Goal: Information Seeking & Learning: Learn about a topic

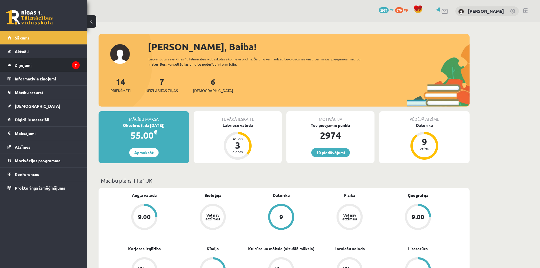
click at [21, 64] on legend "Ziņojumi 7" at bounding box center [47, 64] width 65 height 13
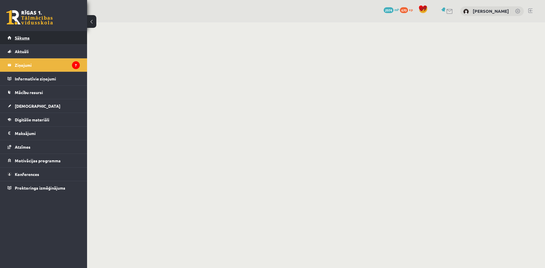
click at [24, 39] on span "Sākums" at bounding box center [22, 37] width 15 height 5
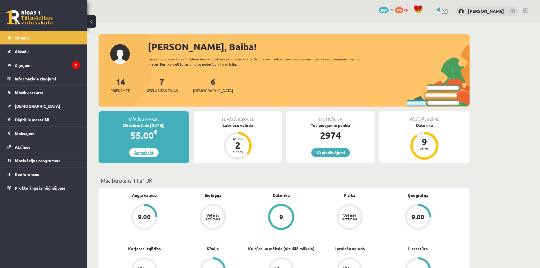
click at [136, 152] on link "Apmaksāt" at bounding box center [143, 152] width 29 height 9
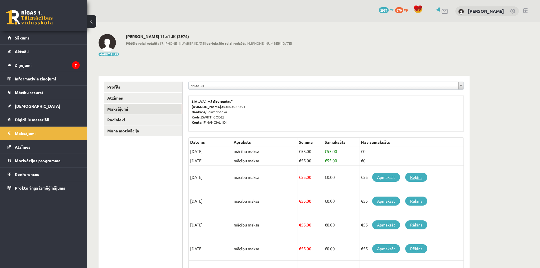
click at [414, 176] on link "Rēķins" at bounding box center [416, 177] width 22 height 9
click at [16, 132] on legend "Maksājumi 0" at bounding box center [47, 132] width 65 height 13
click at [32, 105] on link "[DEMOGRAPHIC_DATA]" at bounding box center [44, 105] width 72 height 13
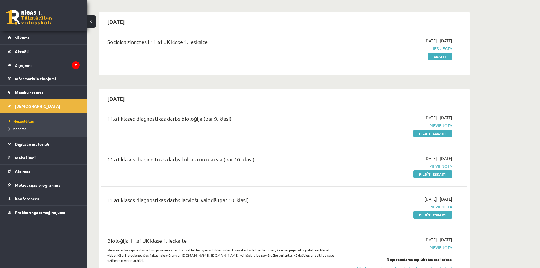
scroll to position [48, 0]
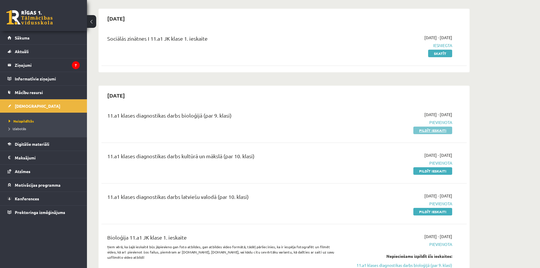
click at [434, 126] on link "Pildīt ieskaiti" at bounding box center [433, 130] width 39 height 8
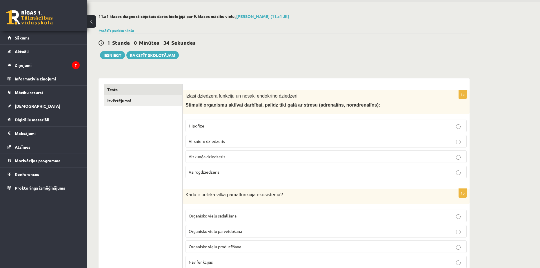
scroll to position [48, 0]
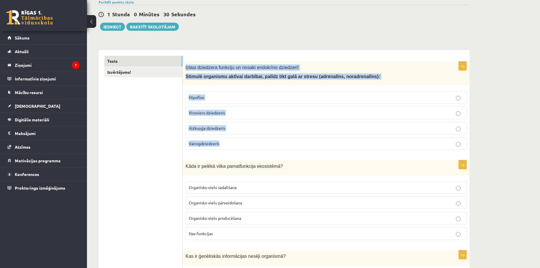
drag, startPoint x: 189, startPoint y: 68, endPoint x: 341, endPoint y: 145, distance: 170.2
click at [341, 145] on div "1p Izlasi dziedzera funkciju un nosaki endokrīno dziedzeri! Stimulē organismu a…" at bounding box center [326, 107] width 287 height 93
copy div "Izlasi dziedzera funkciju un nosaki endokrīno dziedzeri! Stimulē organismu aktī…"
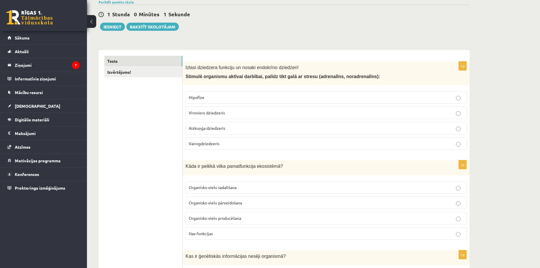
click at [227, 113] on p "Virsnieru dziedzeris" at bounding box center [326, 113] width 275 height 6
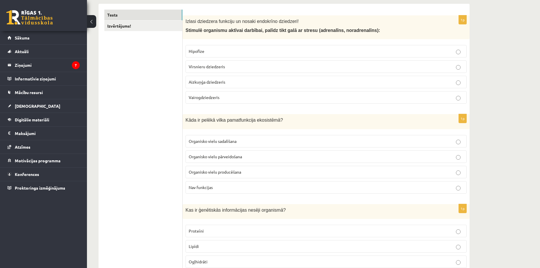
scroll to position [97, 0]
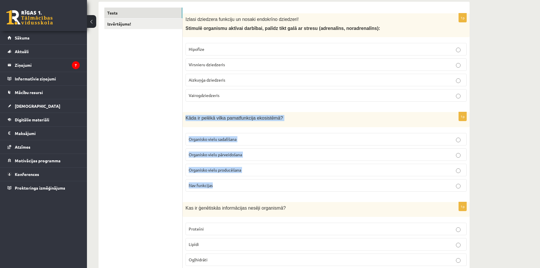
drag, startPoint x: 185, startPoint y: 117, endPoint x: 230, endPoint y: 186, distance: 82.4
click at [230, 186] on div "1p Kāda ir pelēkā vilka pamatfunkcija ekosistēmā? Organisko vielu sadalīšana Or…" at bounding box center [326, 154] width 287 height 84
copy div "Kāda ir pelēkā vilka pamatfunkcija ekosistēmā? Organisko vielu sadalīšana Organ…"
click at [274, 116] on p "Kāda ir pelēkā vilka pamatfunkcija ekosistēmā?" at bounding box center [312, 118] width 252 height 6
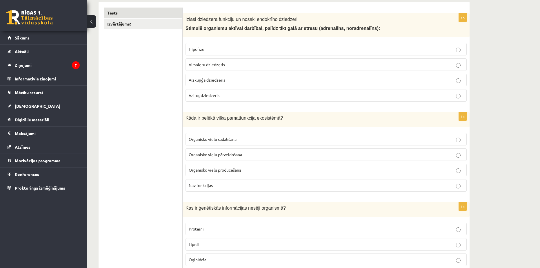
click at [236, 154] on span "Organisko vielu pārveidošana" at bounding box center [215, 154] width 53 height 5
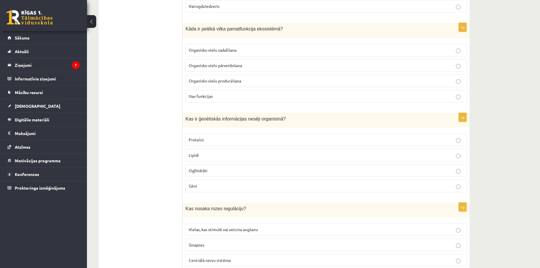
scroll to position [193, 0]
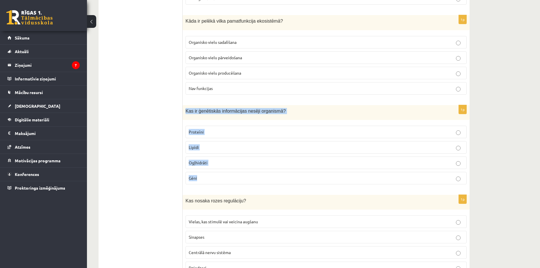
drag, startPoint x: 186, startPoint y: 108, endPoint x: 211, endPoint y: 176, distance: 72.4
click at [211, 176] on div "1p Kas ir ģenētiskās informācijas nesēji organismā? Proteīni Lipīdi Ogļhidrāti …" at bounding box center [326, 147] width 287 height 84
copy div "Kas ir ģenētiskās informācijas nesēji organismā? Proteīni Lipīdi Ogļhidrāti Gēni"
click at [206, 175] on p "Gēni" at bounding box center [326, 178] width 275 height 6
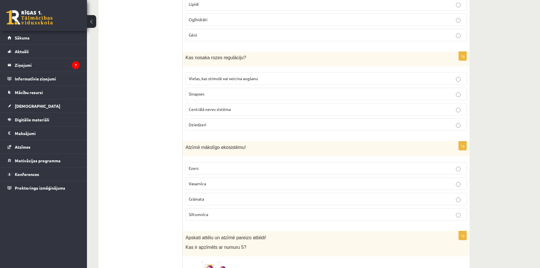
scroll to position [338, 0]
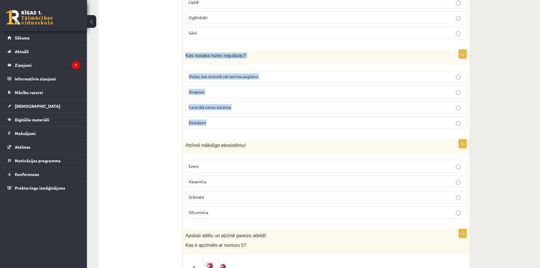
drag, startPoint x: 186, startPoint y: 51, endPoint x: 214, endPoint y: 118, distance: 72.8
click at [214, 118] on div "1p Kas nosaka rozes regulāciju? Vielas, kas stimulē vai veicina augšanu Sinapse…" at bounding box center [326, 92] width 287 height 84
copy div "Kas nosaka rozes regulāciju? Vielas, kas stimulē vai veicina augšanu Sinapses C…"
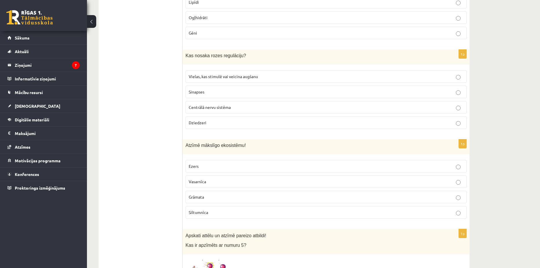
click at [221, 72] on label "Vielas, kas stimulē vai veicina augšanu" at bounding box center [326, 76] width 281 height 12
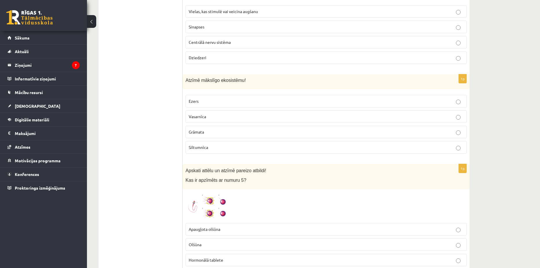
scroll to position [435, 0]
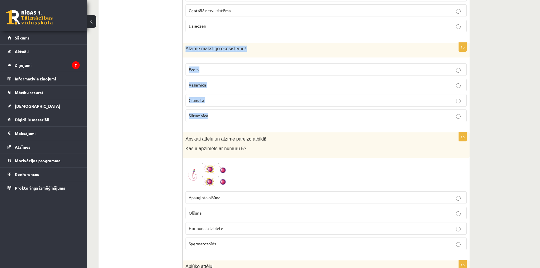
drag, startPoint x: 186, startPoint y: 46, endPoint x: 220, endPoint y: 113, distance: 75.8
click at [220, 113] on div "1p Atzīmē mākslīgo ekosistēmu! Ezers Vasarnīca Grāmata Siltumnīca" at bounding box center [326, 85] width 287 height 84
copy div "Atzīmē mākslīgo ekosistēmu! Ezers Vasarnīca Grāmata Siltumnīca"
click at [208, 113] on p "Siltumnīca" at bounding box center [326, 116] width 275 height 6
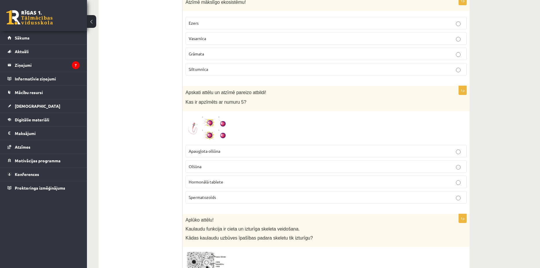
scroll to position [483, 0]
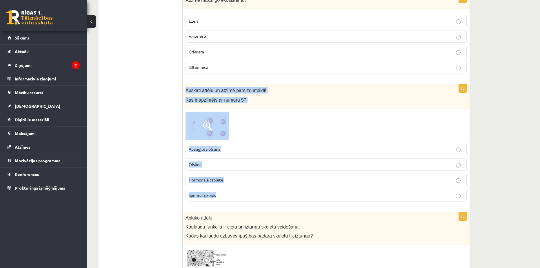
drag, startPoint x: 186, startPoint y: 86, endPoint x: 223, endPoint y: 189, distance: 109.4
click at [223, 189] on div "1p Apskati attēlu un atzīmē pareizo atbildi! Kas ir apzīmēts ar numuru 5? Apaug…" at bounding box center [326, 145] width 287 height 122
copy div "Apskati attēlu un atzīmē pareizo atbildi! Kas ir apzīmēts ar numuru 5? Apaugļot…"
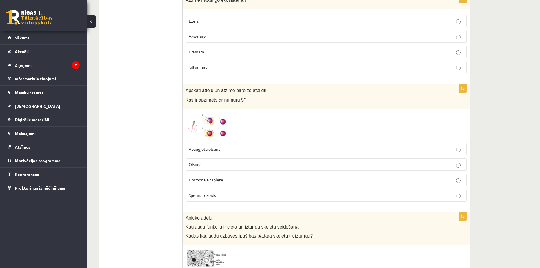
click at [203, 112] on img at bounding box center [208, 126] width 44 height 28
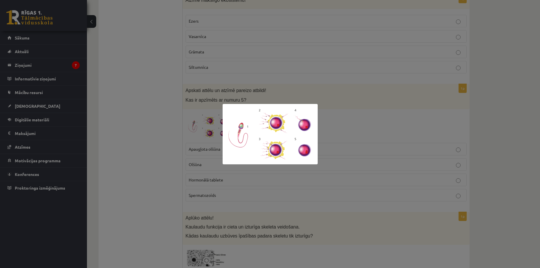
drag, startPoint x: 126, startPoint y: 146, endPoint x: 133, endPoint y: 144, distance: 7.3
click at [126, 146] on div at bounding box center [270, 134] width 540 height 268
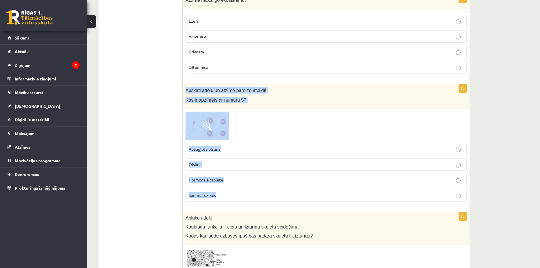
drag, startPoint x: 185, startPoint y: 86, endPoint x: 224, endPoint y: 193, distance: 113.6
click at [224, 193] on div "1p Apskati attēlu un atzīmē pareizo atbildi! Kas ir apzīmēts ar numuru 5? Apaug…" at bounding box center [326, 145] width 287 height 122
copy div "Apskati attēlu un atzīmē pareizo atbildi! Kas ir apzīmēts ar numuru 5? Apaugļot…"
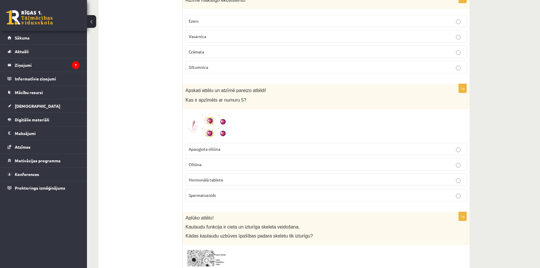
click at [203, 121] on span at bounding box center [207, 125] width 9 height 9
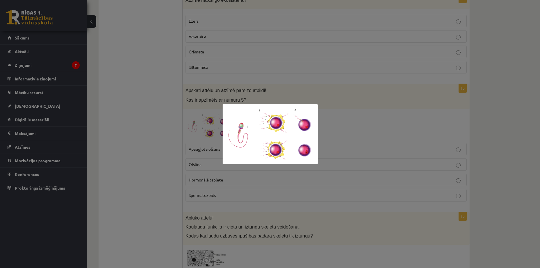
click at [118, 136] on div at bounding box center [270, 134] width 540 height 268
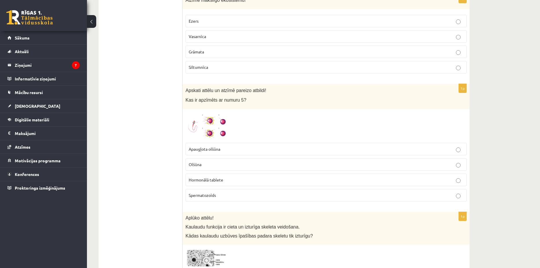
click at [236, 146] on p "Apaugļota olšūna" at bounding box center [326, 149] width 275 height 6
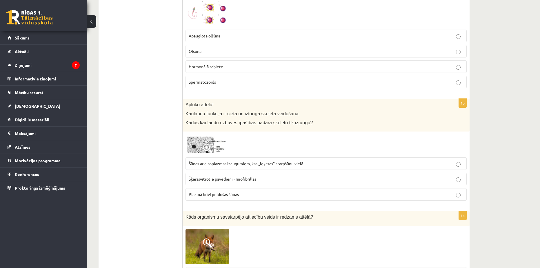
scroll to position [599, 0]
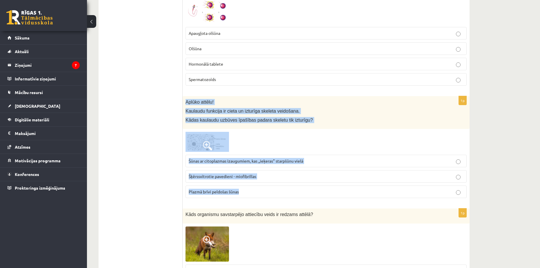
drag, startPoint x: 191, startPoint y: 97, endPoint x: 252, endPoint y: 180, distance: 102.4
click at [252, 180] on div "1p Aplūko attēlu! Kaulaudu funkcija ir cieta un izturīga skeleta veidošana. Kād…" at bounding box center [326, 149] width 287 height 107
copy div "Aplūko attēlu! Kaulaudu funkcija ir cieta un izturīga skeleta veidošana. Kādas …"
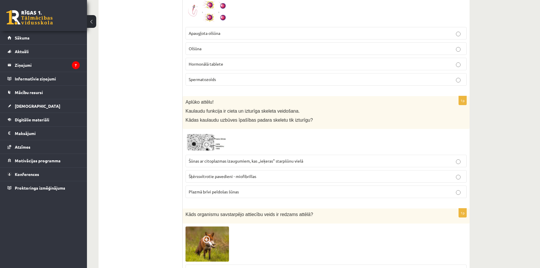
click at [197, 138] on img at bounding box center [208, 142] width 44 height 20
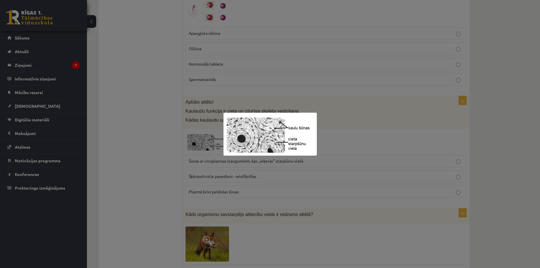
click at [159, 156] on div at bounding box center [270, 134] width 540 height 268
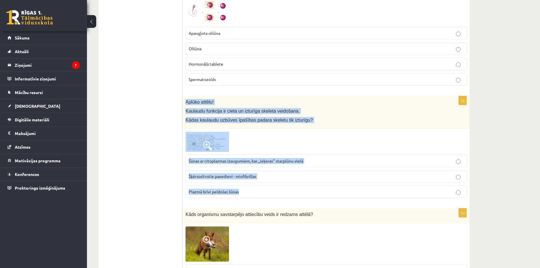
drag, startPoint x: 186, startPoint y: 95, endPoint x: 259, endPoint y: 185, distance: 115.5
click at [259, 185] on div "1p Aplūko attēlu! Kaulaudu funkcija ir cieta un izturīga skeleta veidošana. Kād…" at bounding box center [326, 149] width 287 height 107
copy div "Aplūko attēlu! Kaulaudu funkcija ir cieta un izturīga skeleta veidošana. Kādas …"
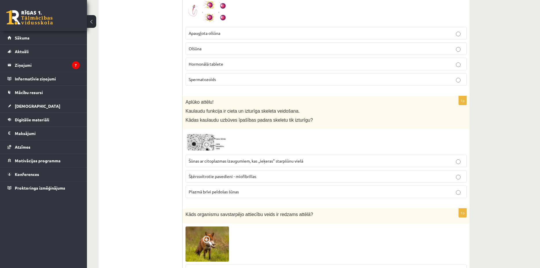
click at [257, 159] on span "Šūnas ar citoplazmas izaugumiem, kas ,,ieķeras" starpšūnu vielā" at bounding box center [246, 160] width 115 height 5
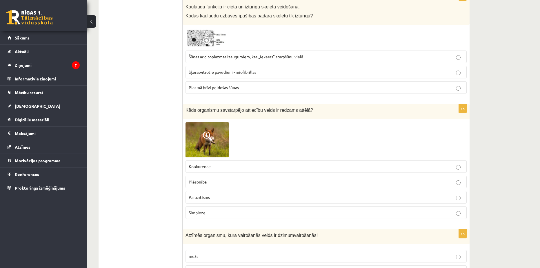
scroll to position [744, 0]
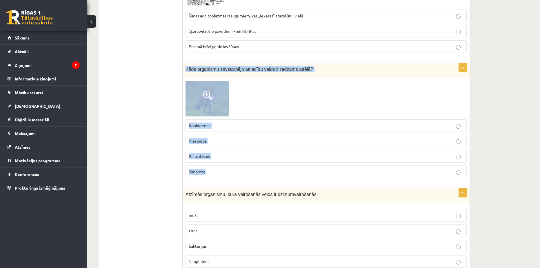
drag, startPoint x: 184, startPoint y: 63, endPoint x: 263, endPoint y: 164, distance: 129.0
click at [263, 164] on div "1p Kāds organismu savstarpējo attiecību veids ir redzams attēlā? Konkurence Plē…" at bounding box center [326, 122] width 287 height 119
copy div "Kāds organismu savstarpējo attiecību veids ir redzams attēlā? Konkurence Plēson…"
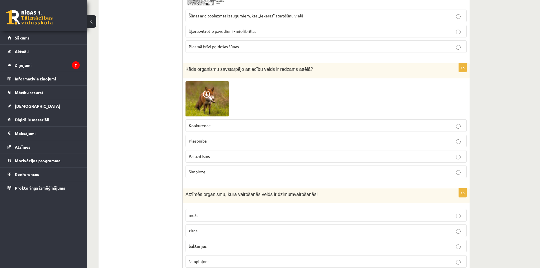
click at [203, 92] on span at bounding box center [207, 94] width 9 height 9
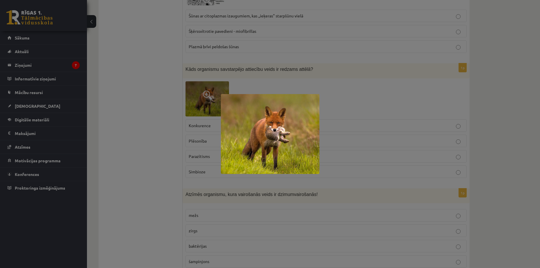
click at [156, 103] on div at bounding box center [270, 134] width 540 height 268
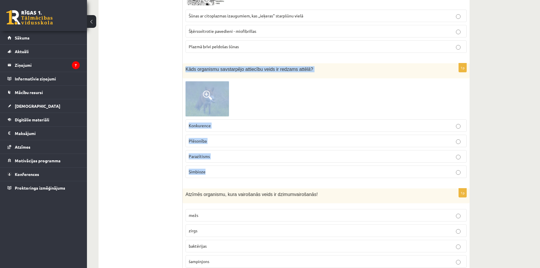
drag, startPoint x: 185, startPoint y: 64, endPoint x: 215, endPoint y: 164, distance: 103.5
click at [215, 164] on div "1p Kāds organismu savstarpējo attiecību veids ir redzams attēlā? Konkurence Plē…" at bounding box center [326, 122] width 287 height 119
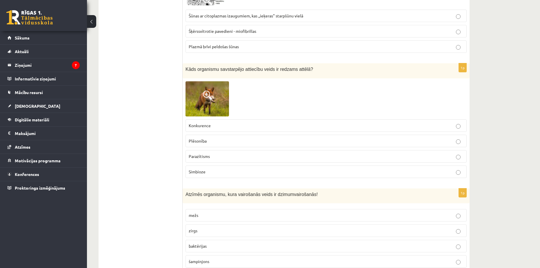
click at [219, 138] on p "Plēsonība" at bounding box center [326, 141] width 275 height 6
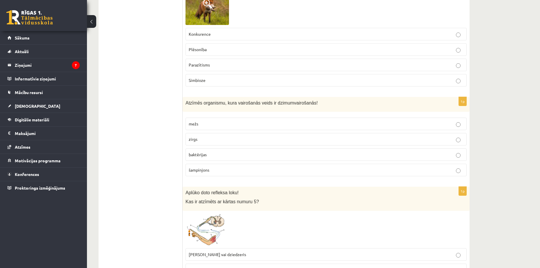
scroll to position [841, 0]
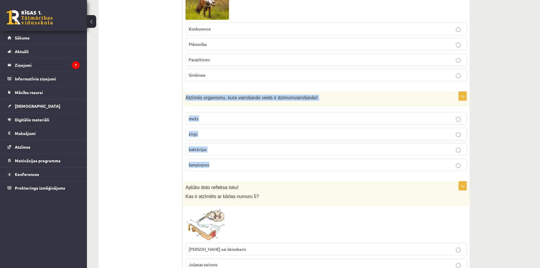
drag, startPoint x: 185, startPoint y: 90, endPoint x: 222, endPoint y: 153, distance: 72.4
click at [222, 153] on div "1p Atzīmēs organismu, kura vairošanās veids ir dzimumvairošanās! mežs zirgs bak…" at bounding box center [326, 134] width 287 height 84
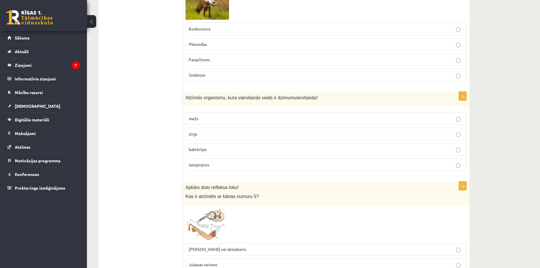
click at [226, 131] on p "zirgs" at bounding box center [326, 134] width 275 height 6
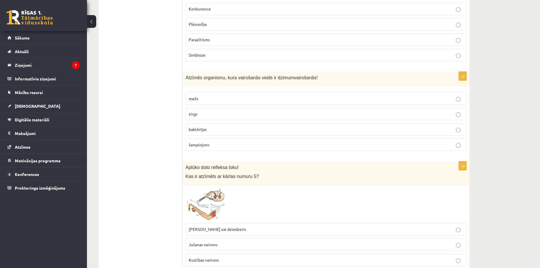
scroll to position [938, 0]
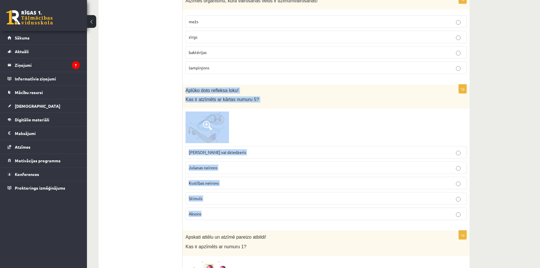
drag, startPoint x: 187, startPoint y: 85, endPoint x: 233, endPoint y: 201, distance: 124.9
click at [233, 201] on div "1p Aplūko doto refleksa loku! Kas ir atzīmēts ar kārtas numuru 5? Muskulis vai …" at bounding box center [326, 154] width 287 height 140
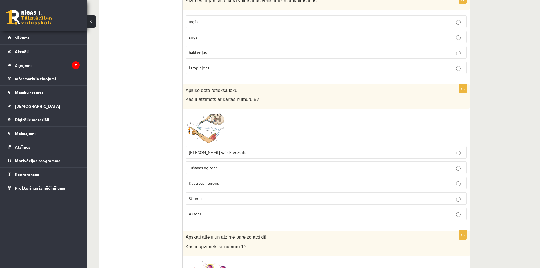
click at [215, 117] on img at bounding box center [208, 127] width 44 height 32
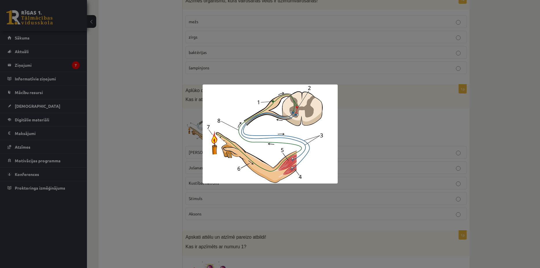
click at [145, 133] on div at bounding box center [270, 134] width 540 height 268
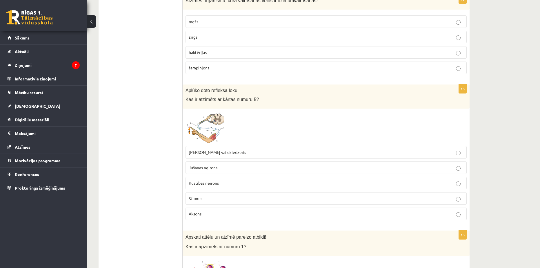
click at [244, 149] on p "Muskulis vai dziedzeris" at bounding box center [326, 152] width 275 height 6
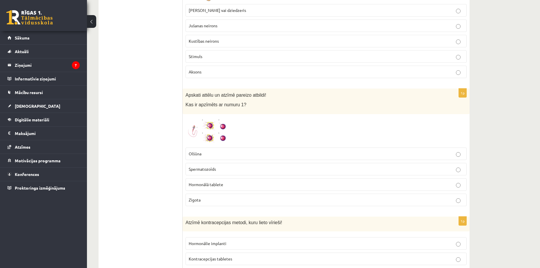
scroll to position [1083, 0]
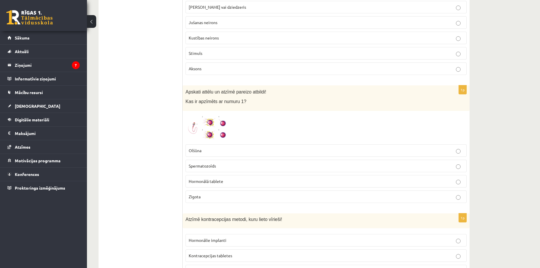
click at [214, 163] on span "Spermatozoīds" at bounding box center [202, 165] width 27 height 5
click at [206, 115] on img at bounding box center [208, 128] width 44 height 28
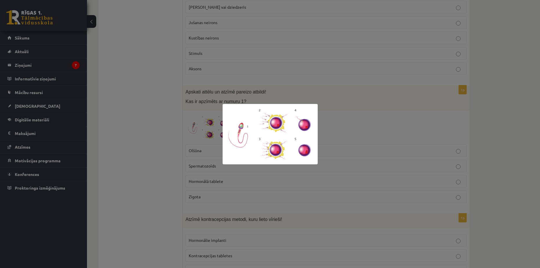
click at [141, 141] on div at bounding box center [270, 134] width 540 height 268
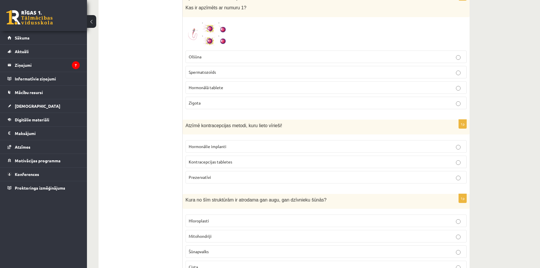
scroll to position [1179, 0]
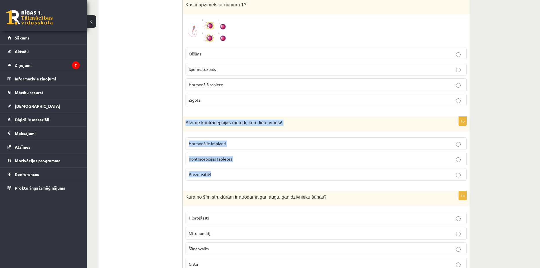
drag, startPoint x: 184, startPoint y: 113, endPoint x: 218, endPoint y: 164, distance: 60.6
click at [218, 164] on div "1p Atzīmē kontracepcijas metodi, kuru lieto vīrieši! Hormonālie implanti Kontra…" at bounding box center [326, 151] width 287 height 68
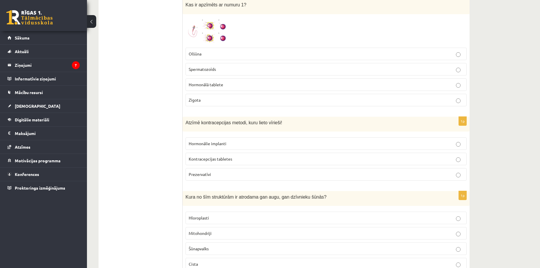
click at [138, 149] on ul "Tests Izvērtējums!" at bounding box center [143, 196] width 78 height 2543
click at [206, 170] on label "Prezervatīvi" at bounding box center [326, 174] width 281 height 12
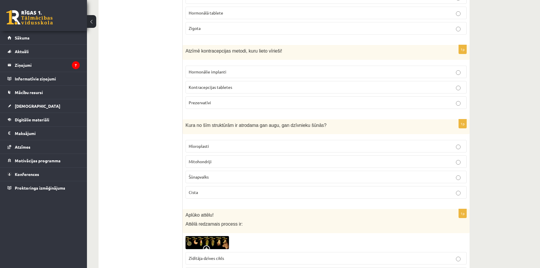
scroll to position [1276, 0]
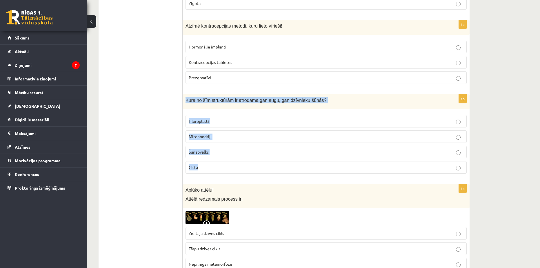
drag, startPoint x: 185, startPoint y: 89, endPoint x: 223, endPoint y: 157, distance: 77.8
click at [223, 157] on div "1p Kura no šīm struktūrām ir atrodama gan augu, gan dzīvnieku šūnās? Hloroplast…" at bounding box center [326, 136] width 287 height 84
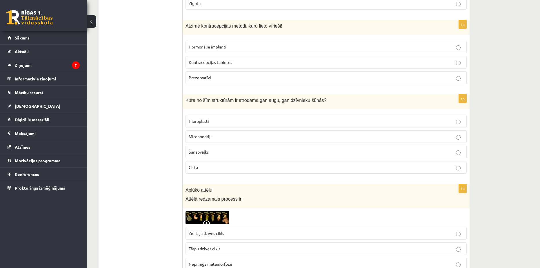
click at [127, 124] on ul "Tests Izvērtējums!" at bounding box center [143, 99] width 78 height 2543
click at [208, 133] on p "Mitohondriji" at bounding box center [326, 136] width 275 height 6
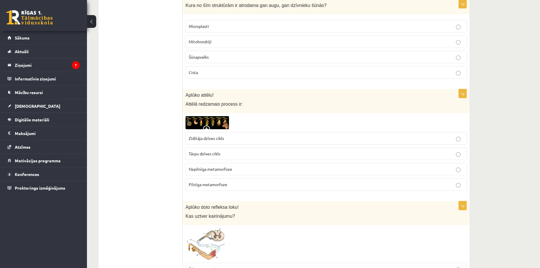
scroll to position [1373, 0]
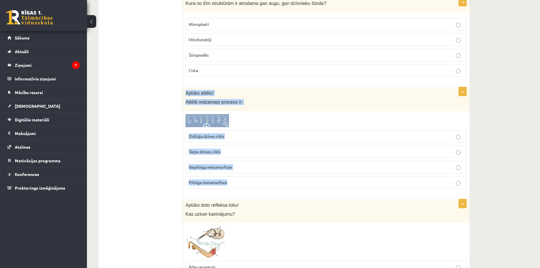
drag, startPoint x: 186, startPoint y: 83, endPoint x: 244, endPoint y: 180, distance: 113.0
click at [244, 180] on div "1p Aplūko attēlu! Attēlā redzamais process ir: Zīdītāja dzīves cikls Tārpu dzīv…" at bounding box center [326, 140] width 287 height 106
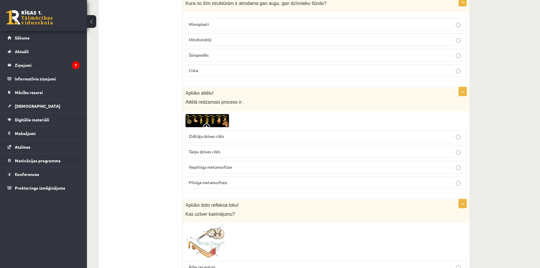
click at [153, 157] on ul "Tests Izvērtējums!" at bounding box center [143, 2] width 78 height 2543
click at [217, 114] on img at bounding box center [208, 120] width 44 height 13
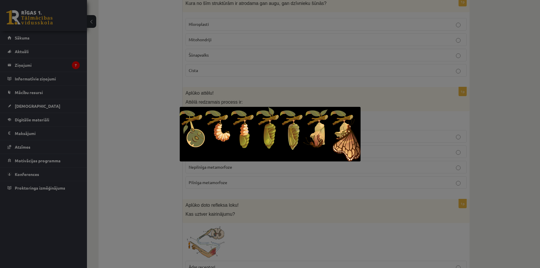
click at [127, 129] on div at bounding box center [270, 134] width 540 height 268
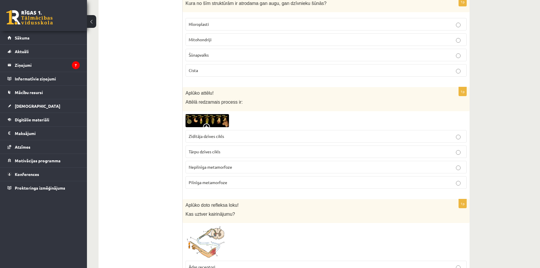
click at [207, 114] on img at bounding box center [208, 120] width 44 height 13
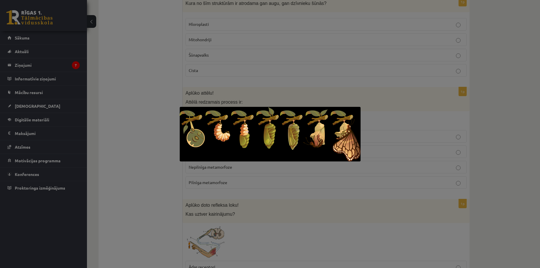
click at [151, 157] on div at bounding box center [270, 134] width 540 height 268
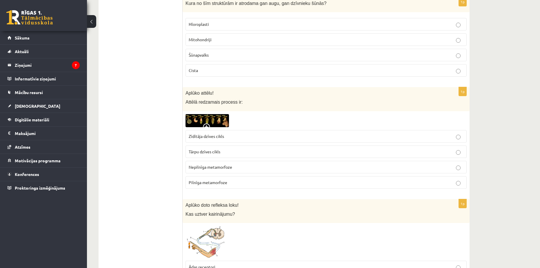
click at [204, 179] on p "Pilnīga metamorfoze" at bounding box center [326, 182] width 275 height 6
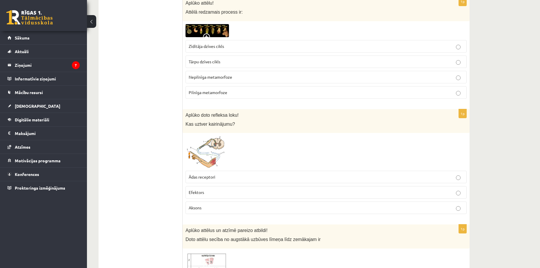
scroll to position [1469, 0]
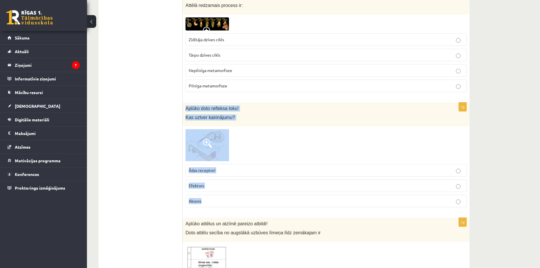
drag, startPoint x: 184, startPoint y: 97, endPoint x: 214, endPoint y: 190, distance: 96.9
click at [214, 190] on div "1p Aplūko doto refleksa loku! Kas uztver kairinājumu? Ādas receptori Efektors A…" at bounding box center [326, 156] width 287 height 109
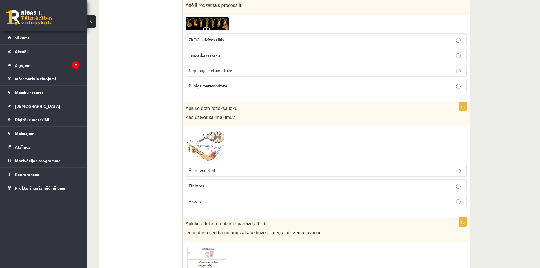
click at [200, 140] on img at bounding box center [208, 145] width 44 height 32
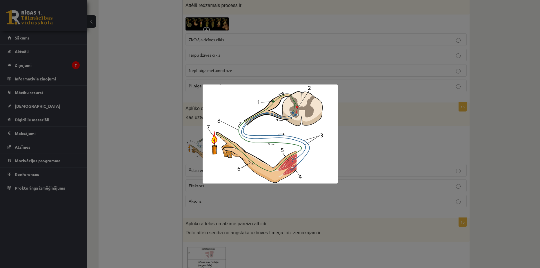
drag, startPoint x: 200, startPoint y: 139, endPoint x: 187, endPoint y: 148, distance: 15.8
click at [163, 153] on div at bounding box center [270, 134] width 540 height 268
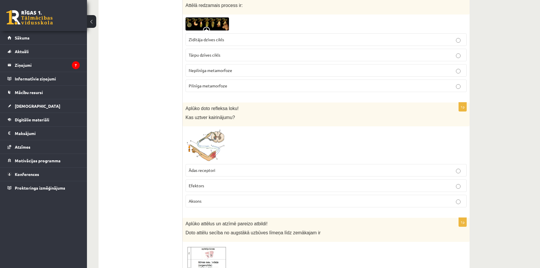
click at [214, 142] on img at bounding box center [208, 145] width 44 height 32
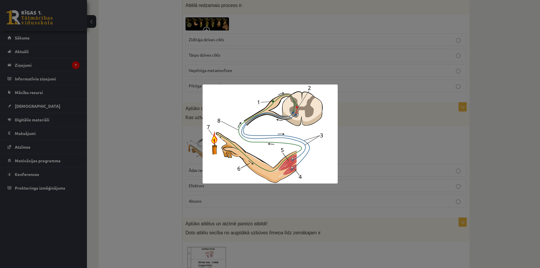
click at [156, 117] on div at bounding box center [270, 134] width 540 height 268
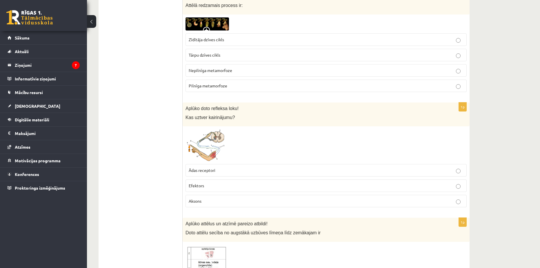
click at [204, 167] on span "Ādas receptori" at bounding box center [202, 169] width 27 height 5
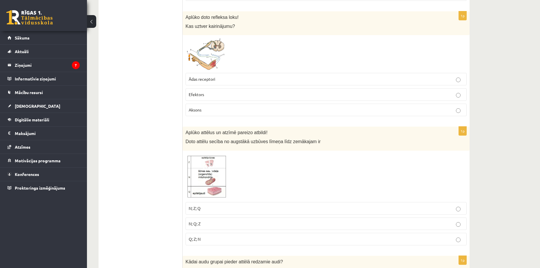
scroll to position [1566, 0]
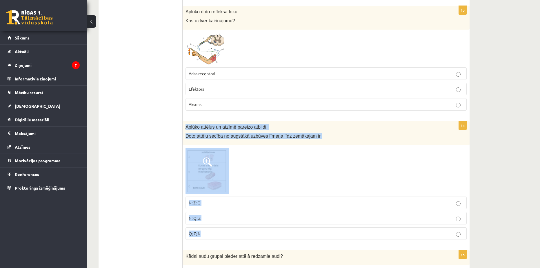
drag, startPoint x: 185, startPoint y: 117, endPoint x: 215, endPoint y: 220, distance: 107.1
click at [215, 220] on div "1p Aplūko attēlus un atzīmē pareizo atbildi! Doto attēlu secība no augstākā uzb…" at bounding box center [326, 182] width 287 height 123
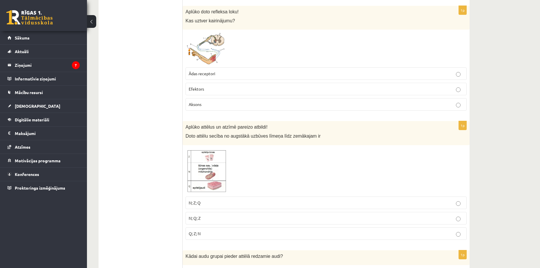
click at [214, 148] on img at bounding box center [208, 171] width 44 height 46
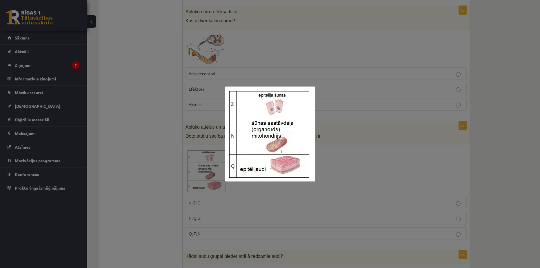
click at [138, 122] on div at bounding box center [270, 134] width 540 height 268
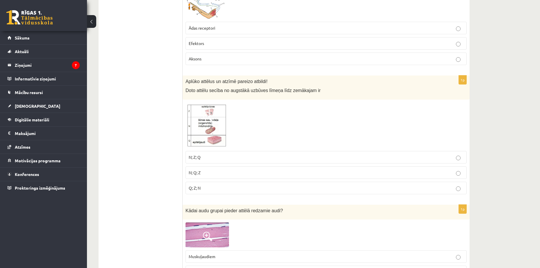
scroll to position [1614, 0]
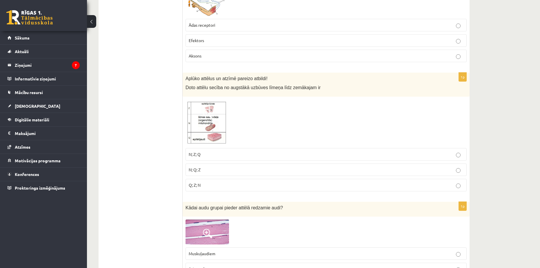
click at [194, 124] on img at bounding box center [208, 122] width 44 height 46
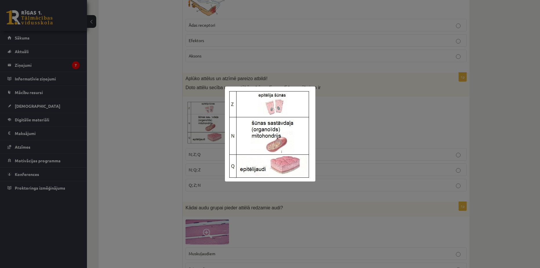
click at [155, 145] on div at bounding box center [270, 134] width 540 height 268
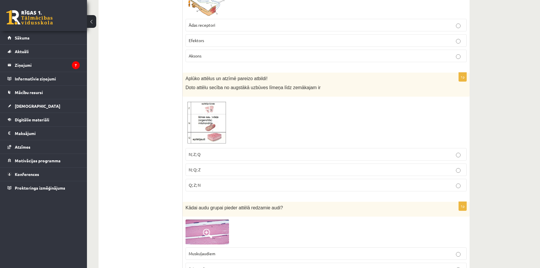
click at [218, 182] on p "Q; Z; N" at bounding box center [326, 185] width 275 height 6
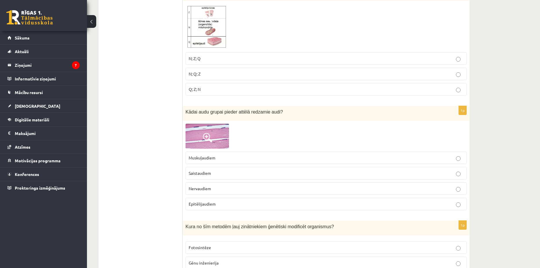
scroll to position [1711, 0]
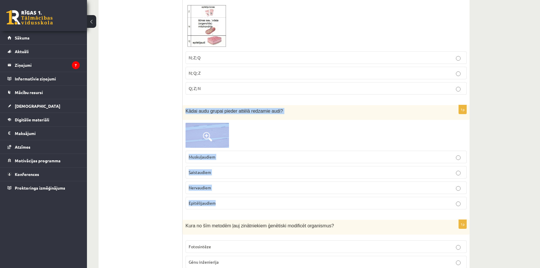
drag, startPoint x: 186, startPoint y: 98, endPoint x: 242, endPoint y: 186, distance: 103.9
click at [242, 186] on div "1p Kādai audu grupai pieder attēlā redzamie audi? Muskuļaudiem Saistaudiem Nerv…" at bounding box center [326, 159] width 287 height 109
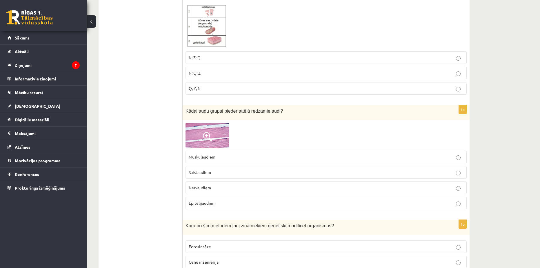
click at [210, 123] on img at bounding box center [208, 135] width 44 height 25
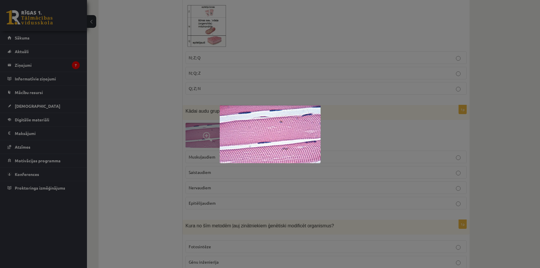
click at [151, 128] on div at bounding box center [270, 134] width 540 height 268
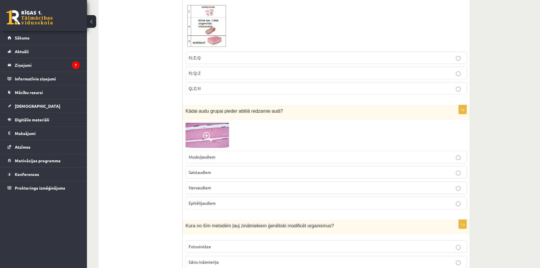
click at [269, 169] on p "Saistaudiem" at bounding box center [326, 172] width 275 height 6
click at [218, 151] on label "Muskuļaudiem" at bounding box center [326, 157] width 281 height 12
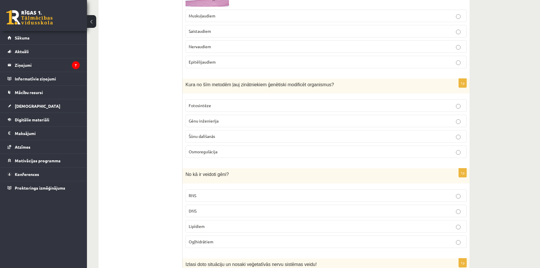
scroll to position [1856, 0]
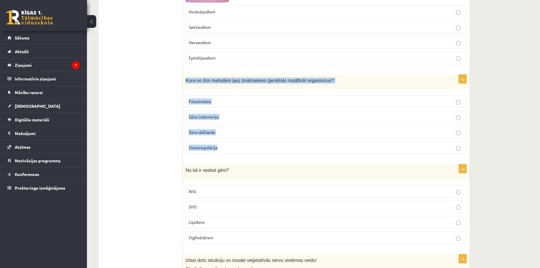
drag, startPoint x: 184, startPoint y: 68, endPoint x: 236, endPoint y: 139, distance: 88.9
click at [236, 139] on div "1p Kura no šīm metodēm ļauj zinātniekiem ģenētiski modificēt organismus? Fotosi…" at bounding box center [326, 117] width 287 height 84
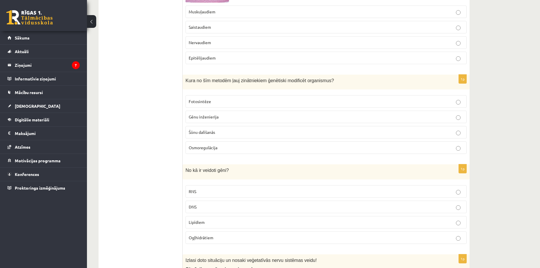
click at [214, 114] on span "Gēnu inženierija" at bounding box center [204, 116] width 30 height 5
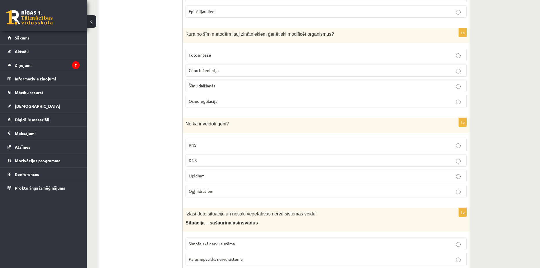
scroll to position [1904, 0]
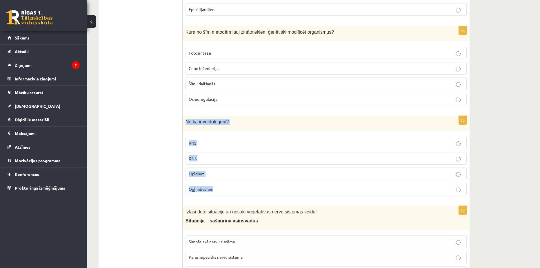
drag, startPoint x: 186, startPoint y: 112, endPoint x: 236, endPoint y: 171, distance: 77.4
click at [236, 171] on div "1p No kā ir veidoti gēni? RNS DNS Lipīdiem Ogļhidrātiem" at bounding box center [326, 158] width 287 height 84
click at [201, 155] on p "DNS" at bounding box center [326, 158] width 275 height 6
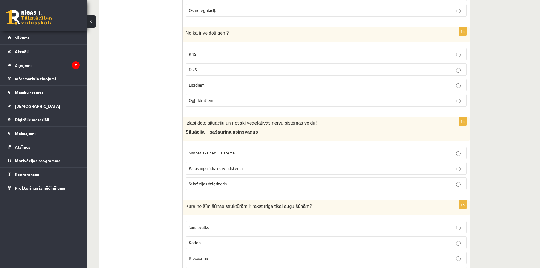
scroll to position [2001, 0]
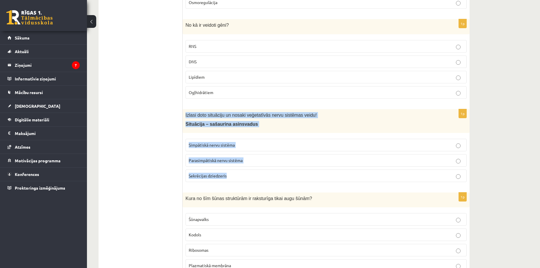
drag, startPoint x: 184, startPoint y: 101, endPoint x: 239, endPoint y: 168, distance: 86.7
click at [239, 168] on div "1p Izlasi doto situāciju un nosaki veģetatīvās nervu sistēmas veidu! Situācija …" at bounding box center [326, 148] width 287 height 78
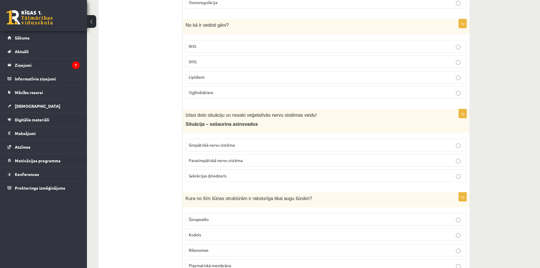
click at [205, 142] on span "Simpātiskā nervu sistēma" at bounding box center [212, 144] width 46 height 5
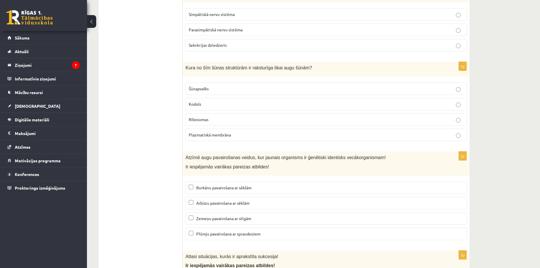
scroll to position [2146, 0]
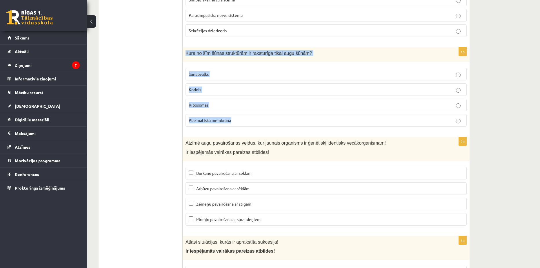
drag, startPoint x: 185, startPoint y: 39, endPoint x: 240, endPoint y: 112, distance: 91.8
click at [240, 112] on div "1p Kura no šīm šūnas struktūrām ir raksturīga tikai augu šūnām? Šūnapvalks Kodo…" at bounding box center [326, 89] width 287 height 84
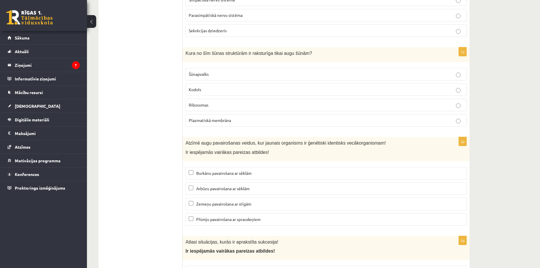
click at [221, 71] on p "Šūnapvalks" at bounding box center [326, 74] width 275 height 6
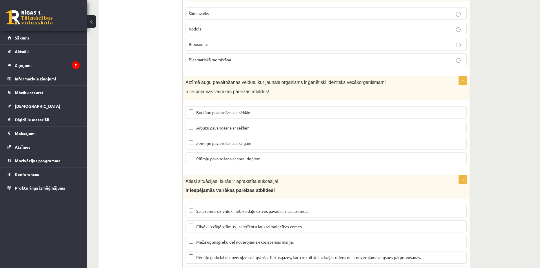
scroll to position [2243, 0]
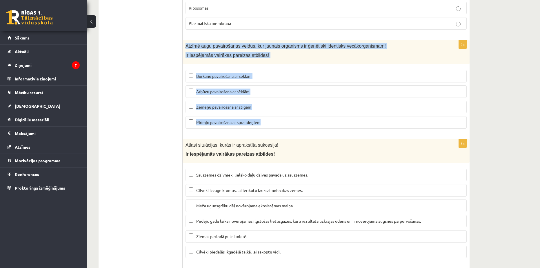
drag, startPoint x: 188, startPoint y: 33, endPoint x: 266, endPoint y: 107, distance: 108.1
click at [266, 107] on div "2p Atzīmē augu pavairošanas veidus, kur jaunais organisms ir ģenētiski identisk…" at bounding box center [326, 86] width 287 height 93
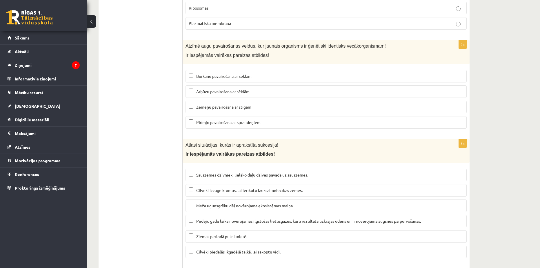
click at [210, 104] on span "Zemeņu pavairošana ar stīgām" at bounding box center [223, 106] width 55 height 5
click at [212, 119] on span "Plūmju pavairošana ar spraudeņiem" at bounding box center [228, 121] width 64 height 5
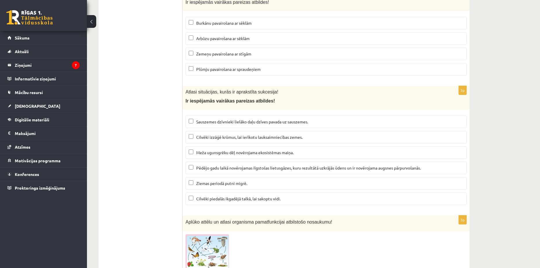
scroll to position [2339, 0]
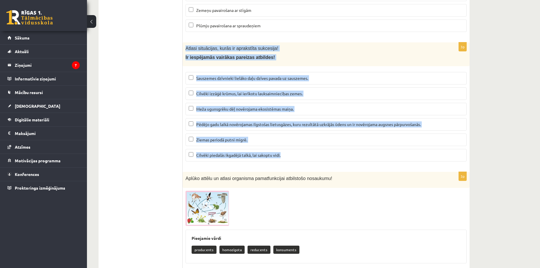
drag, startPoint x: 186, startPoint y: 32, endPoint x: 292, endPoint y: 142, distance: 152.8
click at [292, 142] on div "3p Atlasi situācijas, kurās ir aprakstīta sukcesija! Ir iespējamās vairākas par…" at bounding box center [326, 104] width 287 height 124
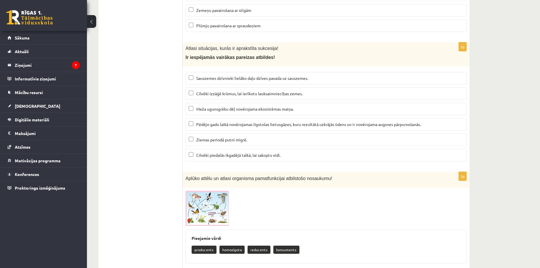
click at [215, 106] on span "Meža ugunsgrēku dēļ novērojama ekosistēmas maiņa." at bounding box center [244, 108] width 97 height 5
click at [218, 118] on label "Pēdējo gadu laikā novērojamas ilgstošas lietusgāzes, kuru rezultātā uzkrājās ūd…" at bounding box center [326, 124] width 281 height 12
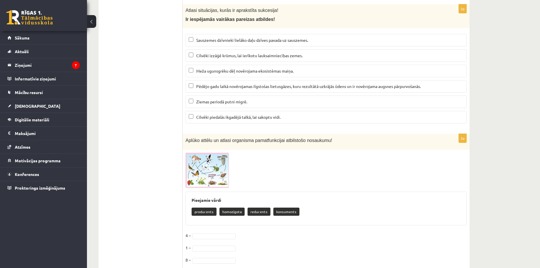
scroll to position [2380, 0]
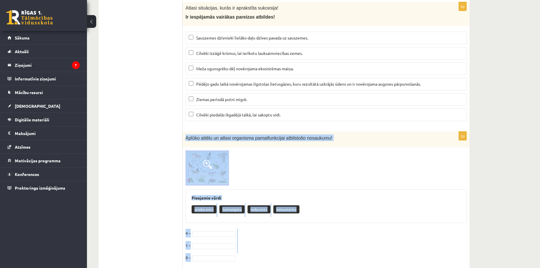
drag, startPoint x: 186, startPoint y: 123, endPoint x: 256, endPoint y: 246, distance: 141.5
click at [256, 246] on div "3p Aplūko attēlu un atlasi organisma pamatfunkcijai atbilstošo nosaukumu! Pieej…" at bounding box center [326, 199] width 287 height 137
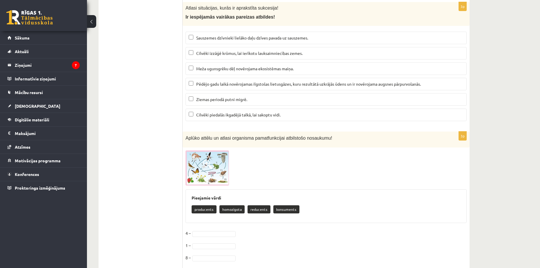
click at [212, 160] on span at bounding box center [207, 164] width 9 height 9
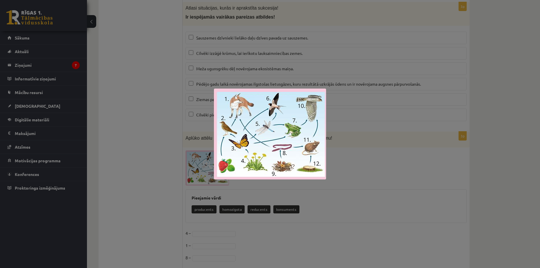
click at [133, 149] on div at bounding box center [270, 134] width 540 height 268
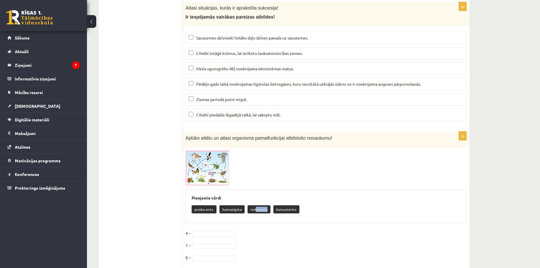
drag, startPoint x: 255, startPoint y: 195, endPoint x: 249, endPoint y: 202, distance: 9.9
click at [249, 202] on div "Pieejamie vārdi producents homozigota reducents konsuments" at bounding box center [326, 206] width 281 height 34
click at [254, 229] on fieldset "4 – 1 – 8 –" at bounding box center [326, 247] width 281 height 37
click at [273, 229] on fieldset "4 – 1 – 8 – reducents *********" at bounding box center [326, 247] width 281 height 37
click at [281, 229] on fieldset "**********" at bounding box center [326, 247] width 281 height 37
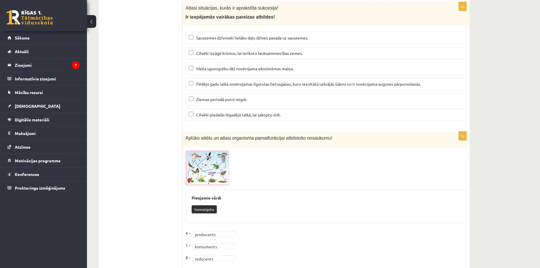
click at [277, 229] on fieldset "**********" at bounding box center [326, 247] width 281 height 37
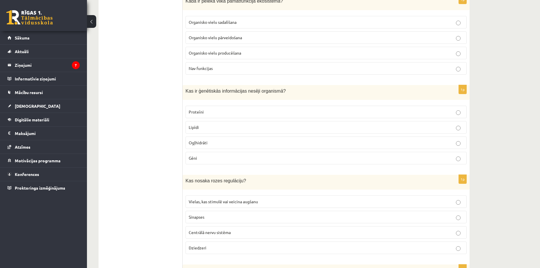
scroll to position [0, 0]
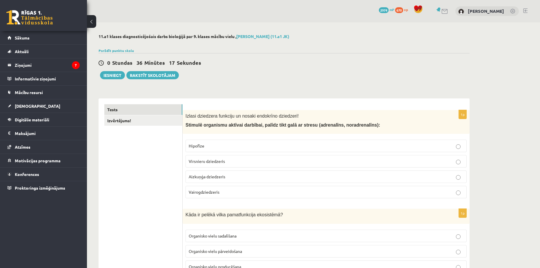
click at [276, 76] on div "0 Stundas 36 Minūtes 17 Sekundes Ieskaite saglabāta! Iesniegt Rakstīt skolotājam" at bounding box center [284, 66] width 371 height 26
click at [122, 122] on link "Izvērtējums!" at bounding box center [143, 120] width 78 height 11
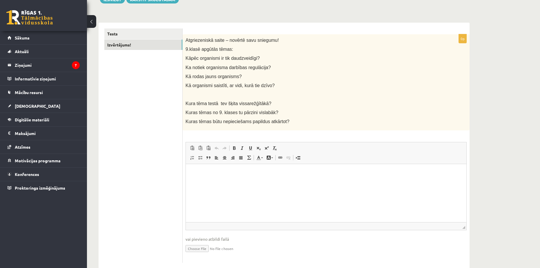
scroll to position [77, 0]
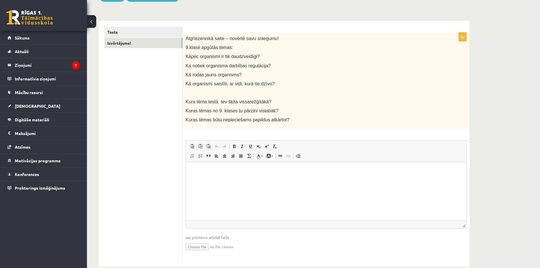
click at [237, 180] on html at bounding box center [326, 171] width 281 height 18
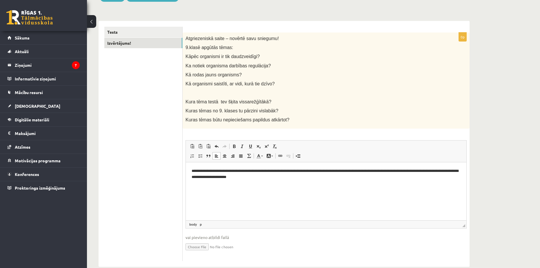
click at [171, 163] on ul "Tests Izvērtējums!" at bounding box center [143, 144] width 78 height 234
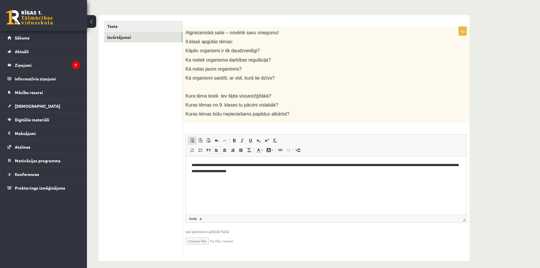
scroll to position [87, 0]
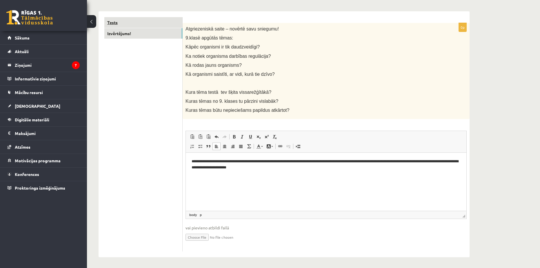
click at [117, 21] on link "Tests" at bounding box center [143, 22] width 78 height 11
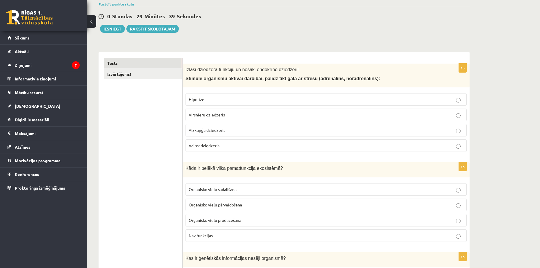
scroll to position [48, 0]
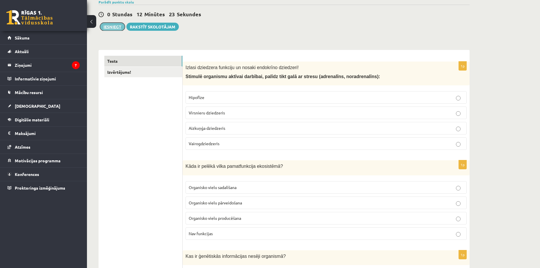
click at [114, 29] on button "Iesniegt" at bounding box center [112, 27] width 25 height 8
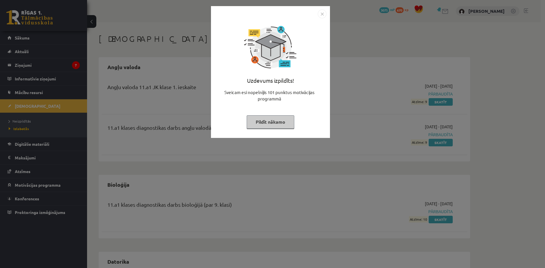
click at [267, 118] on button "Pildīt nākamo" at bounding box center [271, 121] width 48 height 13
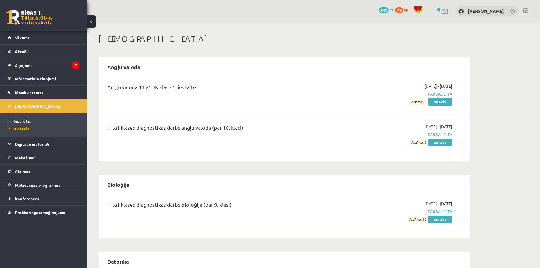
click at [26, 106] on span "[DEMOGRAPHIC_DATA]" at bounding box center [38, 105] width 46 height 5
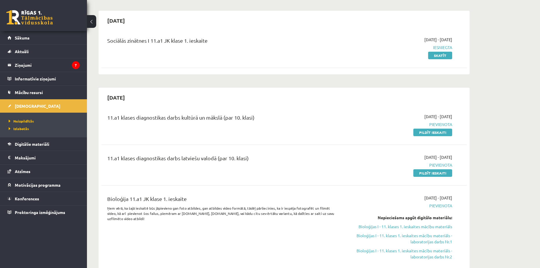
scroll to position [48, 0]
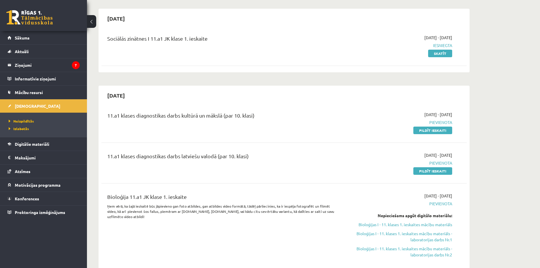
drag, startPoint x: 418, startPoint y: 126, endPoint x: 295, endPoint y: 17, distance: 164.8
click at [418, 126] on link "Pildīt ieskaiti" at bounding box center [433, 130] width 39 height 8
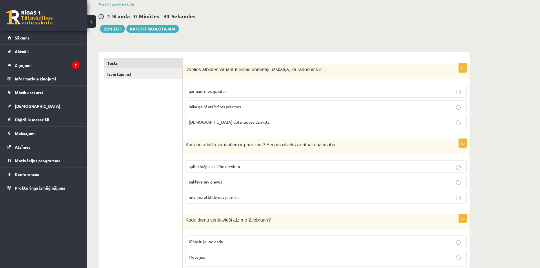
scroll to position [48, 0]
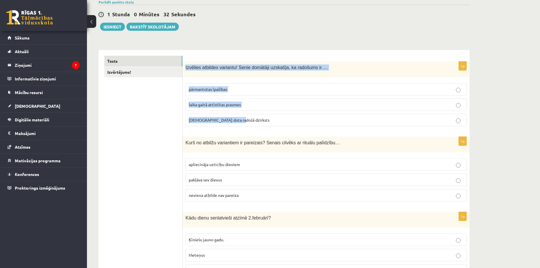
drag, startPoint x: 185, startPoint y: 66, endPoint x: 244, endPoint y: 119, distance: 79.5
click at [244, 119] on div "1p Izvēlies atbildes variantu! Senie domātāji uzskatīja, ka radošums ir…. pārma…" at bounding box center [326, 95] width 287 height 69
copy div "Izvēlies atbildes variantu! Senie domātāji uzskatīja, ka radošums ir…. pārmanto…"
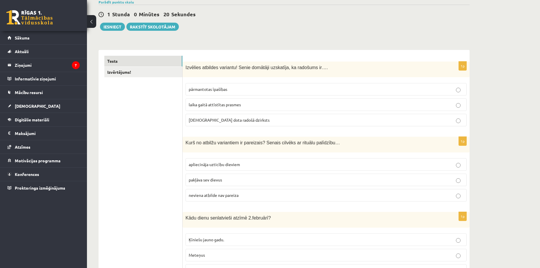
click at [204, 120] on span "dieva dota radošā dzirksts" at bounding box center [229, 119] width 81 height 5
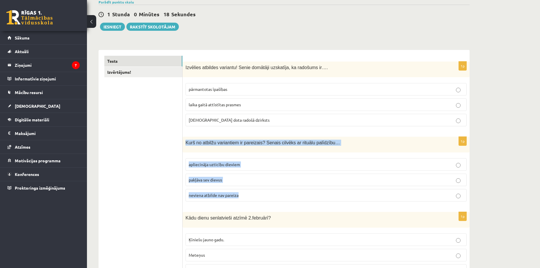
drag, startPoint x: 186, startPoint y: 140, endPoint x: 241, endPoint y: 192, distance: 76.1
click at [241, 192] on div "1p Kurš no atbilžu variantiem ir pareizais? Senais cilvēks ar rituālu palīdzību…" at bounding box center [326, 171] width 287 height 69
copy div "Kurš no atbilžu variantiem ir pareizais? Senais cilvēks ar rituālu palīdzību… a…"
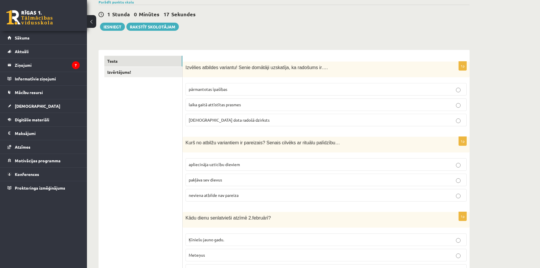
click at [213, 161] on p "apliecināja uzticību dieviem" at bounding box center [326, 164] width 275 height 6
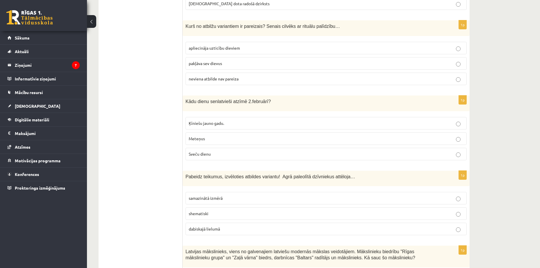
scroll to position [193, 0]
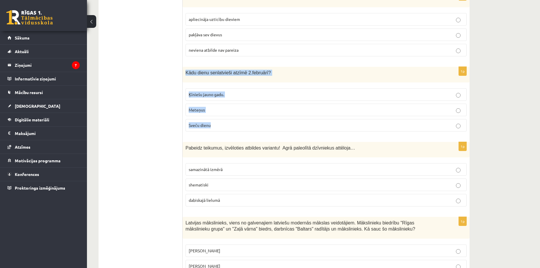
drag, startPoint x: 185, startPoint y: 70, endPoint x: 221, endPoint y: 119, distance: 61.1
click at [221, 119] on div "1p Kādu dienu senlatvieši atzīmē 2.februārī? Ķīniešu jauno gadu. Meteņus Sveču …" at bounding box center [326, 101] width 287 height 69
copy div "Kādu dienu senlatvieši atzīmē 2.februārī? Ķīniešu jauno gadu. Meteņus Sveču die…"
click at [211, 122] on p "Sveču dienu" at bounding box center [326, 125] width 275 height 6
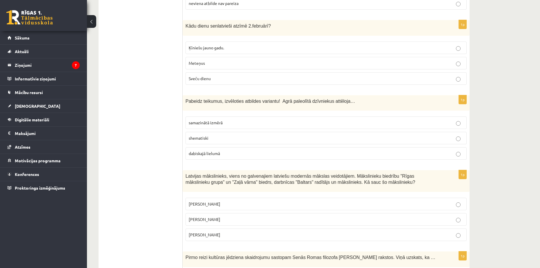
scroll to position [242, 0]
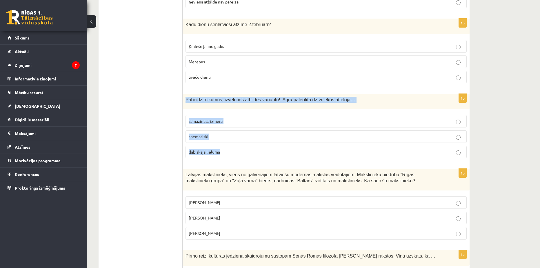
drag, startPoint x: 188, startPoint y: 98, endPoint x: 231, endPoint y: 148, distance: 66.2
click at [231, 148] on div "1p Pabeidz teikumus, izvēloties atbildes variantu! Agrā paleolītā dzīvniekus at…" at bounding box center [326, 128] width 287 height 69
copy div "Pabeidz teikumus, izvēloties atbildes variantu! Agrā paleolītā dzīvniekus attēl…"
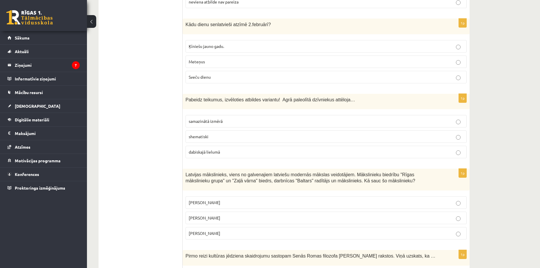
click at [207, 151] on span "dabiskajā lielumā" at bounding box center [204, 151] width 31 height 5
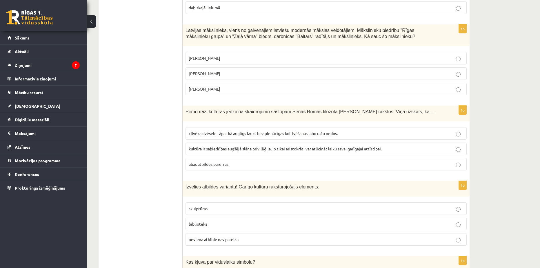
scroll to position [387, 0]
drag, startPoint x: 185, startPoint y: 26, endPoint x: 245, endPoint y: 87, distance: 85.7
click at [245, 87] on div "1p Latvijas mākslinieks, viens no galvenajiem latviešu modernās mākslas veidotā…" at bounding box center [326, 60] width 287 height 75
copy div "Latvijas mākslinieks, viens no galvenajiem latviešu modernās mākslas veidotājie…"
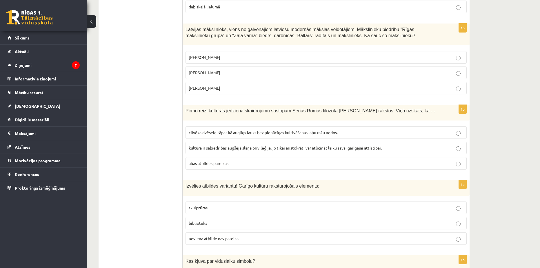
click at [212, 71] on span "Romāns Suta" at bounding box center [205, 72] width 32 height 5
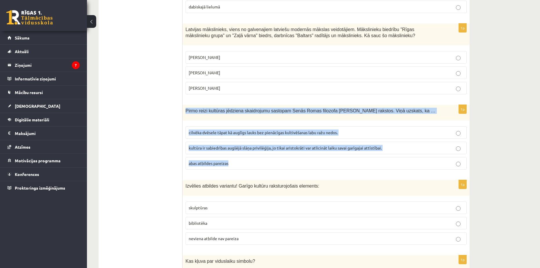
drag, startPoint x: 185, startPoint y: 109, endPoint x: 235, endPoint y: 157, distance: 69.3
click at [235, 157] on div "1p Pirmo reizi kultūras jēdziena skaidrojumu sastopam Senās Romas filozofa Cice…" at bounding box center [326, 139] width 287 height 69
copy div "Pirmo reizi kultūras jēdziena skaidrojumu sastopam Senās Romas filozofa Ciceron…"
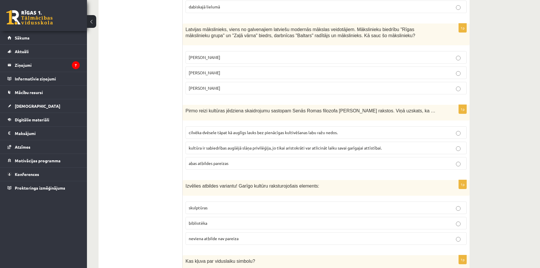
click at [216, 131] on span "cilvēka dvēsele tāpat kā auglīgs lauks bez pienācīgas kultivēšanas labu ražu ne…" at bounding box center [263, 132] width 149 height 5
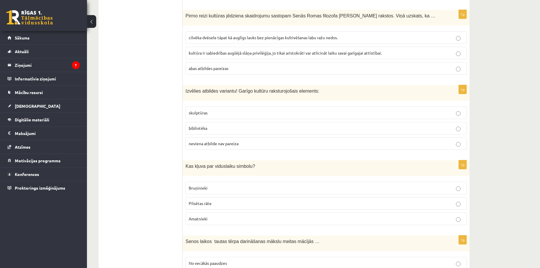
scroll to position [483, 0]
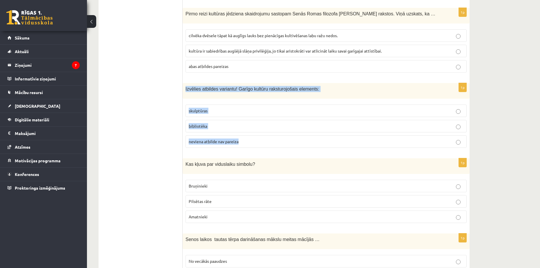
drag, startPoint x: 184, startPoint y: 84, endPoint x: 251, endPoint y: 138, distance: 86.0
click at [251, 138] on div "1p Izvēlies atbildes variantu! Garīgo kultūru raksturojošais elements: skulptūr…" at bounding box center [326, 117] width 287 height 69
copy div "Izvēlies atbildes variantu! Garīgo kultūru raksturojošais elements: skulptūras …"
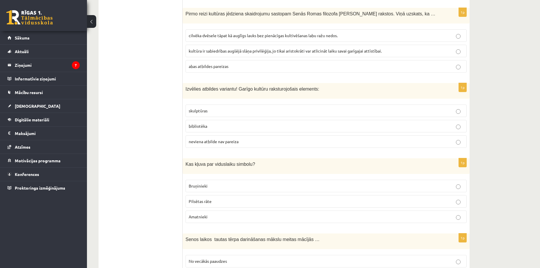
click at [194, 110] on span "skulptūras" at bounding box center [198, 110] width 19 height 5
click at [205, 123] on span "bibliotēka" at bounding box center [198, 125] width 19 height 5
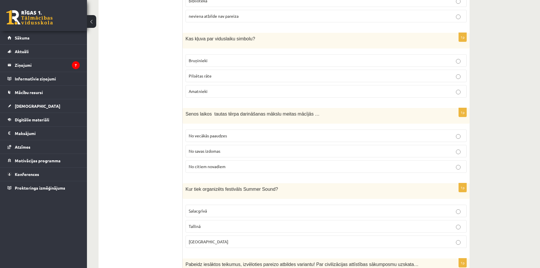
scroll to position [628, 0]
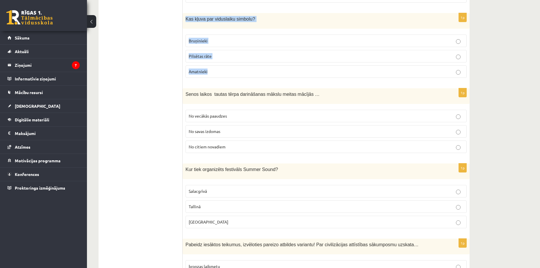
drag, startPoint x: 193, startPoint y: 17, endPoint x: 223, endPoint y: 62, distance: 54.1
click at [223, 62] on div "1p Kas kļuva par viduslaiku simbolu? Bruņinieki Pilsētas rāte Amatnieki" at bounding box center [326, 47] width 287 height 69
copy div "Kas kļuva par viduslaiku simbolu? Bruņinieki Pilsētas rāte Amatnieki"
click at [218, 38] on p "Bruņinieki" at bounding box center [326, 41] width 275 height 6
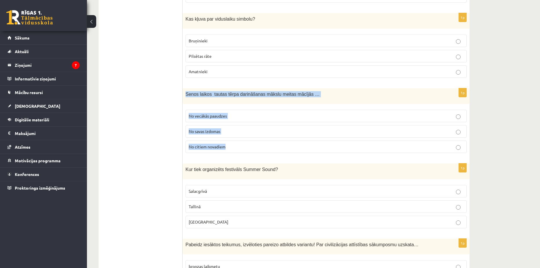
drag, startPoint x: 193, startPoint y: 99, endPoint x: 235, endPoint y: 142, distance: 60.5
click at [235, 142] on div "1p Senos laikos tautas tērpa darināšanas mākslu meitas mācījās … No vecākās paa…" at bounding box center [326, 122] width 287 height 69
copy div "Senos laikos tautas tērpa darināšanas mākslu meitas mācījās … No vecākās paaudz…"
click at [220, 113] on span "No vecākās paaudzes" at bounding box center [208, 115] width 38 height 5
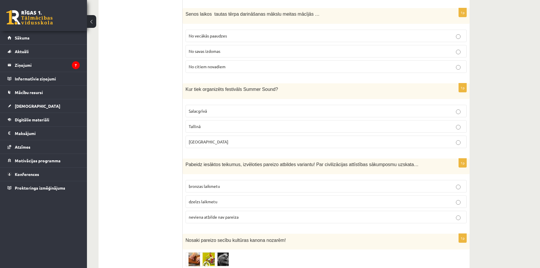
scroll to position [725, 0]
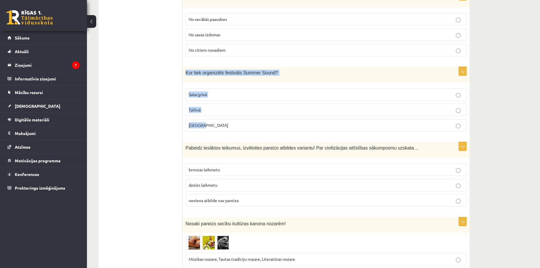
drag, startPoint x: 185, startPoint y: 68, endPoint x: 219, endPoint y: 120, distance: 61.9
click at [219, 120] on div "1p Kur tiek organizēts festivāls Summer Sound? Salacgrīvā Tallinā Liepājā" at bounding box center [326, 101] width 287 height 69
copy div "Kur tiek organizēts festivāls Summer Sound? Salacgrīvā Tallinā Liepājā"
click at [195, 122] on span "Liepājā" at bounding box center [209, 124] width 40 height 5
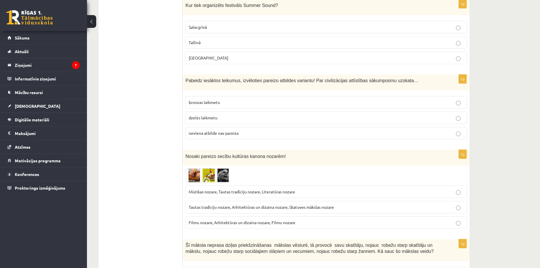
scroll to position [822, 0]
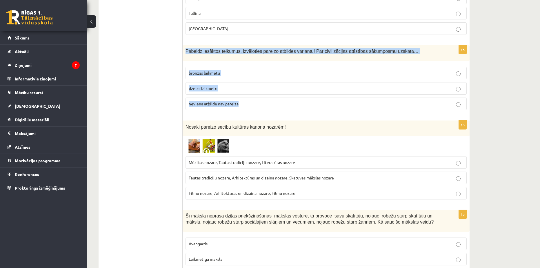
drag, startPoint x: 184, startPoint y: 46, endPoint x: 243, endPoint y: 99, distance: 79.3
click at [243, 99] on div "1p Pabeidz iesāktos teikumus, izvēloties pareizo atbildes variantu! Par civiliz…" at bounding box center [326, 79] width 287 height 69
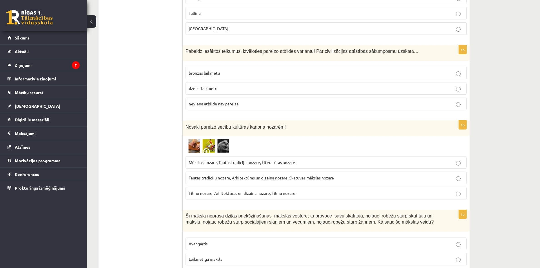
click at [200, 101] on span "neviena atbilde nav pareiza" at bounding box center [214, 103] width 50 height 5
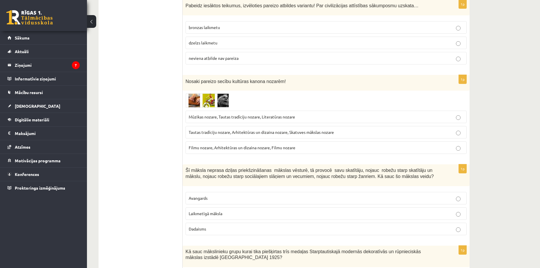
scroll to position [870, 0]
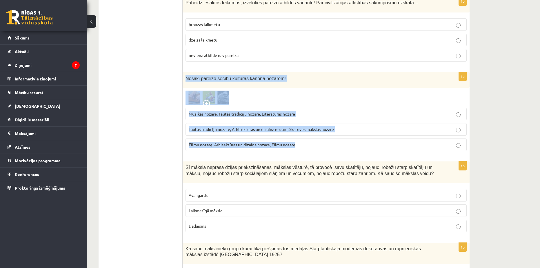
drag, startPoint x: 184, startPoint y: 73, endPoint x: 298, endPoint y: 137, distance: 129.9
click at [298, 137] on div "1p Nosaki pareizo secību kultūras kanona nozarēm! Mūzikas nozare, Tautas tradīc…" at bounding box center [326, 114] width 287 height 84
click at [213, 92] on img at bounding box center [208, 97] width 44 height 14
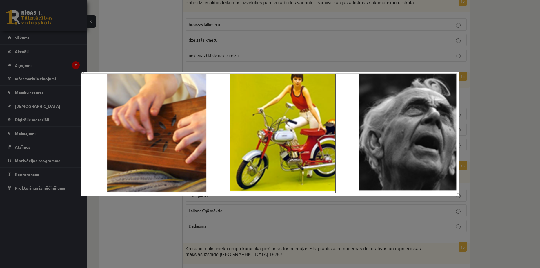
click at [479, 113] on div at bounding box center [270, 134] width 540 height 268
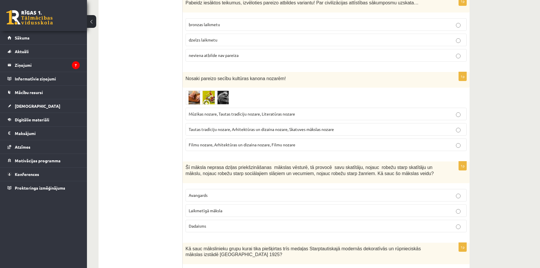
click at [288, 126] on span "Tautas tradīciju nozare, Arhitektūras un dizaina nozare, Skatuves mākslas nozare" at bounding box center [261, 128] width 145 height 5
click at [211, 94] on img at bounding box center [208, 97] width 44 height 14
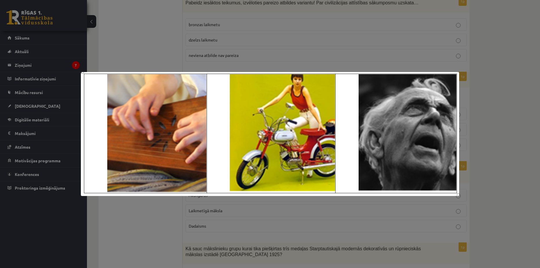
click at [504, 110] on div at bounding box center [270, 134] width 540 height 268
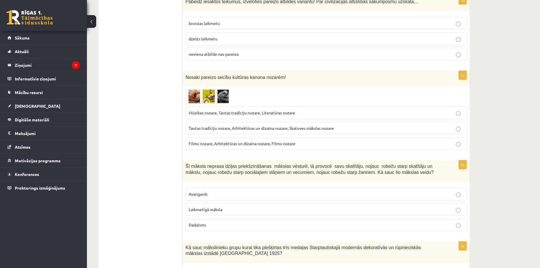
scroll to position [918, 0]
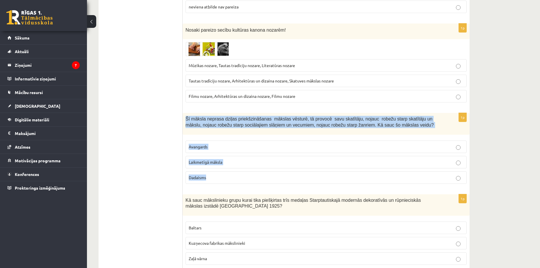
drag, startPoint x: 184, startPoint y: 112, endPoint x: 216, endPoint y: 167, distance: 63.4
click at [216, 167] on div "1p Šī māksla neprasa dziļas priekšzināšanas mākslas vēsturē, tā provocē savu sk…" at bounding box center [326, 150] width 287 height 75
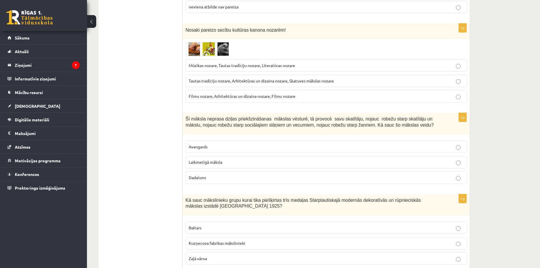
click at [224, 159] on p "Laikmetīgā māksla" at bounding box center [326, 162] width 275 height 6
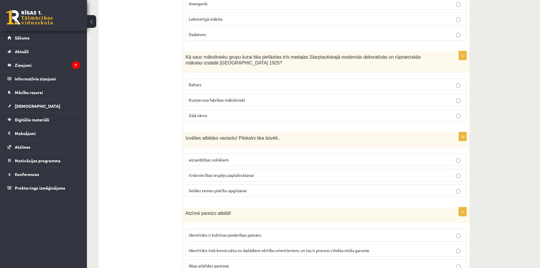
scroll to position [1063, 0]
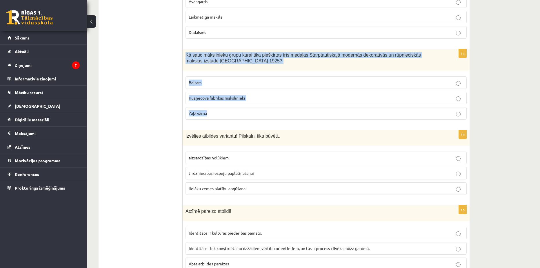
drag, startPoint x: 186, startPoint y: 46, endPoint x: 222, endPoint y: 106, distance: 70.0
click at [222, 106] on div "1p Kā sauc mākslinieku grupu kurai tika piešķirtas trīs medaļas Starptautiskajā…" at bounding box center [326, 86] width 287 height 75
click at [222, 79] on p "Baltars" at bounding box center [326, 82] width 275 height 6
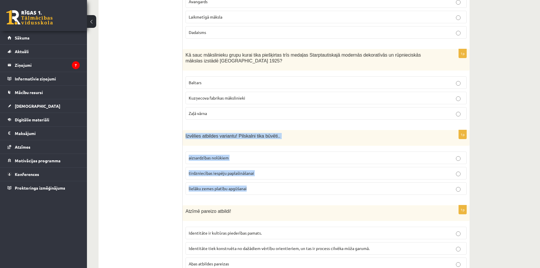
drag, startPoint x: 185, startPoint y: 127, endPoint x: 258, endPoint y: 175, distance: 86.7
click at [258, 175] on div "1p Izvēlies atbildes variantu! Pilskalni tika būvēti.. aizsardzības nolūkiem ti…" at bounding box center [326, 164] width 287 height 69
click at [208, 155] on span "aizsardzības nolūkiem" at bounding box center [209, 157] width 40 height 5
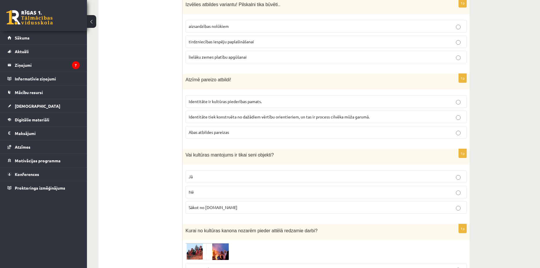
scroll to position [1208, 0]
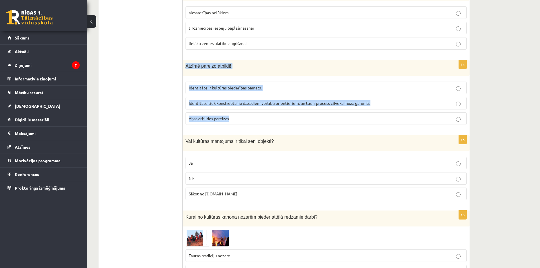
drag, startPoint x: 185, startPoint y: 57, endPoint x: 235, endPoint y: 113, distance: 75.6
click at [235, 113] on div "1p Atzīmē pareizo atbildi! Identitāte ir kultūras piederības pamats. Identitāte…" at bounding box center [326, 94] width 287 height 69
click at [231, 115] on p "Abas atbildes pareizas" at bounding box center [326, 118] width 275 height 6
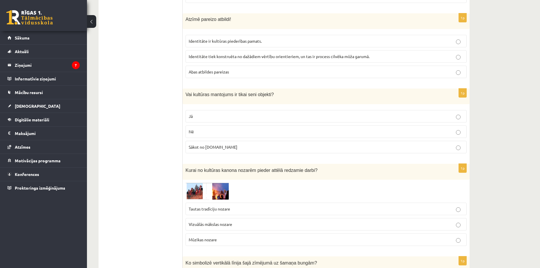
scroll to position [1257, 0]
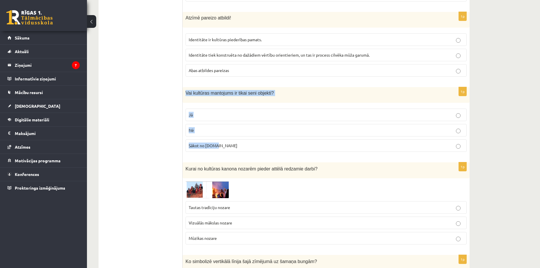
drag, startPoint x: 183, startPoint y: 83, endPoint x: 239, endPoint y: 134, distance: 75.1
click at [239, 134] on div "1p Vai kultūras mantojums ir tikai seni objekti? Jā Nē Sākot no 10.gs" at bounding box center [326, 121] width 287 height 69
click at [126, 129] on ul "Tests Izvērtējums!" at bounding box center [143, 67] width 78 height 2441
click at [224, 127] on p "Nē" at bounding box center [326, 130] width 275 height 6
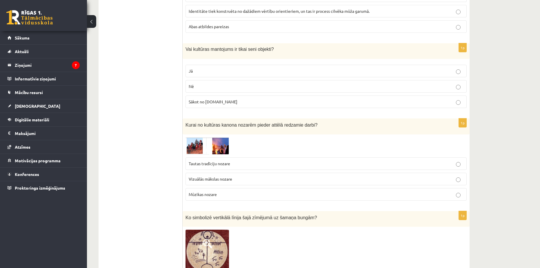
scroll to position [1305, 0]
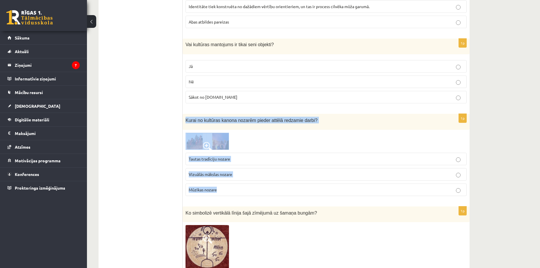
drag, startPoint x: 184, startPoint y: 109, endPoint x: 231, endPoint y: 180, distance: 85.0
click at [231, 180] on div "1p Kurai no kultūras kanona nozarēm pieder attēlā redzamie darbi? Tautas tradīc…" at bounding box center [326, 157] width 287 height 87
click at [209, 142] on span at bounding box center [207, 146] width 9 height 9
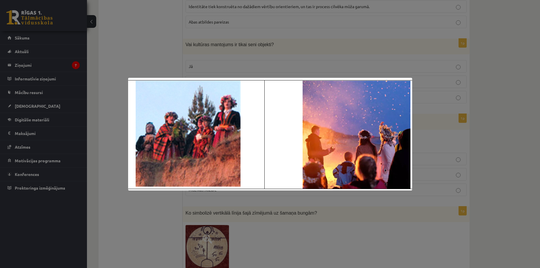
click at [112, 44] on div at bounding box center [270, 134] width 540 height 268
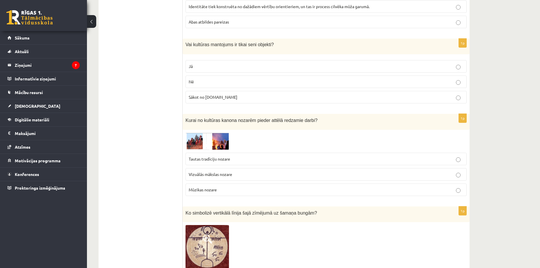
click at [211, 156] on span "Tautas tradīciju nozare" at bounding box center [209, 158] width 41 height 5
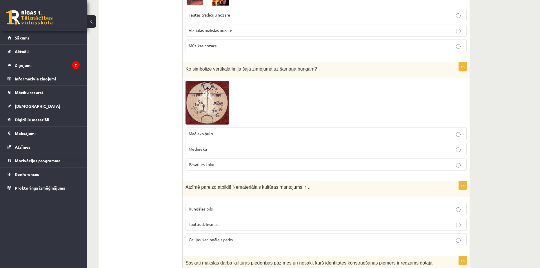
scroll to position [1450, 0]
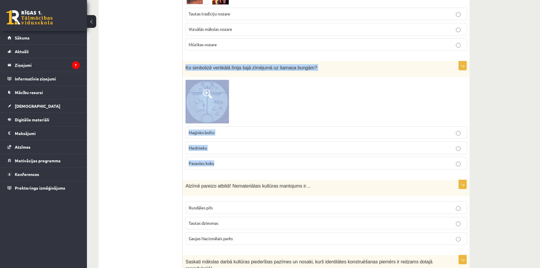
drag, startPoint x: 201, startPoint y: 62, endPoint x: 235, endPoint y: 153, distance: 96.5
click at [235, 153] on div "1p Ko simbolizē vertikālā līnija šajā zīmējumā uz šamaņa bungām? Maģisko bultu …" at bounding box center [326, 117] width 287 height 113
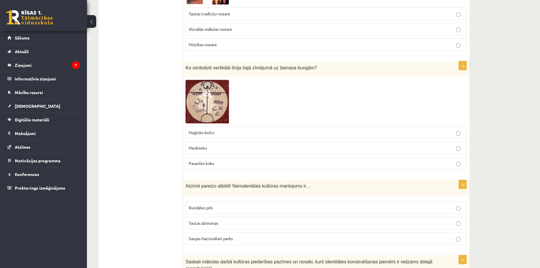
click at [218, 90] on img at bounding box center [208, 102] width 44 height 44
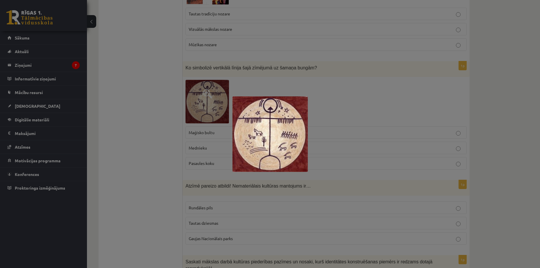
drag, startPoint x: 266, startPoint y: 114, endPoint x: 296, endPoint y: 119, distance: 30.2
click at [296, 116] on img at bounding box center [270, 133] width 75 height 75
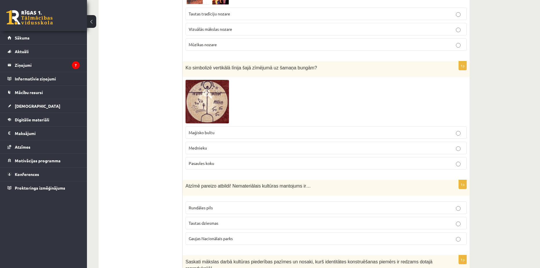
click at [207, 101] on img at bounding box center [208, 102] width 44 height 44
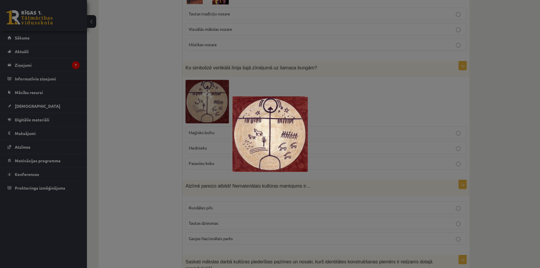
click at [119, 135] on div at bounding box center [270, 134] width 540 height 268
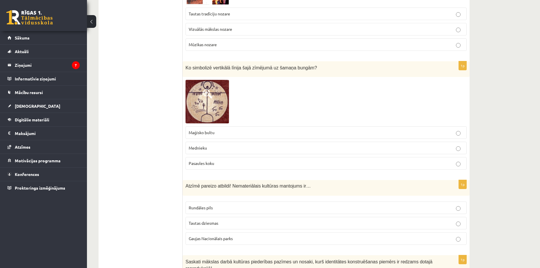
click at [214, 160] on span "Pasaules koku" at bounding box center [202, 162] width 26 height 5
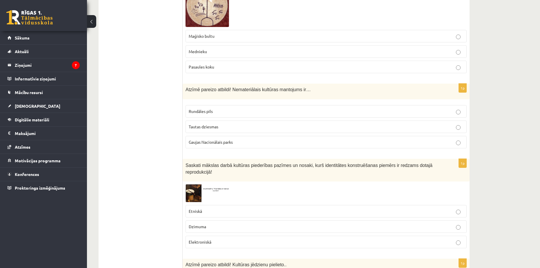
scroll to position [1547, 0]
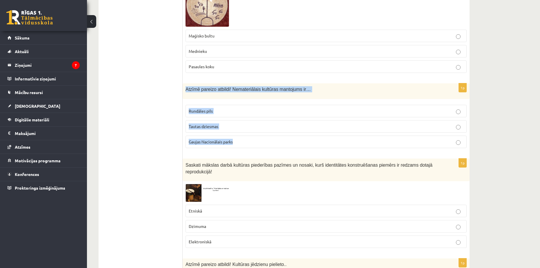
drag, startPoint x: 194, startPoint y: 86, endPoint x: 246, endPoint y: 133, distance: 70.2
click at [246, 133] on div "1p Atzīmē pareizo atbildi! Nemateriālais kultūras mantojums ir… Rundāles pils T…" at bounding box center [326, 117] width 287 height 69
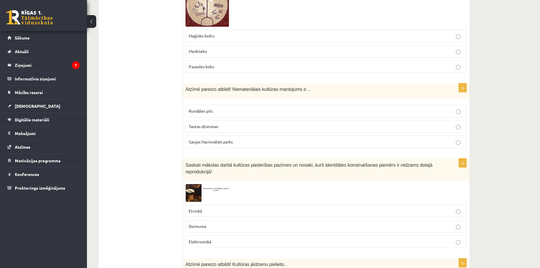
click at [205, 124] on span "Tautas dziesmas" at bounding box center [204, 126] width 30 height 5
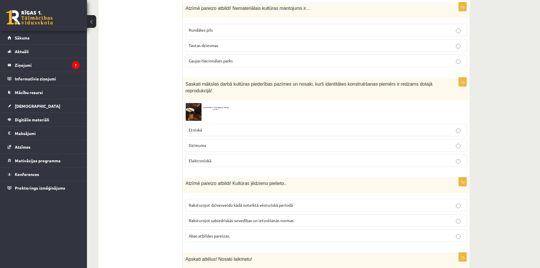
scroll to position [1644, 0]
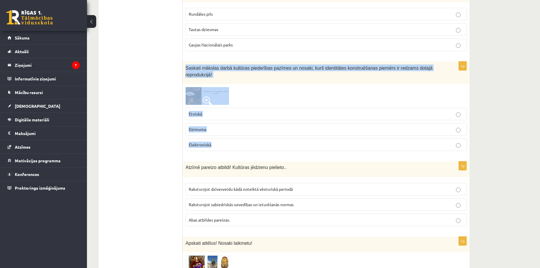
drag, startPoint x: 184, startPoint y: 56, endPoint x: 229, endPoint y: 122, distance: 80.4
click at [229, 122] on div "1p Saskati mākslas darbā kultūras piederības pazīmes un nosaki, kurš identitāte…" at bounding box center [326, 108] width 287 height 94
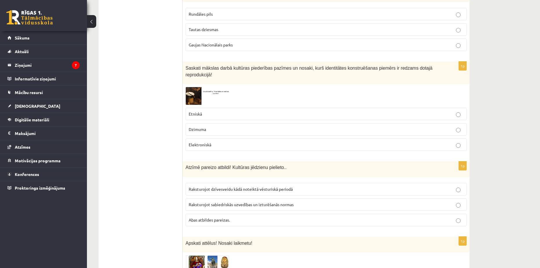
click at [201, 87] on img at bounding box center [208, 96] width 44 height 18
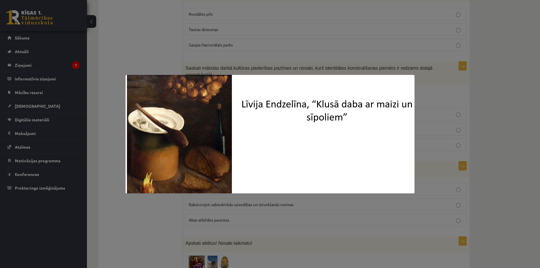
click at [136, 53] on div at bounding box center [270, 134] width 540 height 268
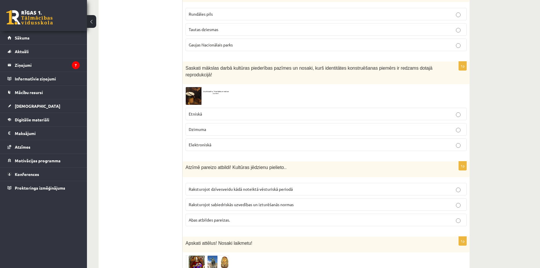
click at [184, 77] on div "1p Saskati mākslas darbā kultūras piederības pazīmes un nosaki, kurš identitāte…" at bounding box center [326, 108] width 287 height 94
click at [189, 87] on img at bounding box center [208, 96] width 44 height 18
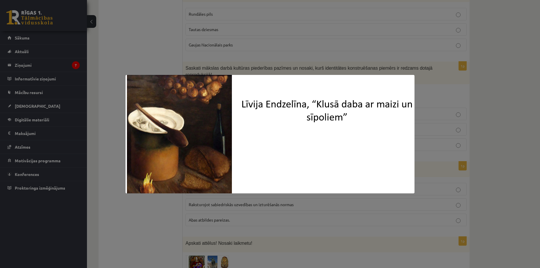
click at [140, 55] on div at bounding box center [270, 134] width 540 height 268
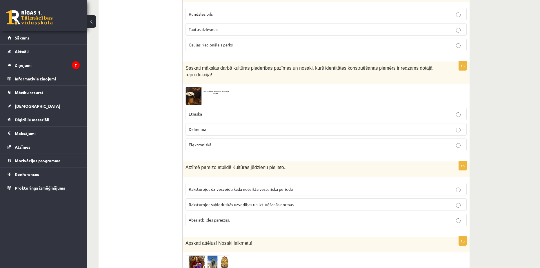
click at [204, 126] on span "Dzimuma" at bounding box center [197, 128] width 17 height 5
click at [207, 111] on p "Etniskā" at bounding box center [326, 114] width 275 height 6
click at [195, 87] on img at bounding box center [208, 96] width 44 height 18
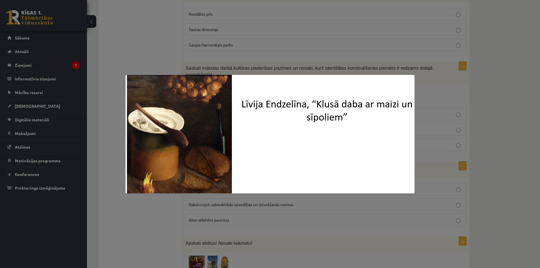
click at [159, 44] on div at bounding box center [270, 134] width 540 height 268
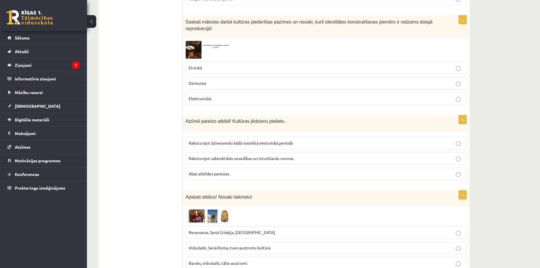
scroll to position [1692, 0]
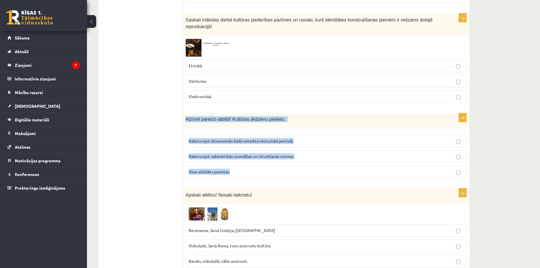
drag, startPoint x: 184, startPoint y: 97, endPoint x: 240, endPoint y: 150, distance: 76.7
click at [240, 150] on div "1p Atzīmē pareizo atbildi! Kultūras jēdzienu pielieto.. Raksturojot dzīvesveidu…" at bounding box center [326, 147] width 287 height 69
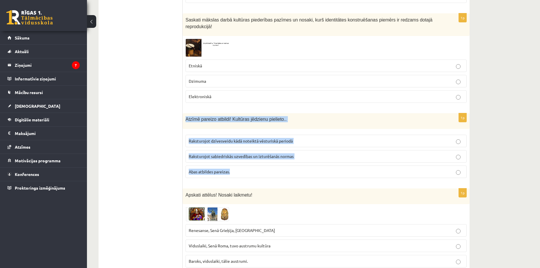
drag, startPoint x: 229, startPoint y: 143, endPoint x: 185, endPoint y: 100, distance: 61.1
click at [185, 113] on div "1p Atzīmē pareizo atbildi! Kultūras jēdzienu pielieto.. Raksturojot dzīvesveidu…" at bounding box center [326, 147] width 287 height 69
click at [210, 169] on span "Abas atbildes pareizas." at bounding box center [209, 171] width 41 height 5
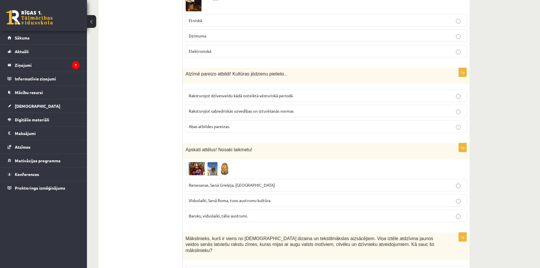
scroll to position [1740, 0]
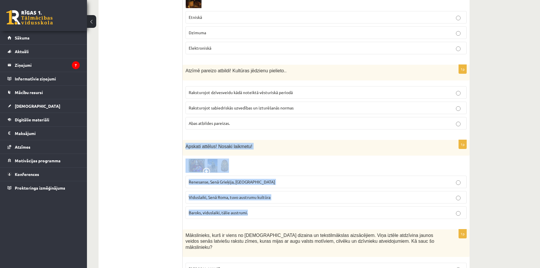
drag, startPoint x: 186, startPoint y: 126, endPoint x: 253, endPoint y: 189, distance: 92.1
click at [253, 189] on div "1p Apskati attēlus! Nosaki laikmetu! Renesanse, Senā Grieķija, Ēģipte Viduslaik…" at bounding box center [326, 182] width 287 height 84
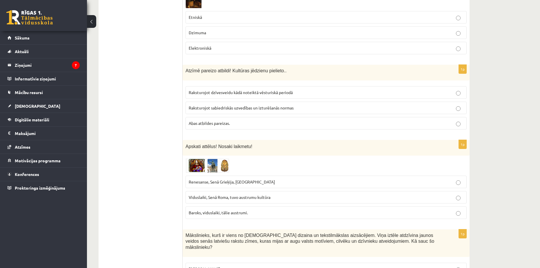
click at [213, 158] on img at bounding box center [208, 165] width 44 height 14
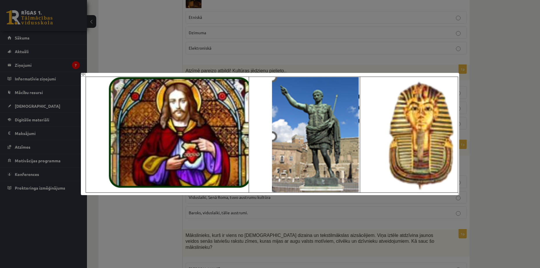
click at [514, 99] on div at bounding box center [270, 134] width 540 height 268
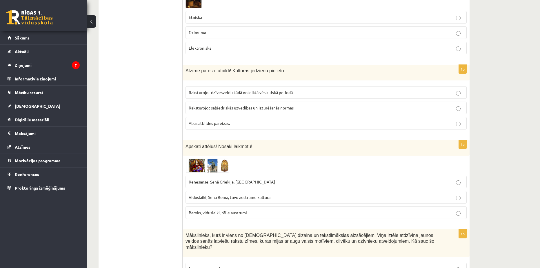
click at [253, 194] on span "Viduslaiki, Senā Roma, tuvo austrumu kultūra" at bounding box center [230, 196] width 82 height 5
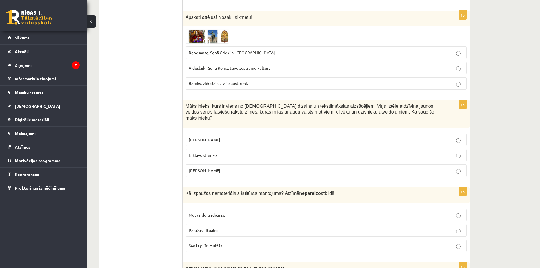
scroll to position [1885, 0]
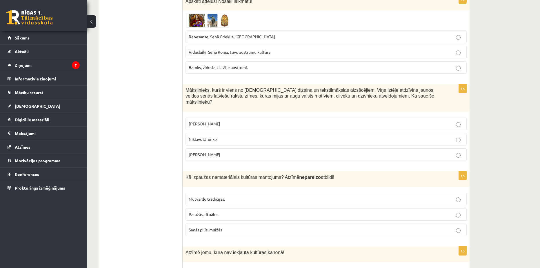
drag, startPoint x: 184, startPoint y: 68, endPoint x: 228, endPoint y: 136, distance: 81.3
click at [228, 136] on div "1p Mākslinieks, kurš ir viens no latviešu dizaina un tekstilmākslas aizsācējiem…" at bounding box center [326, 124] width 287 height 81
click at [206, 121] on span "Ansis Cīrulis" at bounding box center [205, 123] width 32 height 5
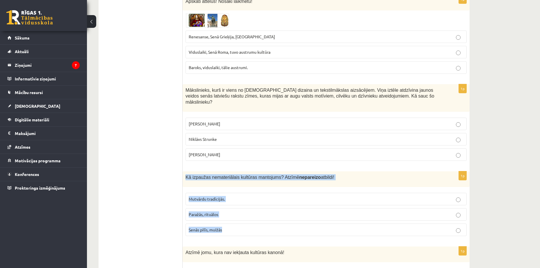
drag, startPoint x: 191, startPoint y: 151, endPoint x: 234, endPoint y: 201, distance: 65.8
click at [234, 201] on div "1p Kā izpaužas nemateriālais kultūras mantojums? Atzīmē nepareizo atbildi! Mutv…" at bounding box center [326, 205] width 287 height 69
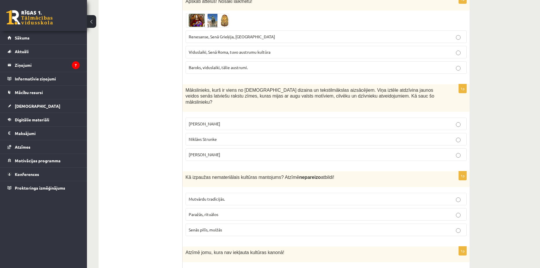
click at [218, 227] on p "Senās pilīs, muižās" at bounding box center [326, 230] width 275 height 6
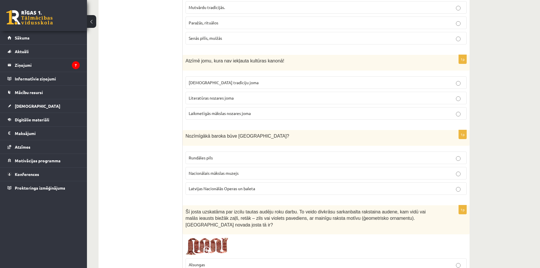
scroll to position [2079, 0]
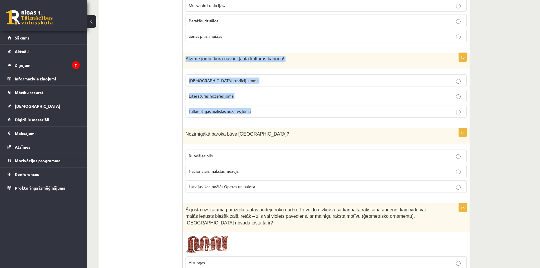
drag, startPoint x: 184, startPoint y: 31, endPoint x: 261, endPoint y: 80, distance: 91.7
click at [261, 80] on div "1p Atzīmē jomu, kura nav iekļauta kultūras kanonā! Tautas tradīciju joma Litera…" at bounding box center [326, 87] width 287 height 69
click at [225, 108] on span "Laikmetīgās mākslas nozares joma" at bounding box center [220, 110] width 62 height 5
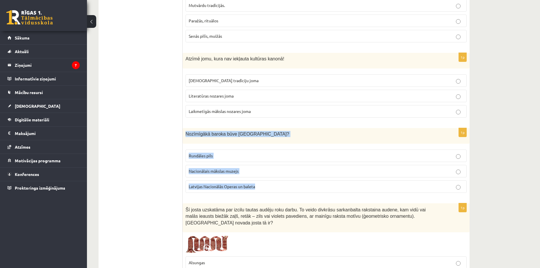
drag, startPoint x: 185, startPoint y: 104, endPoint x: 264, endPoint y: 155, distance: 94.3
click at [264, 155] on div "1p Nozīmīgākā baroka būve Latvijā? Rundāles pils Nacionālais mākslas muzejs Lat…" at bounding box center [326, 162] width 287 height 69
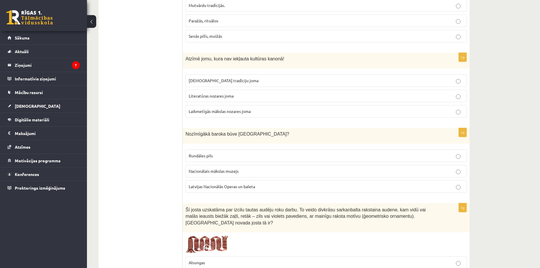
click at [201, 153] on p "Rundāles pils" at bounding box center [326, 156] width 275 height 6
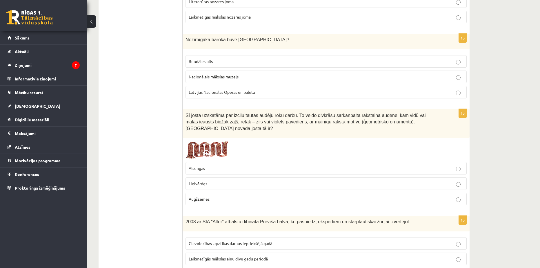
scroll to position [2175, 0]
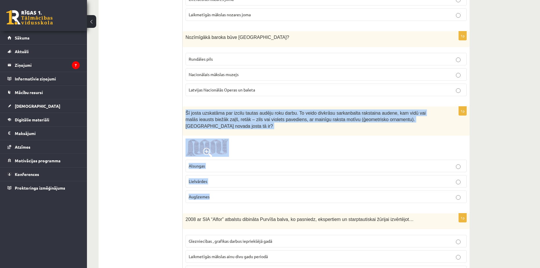
drag, startPoint x: 184, startPoint y: 81, endPoint x: 224, endPoint y: 157, distance: 86.8
click at [224, 157] on div "1p Šī josta uzskatāma par izcilu tautas audēju roku darbu. To veido divkrāsu sa…" at bounding box center [326, 156] width 287 height 101
click at [212, 148] on span at bounding box center [207, 152] width 9 height 9
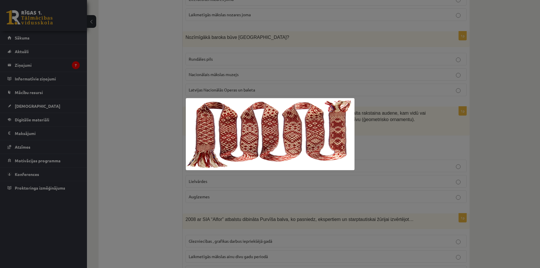
click at [141, 119] on div at bounding box center [270, 134] width 540 height 268
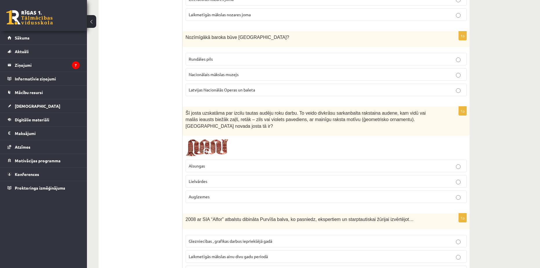
click at [227, 178] on p "Lielvārdes" at bounding box center [326, 181] width 275 height 6
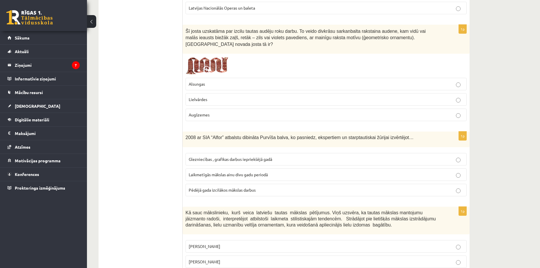
scroll to position [2257, 0]
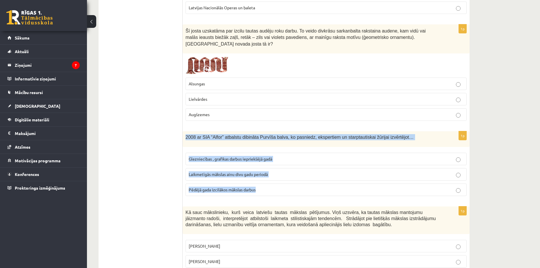
drag, startPoint x: 198, startPoint y: 108, endPoint x: 267, endPoint y: 153, distance: 82.7
click at [267, 153] on div "1p 2008 ar SIA “Alfor” atbalstu dibināta Purvīša balva, ko pasniedz, ekspertiem…" at bounding box center [326, 165] width 287 height 69
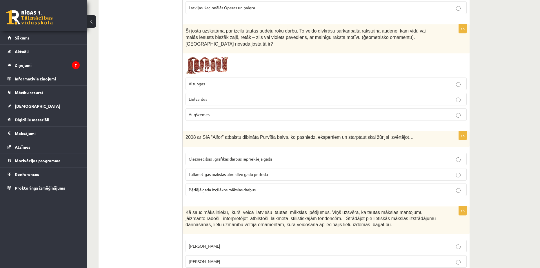
click at [233, 171] on span "Laikmetīgās mākslas ainu divu gadu periodā" at bounding box center [228, 173] width 79 height 5
drag, startPoint x: 182, startPoint y: 174, endPoint x: 218, endPoint y: 222, distance: 60.1
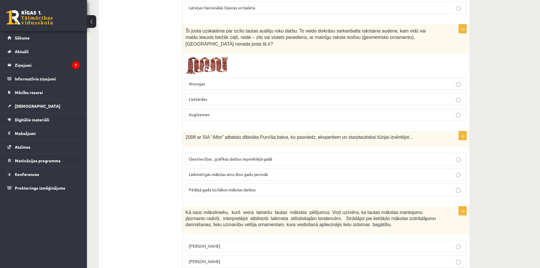
drag, startPoint x: 185, startPoint y: 173, endPoint x: 223, endPoint y: 240, distance: 76.8
click at [223, 240] on div "1p Kā sauc mākslinieku, kurš veica latviešu tautas mākslas pētījumus. Viņš uzsv…" at bounding box center [326, 246] width 287 height 81
click at [193, 258] on span "Jūlijs Madernieks" at bounding box center [205, 260] width 32 height 5
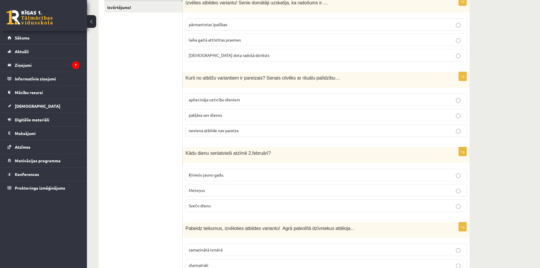
scroll to position [0, 0]
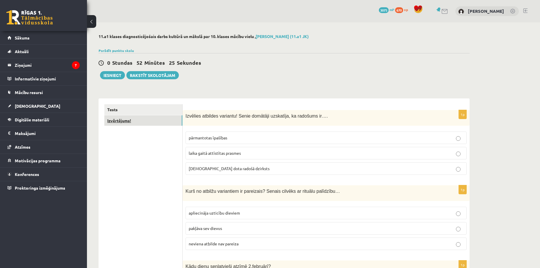
click at [120, 122] on link "Izvērtējums!" at bounding box center [143, 120] width 78 height 11
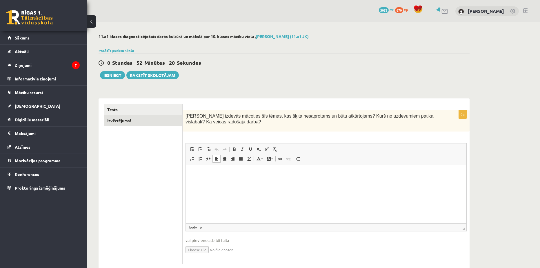
click at [223, 183] on html at bounding box center [326, 174] width 281 height 18
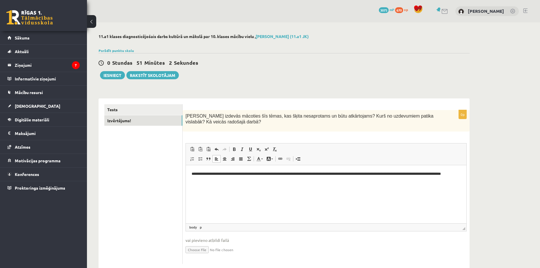
click at [135, 173] on ul "Tests Izvērtējums!" at bounding box center [143, 184] width 78 height 160
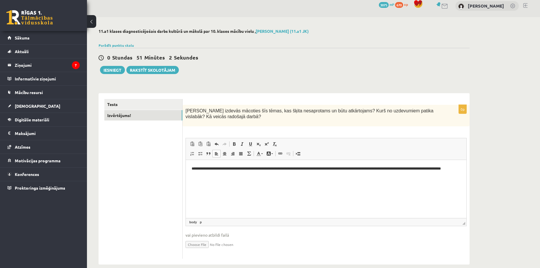
scroll to position [12, 0]
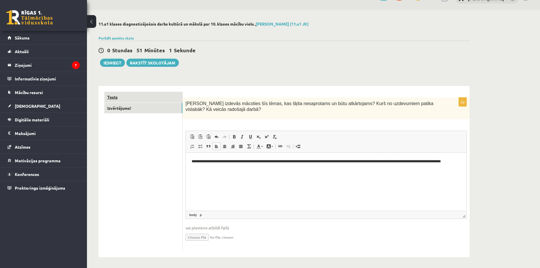
click at [119, 98] on link "Tests" at bounding box center [143, 97] width 78 height 11
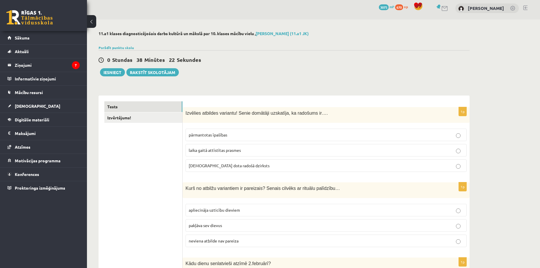
scroll to position [0, 0]
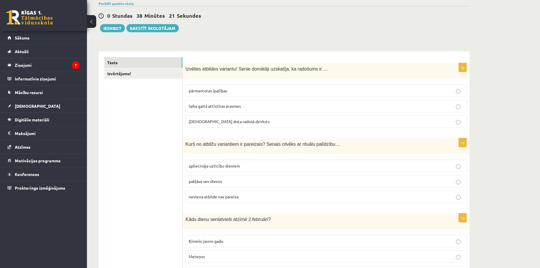
scroll to position [48, 0]
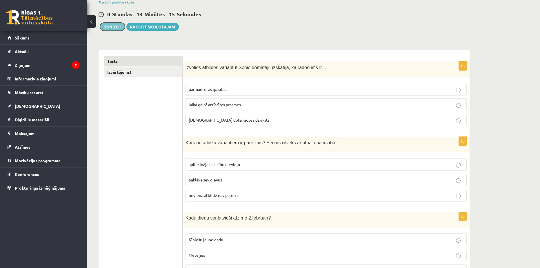
click at [113, 27] on button "Iesniegt" at bounding box center [112, 27] width 25 height 8
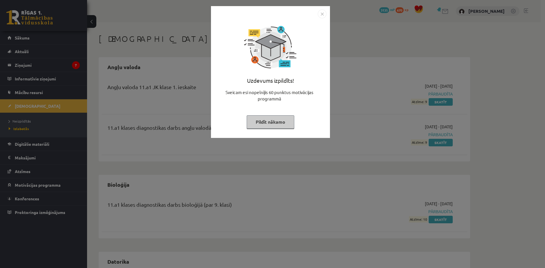
click at [277, 119] on button "Pildīt nākamo" at bounding box center [271, 121] width 48 height 13
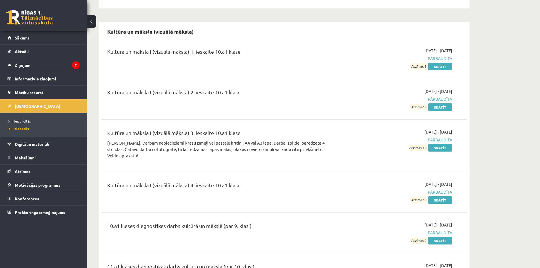
scroll to position [1160, 0]
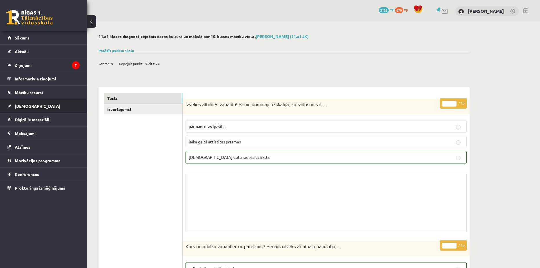
click at [26, 104] on span "[DEMOGRAPHIC_DATA]" at bounding box center [38, 105] width 46 height 5
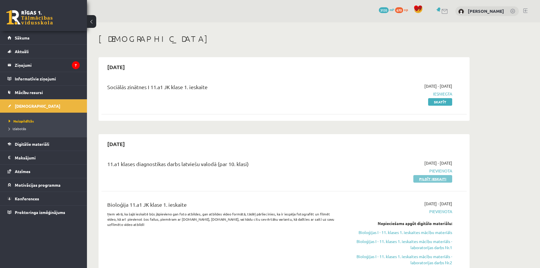
click at [431, 175] on link "Pildīt ieskaiti" at bounding box center [433, 179] width 39 height 8
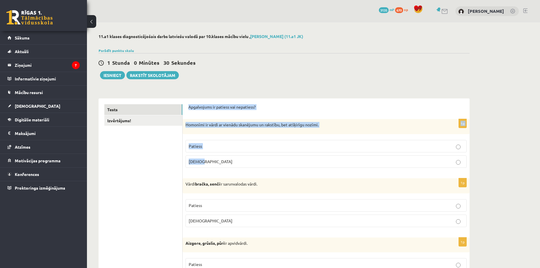
drag, startPoint x: 186, startPoint y: 107, endPoint x: 218, endPoint y: 165, distance: 65.5
copy form "Apgalvojums ir patiess vai nepatiess? 1p Homonīmi ir vārdi ar vienādu skanējumu…"
click at [212, 146] on p "Patiess" at bounding box center [326, 146] width 275 height 6
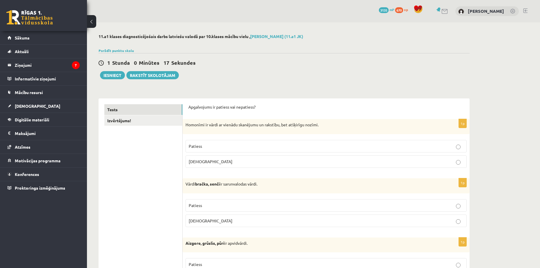
click at [329, 52] on div "Parādīt punktu skalu Atzīme No Līdz 1 0 5 2 6 8 3 9 11 4 12 14 5 15 17 6 18 20 …" at bounding box center [284, 50] width 371 height 5
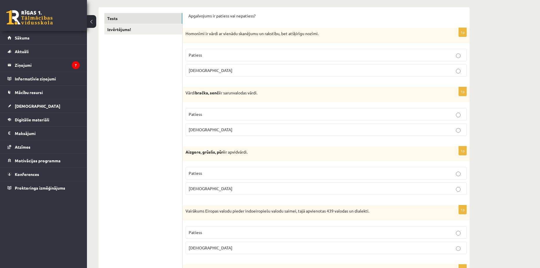
scroll to position [97, 0]
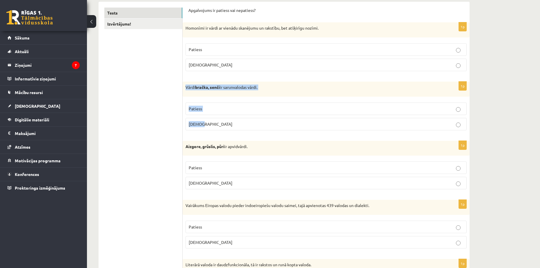
drag, startPoint x: 184, startPoint y: 84, endPoint x: 220, endPoint y: 118, distance: 49.2
click at [220, 118] on div "1p Vārdi bračka, senči ir sarunvalodas vārdi. Patiess Aplams" at bounding box center [326, 107] width 287 height 53
copy div "Vārdi bračka, senči ir sarunvalodas vārdi. Patiess Aplams"
click at [204, 106] on p "Patiess" at bounding box center [326, 109] width 275 height 6
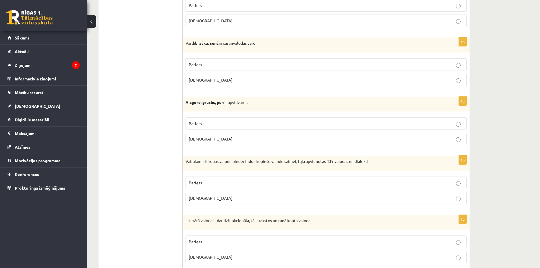
scroll to position [145, 0]
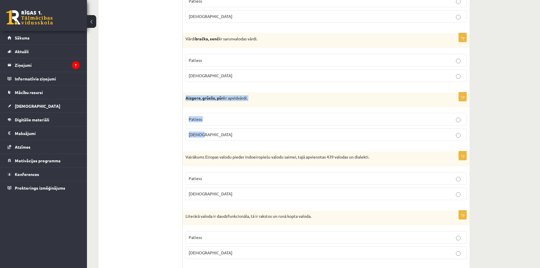
drag, startPoint x: 183, startPoint y: 93, endPoint x: 210, endPoint y: 129, distance: 45.1
click at [210, 129] on div "1p Aizgore, grūslis, pūri ir apvidvārdi. Patiess Aplams" at bounding box center [326, 118] width 287 height 53
copy div "Aizgore, grūslis, pūri ir apvidvārdi. Patiess Aplams"
click at [200, 116] on p "Patiess" at bounding box center [326, 119] width 275 height 6
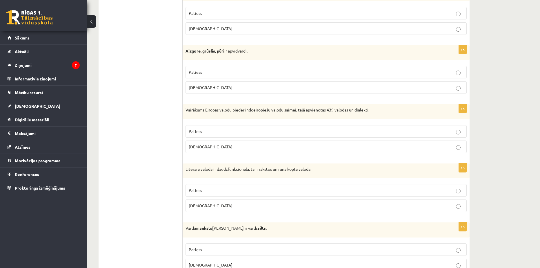
scroll to position [193, 0]
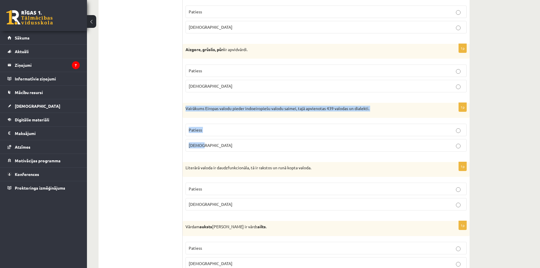
drag, startPoint x: 185, startPoint y: 103, endPoint x: 212, endPoint y: 139, distance: 45.2
click at [212, 139] on div "1p Vairākums Eiropas valodu pieder indoeiropiešu valodu saimei, tajā apvienotas…" at bounding box center [326, 129] width 287 height 53
copy div "Vairākums Eiropas valodu pieder indoeiropiešu valodu saimei, tajā apvienotas 43…"
click at [223, 127] on p "Patiess" at bounding box center [326, 130] width 275 height 6
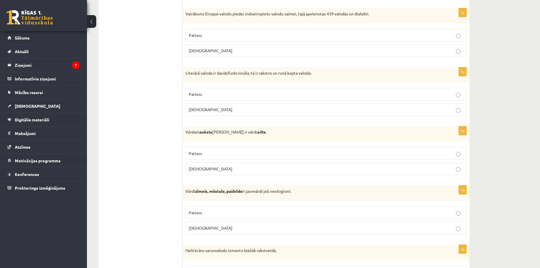
scroll to position [290, 0]
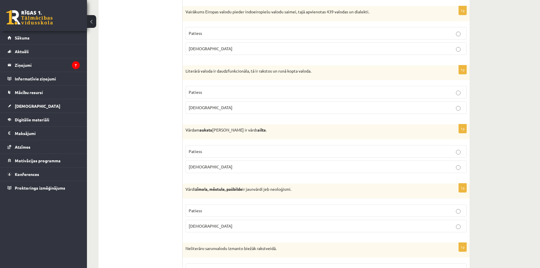
drag, startPoint x: 182, startPoint y: 63, endPoint x: 211, endPoint y: 93, distance: 40.6
drag, startPoint x: 183, startPoint y: 64, endPoint x: 212, endPoint y: 98, distance: 43.8
click at [212, 98] on div "1p Literārā valoda ir daudzfunkcionāla, tā ir rakstos un runā kopta valoda. Pat…" at bounding box center [326, 91] width 287 height 53
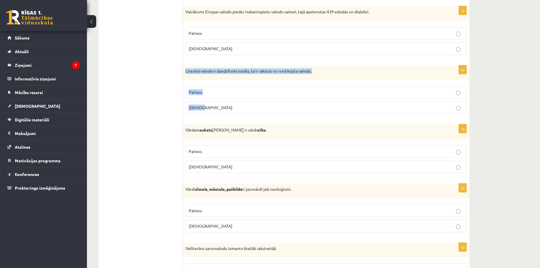
copy div "Literārā valoda ir daudzfunkcionāla, tā ir rakstos un runā kopta valoda. Paties…"
click at [220, 89] on p "Patiess" at bounding box center [326, 92] width 275 height 6
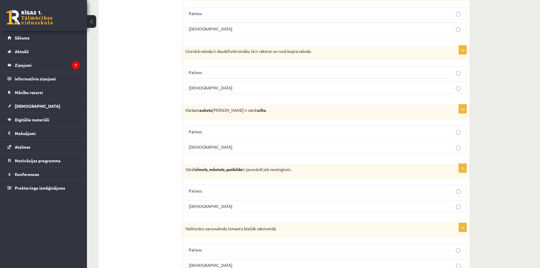
scroll to position [338, 0]
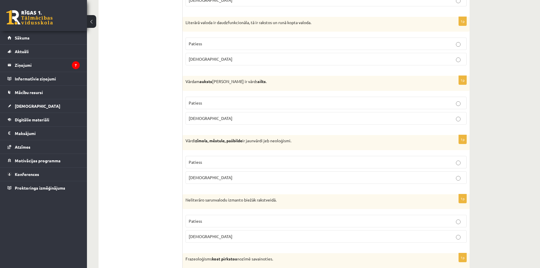
click at [203, 100] on p "Patiess" at bounding box center [326, 103] width 275 height 6
drag, startPoint x: 187, startPoint y: 76, endPoint x: 211, endPoint y: 104, distance: 36.8
click at [211, 104] on div "1p Vārdam auksts antonīms ir vārds silts . Patiess Aplams" at bounding box center [326, 102] width 287 height 53
copy div "Vārdam auksts antonīms ir vārds silts . Patiess Aplams"
drag, startPoint x: 187, startPoint y: 131, endPoint x: 212, endPoint y: 164, distance: 41.4
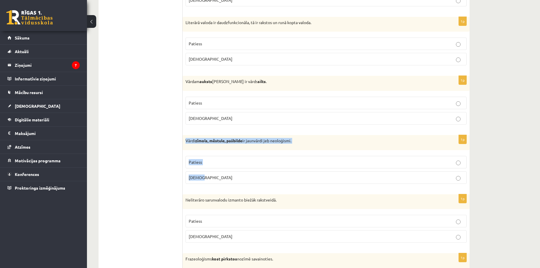
click at [212, 164] on div "1p Vārdi zīmols, mēstule, pašbilde ir jaunvārdi jeb neoloģismi. Patiess Aplams" at bounding box center [326, 161] width 287 height 53
copy div "Vārdi zīmols, mēstule, pašbilde ir jaunvārdi jeb neoloģismi. Patiess Aplams"
click at [216, 159] on p "Patiess" at bounding box center [326, 162] width 275 height 6
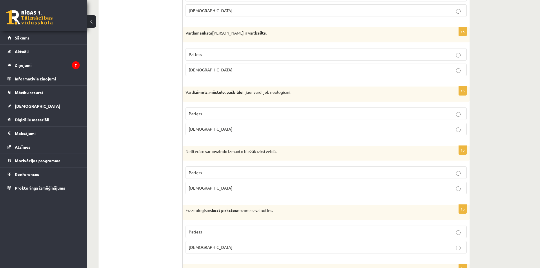
scroll to position [435, 0]
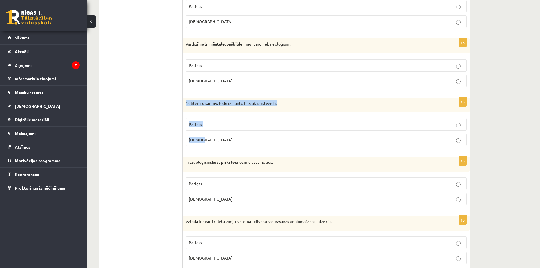
drag, startPoint x: 184, startPoint y: 92, endPoint x: 218, endPoint y: 131, distance: 50.6
click at [218, 131] on div "1p Neliterāro sarunvalodu izmanto biežāk rakstveidā. Patiess Aplams" at bounding box center [326, 123] width 287 height 53
copy div "Neliterāro sarunvalodu izmanto biežāk rakstveidā. Patiess Aplams"
click at [205, 137] on p "[DEMOGRAPHIC_DATA]" at bounding box center [326, 140] width 275 height 6
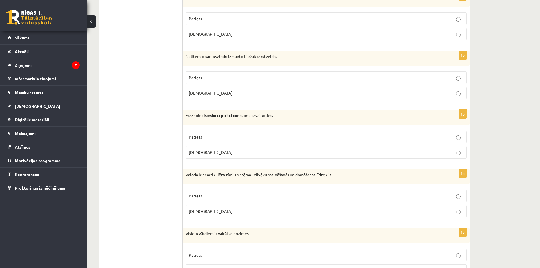
scroll to position [483, 0]
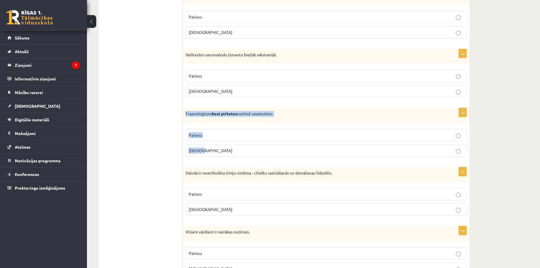
drag, startPoint x: 185, startPoint y: 102, endPoint x: 212, endPoint y: 137, distance: 44.7
click at [212, 137] on div "1p Frazeoloģisms kost pirkstos nozīmē savainoties. Patiess Aplams" at bounding box center [326, 134] width 287 height 53
copy div "Frazeoloģisms kost pirkstos nozīmē savainoties. Patiess Aplams"
click at [222, 147] on p "[DEMOGRAPHIC_DATA]" at bounding box center [326, 150] width 275 height 6
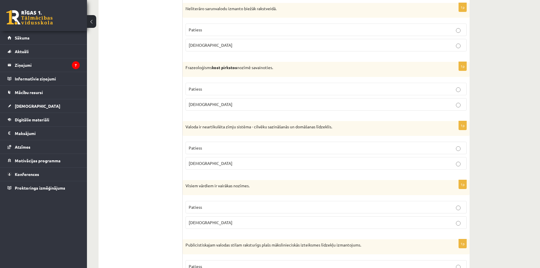
scroll to position [532, 0]
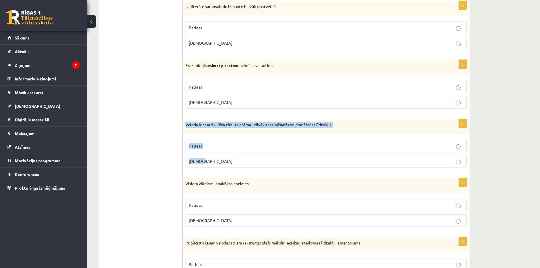
drag, startPoint x: 184, startPoint y: 110, endPoint x: 207, endPoint y: 147, distance: 43.5
click at [207, 147] on div "1p Valoda ir neartikulēta zīmju sistēma - cilvēku sazināšanās un domāšanas līdz…" at bounding box center [326, 145] width 287 height 53
copy div "Valoda ir neartikulēta zīmju sistēma - cilvēku sazināšanās un domāšanas līdzekl…"
click at [207, 158] on p "[DEMOGRAPHIC_DATA]" at bounding box center [326, 161] width 275 height 6
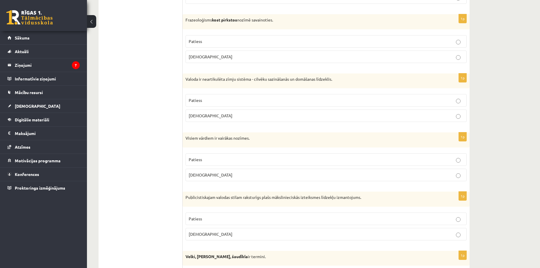
scroll to position [580, 0]
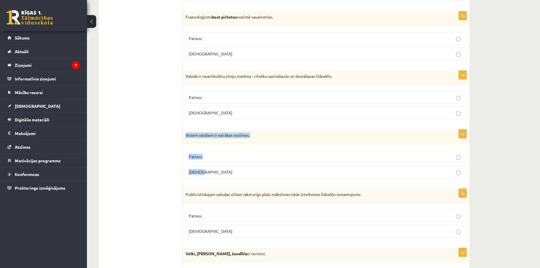
drag, startPoint x: 185, startPoint y: 116, endPoint x: 216, endPoint y: 159, distance: 52.3
click at [216, 159] on div "1p Visiem vārdiem ir vairākas nozīmes. Patiess Aplams" at bounding box center [326, 155] width 287 height 53
click at [203, 169] on p "[DEMOGRAPHIC_DATA]" at bounding box center [326, 172] width 275 height 6
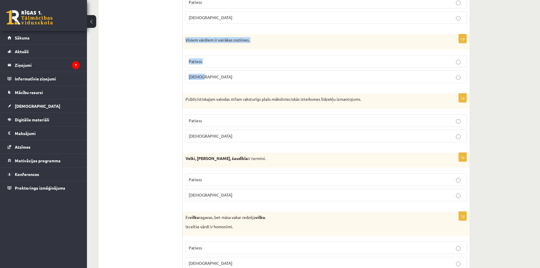
scroll to position [677, 0]
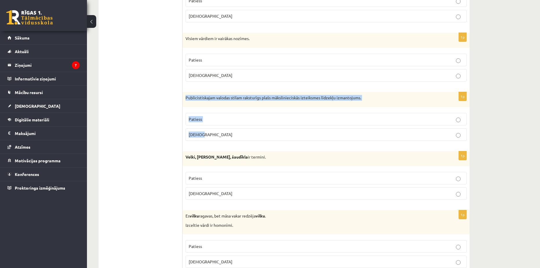
drag, startPoint x: 184, startPoint y: 80, endPoint x: 209, endPoint y: 118, distance: 45.3
click at [209, 118] on div "1p Publicistiskajam valodas stilam raksturīgs plašs mākslinieciskās izteiksmes …" at bounding box center [326, 118] width 287 height 53
click at [254, 95] on p "Publicistiskajam valodas stilam raksturīgs plašs mākslinieciskās izteiksmes līd…" at bounding box center [312, 98] width 252 height 6
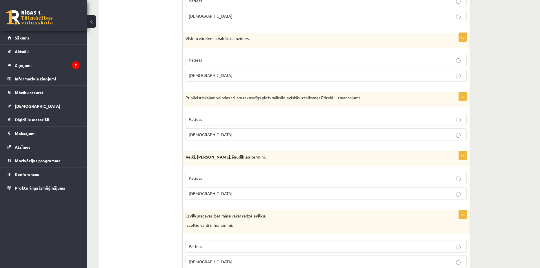
click at [211, 131] on p "Aplams" at bounding box center [326, 134] width 275 height 6
drag, startPoint x: 184, startPoint y: 139, endPoint x: 219, endPoint y: 172, distance: 47.6
click at [219, 172] on div "1p Velki, meti, šaudīkla ir termini. Patiess Aplams" at bounding box center [326, 177] width 287 height 53
click at [201, 116] on span "Patiess" at bounding box center [195, 118] width 13 height 5
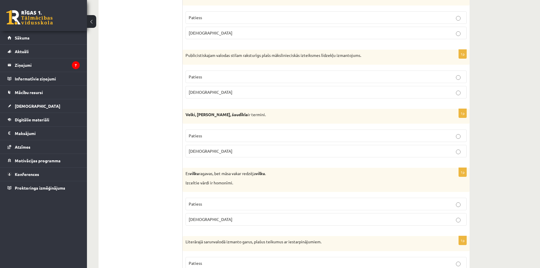
scroll to position [725, 0]
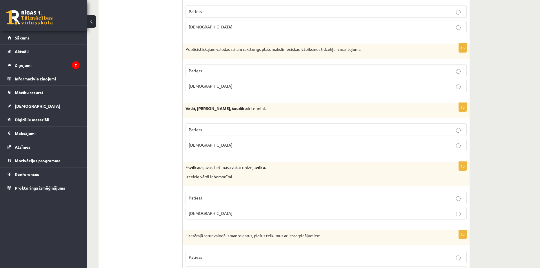
click at [263, 83] on p "Aplams" at bounding box center [326, 86] width 275 height 6
click at [234, 126] on p "Patiess" at bounding box center [326, 129] width 275 height 6
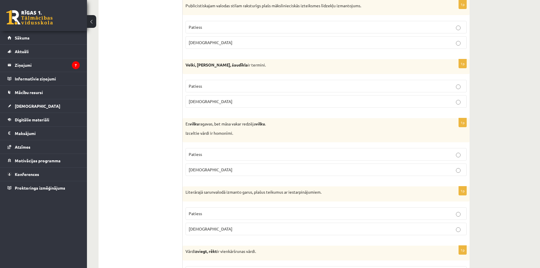
scroll to position [773, 0]
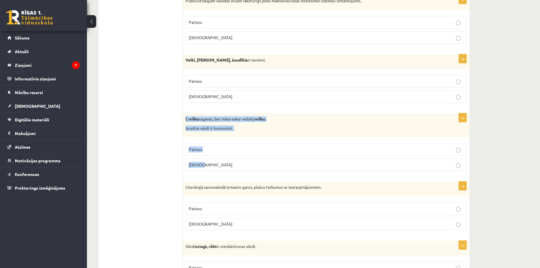
drag, startPoint x: 186, startPoint y: 99, endPoint x: 206, endPoint y: 143, distance: 48.0
click at [206, 143] on div "1p Es vilku ragavas, bet māsa vakar redzēja vilku . Izceltie vārdi ir homonīmi.…" at bounding box center [326, 144] width 287 height 62
click at [159, 129] on ul "Tests Izvērtējums!" at bounding box center [143, 230] width 78 height 1799
click at [206, 146] on p "Patiess" at bounding box center [326, 149] width 275 height 6
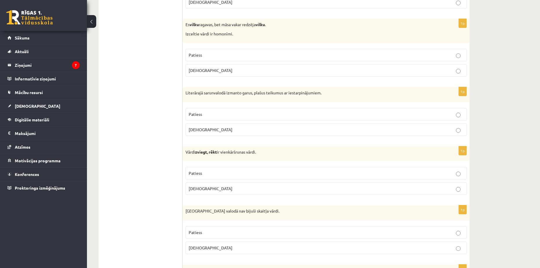
scroll to position [870, 0]
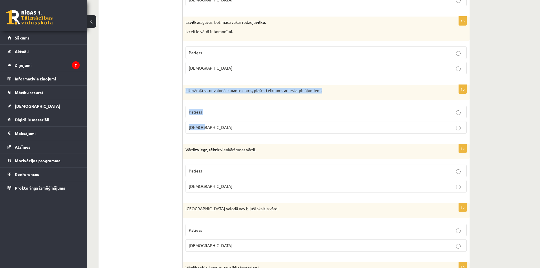
drag, startPoint x: 183, startPoint y: 68, endPoint x: 207, endPoint y: 106, distance: 44.5
click at [207, 106] on div "1p Literārajā sarunvalodā izmanto garus, plašus teikumus ar iestarpinājumiem. P…" at bounding box center [326, 111] width 287 height 53
click at [208, 124] on p "Aplams" at bounding box center [326, 127] width 275 height 6
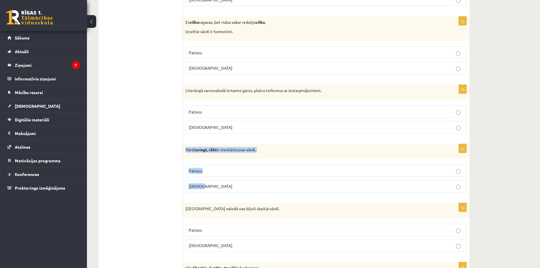
drag, startPoint x: 184, startPoint y: 125, endPoint x: 211, endPoint y: 158, distance: 42.7
click at [211, 158] on div "1p Vārdi zviegt, rēkt ir vienkāršrunas vārdi. Patiess Aplams" at bounding box center [326, 170] width 287 height 53
click at [154, 119] on ul "Tests Izvērtējums!" at bounding box center [143, 133] width 78 height 1799
click at [200, 183] on span "Aplams" at bounding box center [211, 185] width 44 height 5
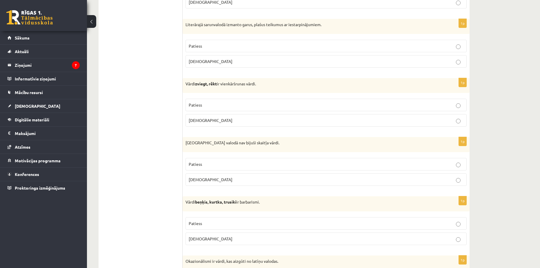
scroll to position [967, 0]
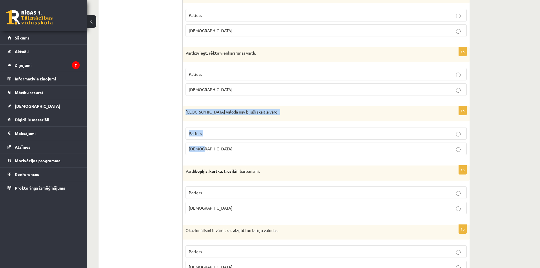
drag, startPoint x: 184, startPoint y: 88, endPoint x: 209, endPoint y: 124, distance: 43.8
click at [209, 124] on div "1p Pirmatnējā valodā nav bijuši skaitļa vārdi. Patiess Aplams" at bounding box center [326, 132] width 287 height 53
click at [131, 104] on ul "Tests Izvērtējums!" at bounding box center [143, 36] width 78 height 1799
click at [200, 131] on span "Patiess" at bounding box center [195, 133] width 13 height 5
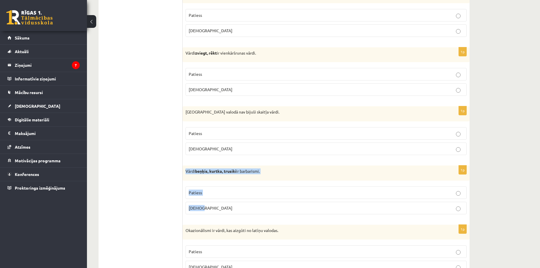
drag, startPoint x: 185, startPoint y: 145, endPoint x: 204, endPoint y: 182, distance: 42.2
click at [204, 182] on div "1p Vārdi beņķis, kurtka, trusiki ir barbarismi. Patiess Aplams" at bounding box center [326, 191] width 287 height 53
click at [155, 159] on ul "Tests Izvērtējums!" at bounding box center [143, 36] width 78 height 1799
click at [212, 189] on p "Patiess" at bounding box center [326, 192] width 275 height 6
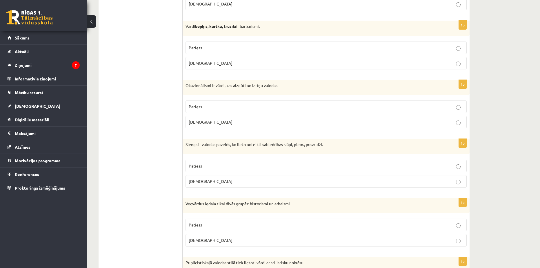
scroll to position [1112, 0]
drag, startPoint x: 185, startPoint y: 58, endPoint x: 204, endPoint y: 95, distance: 42.0
click at [204, 95] on div "1p Okazionālismi ir vārdi, kas aizgūti no latīņu valodas. Patiess Aplams" at bounding box center [326, 105] width 287 height 53
click at [223, 119] on p "Aplams" at bounding box center [326, 122] width 275 height 6
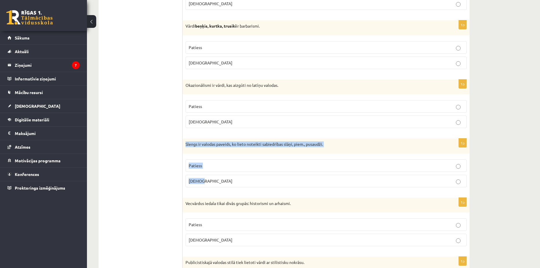
drag, startPoint x: 185, startPoint y: 117, endPoint x: 210, endPoint y: 152, distance: 43.9
click at [210, 152] on div "1p Slengs ir valodas paveids, ko lieto noteikti sabiedrības slāņi, piem., pusau…" at bounding box center [326, 164] width 287 height 53
click at [213, 162] on p "Patiess" at bounding box center [326, 165] width 275 height 6
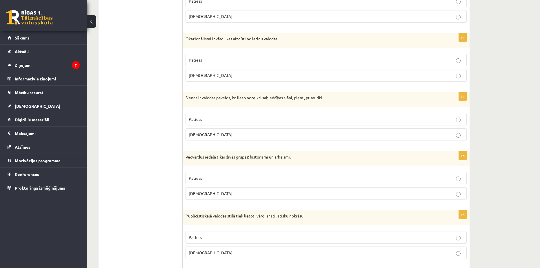
scroll to position [1160, 0]
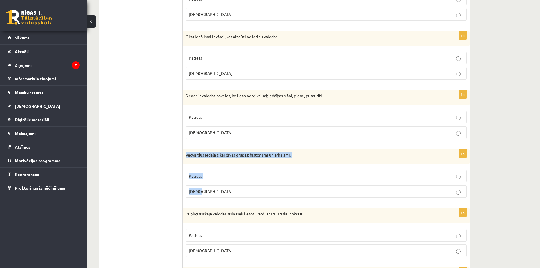
drag, startPoint x: 183, startPoint y: 125, endPoint x: 201, endPoint y: 163, distance: 42.2
click at [201, 163] on div "1p Vecvārdus iedala tikai divās grupās: historismi un arhaismi. Patiess Aplams" at bounding box center [326, 175] width 287 height 53
click at [219, 188] on p "Aplams" at bounding box center [326, 191] width 275 height 6
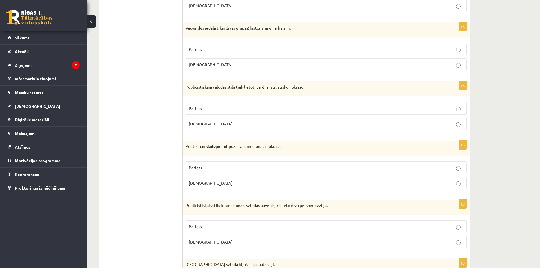
scroll to position [1305, 0]
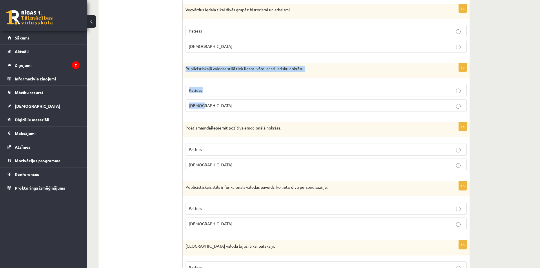
drag, startPoint x: 184, startPoint y: 37, endPoint x: 213, endPoint y: 75, distance: 47.6
click at [213, 75] on div "1p Publicistiskajā valodas stilā tiek lietoti vārdi ar stilistisku nokrāsu. Pat…" at bounding box center [326, 89] width 287 height 53
click at [227, 146] on p "Patiess" at bounding box center [326, 149] width 275 height 6
click at [211, 87] on p "Patiess" at bounding box center [326, 90] width 275 height 6
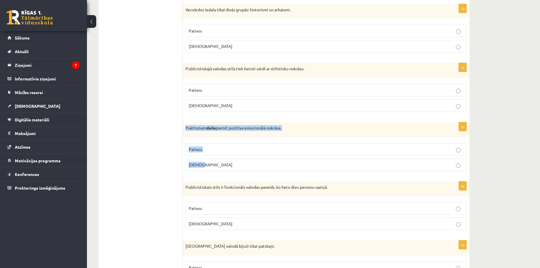
drag, startPoint x: 184, startPoint y: 96, endPoint x: 207, endPoint y: 132, distance: 42.4
click at [207, 132] on div "1p Poētismam daile piemīt pozītīva emocionālā nokrāsa. Patiess Aplams" at bounding box center [326, 148] width 287 height 53
click at [295, 125] on p "Poētismam daile piemīt pozītīva emocionālā nokrāsa." at bounding box center [312, 128] width 252 height 6
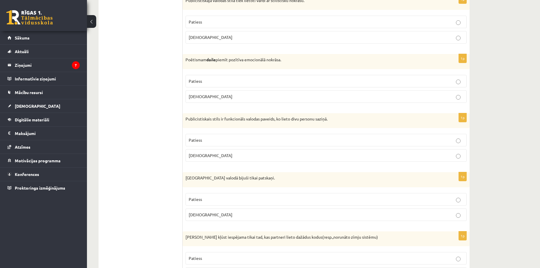
scroll to position [1402, 0]
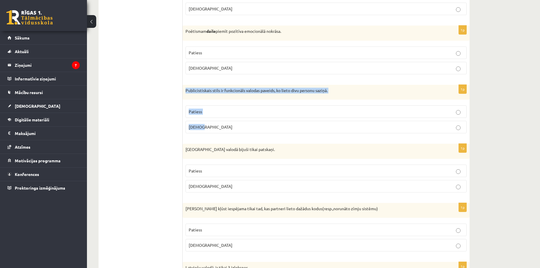
drag, startPoint x: 186, startPoint y: 56, endPoint x: 206, endPoint y: 91, distance: 41.0
click at [206, 93] on div "1p Publicistiskais stils ir funkcionāls valodas paveids, ko lieto divu personu …" at bounding box center [326, 111] width 287 height 53
click at [249, 124] on p "Aplams" at bounding box center [326, 127] width 275 height 6
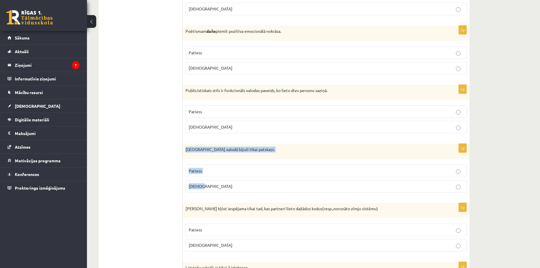
drag, startPoint x: 186, startPoint y: 115, endPoint x: 214, endPoint y: 156, distance: 50.0
click at [214, 156] on div "1p Pirmatnējā valodā bijuši tikai patskaņi. Patiess Aplams" at bounding box center [326, 170] width 287 height 53
click at [198, 183] on span "Aplams" at bounding box center [211, 185] width 44 height 5
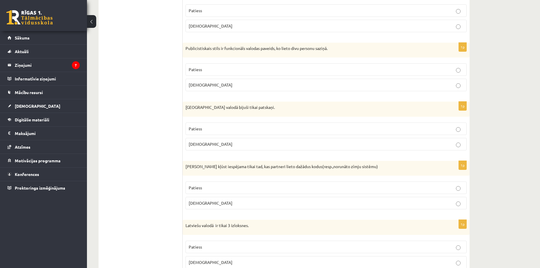
scroll to position [1450, 0]
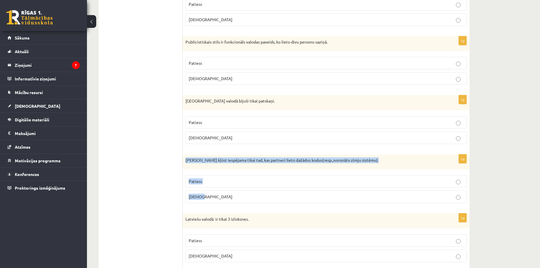
drag, startPoint x: 183, startPoint y: 124, endPoint x: 204, endPoint y: 161, distance: 42.2
click at [204, 161] on div "1p Saziņa kļūst iespējama tikai tad, kas partneri lieto dažādus kodus(resp.,nor…" at bounding box center [326, 180] width 287 height 53
click at [270, 157] on p "Saziņa kļūst iespējama tikai tad, kas partneri lieto dažādus kodus(resp.,norunā…" at bounding box center [312, 160] width 252 height 6
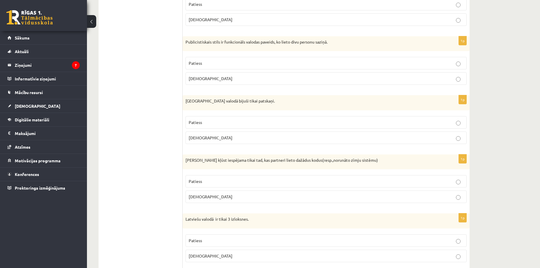
click at [245, 190] on label "Aplams" at bounding box center [326, 196] width 281 height 12
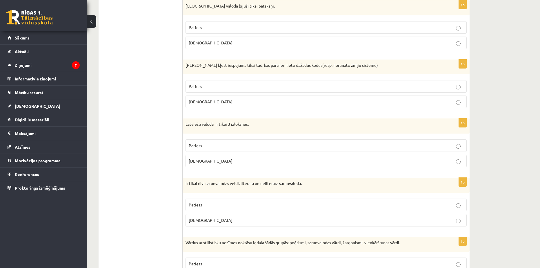
scroll to position [1547, 0]
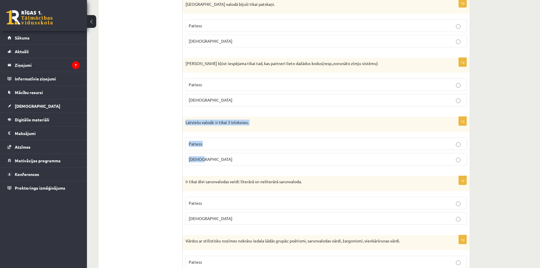
drag, startPoint x: 184, startPoint y: 86, endPoint x: 210, endPoint y: 128, distance: 49.5
click at [210, 128] on div "1p Latviešu valodā ir tikai 3 izloksnes. Patiess Aplams" at bounding box center [326, 143] width 287 height 53
click at [223, 156] on p "Aplams" at bounding box center [326, 159] width 275 height 6
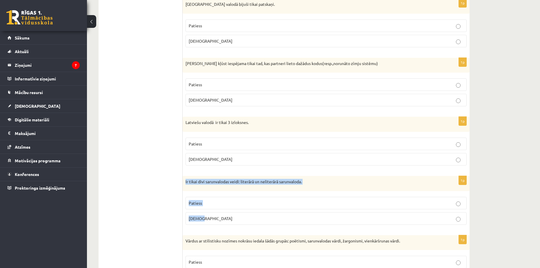
drag, startPoint x: 184, startPoint y: 143, endPoint x: 211, endPoint y: 177, distance: 43.5
click at [211, 177] on div "1p Ir tikai divi sarunvalodas veidi: literārā un neliterārā sarunvaloda. Paties…" at bounding box center [326, 202] width 287 height 53
click at [202, 200] on p "Patiess" at bounding box center [326, 203] width 275 height 6
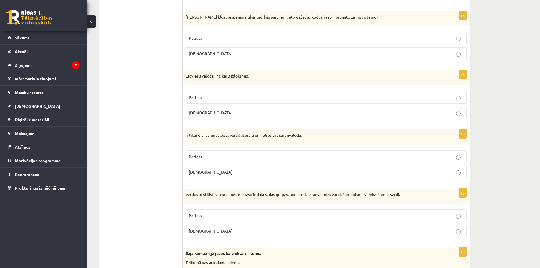
scroll to position [1611, 0]
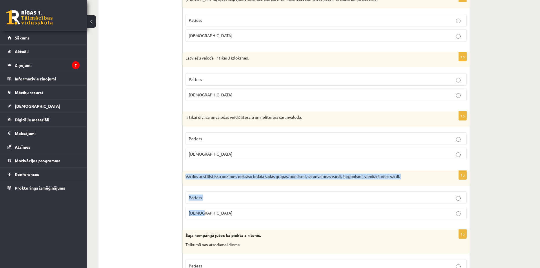
drag, startPoint x: 184, startPoint y: 134, endPoint x: 206, endPoint y: 176, distance: 47.6
click at [206, 177] on div "1p Vārdus ar stilistisku nozīmes nokrāsu iedala šādās grupās: poētismi, sarunva…" at bounding box center [326, 197] width 287 height 53
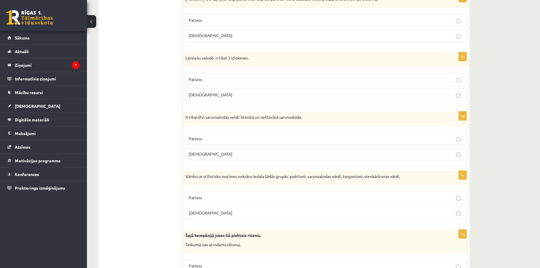
click at [213, 210] on p "Aplams" at bounding box center [326, 213] width 275 height 6
drag, startPoint x: 184, startPoint y: 193, endPoint x: 206, endPoint y: 236, distance: 48.3
click at [206, 236] on div "1p Šajā kompānijā jutos kā piektais ritenis. Teikumā nav atrodama idioma. Patie…" at bounding box center [326, 260] width 287 height 62
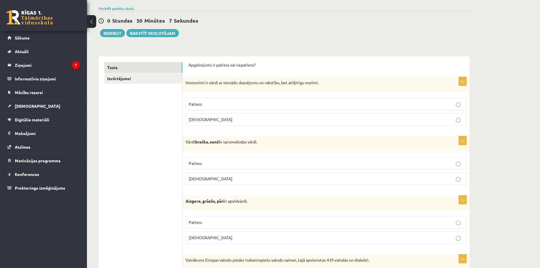
scroll to position [0, 0]
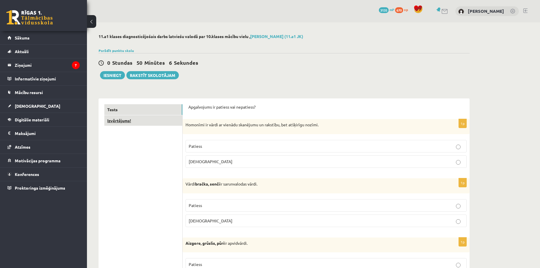
click at [118, 121] on link "Izvērtējums!" at bounding box center [143, 120] width 78 height 11
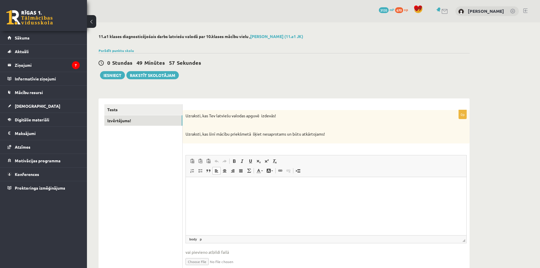
click at [217, 194] on html at bounding box center [326, 186] width 281 height 18
click at [493, 178] on div "**********" at bounding box center [313, 157] width 453 height 271
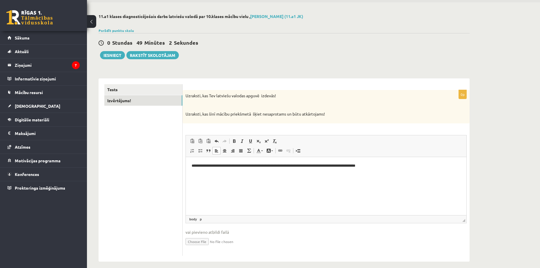
scroll to position [22, 0]
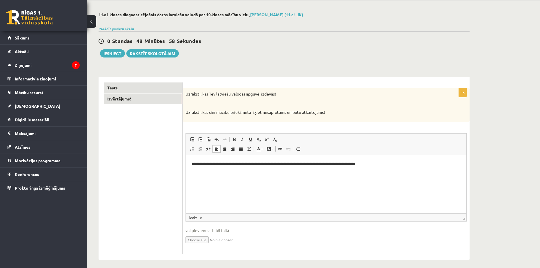
click at [132, 90] on link "Tests" at bounding box center [143, 87] width 78 height 11
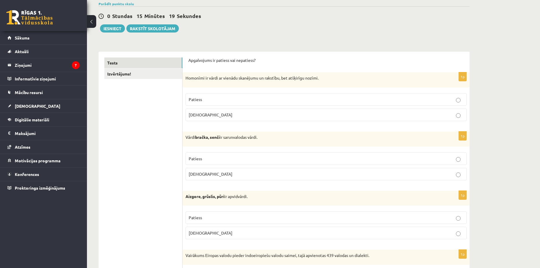
scroll to position [48, 0]
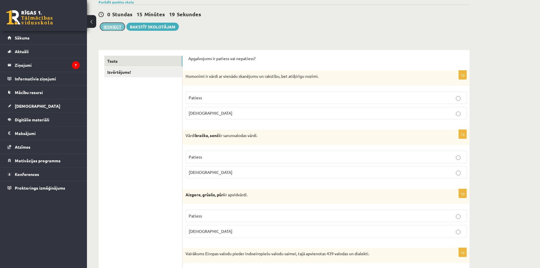
click at [104, 25] on button "Iesniegt" at bounding box center [112, 27] width 25 height 8
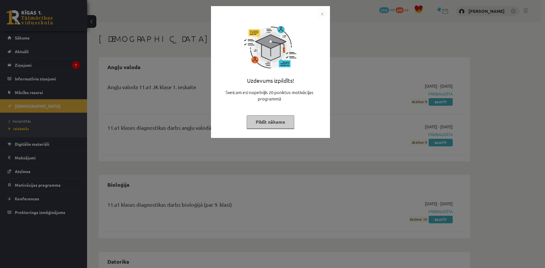
click at [268, 117] on button "Pildīt nākamo" at bounding box center [271, 121] width 48 height 13
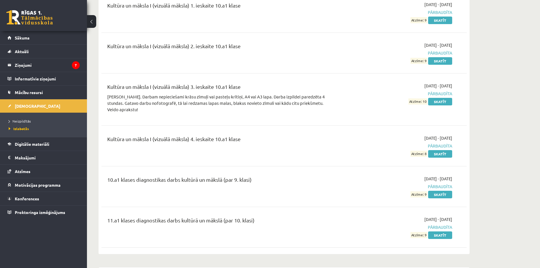
scroll to position [1208, 0]
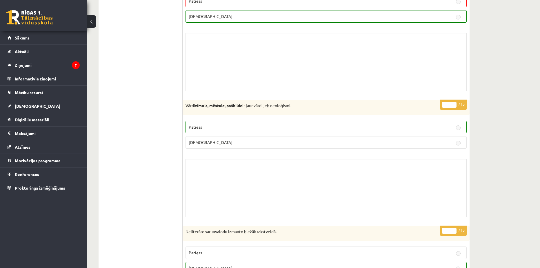
scroll to position [702, 0]
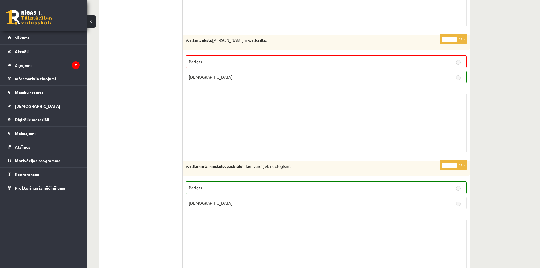
click at [235, 74] on p "[DEMOGRAPHIC_DATA]" at bounding box center [326, 77] width 275 height 6
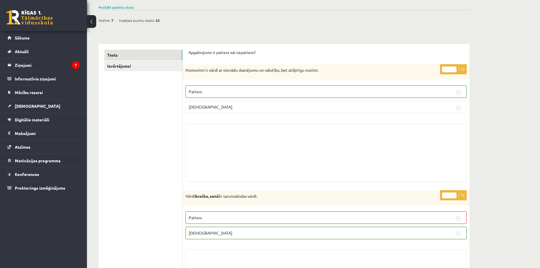
scroll to position [0, 0]
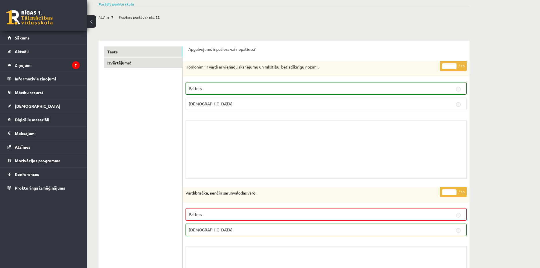
click at [122, 64] on link "Izvērtējums!" at bounding box center [143, 62] width 78 height 11
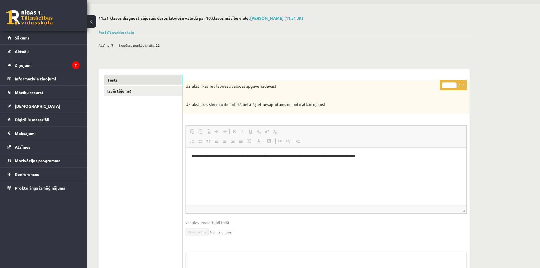
click at [114, 80] on link "Tests" at bounding box center [143, 80] width 78 height 11
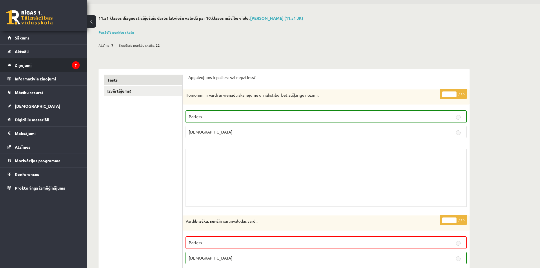
click at [29, 64] on legend "Ziņojumi 7" at bounding box center [47, 64] width 65 height 13
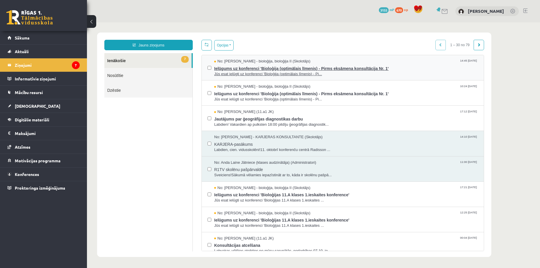
click at [229, 72] on span "Jūs esat ielūgti uz konferenci 'Bioloģija (optimālais līmenis) - Pi..." at bounding box center [346, 74] width 264 height 6
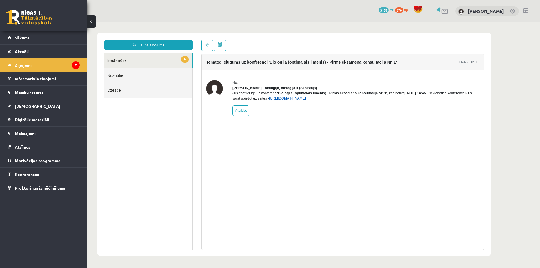
click at [269, 96] on link "[URL][DOMAIN_NAME]" at bounding box center [287, 98] width 37 height 4
click at [206, 43] on span at bounding box center [207, 45] width 4 height 4
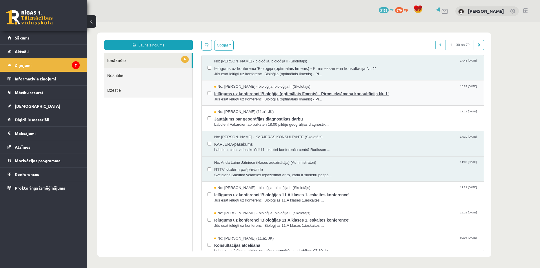
click at [219, 90] on span "Ielūgums uz konferenci 'Bioloģija (optimālais līmenis) - Pirms eksāmena konsult…" at bounding box center [346, 92] width 264 height 7
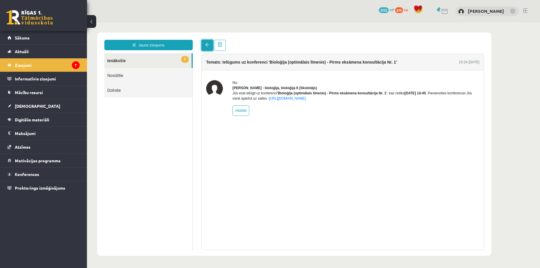
click at [207, 46] on link at bounding box center [208, 45] width 12 height 11
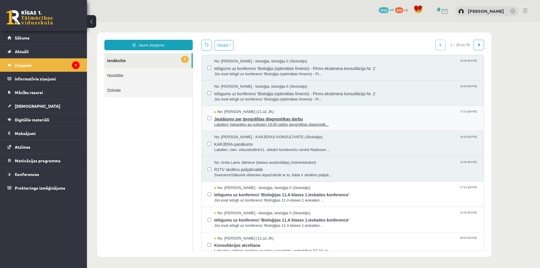
click at [239, 116] on span "Jautājums par ģeogrāfijas diagnostikas darbu" at bounding box center [346, 118] width 264 height 7
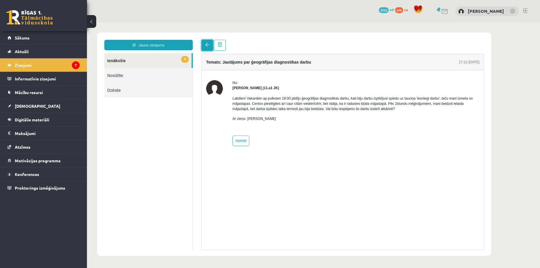
click at [205, 44] on span at bounding box center [207, 45] width 4 height 4
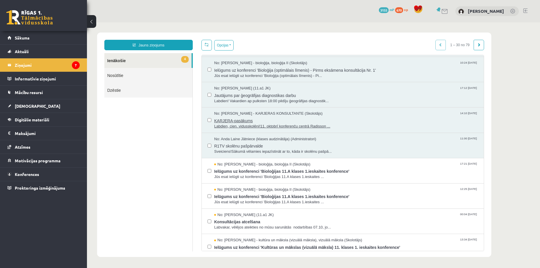
scroll to position [48, 0]
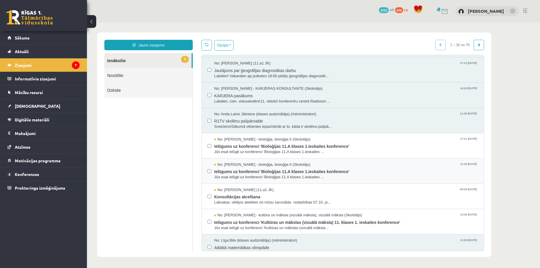
click at [208, 162] on label at bounding box center [210, 168] width 4 height 13
click at [228, 47] on button "Opcijas" at bounding box center [223, 45] width 19 height 10
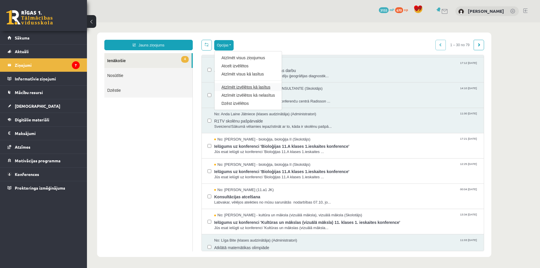
click at [248, 84] on link "Atzīmēt izvēlētos kā lasītus" at bounding box center [248, 87] width 53 height 6
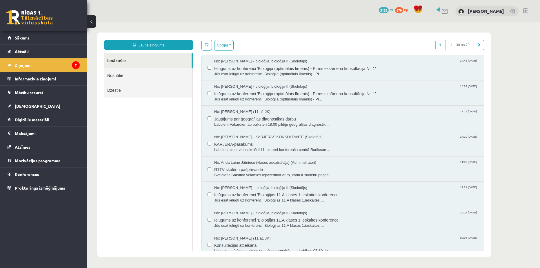
scroll to position [0, 0]
click at [343, 45] on div "Opcijas Atzīmēt visus ziņojumus Atcelt izvēlētos Atzīmēt visus kā lasītus Atzīm…" at bounding box center [343, 45] width 283 height 11
click at [30, 115] on link "Digitālie materiāli" at bounding box center [44, 119] width 72 height 13
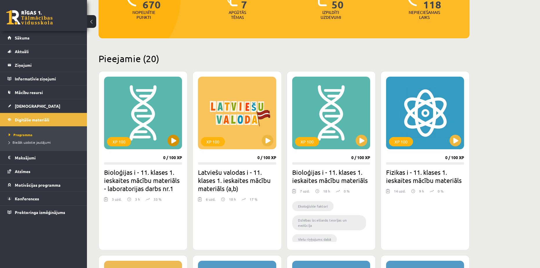
scroll to position [97, 0]
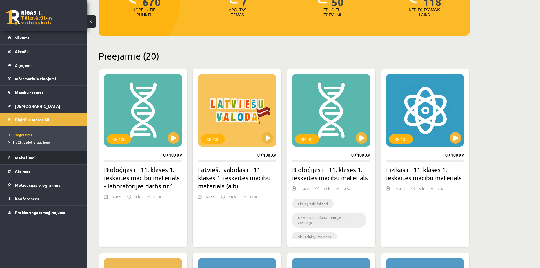
click at [27, 159] on legend "Maksājumi 0" at bounding box center [47, 157] width 65 height 13
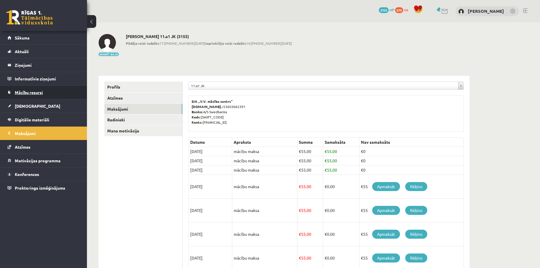
click at [28, 96] on link "Mācību resursi" at bounding box center [44, 92] width 72 height 13
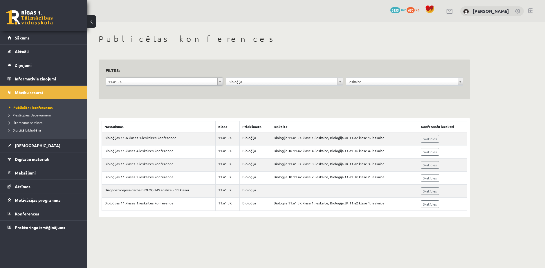
click at [247, 75] on form "**********" at bounding box center [284, 79] width 357 height 26
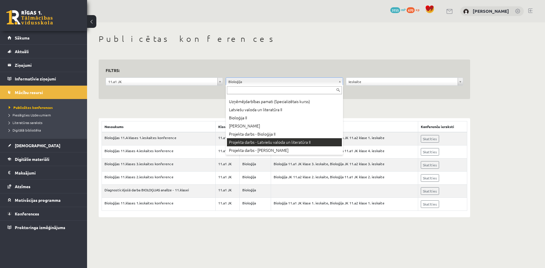
scroll to position [242, 0]
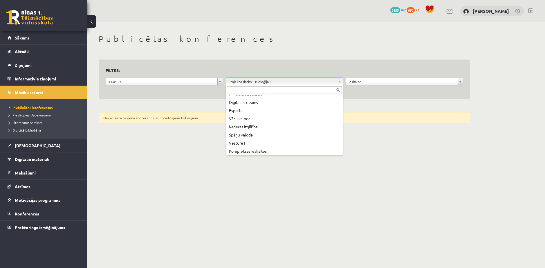
scroll to position [340, 0]
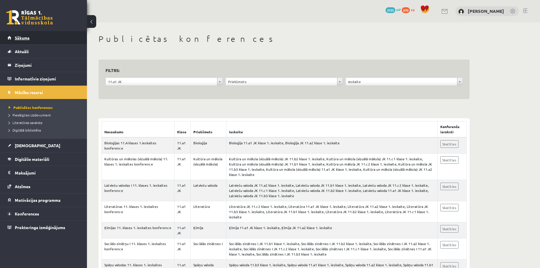
click at [14, 41] on link "Sākums" at bounding box center [44, 37] width 72 height 13
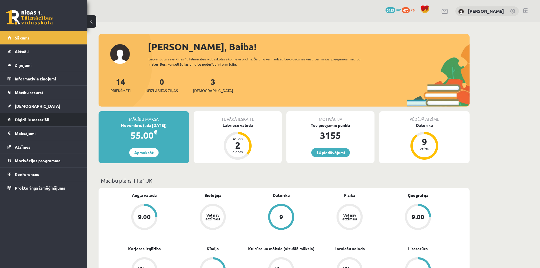
click at [18, 124] on link "Digitālie materiāli" at bounding box center [44, 119] width 72 height 13
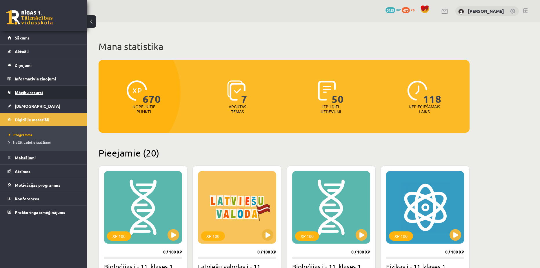
click at [23, 91] on span "Mācību resursi" at bounding box center [29, 92] width 28 height 5
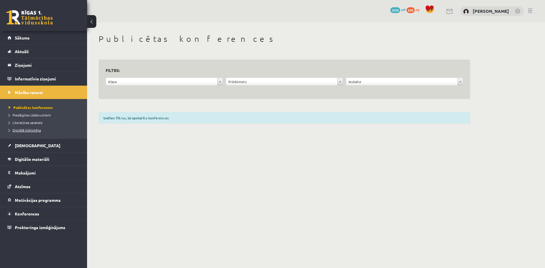
click at [28, 129] on span "Digitālā bibliotēka" at bounding box center [25, 130] width 32 height 5
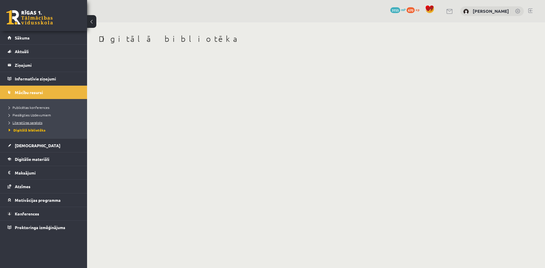
click at [21, 122] on span "Literatūras saraksts" at bounding box center [26, 122] width 34 height 5
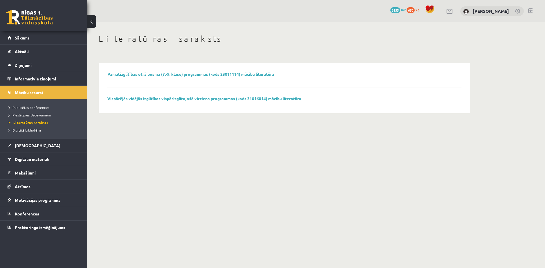
click at [23, 112] on li "Pieslēgties Uzdevumiem" at bounding box center [45, 115] width 73 height 8
click at [28, 106] on span "Publicētas konferences" at bounding box center [29, 107] width 41 height 5
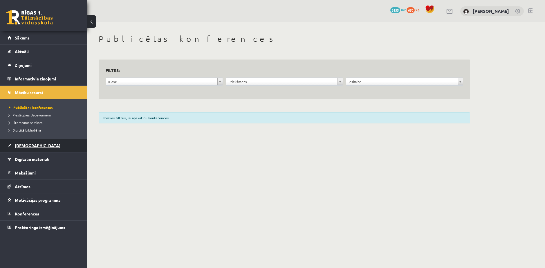
click at [21, 144] on span "[DEMOGRAPHIC_DATA]" at bounding box center [38, 145] width 46 height 5
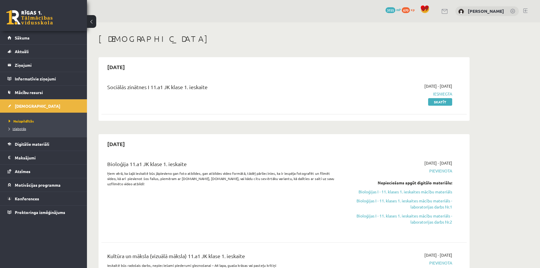
click at [12, 128] on span "Izlabotās" at bounding box center [17, 128] width 17 height 5
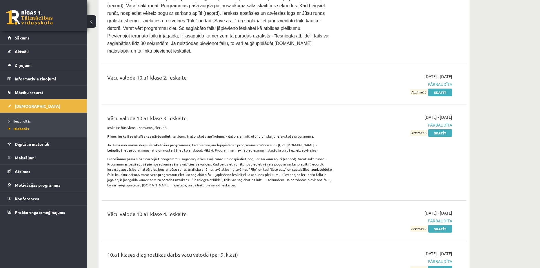
scroll to position [2143, 0]
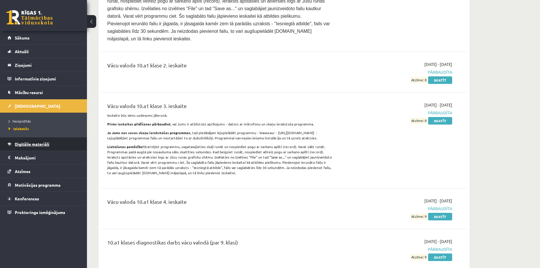
click at [21, 142] on span "Digitālie materiāli" at bounding box center [32, 143] width 35 height 5
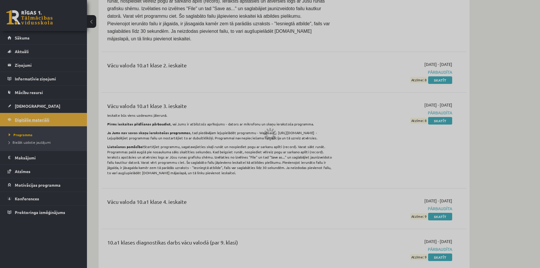
scroll to position [1201, 0]
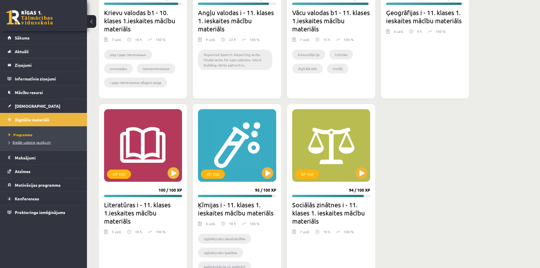
click at [26, 143] on span "Biežāk uzdotie jautājumi" at bounding box center [30, 142] width 42 height 5
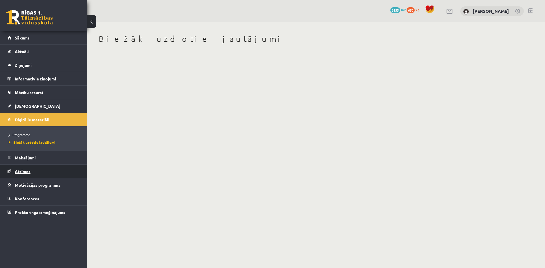
click at [25, 170] on span "Atzīmes" at bounding box center [23, 170] width 16 height 5
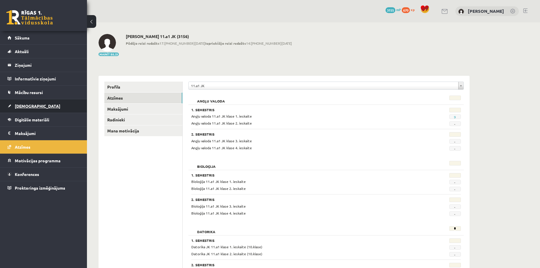
click at [24, 104] on span "[DEMOGRAPHIC_DATA]" at bounding box center [38, 105] width 46 height 5
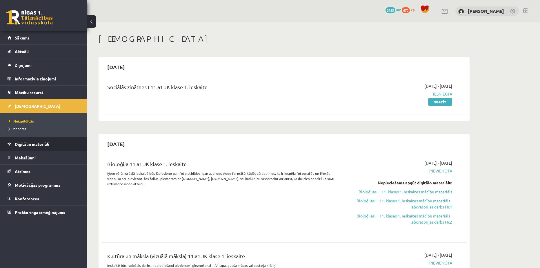
click at [24, 144] on span "Digitālie materiāli" at bounding box center [32, 143] width 35 height 5
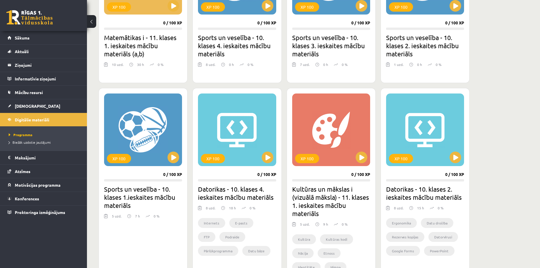
scroll to position [435, 0]
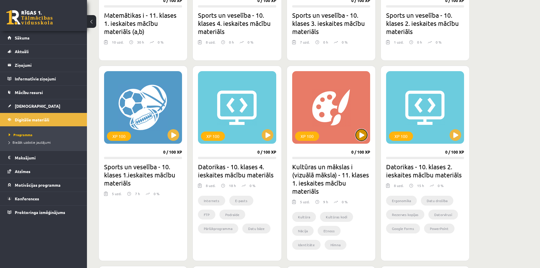
click at [358, 133] on button at bounding box center [362, 135] width 12 height 12
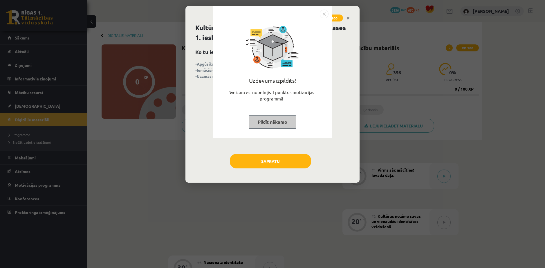
click at [273, 115] on button "Pildīt nākamo" at bounding box center [273, 121] width 48 height 13
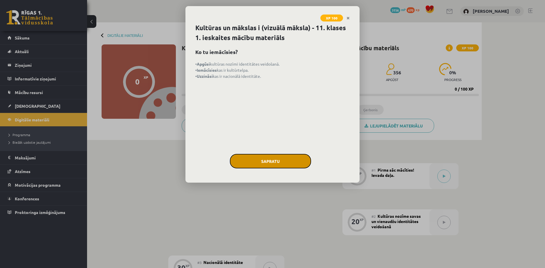
click at [278, 156] on button "Sapratu" at bounding box center [270, 161] width 81 height 15
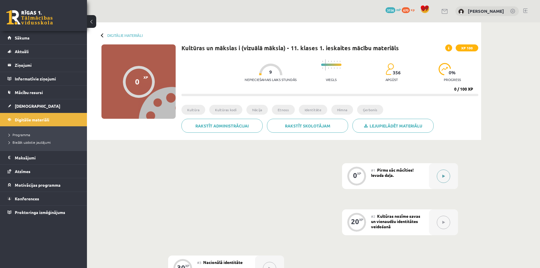
click at [450, 174] on button at bounding box center [443, 175] width 13 height 13
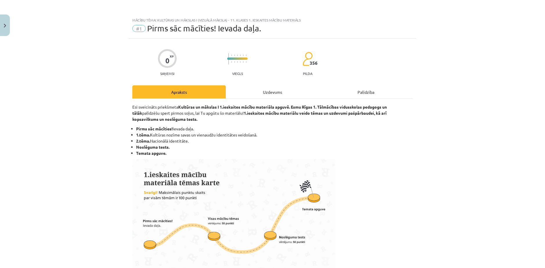
click at [265, 85] on div "Uzdevums" at bounding box center [272, 91] width 93 height 13
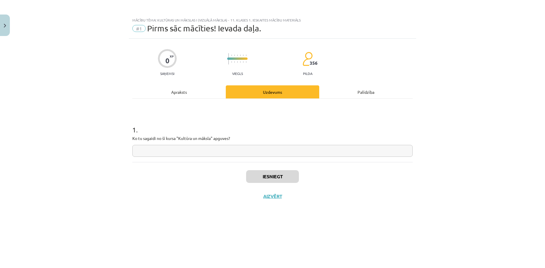
click at [165, 87] on div "Apraksts" at bounding box center [178, 91] width 93 height 13
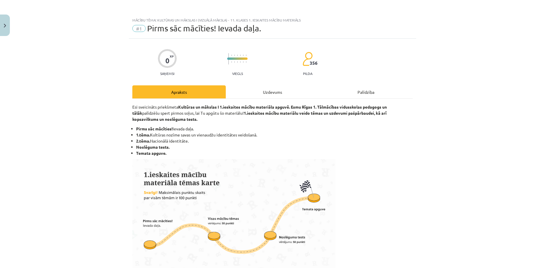
click at [255, 88] on div "Uzdevums" at bounding box center [272, 91] width 93 height 13
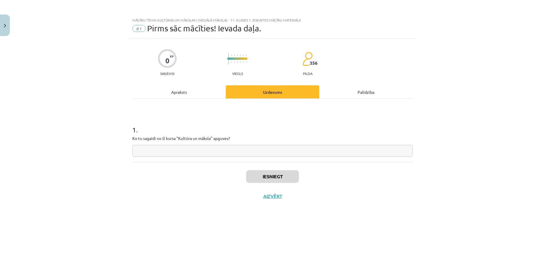
click at [219, 148] on input "text" at bounding box center [272, 151] width 280 height 12
type input "**********"
click at [274, 170] on button "Iesniegt" at bounding box center [272, 176] width 53 height 13
click at [291, 193] on button "Nākamā nodarbība" at bounding box center [272, 199] width 57 height 13
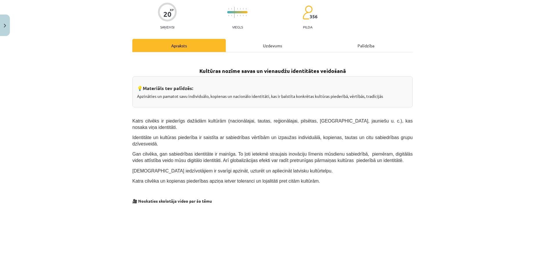
scroll to position [48, 0]
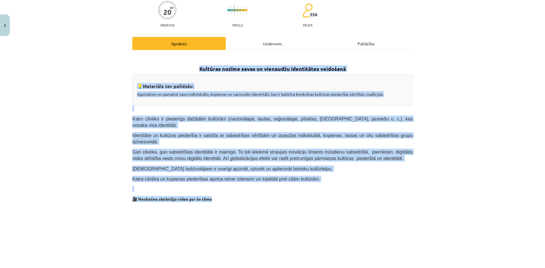
drag, startPoint x: 217, startPoint y: 66, endPoint x: 306, endPoint y: 173, distance: 139.2
copy div "Kultūras nozīme savas un vienaudžu identitātes veidošanā 💡 Materiāls tev palīdz…"
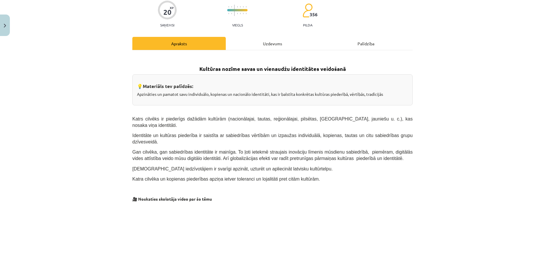
click at [139, 209] on p at bounding box center [272, 259] width 280 height 106
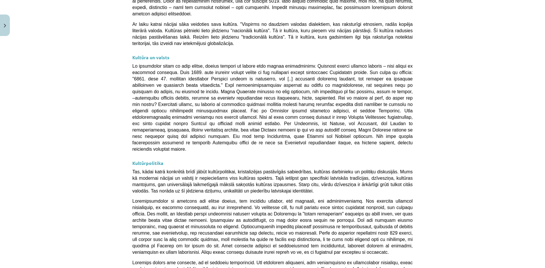
scroll to position [1446, 0]
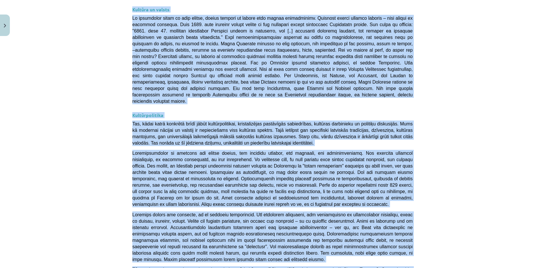
drag, startPoint x: 128, startPoint y: 161, endPoint x: 356, endPoint y: 204, distance: 232.5
copy div "Valoda Latviešu valoda un kultūrtelpa veido nacionālās identitātes pamatu, tā s…"
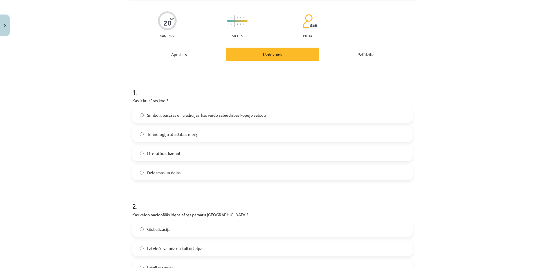
scroll to position [15, 0]
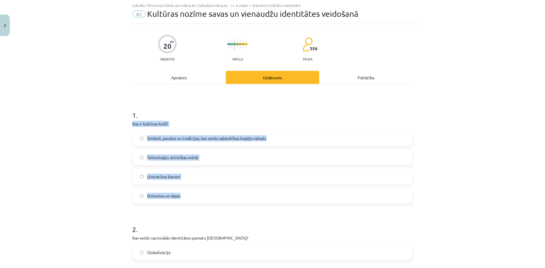
drag, startPoint x: 128, startPoint y: 116, endPoint x: 182, endPoint y: 190, distance: 90.9
copy div "Kas ir kultūras kodi? Simboli, paražas un tradīcijas, kas veido sabiedrības kop…"
click at [170, 131] on label "Simboli, paražas un tradīcijas, kas veido sabiedrības kopējo valodu" at bounding box center [272, 138] width 279 height 15
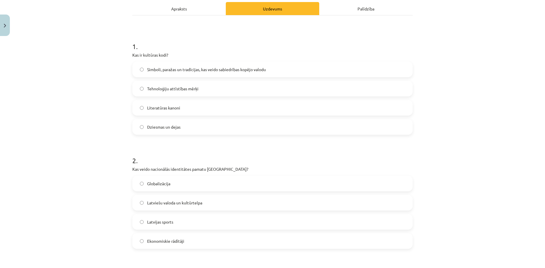
scroll to position [111, 0]
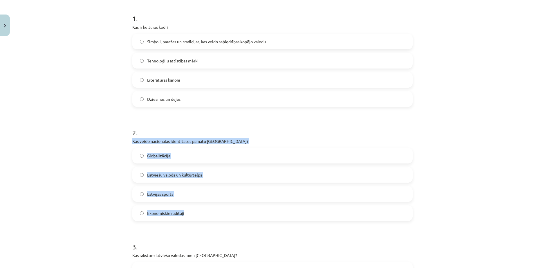
drag, startPoint x: 128, startPoint y: 130, endPoint x: 189, endPoint y: 201, distance: 93.0
click at [189, 201] on div "20 XP Saņemsi Viegls 356 pilda Apraksts Uzdevums Palīdzība 1 . Kas ir kultūras …" at bounding box center [272, 214] width 287 height 574
copy div "Kas veido nacionālās identitātes pamatu Latvijā? Globalizācija Latviešu valoda …"
click at [117, 152] on div "Mācību tēma: Kultūras un mākslas i (vizuālā māksla) - 11. klases 1. ieskaites m…" at bounding box center [272, 134] width 545 height 268
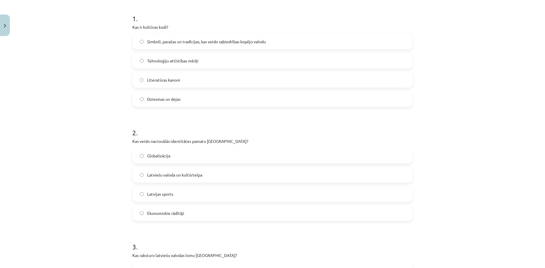
click at [163, 172] on span "Latviešu valoda un kultūrtelpa" at bounding box center [174, 175] width 55 height 6
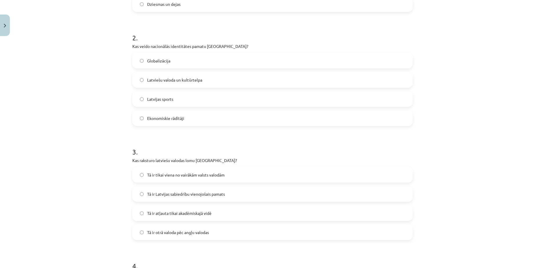
scroll to position [208, 0]
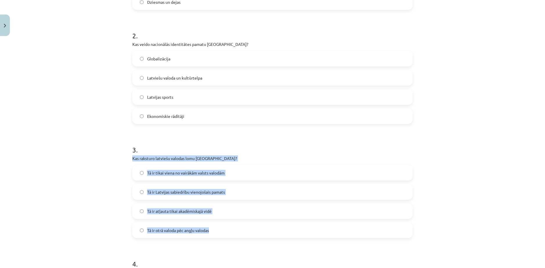
drag, startPoint x: 130, startPoint y: 143, endPoint x: 220, endPoint y: 216, distance: 115.9
click at [220, 216] on div "3 . Kas raksturo latviešu valodas lomu Latvijā? Tā ir tikai viena no vairākām v…" at bounding box center [272, 186] width 280 height 102
copy div "Kas raksturo latviešu valodas lomu Latvijā? Tā ir tikai viena no vairākām valst…"
click at [97, 164] on div "Mācību tēma: Kultūras un mākslas i (vizuālā māksla) - 11. klases 1. ieskaites m…" at bounding box center [272, 134] width 545 height 268
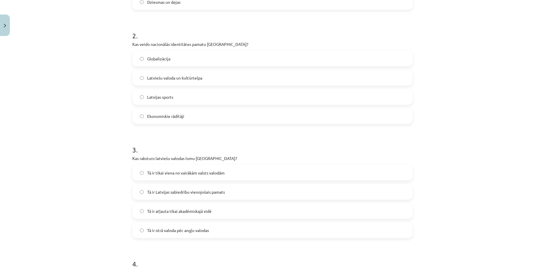
click at [165, 189] on span "Tā ir Latvijas sabiedrību vienojošais pamats" at bounding box center [186, 192] width 78 height 6
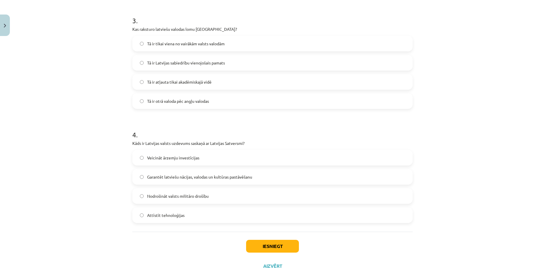
scroll to position [337, 0]
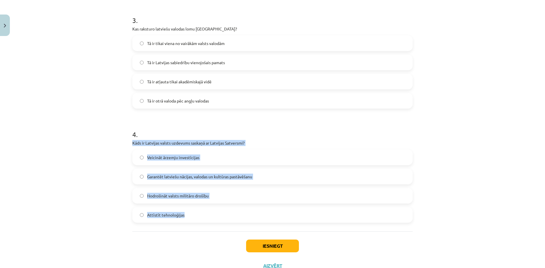
drag, startPoint x: 129, startPoint y: 125, endPoint x: 188, endPoint y: 199, distance: 93.7
click at [187, 199] on div "4 . Kāds ir Latvijas valsts uzdevums saskaņā ar Latvijas Satversmi? Veicināt ār…" at bounding box center [272, 171] width 280 height 102
copy div "Kāds ir Latvijas valsts uzdevums saskaņā ar Latvijas Satversmi? Veicināt ārzemj…"
click at [113, 166] on div "Mācību tēma: Kultūras un mākslas i (vizuālā māksla) - 11. klases 1. ieskaites m…" at bounding box center [272, 134] width 545 height 268
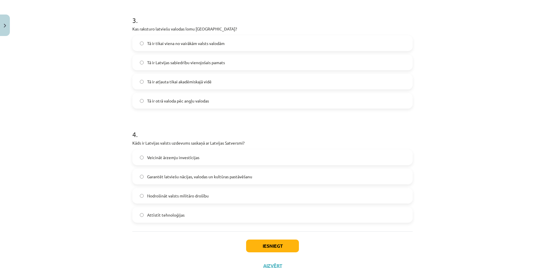
click at [150, 173] on span "Garantēt latviešu nācijas, valodas un kultūras pastāvēšanu" at bounding box center [199, 176] width 105 height 6
click at [263, 239] on button "Iesniegt" at bounding box center [272, 245] width 53 height 13
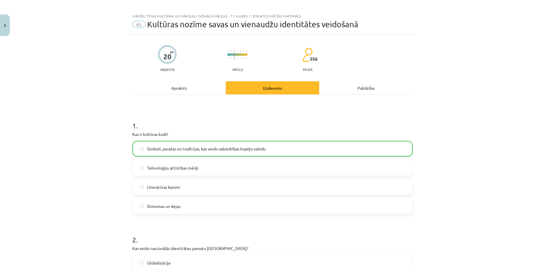
scroll to position [0, 0]
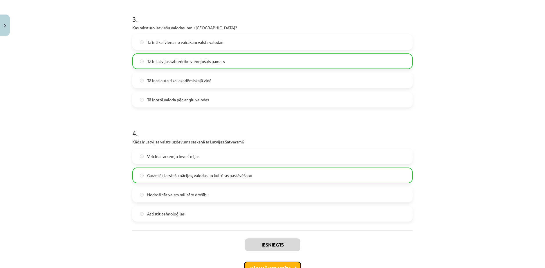
click at [273, 261] on button "Nākamā nodarbība" at bounding box center [272, 267] width 57 height 13
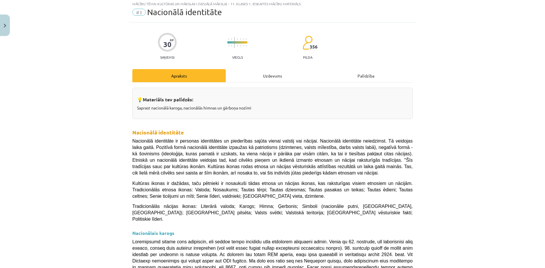
scroll to position [15, 0]
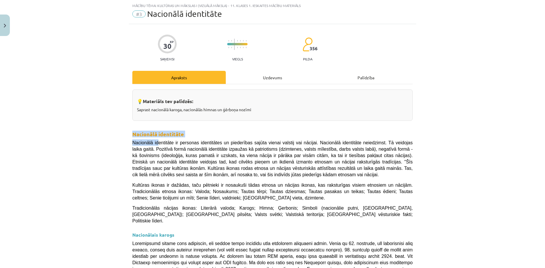
drag, startPoint x: 127, startPoint y: 125, endPoint x: 153, endPoint y: 133, distance: 26.5
click at [102, 126] on div "Mācību tēma: Kultūras un mākslas i (vizuālā māksla) - 11. klases 1. ieskaites m…" at bounding box center [272, 134] width 545 height 268
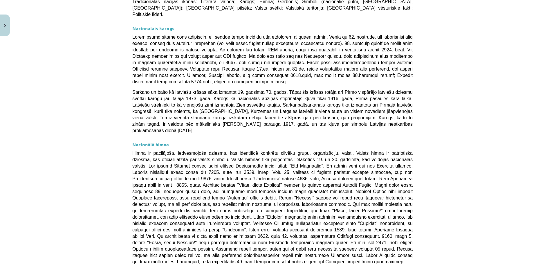
scroll to position [358, 0]
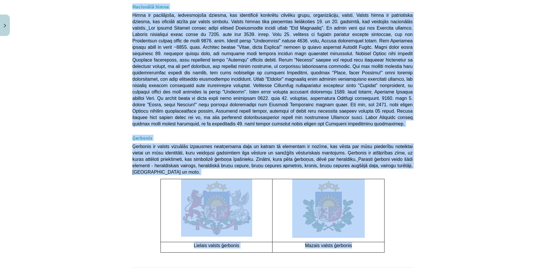
drag, startPoint x: 135, startPoint y: 96, endPoint x: 369, endPoint y: 194, distance: 253.3
click at [369, 194] on div "💡 Materiāls tev palīdzēs: Saprast nacionālā karoga, nacionālās himnas un ģērboņ…" at bounding box center [272, 1] width 280 height 513
copy div "💡 Materiāls tev palīdzēs: Saprast nacionālā karoga, nacionālās himnas un ģērboņ…"
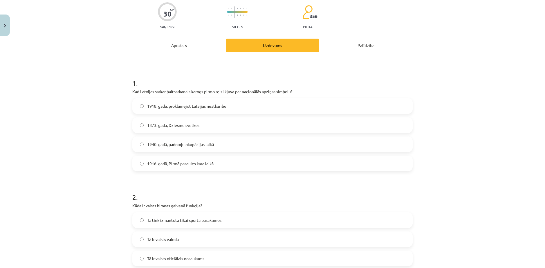
scroll to position [15, 0]
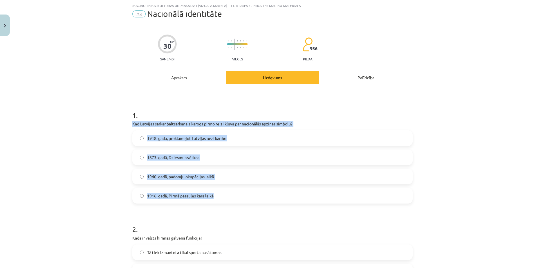
drag, startPoint x: 127, startPoint y: 116, endPoint x: 225, endPoint y: 191, distance: 123.8
copy div "Kad Latvijas sarkanbaltsarkanais karogs pirmo reizi kļuva par nacionālās apziņa…"
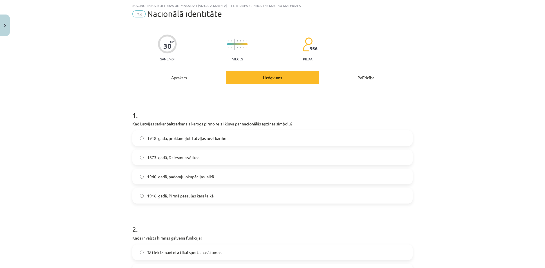
click at [162, 101] on h1 "1 ." at bounding box center [272, 110] width 280 height 18
click at [189, 77] on div "Apraksts" at bounding box center [178, 77] width 93 height 13
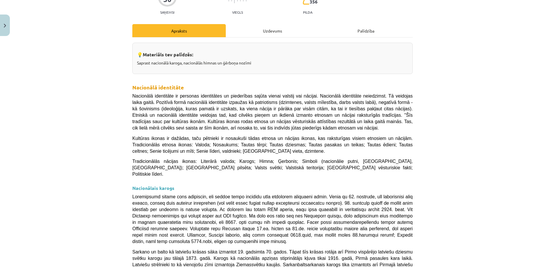
scroll to position [63, 0]
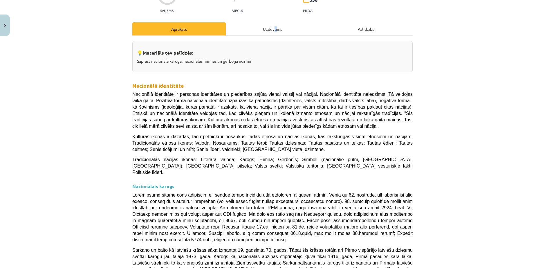
click at [273, 22] on div "Uzdevums" at bounding box center [272, 28] width 93 height 13
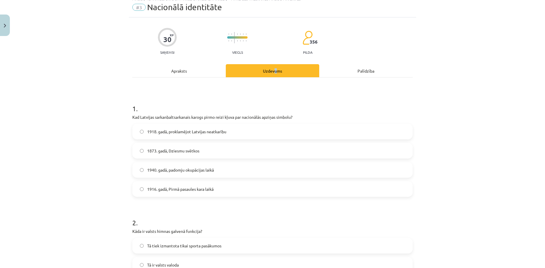
scroll to position [15, 0]
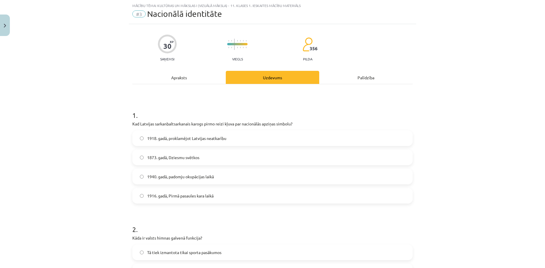
click at [79, 166] on div "Mācību tēma: Kultūras un mākslas i (vizuālā māksla) - 11. klases 1. ieskaites m…" at bounding box center [272, 134] width 545 height 268
click at [175, 154] on span "1873. gadā, Dziesmu svētkos" at bounding box center [173, 157] width 52 height 6
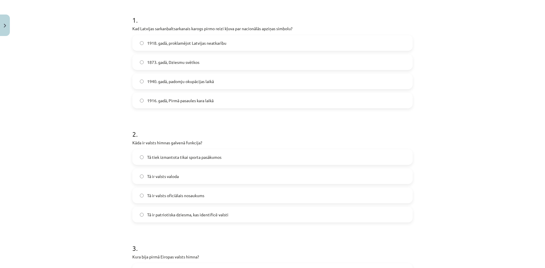
scroll to position [111, 0]
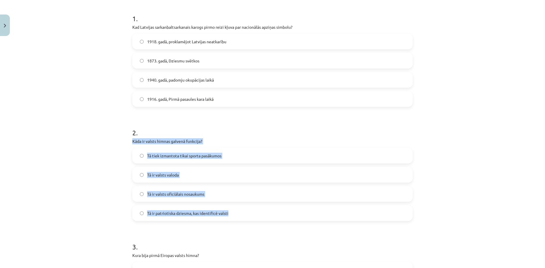
drag, startPoint x: 127, startPoint y: 131, endPoint x: 245, endPoint y: 208, distance: 140.9
copy div "Kāda ir valsts himnas galvenā funkcija? Tā tiek izmantota tikai sporta pasākumo…"
click at [107, 166] on div "Mācību tēma: Kultūras un mākslas i (vizuālā māksla) - 11. klases 1. ieskaites m…" at bounding box center [272, 134] width 545 height 268
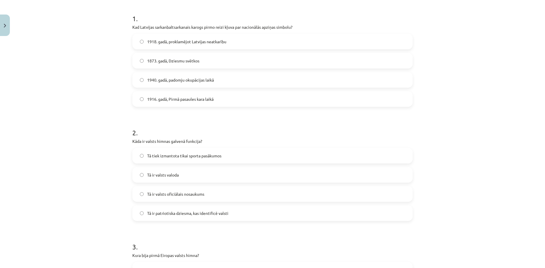
click at [191, 210] on span "Tā ir patriotiska dziesma, kas identificē valsti" at bounding box center [187, 213] width 81 height 6
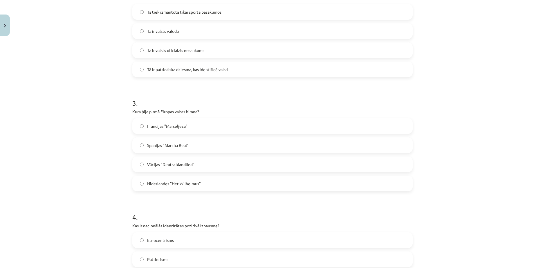
scroll to position [256, 0]
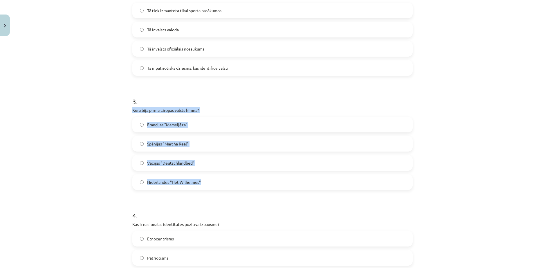
drag, startPoint x: 125, startPoint y: 96, endPoint x: 221, endPoint y: 166, distance: 118.7
click at [221, 166] on div "Mācību tēma: Kultūras un mākslas i (vizuālā māksla) - 11. klases 1. ieskaites m…" at bounding box center [272, 134] width 545 height 268
copy div "Kura bija pirmā Eiropas valsts himna? Francijas "Marseljēza" Spānijas "Marcha R…"
click at [68, 162] on div "Mācību tēma: Kultūras un mākslas i (vizuālā māksla) - 11. klases 1. ieskaites m…" at bounding box center [272, 134] width 545 height 268
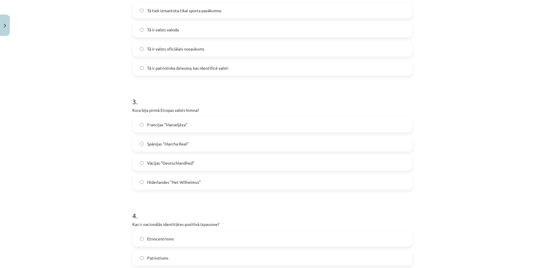
click at [156, 179] on span "Nīderlandes "Het Wilhelmus"" at bounding box center [174, 182] width 54 height 6
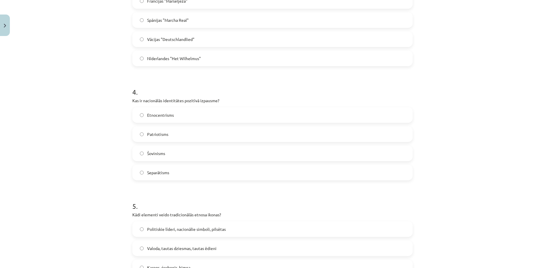
scroll to position [401, 0]
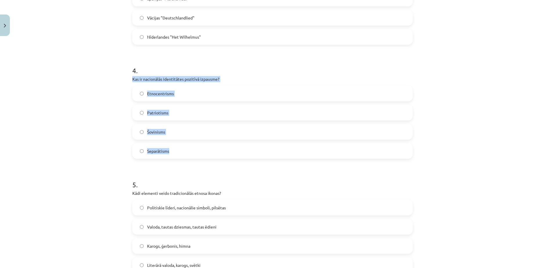
drag, startPoint x: 129, startPoint y: 62, endPoint x: 186, endPoint y: 133, distance: 91.8
click at [186, 133] on div "4 . Kas ir nacionālās identitātes pozitīvā izpausme? Etnocentrisms Patriotisms …" at bounding box center [272, 107] width 280 height 102
click at [57, 104] on div "Mācību tēma: Kultūras un mākslas i (vizuālā māksla) - 11. klases 1. ieskaites m…" at bounding box center [272, 134] width 545 height 268
click at [164, 105] on label "Patriotisms" at bounding box center [272, 112] width 279 height 15
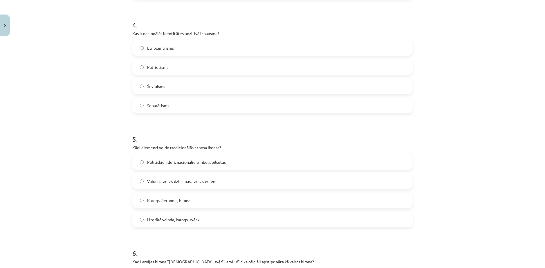
scroll to position [450, 0]
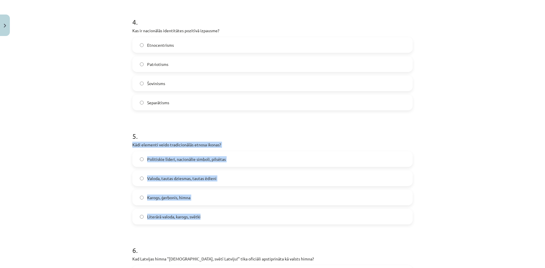
drag, startPoint x: 128, startPoint y: 122, endPoint x: 205, endPoint y: 194, distance: 105.0
click at [156, 175] on span "Valoda, tautas dziesmas, tautas ēdieni" at bounding box center [181, 178] width 69 height 6
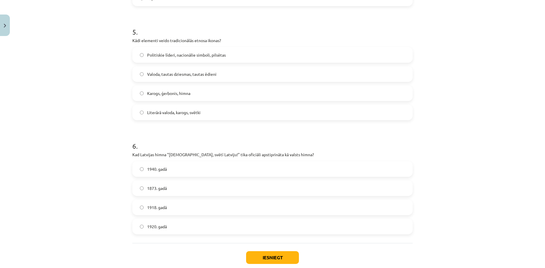
scroll to position [559, 0]
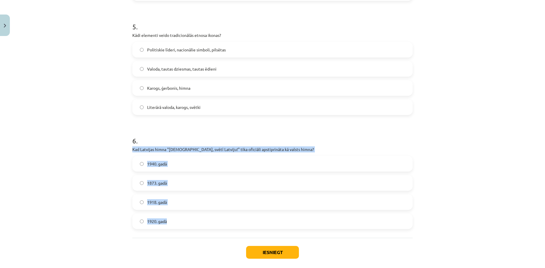
drag, startPoint x: 128, startPoint y: 125, endPoint x: 177, endPoint y: 195, distance: 85.1
click at [82, 174] on div "Mācību tēma: Kultūras un mākslas i (vizuālā māksla) - 11. klases 1. ieskaites m…" at bounding box center [272, 134] width 545 height 268
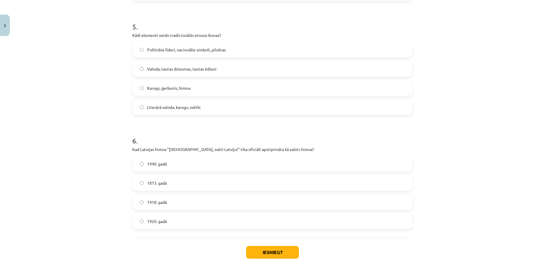
click at [156, 218] on span "1920. gadā" at bounding box center [157, 221] width 20 height 6
click at [257, 246] on button "Iesniegt" at bounding box center [272, 252] width 53 height 13
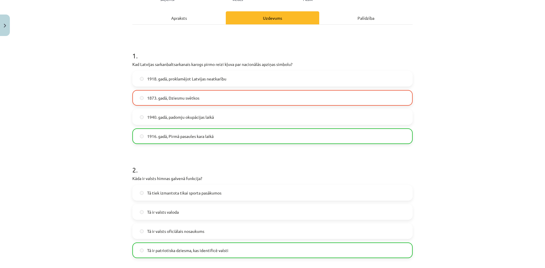
scroll to position [75, 0]
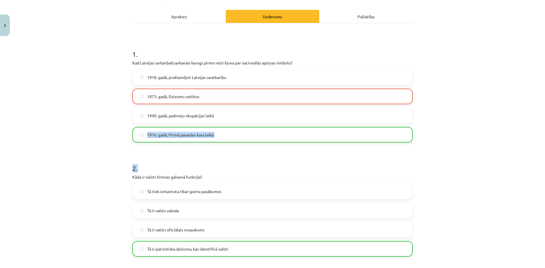
drag, startPoint x: 539, startPoint y: 99, endPoint x: 544, endPoint y: 146, distance: 47.5
click at [544, 146] on div "Mācību tēma: Kultūras un mākslas i (vizuālā māksla) - 11. klases 1. ieskaites m…" at bounding box center [272, 134] width 545 height 268
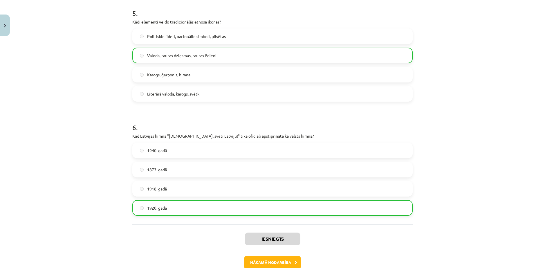
scroll to position [576, 0]
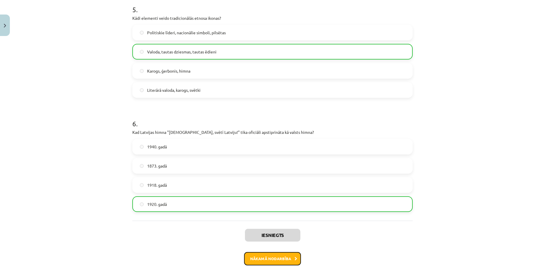
click at [279, 252] on button "Nākamā nodarbība" at bounding box center [272, 258] width 57 height 13
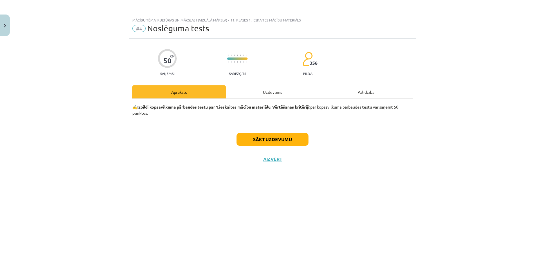
click at [271, 87] on div "Uzdevums" at bounding box center [272, 91] width 93 height 13
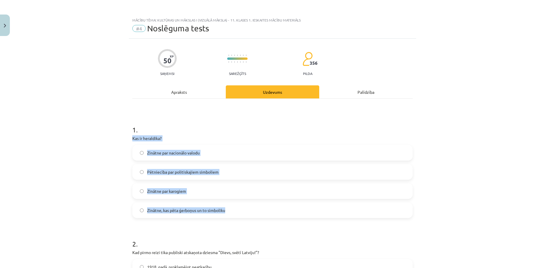
drag, startPoint x: 126, startPoint y: 131, endPoint x: 227, endPoint y: 207, distance: 126.4
click at [227, 207] on div "Mācību tēma: Kultūras un mākslas i (vizuālā māksla) - 11. klases 1. ieskaites m…" at bounding box center [272, 134] width 545 height 268
click at [201, 135] on p "Kas ir heraldika?" at bounding box center [272, 138] width 280 height 6
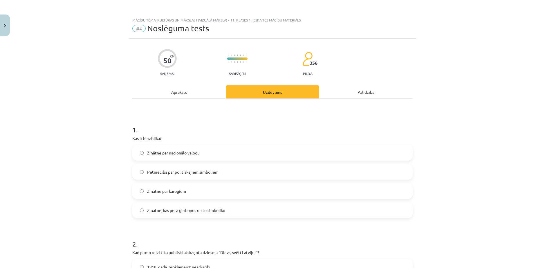
click at [195, 207] on span "Zinātne, kas pēta ģerboņus un to simboliku" at bounding box center [186, 210] width 78 height 6
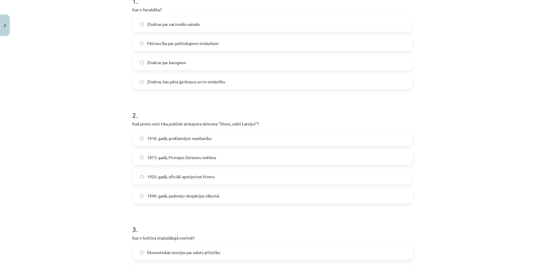
scroll to position [145, 0]
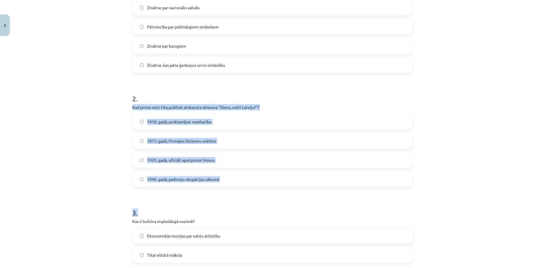
drag, startPoint x: 127, startPoint y: 97, endPoint x: 232, endPoint y: 177, distance: 132.5
drag, startPoint x: 128, startPoint y: 96, endPoint x: 222, endPoint y: 170, distance: 119.6
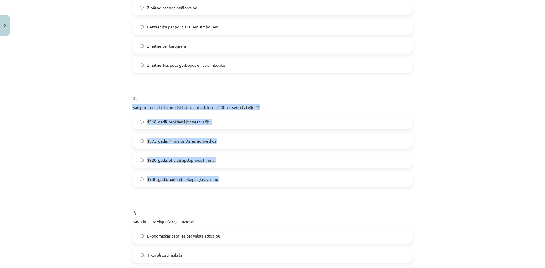
click at [98, 126] on div "Mācību tēma: Kultūras un mākslas i (vizuālā māksla) - 11. klases 1. ieskaites m…" at bounding box center [272, 134] width 545 height 268
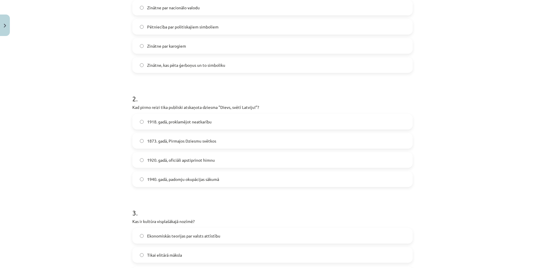
click at [162, 138] on span "1873. gadā, Pirmajos Dziesmu svētkos" at bounding box center [181, 141] width 69 height 6
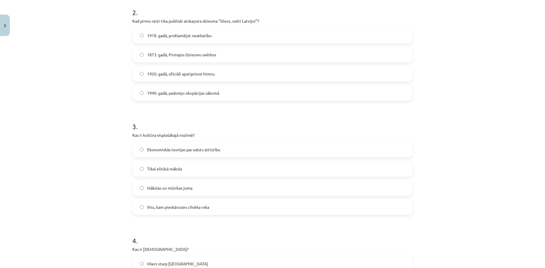
scroll to position [242, 0]
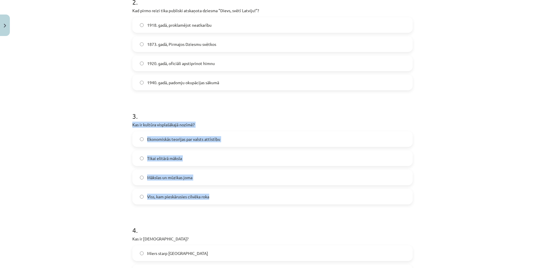
drag, startPoint x: 145, startPoint y: 126, endPoint x: 215, endPoint y: 182, distance: 90.0
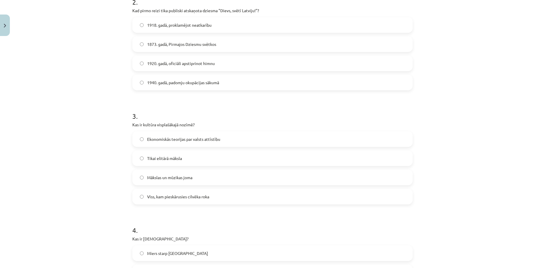
click at [198, 193] on span "Viss, kam pieskārusies cilvēka roka" at bounding box center [178, 196] width 62 height 6
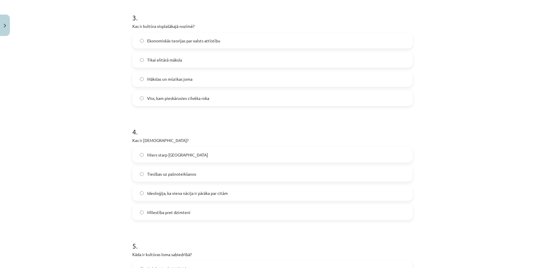
scroll to position [387, 0]
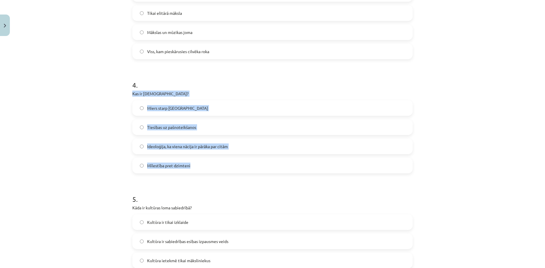
drag, startPoint x: 127, startPoint y: 77, endPoint x: 193, endPoint y: 153, distance: 101.0
click at [99, 122] on div "Mācību tēma: Kultūras un mākslas i (vizuālā māksla) - 11. klases 1. ieskaites m…" at bounding box center [272, 134] width 545 height 268
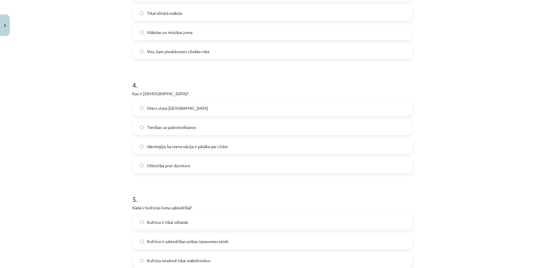
click at [161, 139] on label "Ideoloģija, ka viena nācija ir pārāka par citām" at bounding box center [272, 146] width 279 height 15
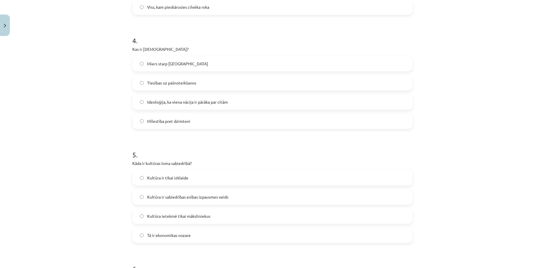
scroll to position [483, 0]
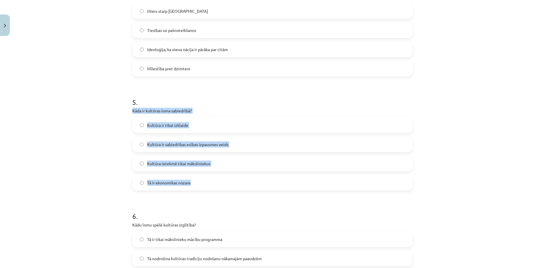
drag, startPoint x: 127, startPoint y: 88, endPoint x: 204, endPoint y: 161, distance: 106.3
click at [204, 161] on div "50 XP Saņemsi Sarežģīts 356 pilda Apraksts Uzdevums Palīdzība 1 . Kas ir herald…" at bounding box center [272, 184] width 287 height 1258
click at [104, 134] on div "Mācību tēma: Kultūras un mākslas i (vizuālā māksla) - 11. klases 1. ieskaites m…" at bounding box center [272, 134] width 545 height 268
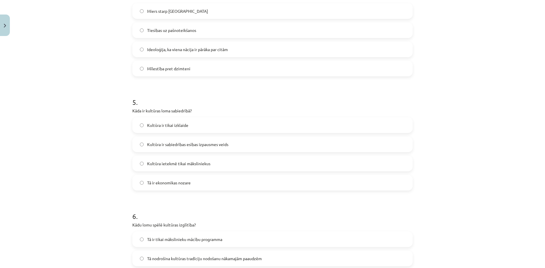
click at [171, 141] on span "Kultūra ir sabiedrības esības izpausmes veids" at bounding box center [187, 144] width 81 height 6
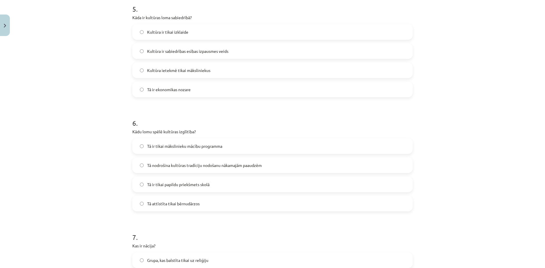
scroll to position [580, 0]
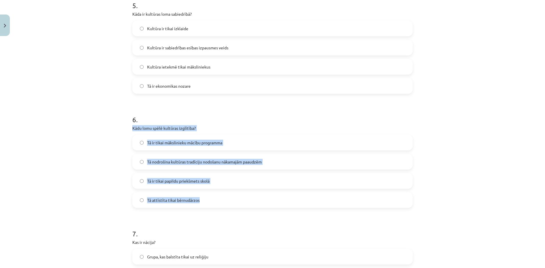
drag, startPoint x: 128, startPoint y: 104, endPoint x: 209, endPoint y: 174, distance: 107.5
click at [209, 174] on div "50 XP Saņemsi Sarežģīts 356 pilda Apraksts Uzdevums Palīdzība 1 . Kas ir herald…" at bounding box center [272, 88] width 287 height 1258
click at [157, 159] on span "Tā nodrošina kultūras tradīciju nodošanu nākamajām paaudzēm" at bounding box center [204, 162] width 115 height 6
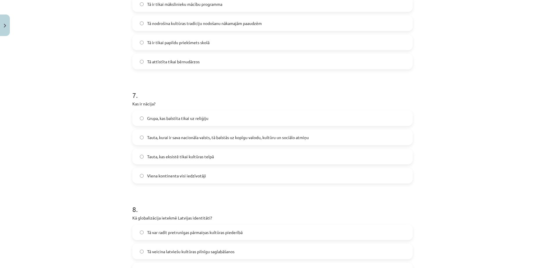
scroll to position [725, 0]
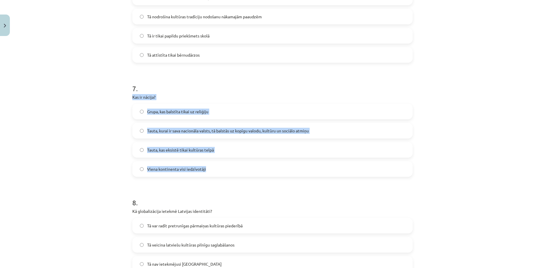
drag, startPoint x: 128, startPoint y: 70, endPoint x: 202, endPoint y: 141, distance: 102.4
click at [155, 123] on label "Tauta, kurai ir sava nacionāla valsts, tā balstās uz kopīgu valodu, kultūru un …" at bounding box center [272, 130] width 279 height 15
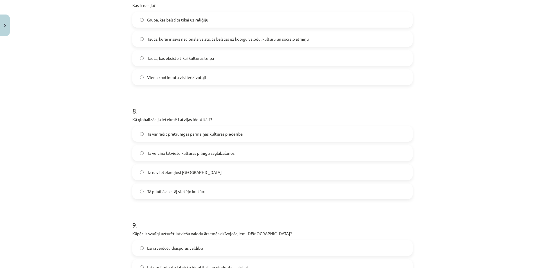
scroll to position [822, 0]
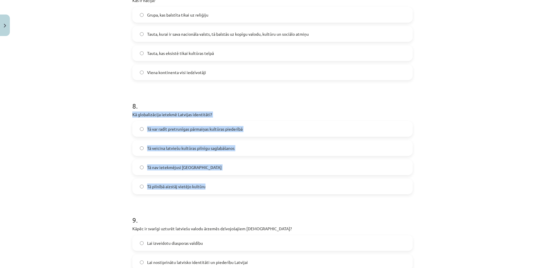
drag, startPoint x: 135, startPoint y: 88, endPoint x: 213, endPoint y: 151, distance: 100.9
click at [88, 138] on div "Mācību tēma: Kultūras un mākslas i (vizuālā māksla) - 11. klases 1. ieskaites m…" at bounding box center [272, 134] width 545 height 268
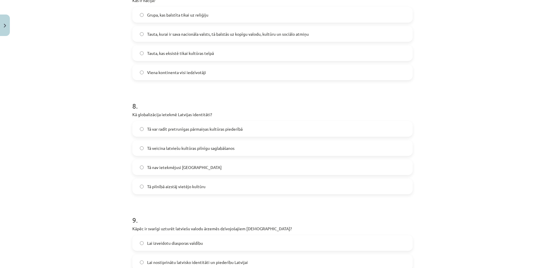
click at [184, 126] on span "Tā var radīt pretrunīgas pārmaiņas kultūras piederībā" at bounding box center [194, 129] width 95 height 6
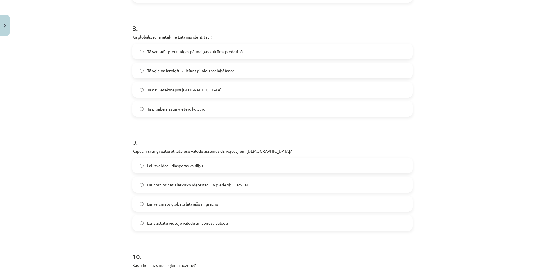
scroll to position [918, 0]
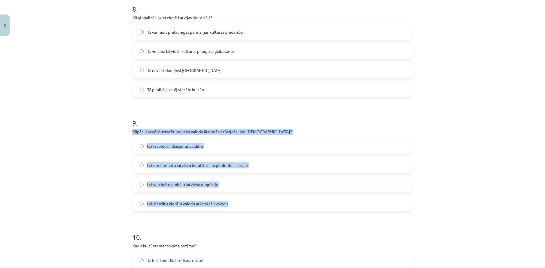
drag, startPoint x: 128, startPoint y: 99, endPoint x: 229, endPoint y: 174, distance: 125.7
click at [94, 134] on div "Mācību tēma: Kultūras un mākslas i (vizuālā māksla) - 11. klases 1. ieskaites m…" at bounding box center [272, 134] width 545 height 268
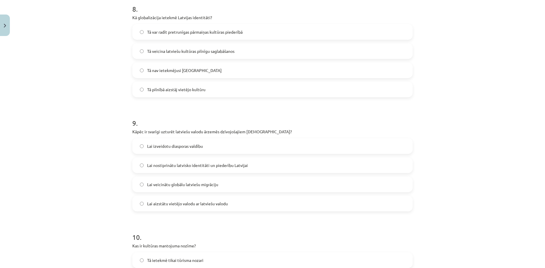
click at [166, 162] on span "Lai nostiprinātu latvisko identitāti un piederību Latvijai" at bounding box center [197, 165] width 101 height 6
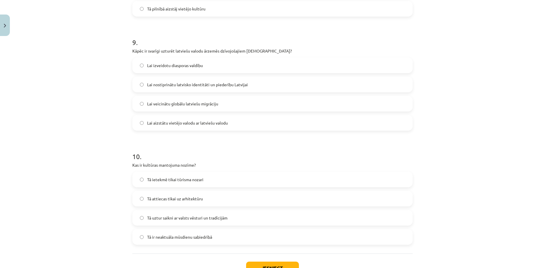
scroll to position [1002, 0]
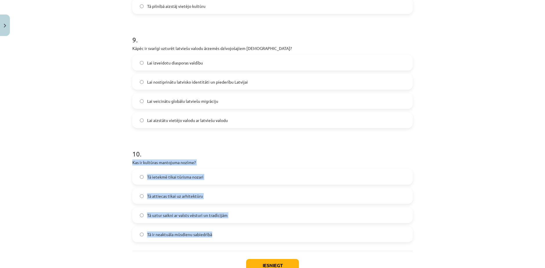
drag, startPoint x: 125, startPoint y: 127, endPoint x: 227, endPoint y: 204, distance: 127.3
click at [227, 204] on div "Mācību tēma: Kultūras un mākslas i (vizuālā māksla) - 11. klases 1. ieskaites m…" at bounding box center [272, 134] width 545 height 268
click at [106, 164] on div "Mācību tēma: Kultūras un mākslas i (vizuālā māksla) - 11. klases 1. ieskaites m…" at bounding box center [272, 134] width 545 height 268
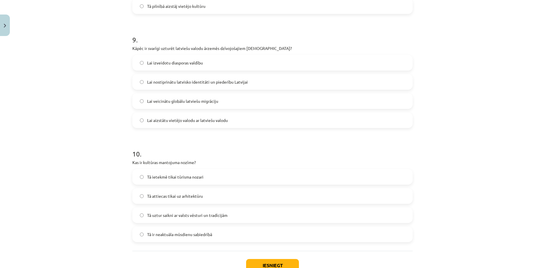
click at [165, 212] on span "Tā uztur saikni ar valsts vēsturi un tradīcijām" at bounding box center [187, 215] width 80 height 6
click at [259, 259] on button "Iesniegt" at bounding box center [272, 265] width 53 height 13
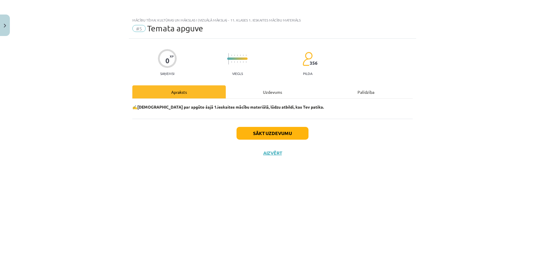
click at [291, 88] on div "Uzdevums" at bounding box center [272, 91] width 93 height 13
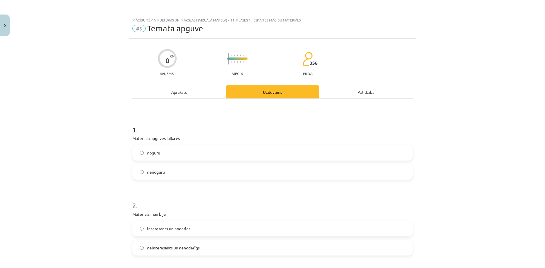
click at [278, 93] on div "Uzdevums" at bounding box center [272, 91] width 93 height 13
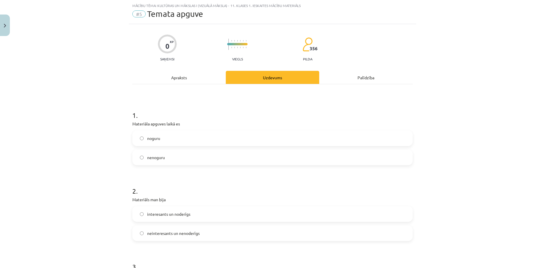
click at [167, 153] on label "nenoguru" at bounding box center [272, 157] width 279 height 15
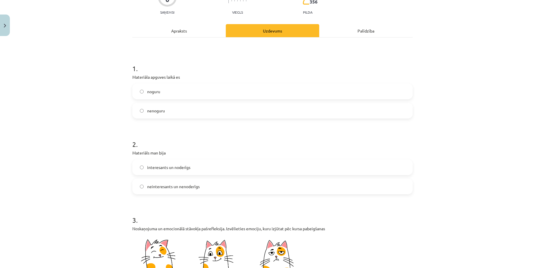
scroll to position [63, 0]
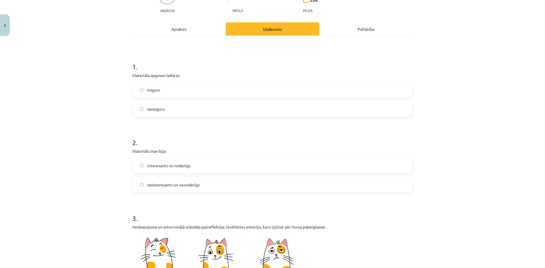
click at [171, 158] on label "interesants un noderīgs" at bounding box center [272, 165] width 279 height 15
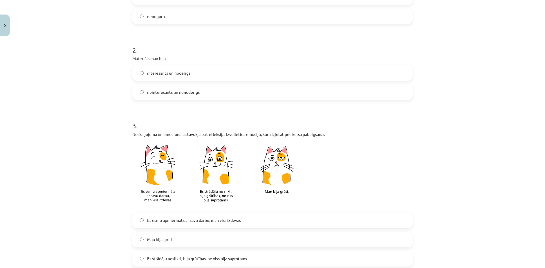
scroll to position [160, 0]
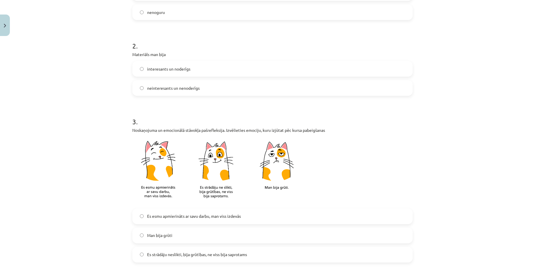
click at [205, 247] on label "Es strādāju neslikti, bija grūtības, ne viss bija saprotams" at bounding box center [272, 254] width 279 height 15
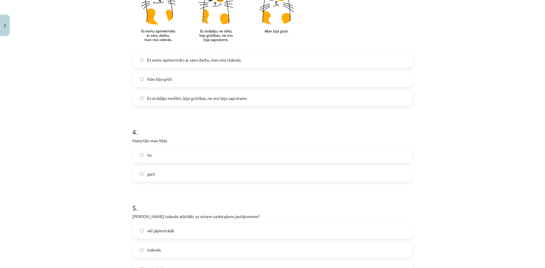
scroll to position [353, 0]
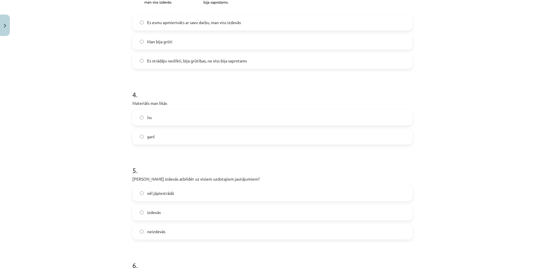
click at [178, 110] on label "īss" at bounding box center [272, 117] width 279 height 15
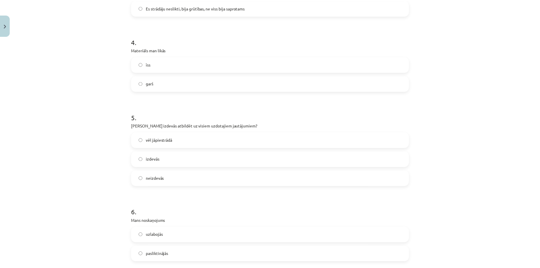
scroll to position [438, 0]
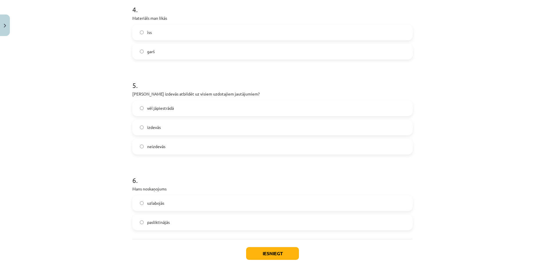
click at [187, 101] on label "vēl jāpiestrādā" at bounding box center [272, 108] width 279 height 15
click at [170, 196] on label "uzlabojās" at bounding box center [272, 203] width 279 height 15
click at [271, 247] on button "Iesniegt" at bounding box center [272, 253] width 53 height 13
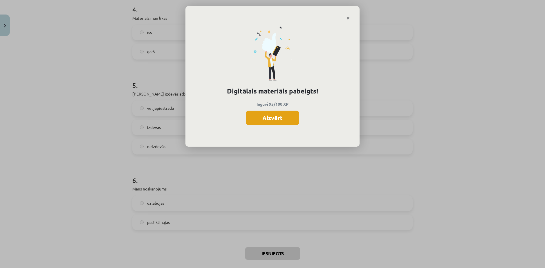
click at [272, 110] on button "Aizvērt" at bounding box center [272, 117] width 53 height 15
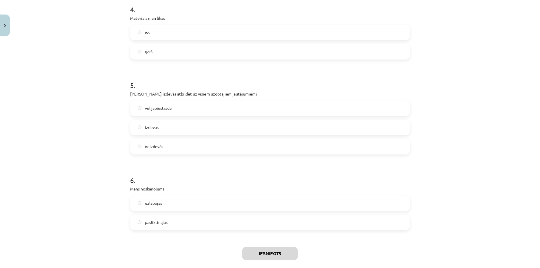
click at [266, 267] on button "Aizvērt" at bounding box center [270, 273] width 22 height 6
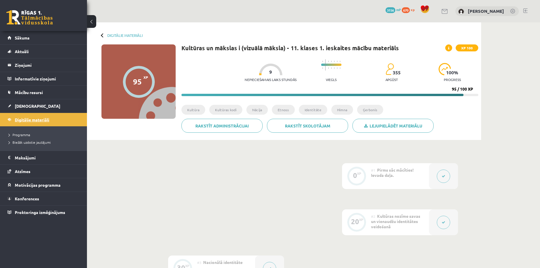
click at [26, 115] on link "Digitālie materiāli" at bounding box center [44, 119] width 72 height 13
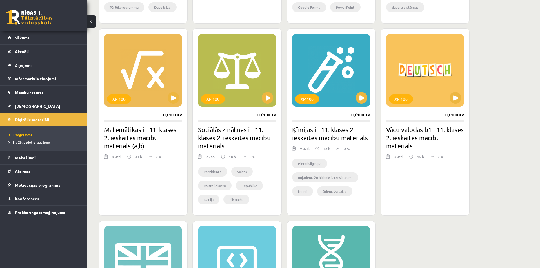
scroll to position [622, 0]
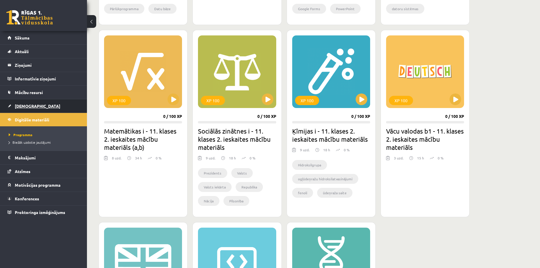
click at [23, 102] on link "[DEMOGRAPHIC_DATA]" at bounding box center [44, 105] width 72 height 13
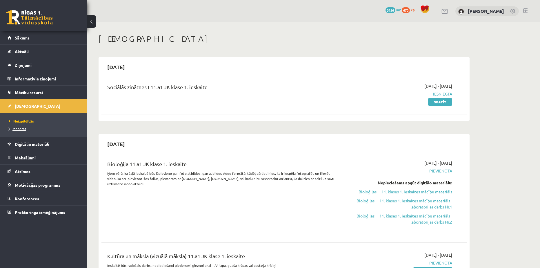
click at [23, 128] on span "Izlabotās" at bounding box center [17, 128] width 17 height 5
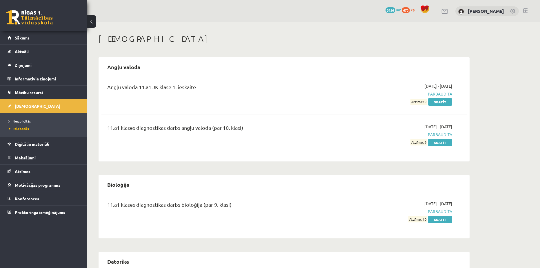
click at [19, 124] on li "Neizpildītās" at bounding box center [45, 121] width 73 height 8
click at [19, 122] on span "Neizpildītās" at bounding box center [21, 121] width 25 height 5
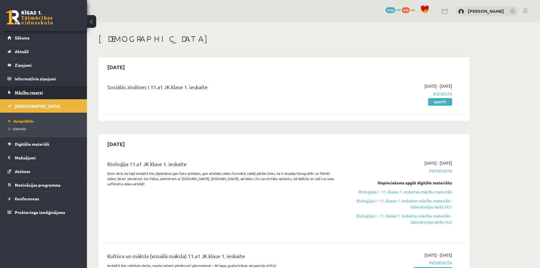
click at [23, 95] on link "Mācību resursi" at bounding box center [44, 92] width 72 height 13
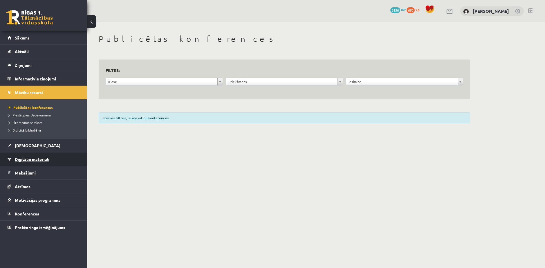
click at [29, 155] on link "Digitālie materiāli" at bounding box center [44, 158] width 72 height 13
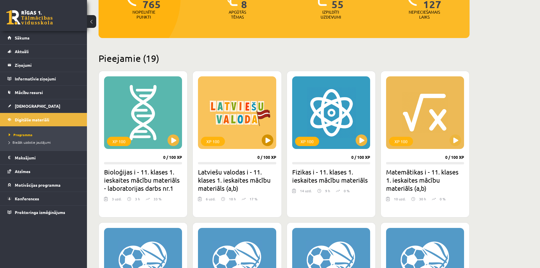
scroll to position [97, 0]
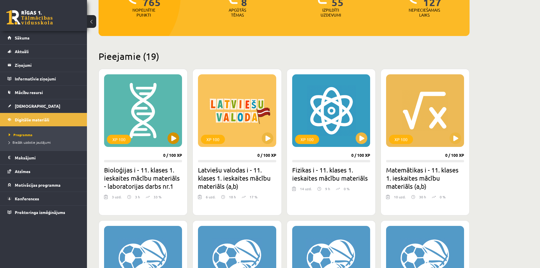
click at [163, 141] on div "XP 100" at bounding box center [143, 110] width 78 height 73
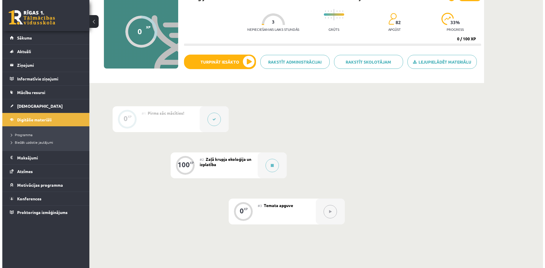
scroll to position [48, 0]
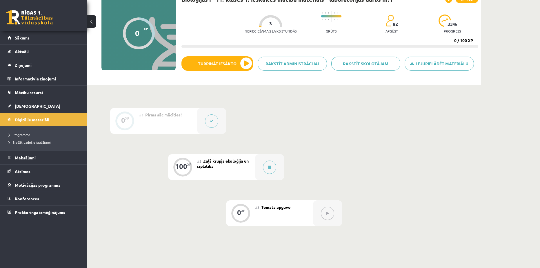
click at [206, 155] on div "#2 Zaļā krupja ekoloģija un izplatība" at bounding box center [226, 167] width 58 height 26
click at [244, 158] on span "Zaļā krupja ekoloģija un izplatība" at bounding box center [223, 163] width 52 height 10
click at [275, 164] on button at bounding box center [269, 166] width 13 height 13
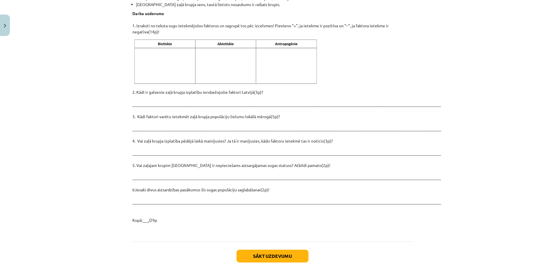
scroll to position [754, 0]
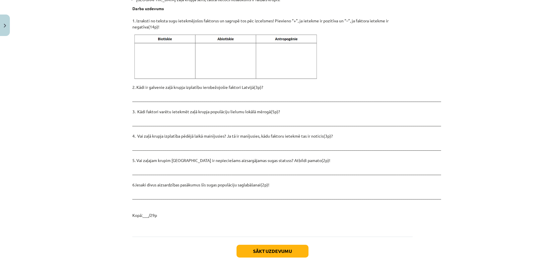
drag, startPoint x: 144, startPoint y: 112, endPoint x: 192, endPoint y: 193, distance: 94.6
click at [89, 127] on div "Mācību tēma: Bioloģijas i - 11. klases 1. ieskaites mācību materiāls - laborato…" at bounding box center [272, 134] width 545 height 268
click at [200, 33] on img at bounding box center [226, 56] width 189 height 47
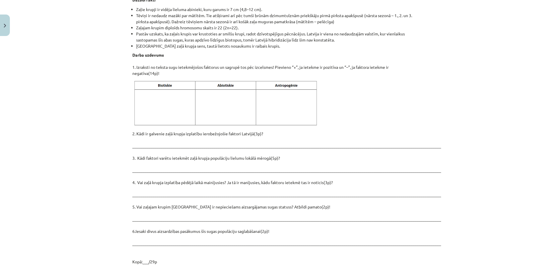
scroll to position [706, 0]
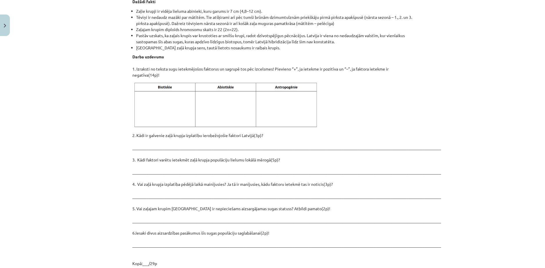
drag, startPoint x: 211, startPoint y: 102, endPoint x: 371, endPoint y: 92, distance: 159.8
click at [372, 92] on p at bounding box center [272, 104] width 280 height 47
click at [271, 86] on img at bounding box center [226, 104] width 189 height 47
drag, startPoint x: 322, startPoint y: 108, endPoint x: 135, endPoint y: 63, distance: 191.6
click at [135, 81] on p at bounding box center [272, 104] width 280 height 47
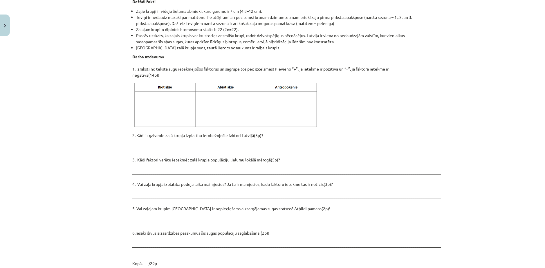
click at [432, 93] on div "Mācību tēma: Bioloģijas i - 11. klases 1. ieskaites mācību materiāls - laborato…" at bounding box center [272, 134] width 545 height 268
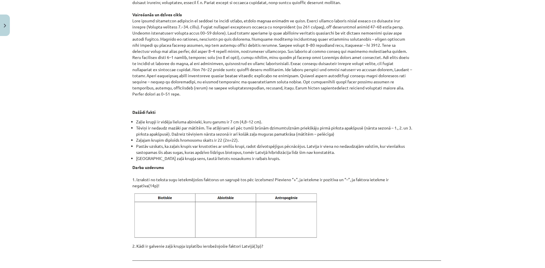
scroll to position [609, 0]
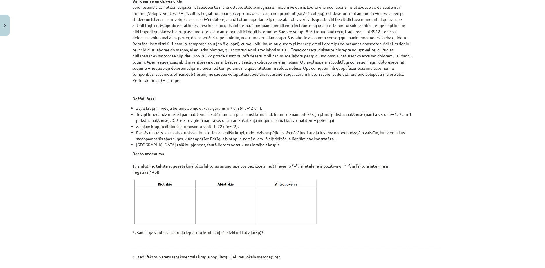
click at [266, 178] on img at bounding box center [226, 201] width 189 height 47
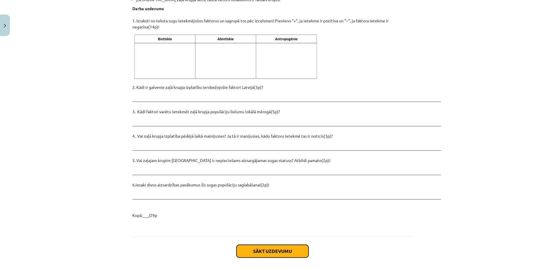
click at [286, 244] on button "Sākt uzdevumu" at bounding box center [272, 250] width 72 height 13
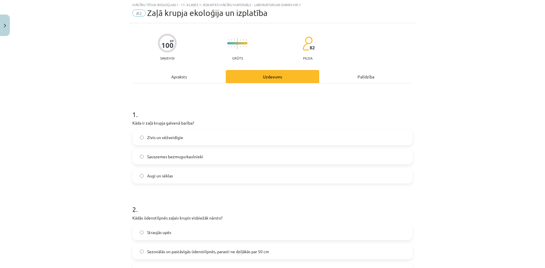
scroll to position [15, 0]
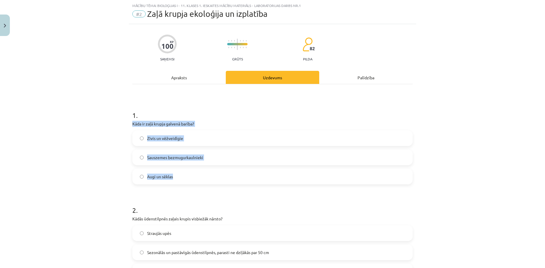
drag, startPoint x: 128, startPoint y: 116, endPoint x: 193, endPoint y: 162, distance: 79.1
copy div "Kāda ir zaļā krupja galvenā barība? Zivis un vēžveidīgie Sauszemes bezmugurkaul…"
click at [200, 107] on h1 "1 ." at bounding box center [272, 110] width 280 height 18
click at [191, 154] on span "Sauszemes bezmugurkaulnieki" at bounding box center [175, 157] width 56 height 6
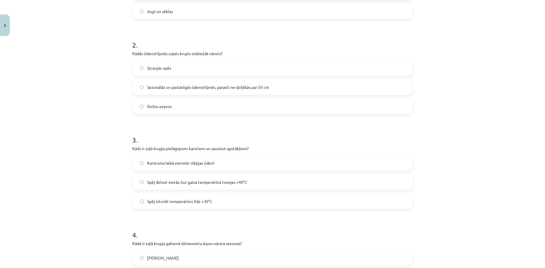
scroll to position [208, 0]
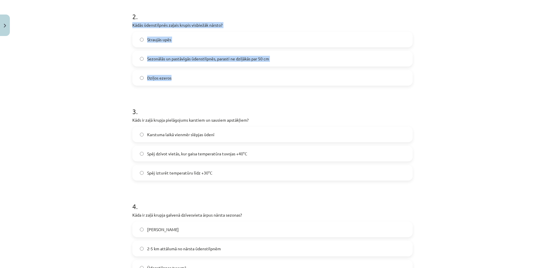
drag, startPoint x: 128, startPoint y: 15, endPoint x: 191, endPoint y: 67, distance: 81.8
copy div "Kādās ūdenstilpnēs zaļais krupis visbiežāk nārsto? Straujās upēs Sezonālās un p…"
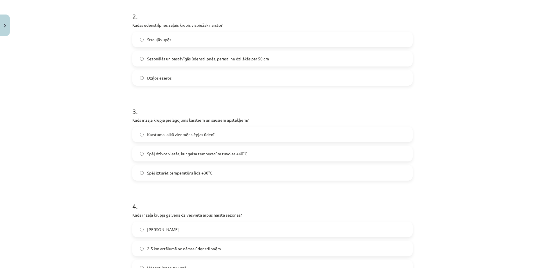
click at [95, 133] on div "Mācību tēma: Bioloģijas i - 11. klases 1. ieskaites mācību materiāls - laborato…" at bounding box center [272, 134] width 545 height 268
click at [159, 51] on label "Sezonālās un pastāvīgās ūdenstilpnēs, parasti ne dziļākās par 50 cm" at bounding box center [272, 58] width 279 height 15
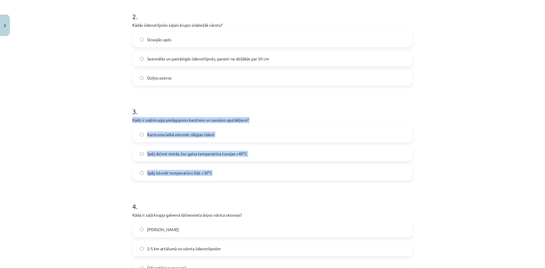
drag, startPoint x: 129, startPoint y: 106, endPoint x: 215, endPoint y: 162, distance: 102.6
click at [215, 162] on div "3 . Kāds ir zaļā krupja pielāgojums karstiem un sausiem apstākļiem? Karstuma la…" at bounding box center [272, 138] width 280 height 83
copy div "Kāds ir zaļā krupja pielāgojums karstiem un sausiem apstākļiem? Karstuma laikā …"
click at [208, 146] on label "Spēj dzīvot vietās, kur gaisa temperatūra tuvojas +40°C" at bounding box center [272, 153] width 279 height 15
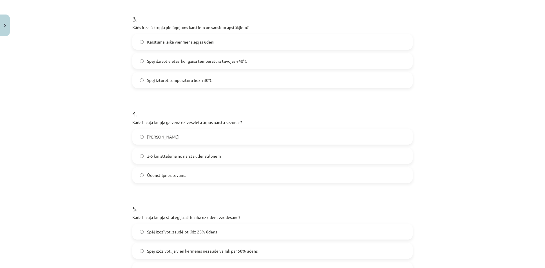
scroll to position [305, 0]
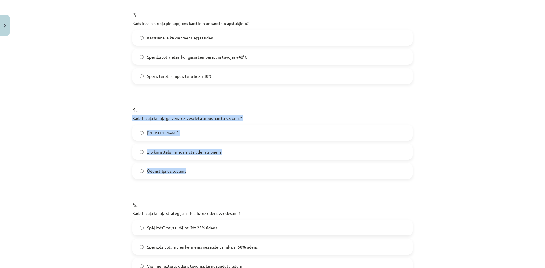
drag, startPoint x: 126, startPoint y: 102, endPoint x: 195, endPoint y: 160, distance: 89.6
click at [195, 160] on div "100 XP Saņemsi Grūts 82 pilda Apraksts Uzdevums Palīdzība 1 . Kāda ir zaļā krup…" at bounding box center [272, 267] width 287 height 1066
copy div "Kāda ir zaļā krupja galvenā dzīvesvieta ārpus nārsta sezonas? Meža biezoknī 2-5…"
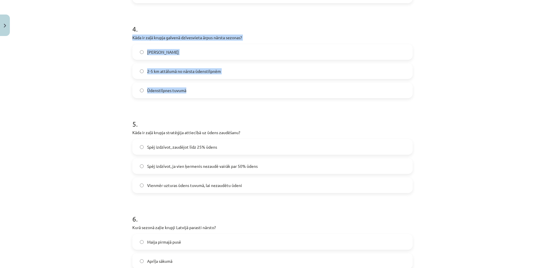
scroll to position [401, 0]
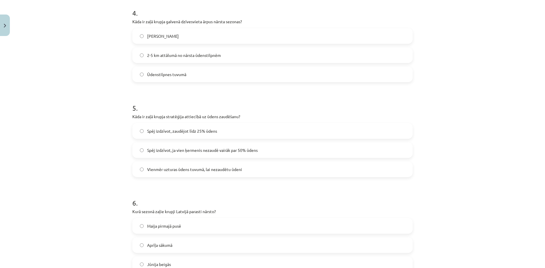
click at [112, 136] on div "Mācību tēma: Bioloģijas i - 11. klases 1. ieskaites mācību materiāls - laborato…" at bounding box center [272, 134] width 545 height 268
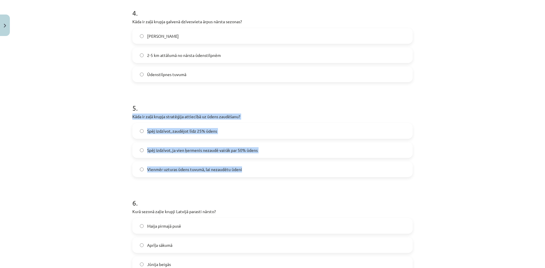
drag, startPoint x: 128, startPoint y: 97, endPoint x: 242, endPoint y: 154, distance: 127.1
click at [242, 154] on div "100 XP Saņemsi Grūts 82 pilda Apraksts Uzdevums Palīdzība 1 . Kāda ir zaļā krup…" at bounding box center [272, 170] width 287 height 1066
copy div "Kāda ir zaļā krupja stratēģija attiecībā uz ūdens zaudēšanu? Spēj izdzīvot, zau…"
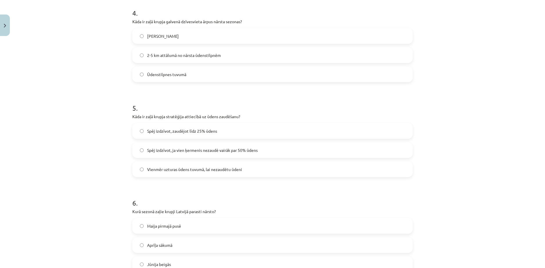
click at [299, 94] on h1 "5 ." at bounding box center [272, 103] width 280 height 18
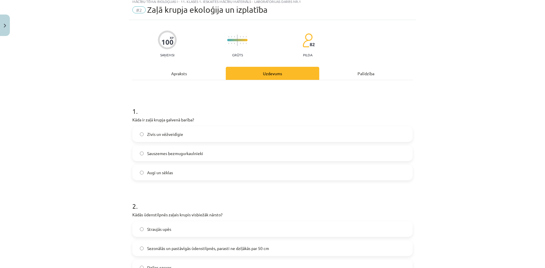
scroll to position [15, 0]
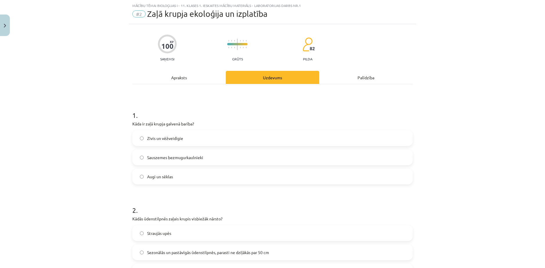
click at [181, 79] on div "Apraksts" at bounding box center [178, 77] width 93 height 13
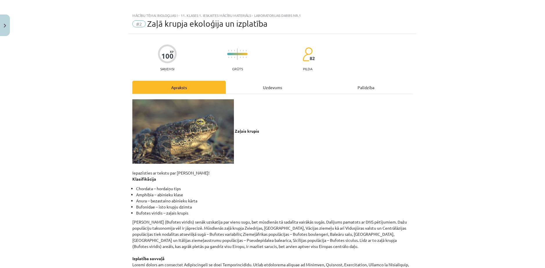
scroll to position [0, 0]
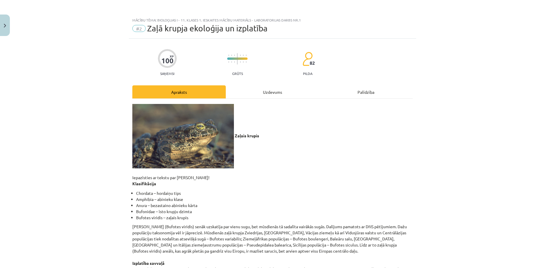
click at [262, 89] on div "Uzdevums" at bounding box center [272, 91] width 93 height 13
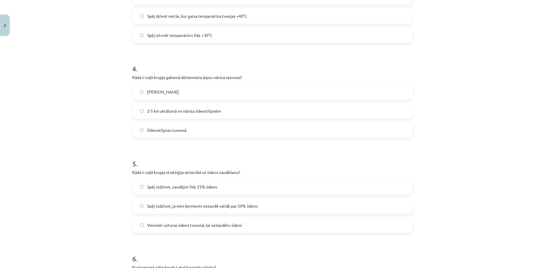
scroll to position [348, 0]
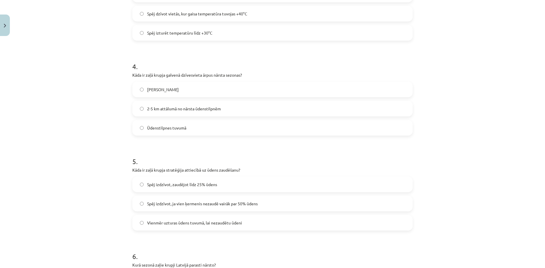
click at [210, 200] on span "Spēj izdzīvot, ja vien ķermenis nezaudē vairāk par 50% ūdens" at bounding box center [202, 203] width 110 height 6
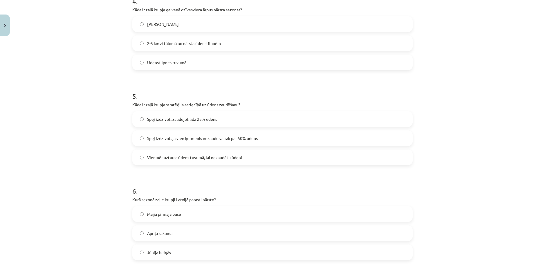
scroll to position [445, 0]
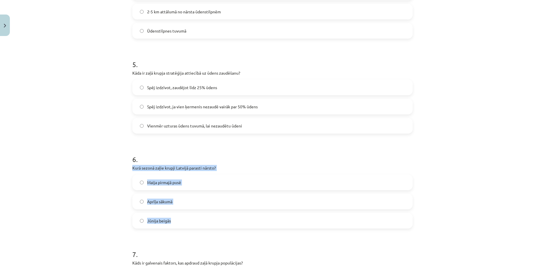
drag, startPoint x: 129, startPoint y: 144, endPoint x: 198, endPoint y: 198, distance: 87.4
click at [198, 198] on div "6 . Kurā sezonā zaļie krupji Latvijā parasti nārsto? Maija pirmajā pusē Aprīļa …" at bounding box center [272, 186] width 280 height 83
copy div "Kurā sezonā zaļie krupji Latvijā parasti nārsto? Maija pirmajā pusē Aprīļa sāku…"
click at [156, 179] on span "Maija pirmajā pusē" at bounding box center [164, 182] width 34 height 6
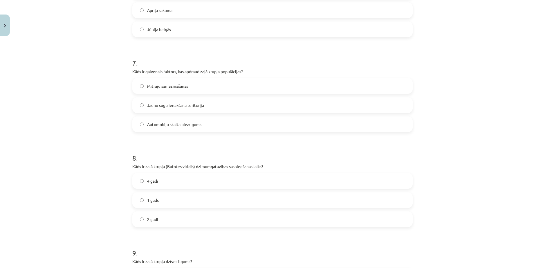
scroll to position [638, 0]
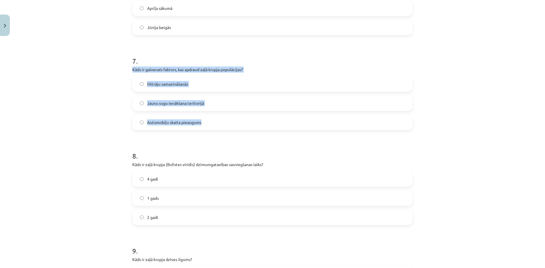
drag, startPoint x: 132, startPoint y: 43, endPoint x: 207, endPoint y: 93, distance: 89.6
copy div "Kāds ir galvenais faktors, kas apdraud zaļā krupja populācijas? Mitrāju samazin…"
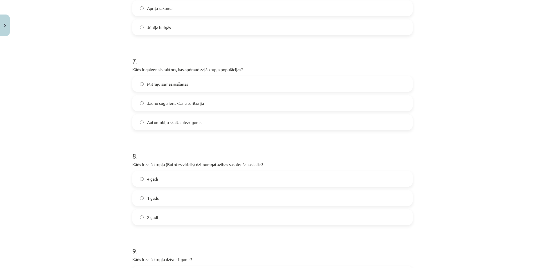
click at [106, 117] on div "Mācību tēma: Bioloģijas i - 11. klases 1. ieskaites mācību materiāls - laborato…" at bounding box center [272, 134] width 545 height 268
click at [157, 77] on label "Mitrāju samazināšanās" at bounding box center [272, 84] width 279 height 15
drag, startPoint x: 128, startPoint y: 134, endPoint x: 165, endPoint y: 183, distance: 61.9
copy div "Kāds ir zaļā krupja (Bufotes viridis) dzimumgatavības sasniegšanas laiks? 4 gad…"
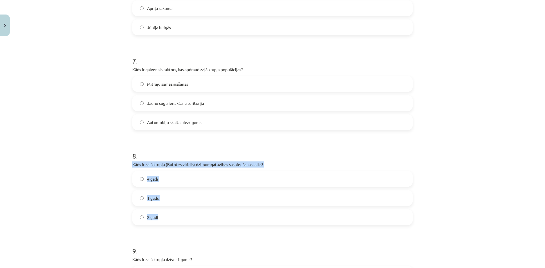
click at [147, 214] on span "2 gadi" at bounding box center [152, 217] width 11 height 6
click at [164, 171] on label "4 gadi" at bounding box center [272, 178] width 279 height 15
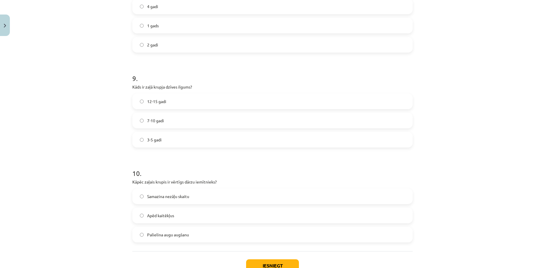
scroll to position [810, 0]
drag, startPoint x: 125, startPoint y: 51, endPoint x: 180, endPoint y: 107, distance: 78.6
click at [180, 107] on div "Mācību tēma: Bioloģijas i - 11. klases 1. ieskaites mācību materiāls - laborato…" at bounding box center [272, 134] width 545 height 268
copy div "Kāds ir zaļā krupja dzīves ilgums? 12-15 gadi 7-10 gadi 3-5 gadi"
click at [166, 113] on label "7-10 gadi" at bounding box center [272, 120] width 279 height 15
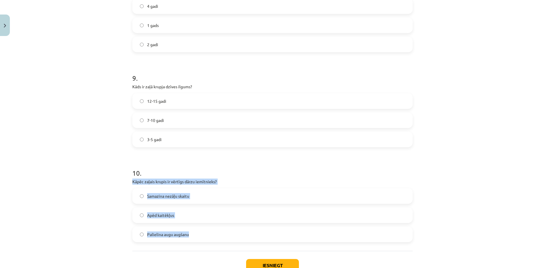
drag, startPoint x: 137, startPoint y: 149, endPoint x: 198, endPoint y: 195, distance: 75.8
copy div "Kāpēc zaļais krupis ir vērtīgs dārzu iemītnieks? Samazina nezāļu skaitu Apēd ka…"
click at [84, 182] on div "Mācību tēma: Bioloģijas i - 11. klases 1. ieskaites mācību materiāls - laborato…" at bounding box center [272, 134] width 545 height 268
click at [163, 212] on span "Apēd kaitēkļus" at bounding box center [160, 215] width 27 height 6
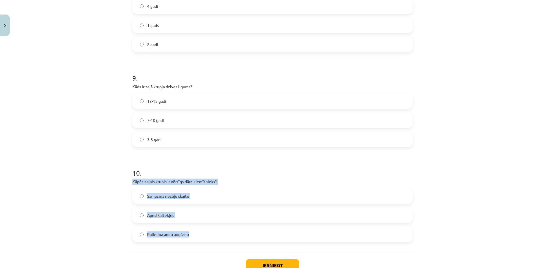
click at [94, 191] on div "Mācību tēma: Bioloģijas i - 11. klases 1. ieskaites mācību materiāls - laborato…" at bounding box center [272, 134] width 545 height 268
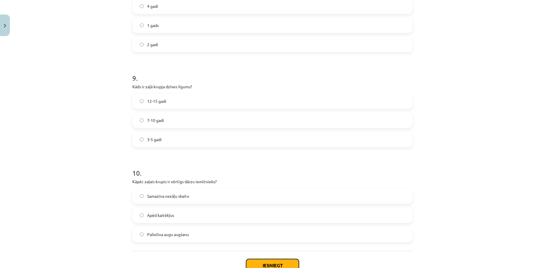
click at [283, 259] on button "Iesniegt" at bounding box center [272, 265] width 53 height 13
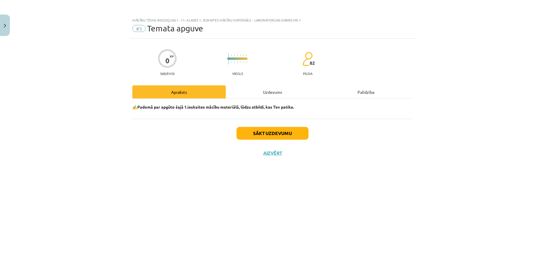
click at [283, 85] on div "Uzdevums" at bounding box center [272, 91] width 93 height 13
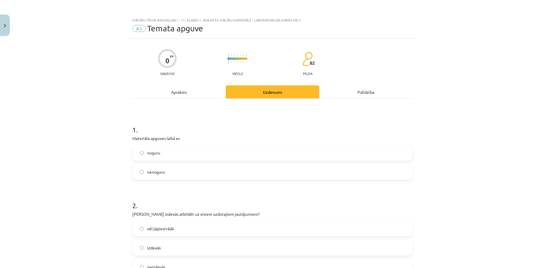
click at [170, 165] on label "nenoguru" at bounding box center [272, 171] width 279 height 15
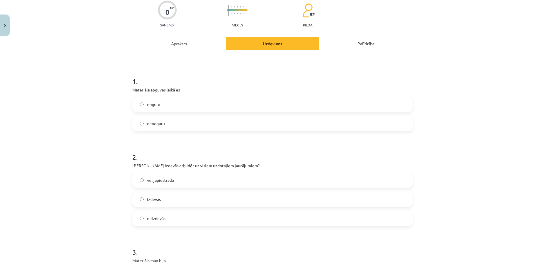
click at [169, 177] on span "vēl jāpiestrādā" at bounding box center [160, 180] width 27 height 6
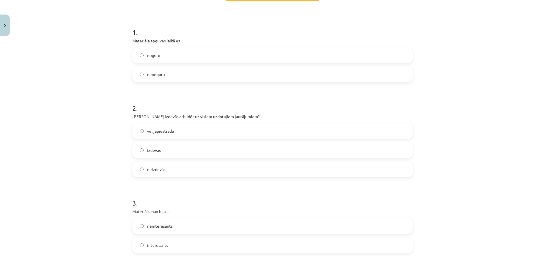
scroll to position [145, 0]
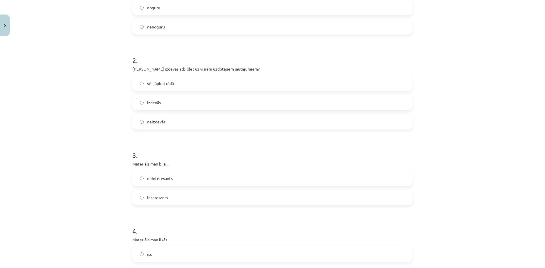
click at [171, 190] on label "interesants" at bounding box center [272, 197] width 279 height 15
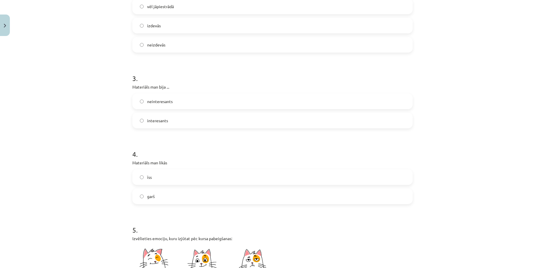
scroll to position [242, 0]
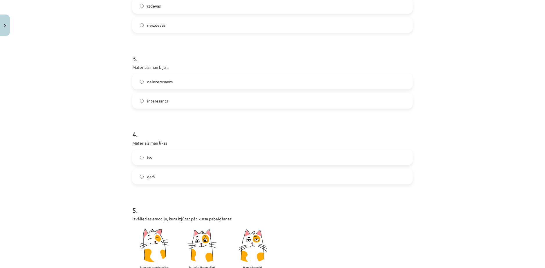
click at [172, 150] on label "īss" at bounding box center [272, 157] width 279 height 15
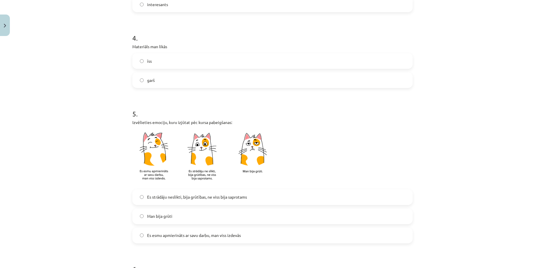
scroll to position [338, 0]
click at [190, 189] on label "Es strādāju neslikti, bija grūtības, ne viss bija saprotams" at bounding box center [272, 196] width 279 height 15
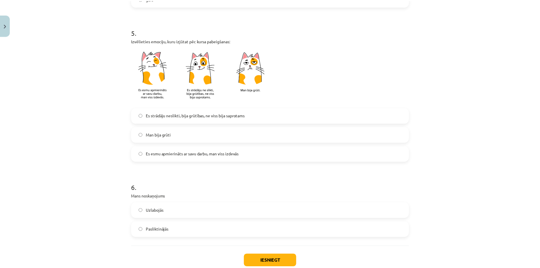
scroll to position [427, 0]
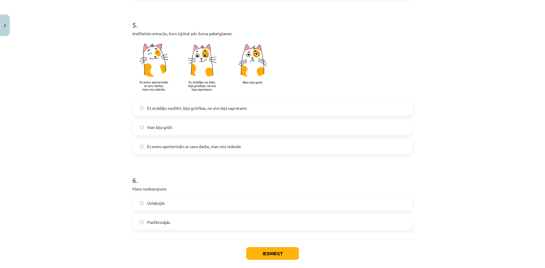
click at [165, 196] on label "Uzlabojās" at bounding box center [272, 203] width 279 height 15
click at [279, 247] on button "Iesniegt" at bounding box center [272, 253] width 53 height 13
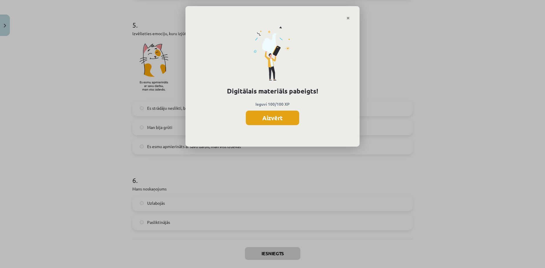
click at [276, 113] on button "Aizvērt" at bounding box center [272, 117] width 53 height 15
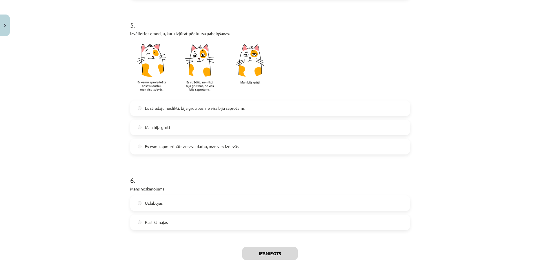
click at [265, 267] on button "Aizvērt" at bounding box center [270, 273] width 22 height 6
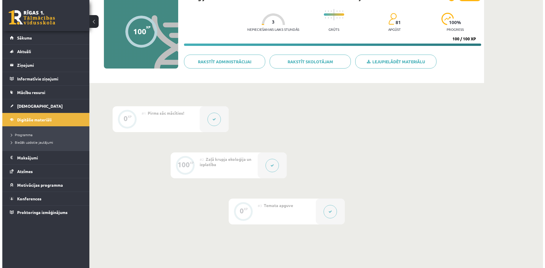
scroll to position [48, 0]
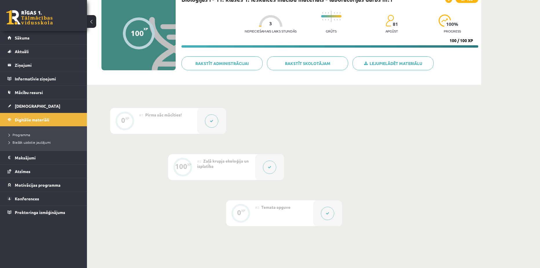
click at [261, 162] on div at bounding box center [269, 167] width 29 height 26
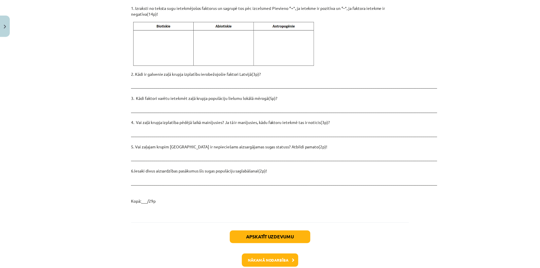
scroll to position [771, 0]
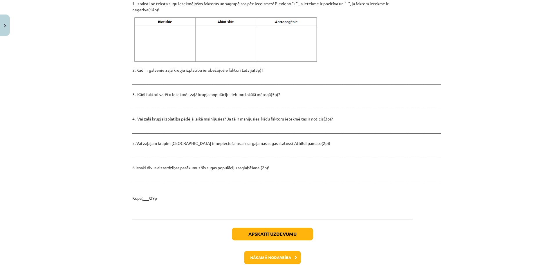
click at [268, 267] on button "Aizvērt" at bounding box center [272, 272] width 22 height 6
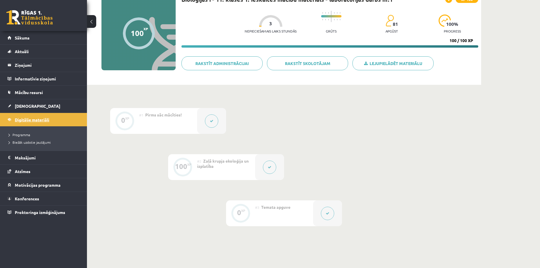
click at [16, 121] on span "Digitālie materiāli" at bounding box center [32, 119] width 35 height 5
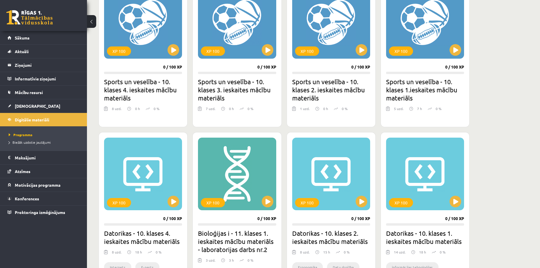
scroll to position [387, 0]
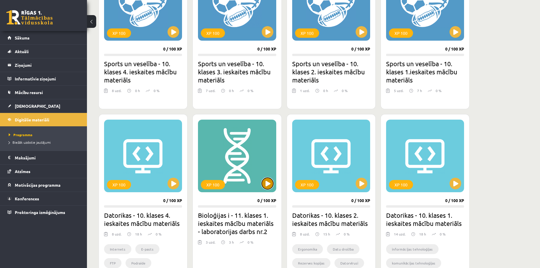
click at [269, 182] on button at bounding box center [268, 183] width 12 height 12
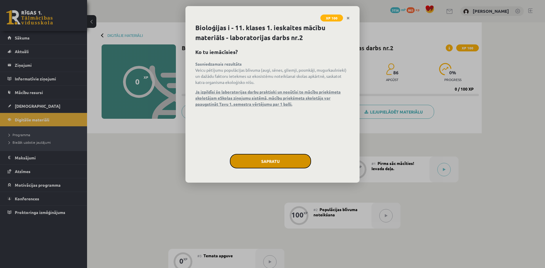
click at [276, 154] on button "Sapratu" at bounding box center [270, 161] width 81 height 15
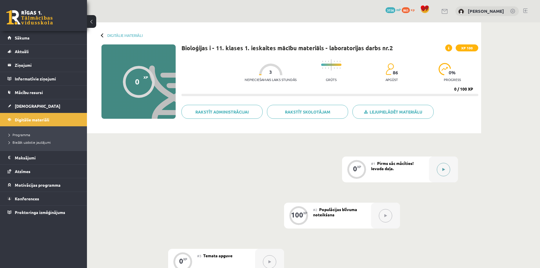
click at [444, 168] on icon at bounding box center [444, 169] width 3 height 3
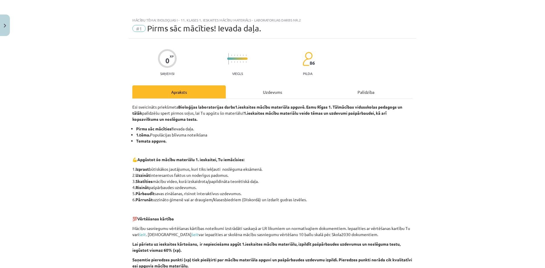
click at [248, 90] on div "Uzdevums" at bounding box center [272, 91] width 93 height 13
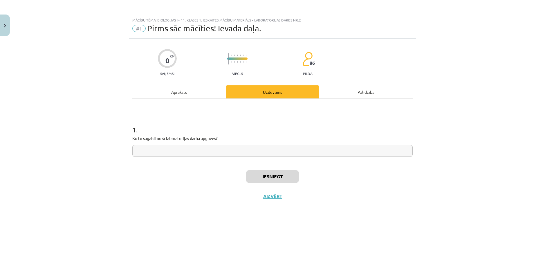
click at [185, 88] on div "Apraksts" at bounding box center [178, 91] width 93 height 13
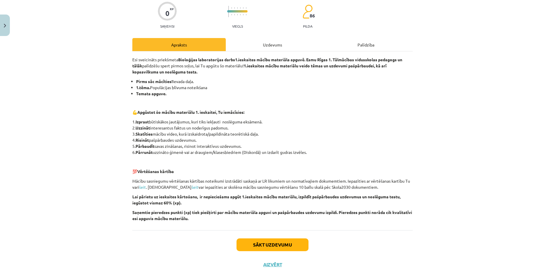
scroll to position [51, 0]
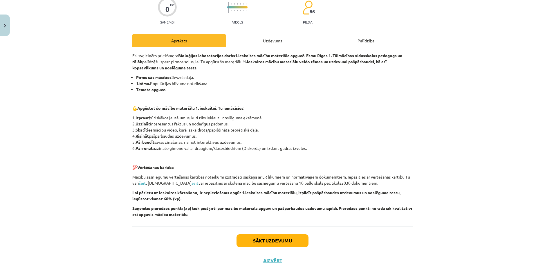
click at [258, 34] on div "Uzdevums" at bounding box center [272, 40] width 93 height 13
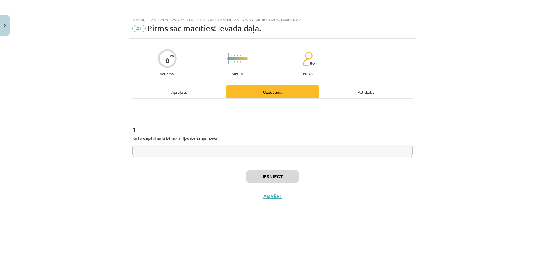
scroll to position [0, 0]
click at [204, 145] on input "text" at bounding box center [272, 151] width 280 height 12
type input "**********"
click at [285, 170] on button "Iesniegt" at bounding box center [272, 176] width 53 height 13
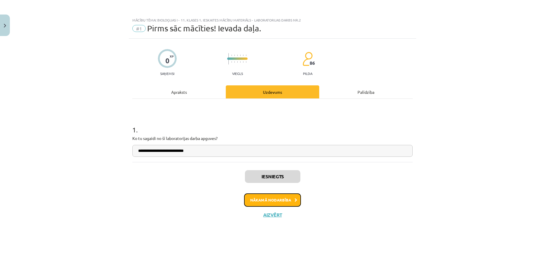
click at [291, 193] on button "Nākamā nodarbība" at bounding box center [272, 199] width 57 height 13
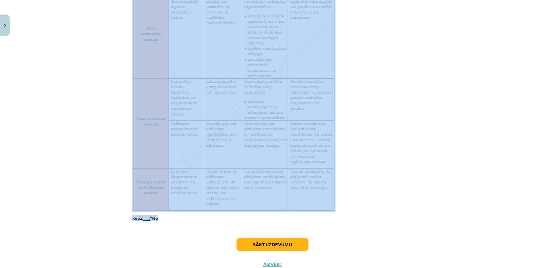
scroll to position [886, 0]
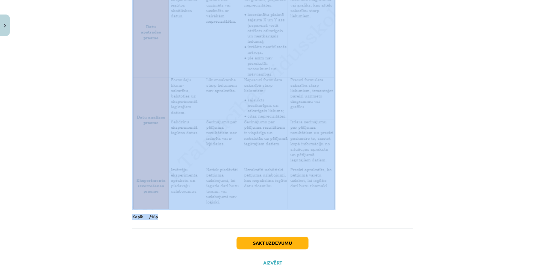
drag, startPoint x: 128, startPoint y: 102, endPoint x: 188, endPoint y: 206, distance: 119.4
copy div "Situācijas apraksts Augiem nepieciešama gaisma, mitrums, barības vielas. Augus …"
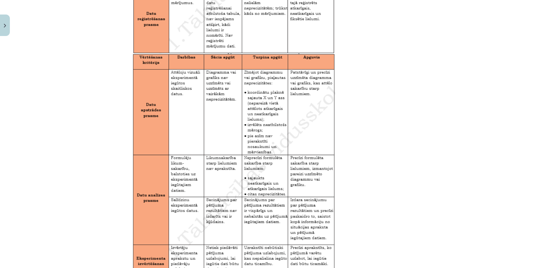
scroll to position [741, 0]
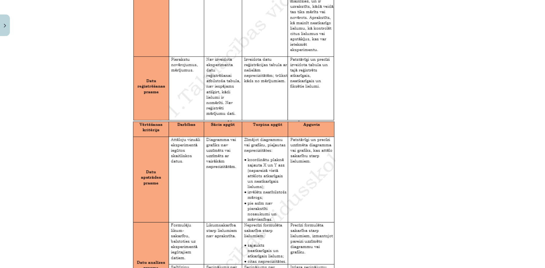
drag, startPoint x: 278, startPoint y: 157, endPoint x: 418, endPoint y: 133, distance: 142.2
click at [418, 133] on div "Mācību tēma: Bioloģijas i - 11. klases 1. ieskaites mācību materiāls - laborato…" at bounding box center [272, 134] width 545 height 268
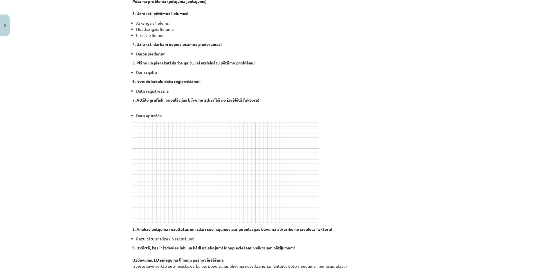
scroll to position [193, 0]
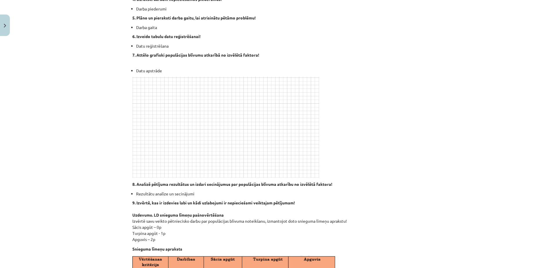
drag, startPoint x: 247, startPoint y: 112, endPoint x: 200, endPoint y: 134, distance: 52.0
click at [200, 134] on img at bounding box center [225, 127] width 187 height 101
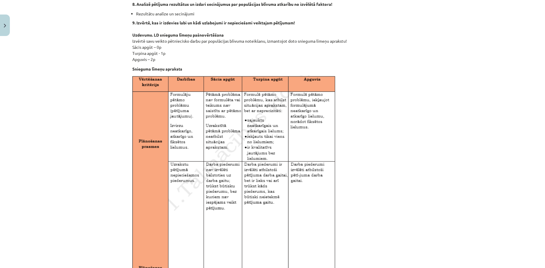
scroll to position [387, 0]
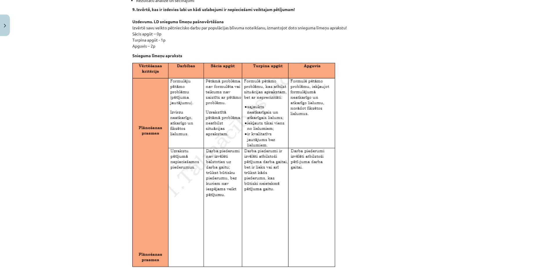
click at [242, 142] on img at bounding box center [233, 165] width 203 height 206
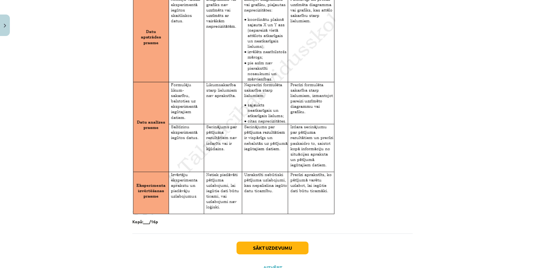
scroll to position [886, 0]
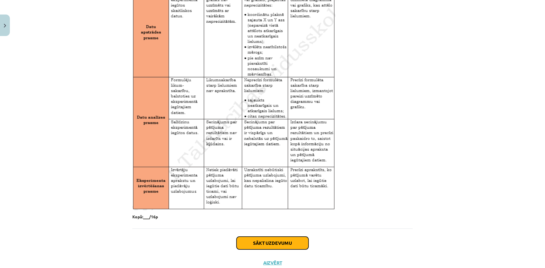
click at [269, 236] on button "Sākt uzdevumu" at bounding box center [272, 242] width 72 height 13
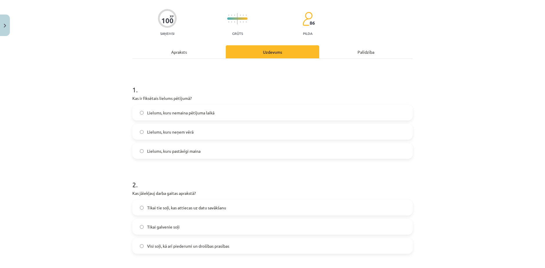
scroll to position [15, 0]
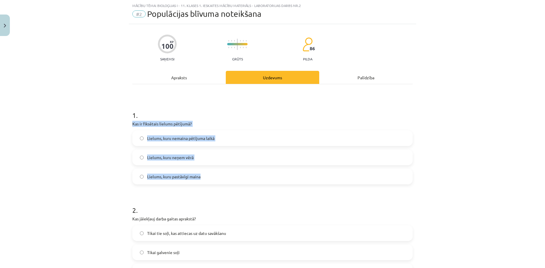
drag, startPoint x: 129, startPoint y: 116, endPoint x: 212, endPoint y: 175, distance: 102.0
click at [212, 175] on div "1 . Kas ir fiksētais lielums pētījumā? Lielums, kuru nemaina pētījuma laikā Lie…" at bounding box center [272, 142] width 280 height 83
copy div "Kas ir fiksētais lielums pētījumā? Lielums, kuru nemaina pētījuma laikā Lielums…"
click at [106, 146] on div "Mācību tēma: Bioloģijas i - 11. klases 1. ieskaites mācību materiāls - laborato…" at bounding box center [272, 134] width 545 height 268
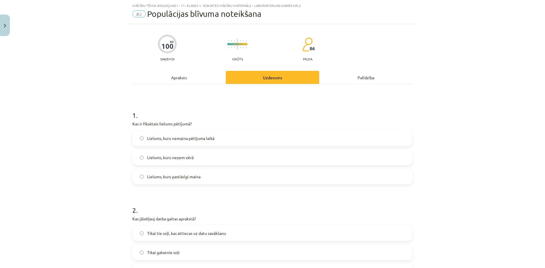
click at [158, 135] on span "Lielums, kuru nemaina pētījuma laikā" at bounding box center [180, 138] width 67 height 6
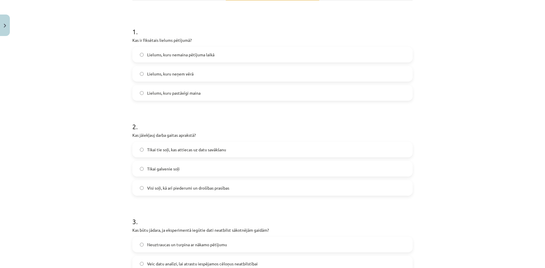
scroll to position [111, 0]
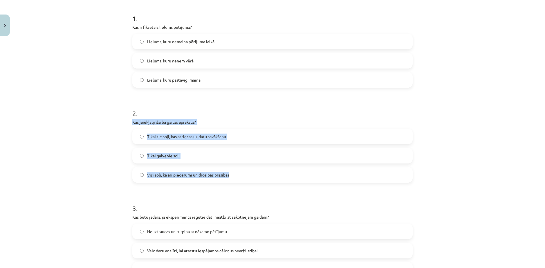
drag, startPoint x: 129, startPoint y: 112, endPoint x: 239, endPoint y: 161, distance: 120.1
click at [239, 161] on div "2 . Kas jāiekļauj darba gaitas aprakstā? Tikai tie soļi, kas attiecas uz datu s…" at bounding box center [272, 140] width 280 height 83
copy div "Kas jāiekļauj darba gaitas aprakstā? Tikai tie soļi, kas attiecas uz datu savāk…"
click at [92, 134] on div "Mācību tēma: Bioloģijas i - 11. klases 1. ieskaites mācību materiāls - laborato…" at bounding box center [272, 134] width 545 height 268
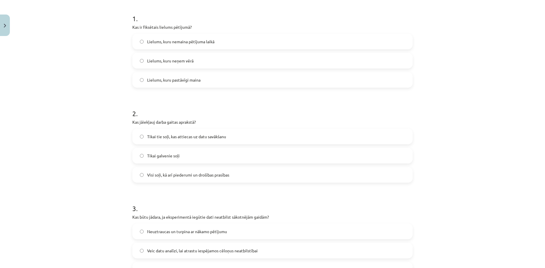
click at [147, 168] on label "Visi soļi, kā arī piederumi un drošības prasības" at bounding box center [272, 174] width 279 height 15
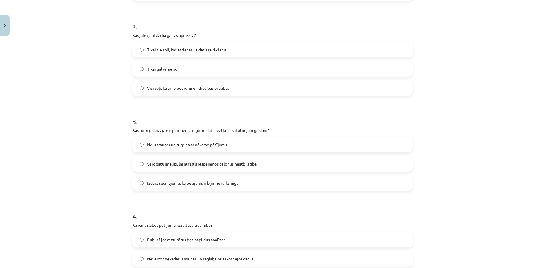
scroll to position [208, 0]
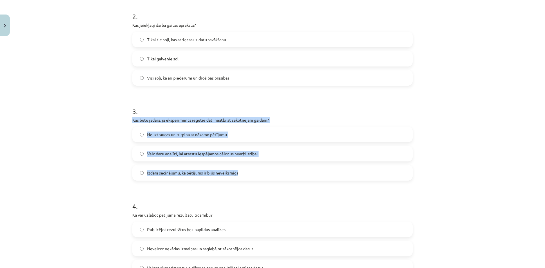
drag, startPoint x: 128, startPoint y: 105, endPoint x: 244, endPoint y: 159, distance: 127.9
copy div "Kas būtu jādara, ja eksperimentā iegūtie dati neatbilst sākotnējām gaidām? Neuz…"
click at [121, 151] on div "Mācību tēma: Bioloģijas i - 11. klases 1. ieskaites mācību materiāls - laborato…" at bounding box center [272, 134] width 545 height 268
click at [153, 151] on span "Veic datu analīzi, lai atrastu iespējamos cēloņus neatbilstībai" at bounding box center [202, 154] width 110 height 6
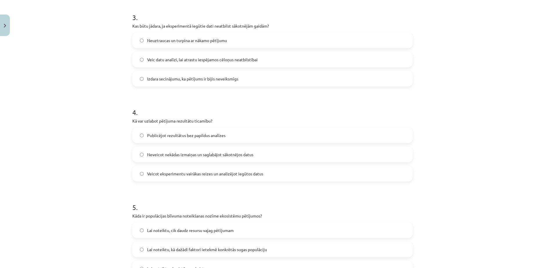
scroll to position [305, 0]
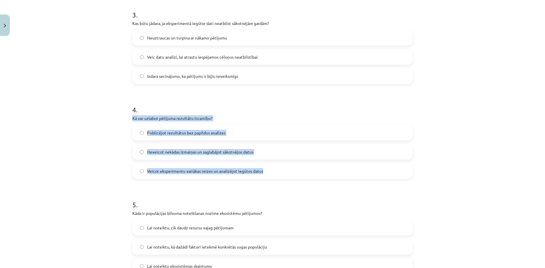
drag, startPoint x: 129, startPoint y: 101, endPoint x: 264, endPoint y: 154, distance: 144.8
click at [264, 154] on div "4 . Kā var uzlabot pētījuma rezultātu ticamību? Publicējot rezultātus bez papil…" at bounding box center [272, 136] width 280 height 83
copy div "Kā var uzlabot pētījuma rezultātu ticamību? Publicējot rezultātus bez papildus …"
click at [152, 168] on span "Veicot eksperimentu vairākas reizes un analizējot iegūtos datus" at bounding box center [205, 171] width 116 height 6
click at [102, 161] on div "Mācību tēma: Bioloģijas i - 11. klases 1. ieskaites mācību materiāls - laborato…" at bounding box center [272, 134] width 545 height 268
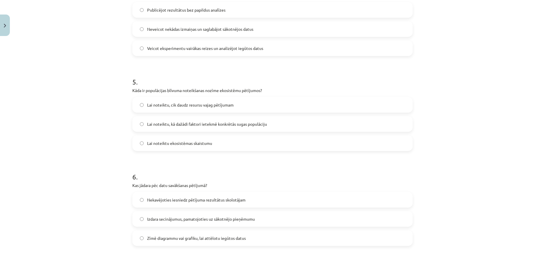
scroll to position [450, 0]
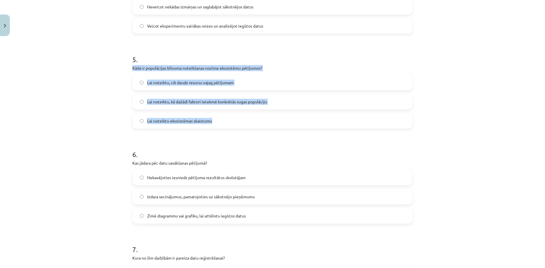
drag, startPoint x: 140, startPoint y: 50, endPoint x: 219, endPoint y: 98, distance: 92.4
click at [219, 98] on div "100 XP Saņemsi Grūts 86 pilda Apraksts Uzdevums Palīdzība 1 . Kas ir fiksētais …" at bounding box center [272, 122] width 287 height 1066
copy div "Kāda ir populācijas blīvuma noteikšanas nozīme ekosistēmu pētījumos? Lai noteik…"
click at [147, 99] on span "Lai noteiktu, kā dažādi faktori ietekmē konkrētās sugas populāciju" at bounding box center [207, 102] width 120 height 6
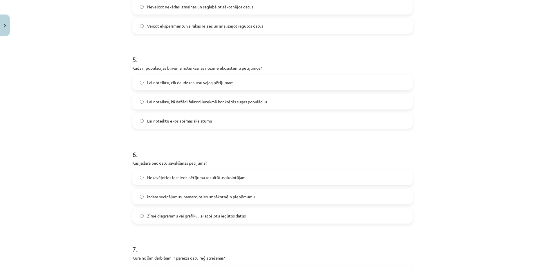
click at [93, 122] on div "Mācību tēma: Bioloģijas i - 11. klases 1. ieskaites mācību materiāls - laborato…" at bounding box center [272, 134] width 545 height 268
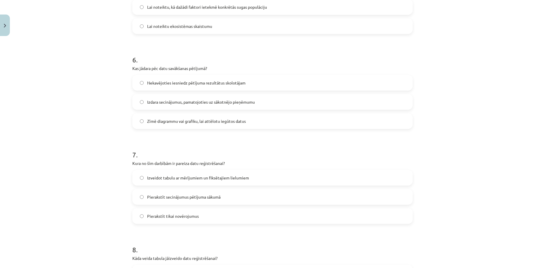
scroll to position [546, 0]
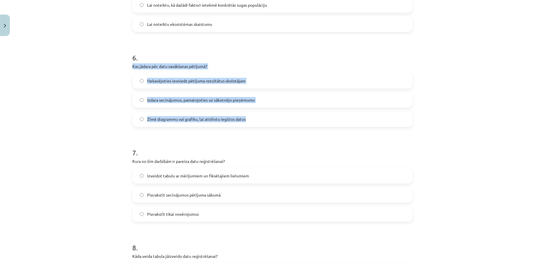
drag, startPoint x: 128, startPoint y: 42, endPoint x: 249, endPoint y: 102, distance: 134.5
click at [249, 102] on div "100 XP Saņemsi Grūts 86 pilda Apraksts Uzdevums Palīdzība 1 . Kas ir fiksētais …" at bounding box center [272, 25] width 287 height 1066
copy div "Kas jādara pēc datu savākšanas pētījumā? Nekavējoties iesniedz pētījuma rezultā…"
click at [110, 99] on div "Mācību tēma: Bioloģijas i - 11. klases 1. ieskaites mācību materiāls - laborato…" at bounding box center [272, 134] width 545 height 268
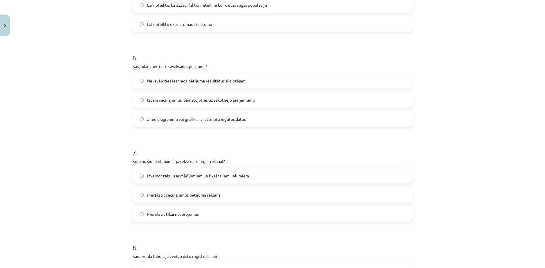
click at [144, 112] on label "Zīmē diagrammu vai grafiku, lai attēlotu iegūtos datus" at bounding box center [272, 119] width 279 height 15
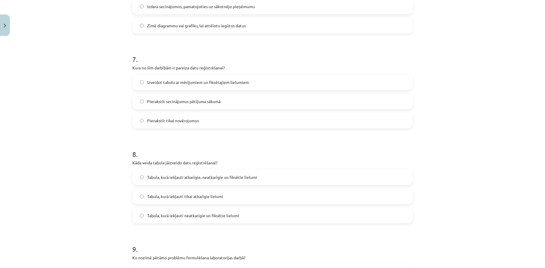
scroll to position [643, 0]
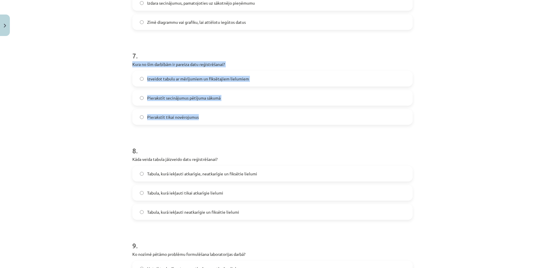
drag, startPoint x: 128, startPoint y: 37, endPoint x: 207, endPoint y: 89, distance: 94.8
copy div "Kura no šīm darbībām ir pareiza datu reģistrēšanai? Izveidot tabulu ar mērījumi…"
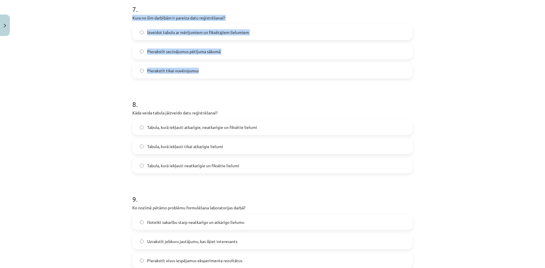
scroll to position [691, 0]
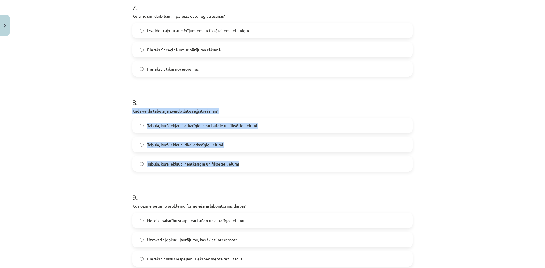
drag, startPoint x: 129, startPoint y: 81, endPoint x: 242, endPoint y: 130, distance: 122.4
click at [242, 130] on div "8 . Kāda veida tabula jāizveido datu reģistrēšanai? Tabula, kurā iekļauti atkar…" at bounding box center [272, 129] width 280 height 83
copy div "Kāda veida tabula jāizveido datu reģistrēšanai? Tabula, kurā iekļauti atkarīgie…"
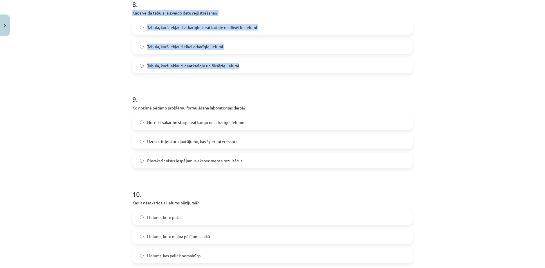
scroll to position [810, 0]
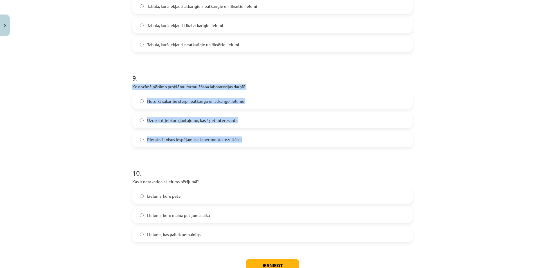
drag, startPoint x: 128, startPoint y: 52, endPoint x: 252, endPoint y: 104, distance: 134.1
click at [252, 104] on div "Mācību tēma: Bioloģijas i - 11. klases 1. ieskaites mācību materiāls - laborato…" at bounding box center [272, 134] width 545 height 268
copy div "Ko nozīmē pētāmo problēmu formulēšana laboratorijas darbā? Noteikt sakarību sta…"
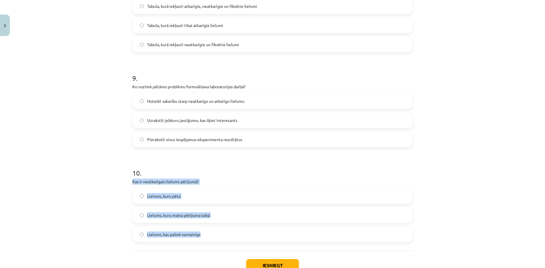
drag, startPoint x: 126, startPoint y: 146, endPoint x: 207, endPoint y: 195, distance: 94.4
click at [101, 152] on div "Mācību tēma: Bioloģijas i - 11. klases 1. ieskaites mācību materiāls - laborato…" at bounding box center [272, 134] width 545 height 268
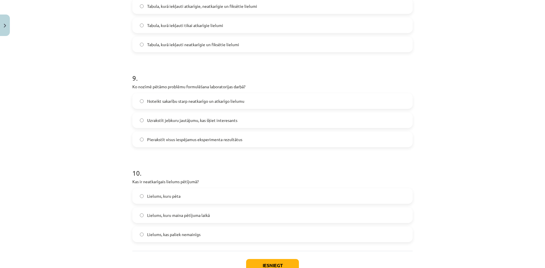
click at [173, 212] on span "Lielums, kuru maina pētījuma laikā" at bounding box center [178, 215] width 63 height 6
click at [270, 259] on button "Iesniegt" at bounding box center [272, 265] width 53 height 13
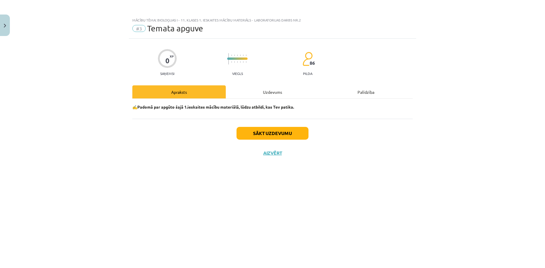
click at [263, 80] on div "0 XP Saņemsi Viegls 86 pilda Apraksts Uzdevums Palīdzība ✍️Padomā par apgūto ša…" at bounding box center [272, 146] width 287 height 215
click at [276, 87] on div "Uzdevums" at bounding box center [272, 91] width 93 height 13
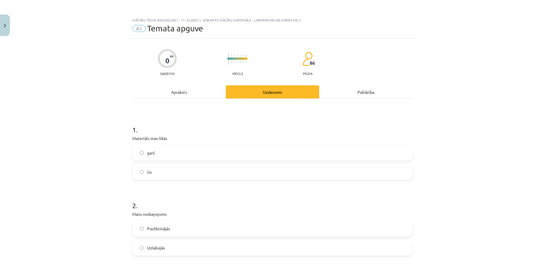
click at [170, 164] on label "īss" at bounding box center [272, 171] width 279 height 15
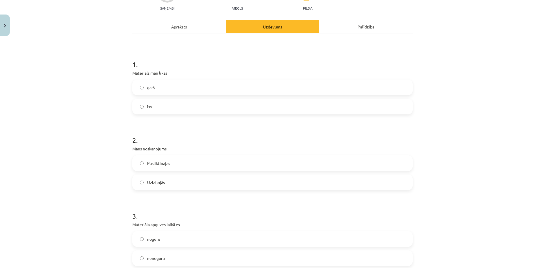
scroll to position [97, 0]
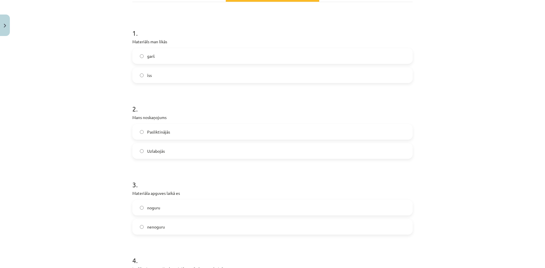
click at [182, 144] on label "Uzlabojās" at bounding box center [272, 151] width 279 height 15
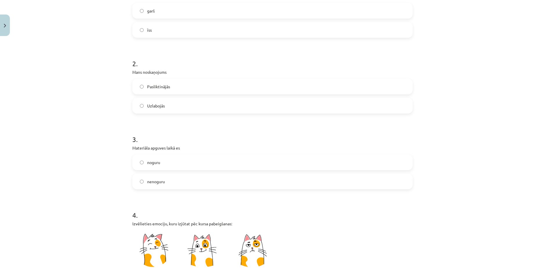
scroll to position [145, 0]
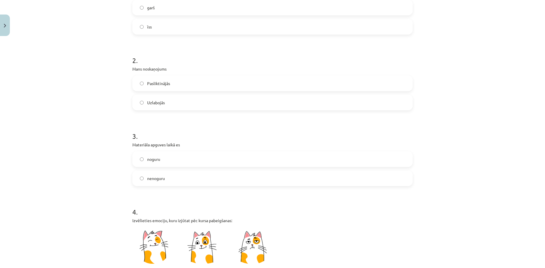
click at [184, 79] on label "Pasliktinājās" at bounding box center [272, 83] width 279 height 15
click at [169, 152] on label "noguru" at bounding box center [272, 159] width 279 height 15
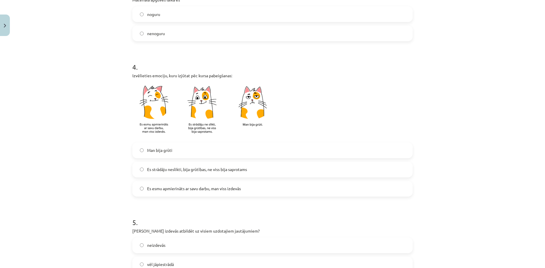
scroll to position [290, 0]
click at [178, 162] on label "Es strādāju neslikti, bija grūtības, ne viss bija saprotams" at bounding box center [272, 169] width 279 height 15
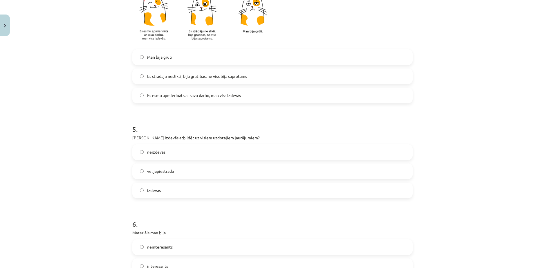
scroll to position [387, 0]
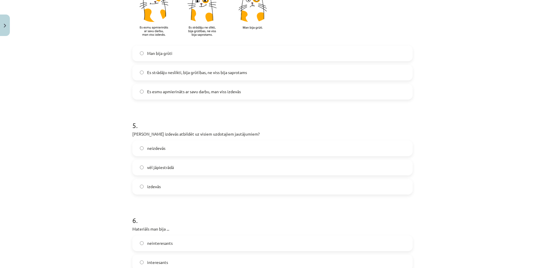
click at [177, 160] on label "vēl jāpiestrādā" at bounding box center [272, 167] width 279 height 15
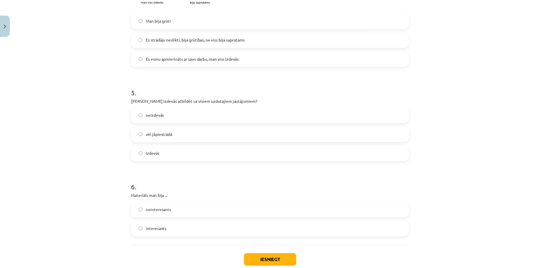
scroll to position [427, 0]
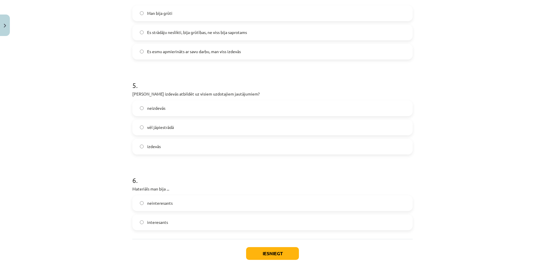
click at [178, 215] on label "interesants" at bounding box center [272, 222] width 279 height 15
click at [259, 247] on button "Iesniegt" at bounding box center [272, 253] width 53 height 13
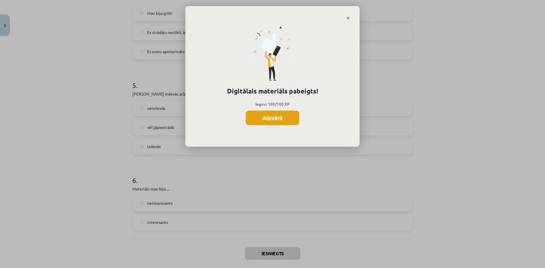
click at [262, 110] on button "Aizvērt" at bounding box center [272, 117] width 53 height 15
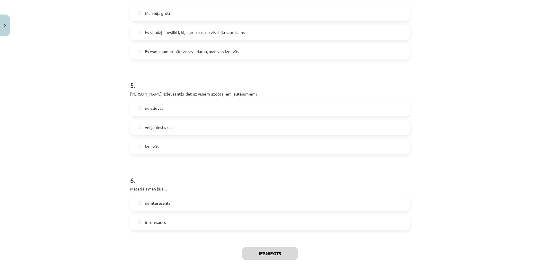
click at [267, 267] on button "Aizvērt" at bounding box center [270, 273] width 22 height 6
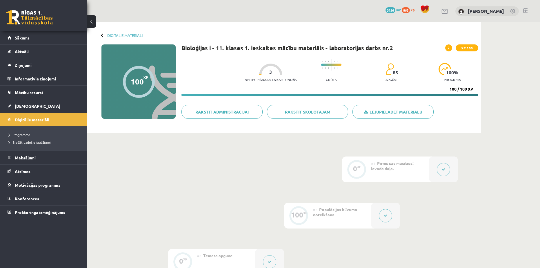
click at [24, 119] on span "Digitālie materiāli" at bounding box center [32, 119] width 35 height 5
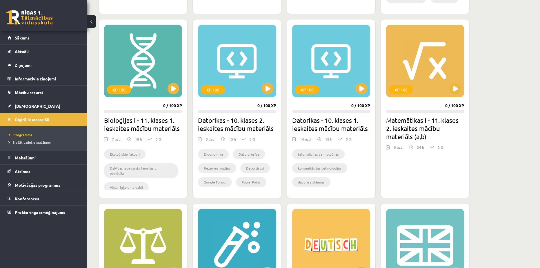
scroll to position [483, 0]
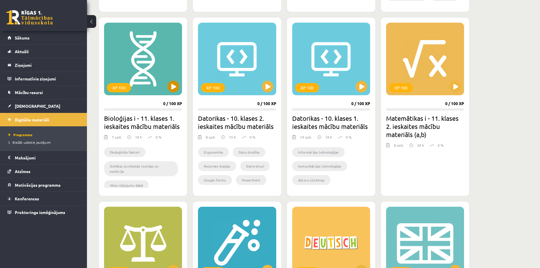
click at [165, 86] on div "XP 100" at bounding box center [143, 59] width 78 height 73
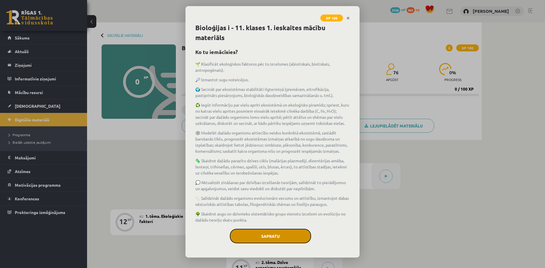
click at [276, 229] on button "Sapratu" at bounding box center [270, 236] width 81 height 15
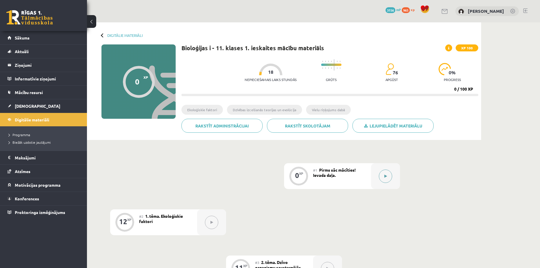
click at [384, 173] on button at bounding box center [385, 175] width 13 height 13
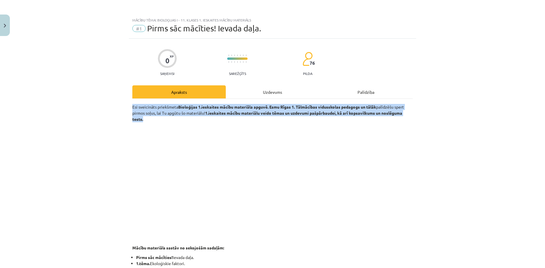
drag, startPoint x: 128, startPoint y: 54, endPoint x: 150, endPoint y: 117, distance: 66.8
copy p "Esi sveicināts priekšmeta Bioloģijas 1.ieskaites mācību materiāla apguvē. Esmu …"
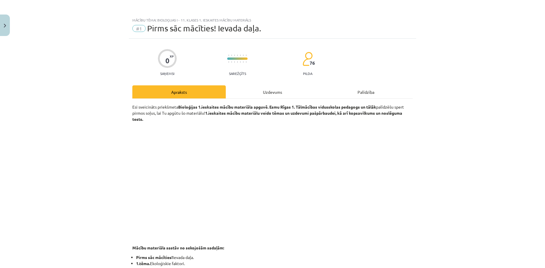
click at [367, 155] on p at bounding box center [272, 179] width 280 height 106
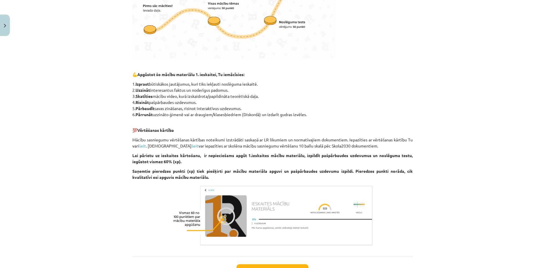
scroll to position [382, 0]
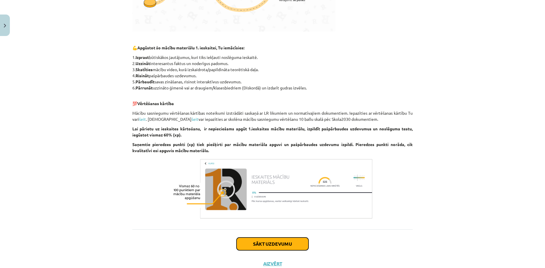
click at [267, 237] on button "Sākt uzdevumu" at bounding box center [272, 243] width 72 height 13
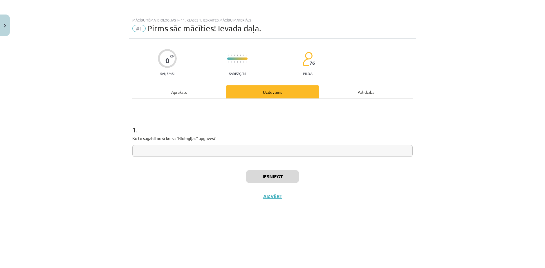
click at [172, 145] on input "text" at bounding box center [272, 151] width 280 height 12
type input "**********"
click at [282, 162] on div "Iesniegt Aizvērt" at bounding box center [272, 182] width 280 height 41
click at [287, 170] on button "Iesniegt" at bounding box center [272, 176] width 53 height 13
click at [285, 193] on button "Nākamā nodarbība" at bounding box center [272, 199] width 57 height 13
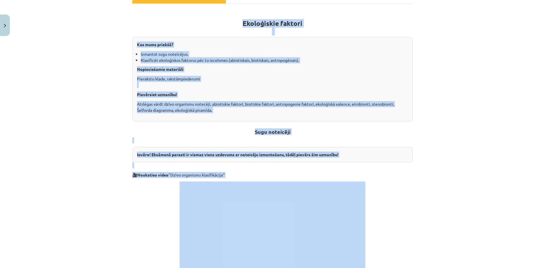
scroll to position [97, 0]
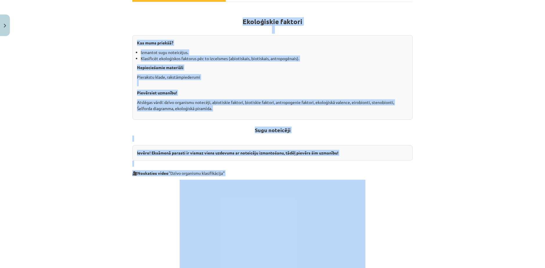
drag, startPoint x: 251, startPoint y: 113, endPoint x: 270, endPoint y: 152, distance: 43.6
copy div "Ekoloģiskie faktori Kas mums priekšā? Izmantot sugu noteicējus. Klasificēt ekol…"
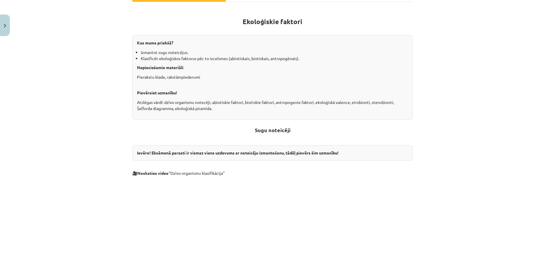
click at [426, 180] on div "Mācību tēma: Bioloģijas i - 11. klases 1. ieskaites mācību materiāls #2 1. tēma…" at bounding box center [272, 134] width 545 height 268
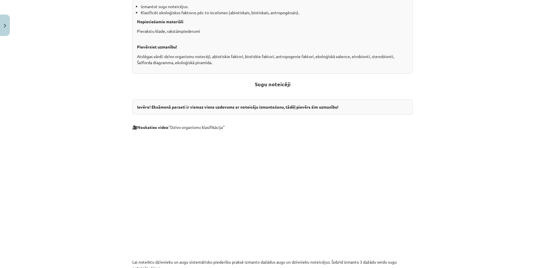
scroll to position [145, 0]
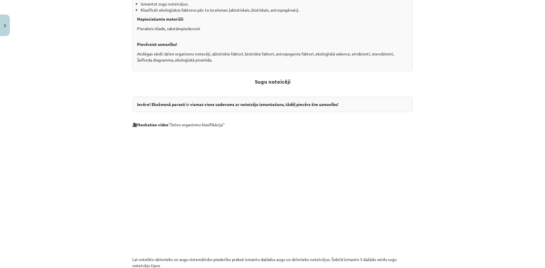
click at [407, 182] on p at bounding box center [272, 184] width 280 height 106
click at [419, 158] on div "Mācību tēma: Bioloģijas i - 11. klases 1. ieskaites mācību materiāls #2 1. tēma…" at bounding box center [272, 134] width 545 height 268
drag, startPoint x: 170, startPoint y: 105, endPoint x: 228, endPoint y: 109, distance: 57.8
click at [228, 122] on p "🎥 Noskaties video ''Dzīvo organismu klasifikācija''" at bounding box center [272, 125] width 280 height 6
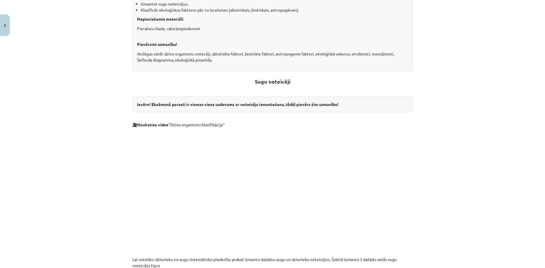
copy p "'Dzīvo organismu klasifikācija''"
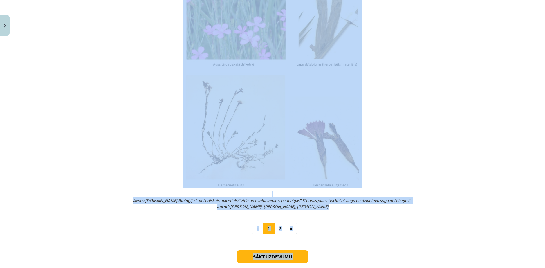
scroll to position [648, 0]
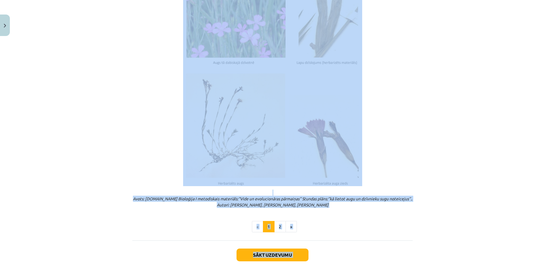
drag, startPoint x: 128, startPoint y: 94, endPoint x: 321, endPoint y: 180, distance: 210.9
copy div "Lor ipsumdol sitametco ad elit seddoeiusmod temporinc utlabo etdolor magnaal en…"
click at [402, 160] on p at bounding box center [272, 58] width 280 height 256
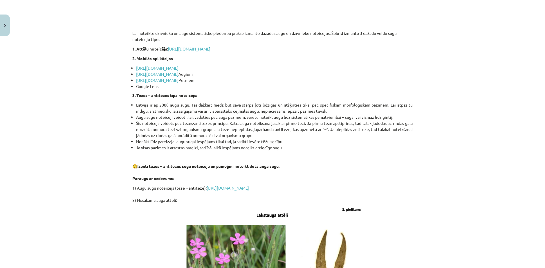
scroll to position [358, 0]
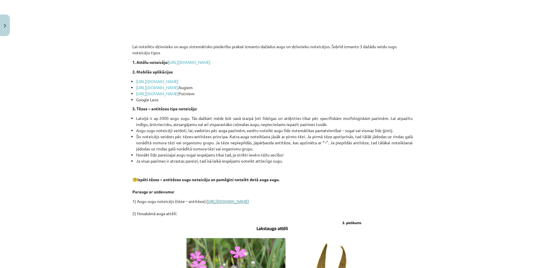
click at [235, 198] on link "[URL][DOMAIN_NAME]" at bounding box center [227, 200] width 42 height 5
click at [196, 59] on link "[URL][DOMAIN_NAME]" at bounding box center [189, 61] width 42 height 5
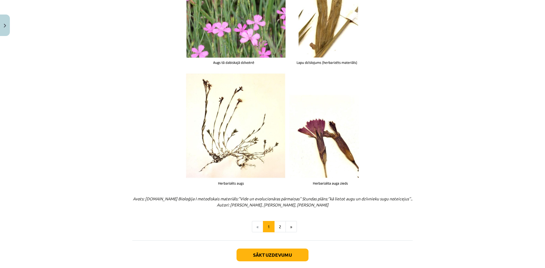
scroll to position [116, 0]
click at [278, 221] on button "2" at bounding box center [280, 227] width 12 height 12
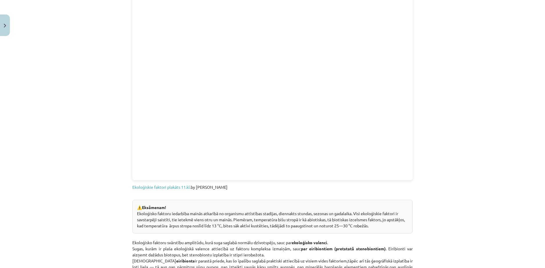
scroll to position [390, 0]
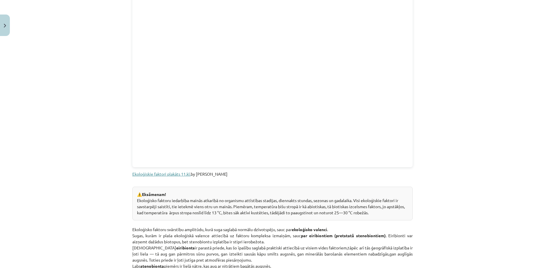
click at [160, 171] on link "Ekoloģiskie faktori plakāts 11.kl." at bounding box center [161, 173] width 58 height 5
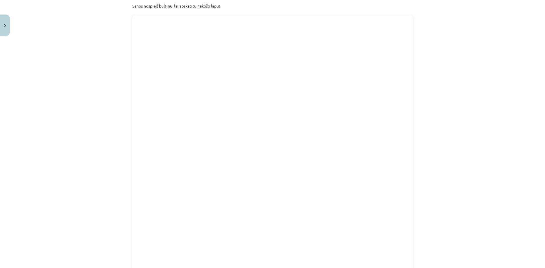
scroll to position [100, 0]
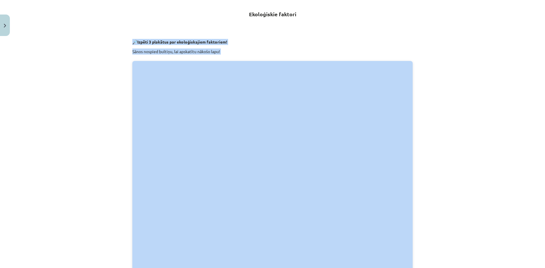
drag, startPoint x: 126, startPoint y: 32, endPoint x: 231, endPoint y: 48, distance: 105.8
copy div "🔎 Izpēti 3 plakātus par ekoloģiskajiem faktoriem! Sānos nospied bultiņu, lai ap…"
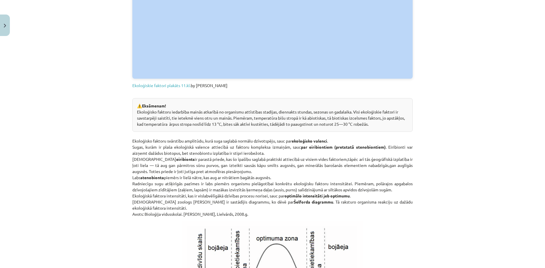
scroll to position [514, 0]
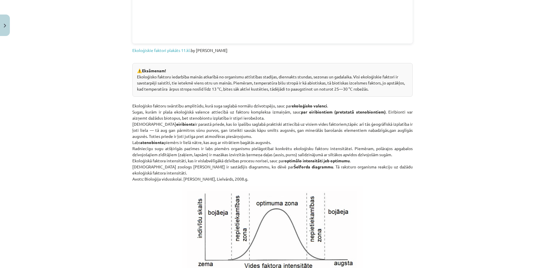
click at [150, 105] on p "Ekoloģisko faktoru svārstību amplitūdu, kurā suga saglabā normālu dzīvotspēju, …" at bounding box center [272, 139] width 280 height 85
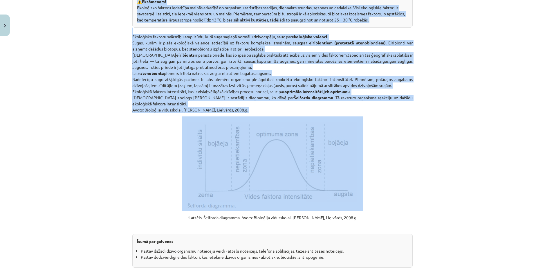
scroll to position [657, 0]
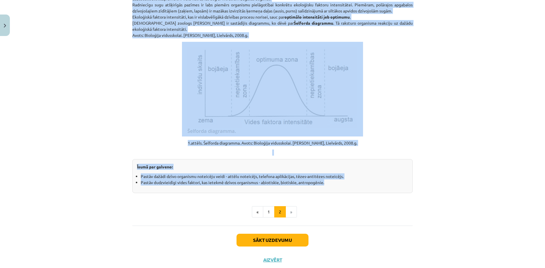
drag, startPoint x: 132, startPoint y: 60, endPoint x: 326, endPoint y: 173, distance: 225.1
copy div "⚠️ Loremipsu! Dolorsitam consect adipiscin elitse doeiusmo te incididun utlabor…"
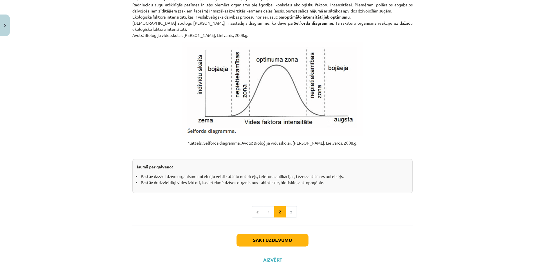
click at [278, 233] on button "Sākt uzdevumu" at bounding box center [272, 239] width 72 height 13
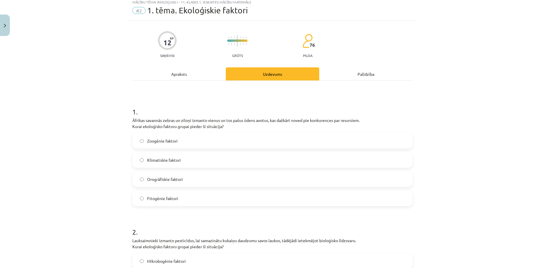
scroll to position [15, 0]
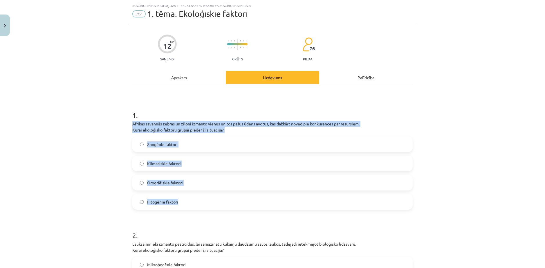
drag, startPoint x: 129, startPoint y: 115, endPoint x: 196, endPoint y: 195, distance: 103.9
copy div "Āfrikas savannās zebras un ziloņi izmanto vienus un tos pašus ūdens avotus, kas…"
click at [74, 141] on div "Mācību tēma: Bioloģijas i - 11. klases 1. ieskaites mācību materiāls #2 1. tēma…" at bounding box center [272, 134] width 545 height 268
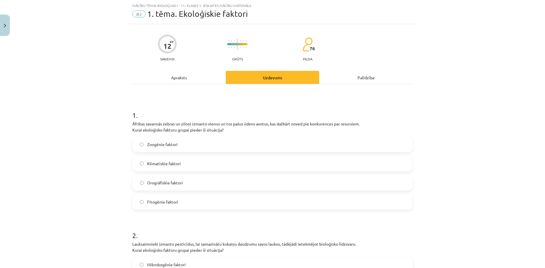
click at [154, 141] on span "Zoogēnie faktori" at bounding box center [162, 144] width 30 height 6
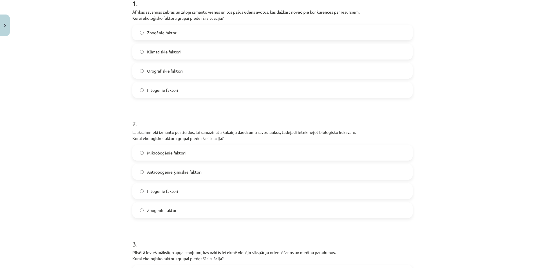
scroll to position [160, 0]
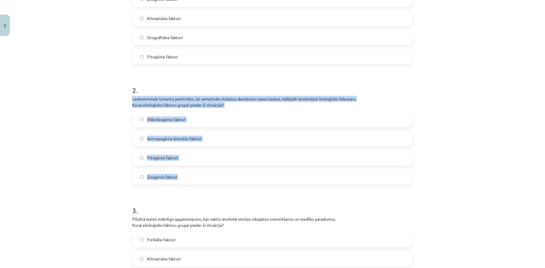
drag, startPoint x: 129, startPoint y: 88, endPoint x: 183, endPoint y: 165, distance: 94.0
click at [183, 165] on div "2 . Lauksaimnieki izmanto pesticīdus, lai samazinātu kukaiņu daudzumu savos lau…" at bounding box center [272, 130] width 280 height 108
copy div "Lauksaimnieki izmanto pesticīdus, lai samazinātu kukaiņu daudzumu savos laukos,…"
click at [186, 135] on span "Antropogēnie ķīmiskie faktori" at bounding box center [174, 138] width 55 height 6
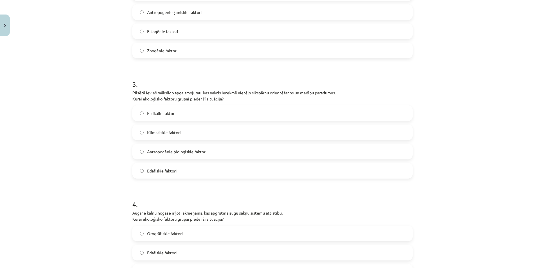
scroll to position [305, 0]
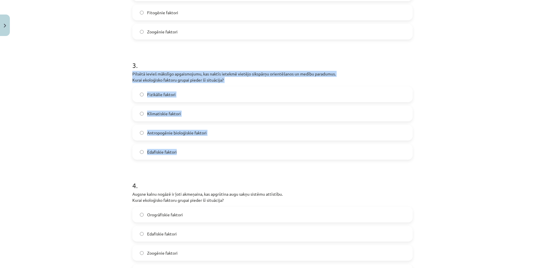
drag, startPoint x: 127, startPoint y: 58, endPoint x: 180, endPoint y: 137, distance: 95.0
click at [180, 137] on div "12 XP Saņemsi Grūts 76 pilda Apraksts Uzdevums Palīdzība 1 . Āfrikas savannās z…" at bounding box center [272, 33] width 287 height 598
copy div "Pilsētā ievieš mākslīgo apgaismojumu, kas naktīs ietekmē vietējo sikspārņu orie…"
click at [270, 71] on p "Pilsētā ievieš mākslīgo apgaismojumu, kas naktīs ietekmē vietējo sikspārņu orie…" at bounding box center [272, 77] width 280 height 12
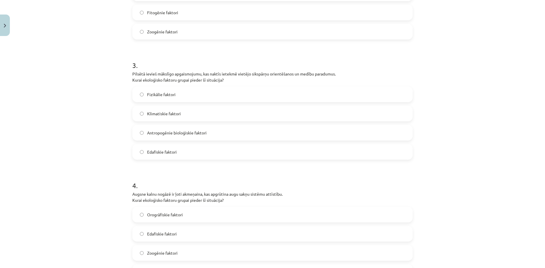
click at [178, 130] on span "Antropogēnie bioloģiskie faktori" at bounding box center [176, 133] width 59 height 6
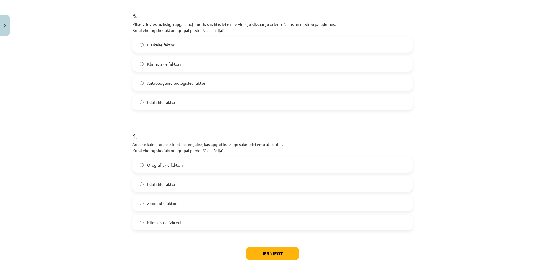
scroll to position [362, 0]
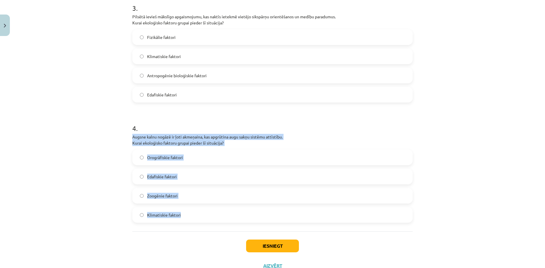
drag, startPoint x: 127, startPoint y: 119, endPoint x: 182, endPoint y: 194, distance: 92.5
copy div "Augsne kalnu nogāzē ir ļoti akmeņaina, kas apgrūtina augu sakņu sistēmu attīstī…"
click at [84, 132] on div "Mācību tēma: Bioloģijas i - 11. klases 1. ieskaites mācību materiāls #2 1. tēma…" at bounding box center [272, 134] width 545 height 268
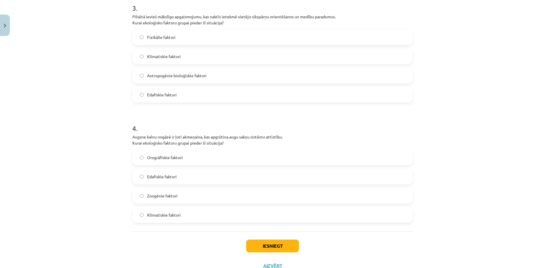
click at [168, 173] on span "Edafiskie faktori" at bounding box center [162, 176] width 30 height 6
click at [260, 239] on button "Iesniegt" at bounding box center [272, 245] width 53 height 13
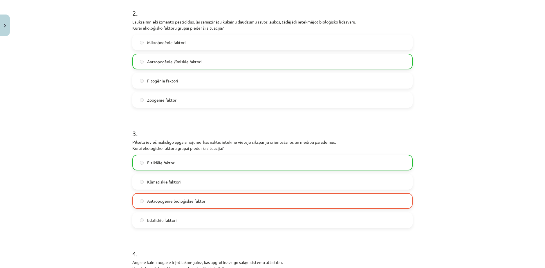
scroll to position [265, 0]
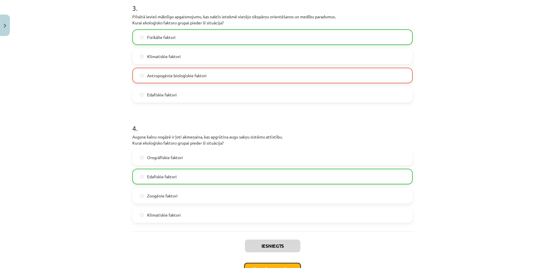
click at [278, 262] on button "Nākamā nodarbība" at bounding box center [272, 268] width 57 height 13
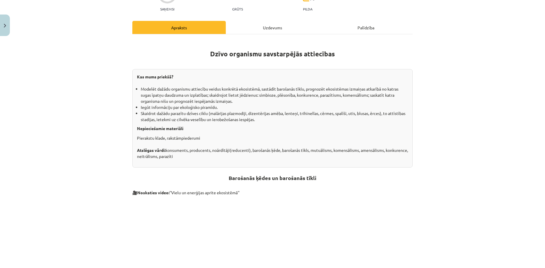
scroll to position [63, 0]
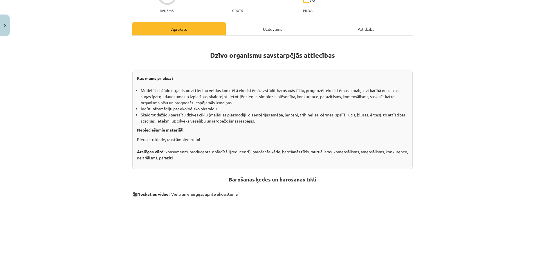
drag, startPoint x: 223, startPoint y: 49, endPoint x: 288, endPoint y: 178, distance: 144.5
click at [288, 178] on div "Dzīvo organismu savstarpējās attiecības Kas mums priekšā? Modelēt dažādu organi…" at bounding box center [272, 178] width 280 height 275
click at [224, 169] on h2 "Barošanās ķēdes un barošanās tīkli" at bounding box center [272, 179] width 280 height 20
drag, startPoint x: 170, startPoint y: 179, endPoint x: 242, endPoint y: 183, distance: 72.0
click at [242, 191] on p "🎥 Noskaties video: ''Vielu un enerģijas aprite ekosistēmā''" at bounding box center [272, 194] width 280 height 6
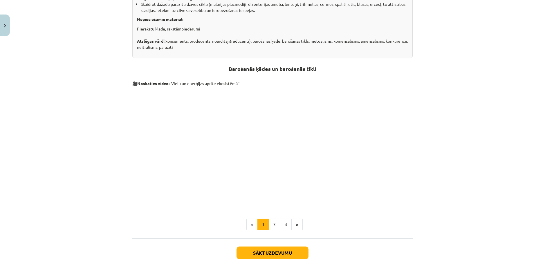
scroll to position [183, 0]
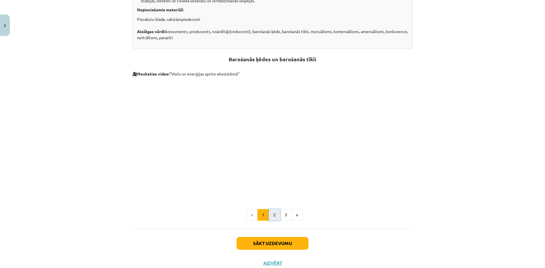
click at [270, 209] on button "2" at bounding box center [275, 215] width 12 height 12
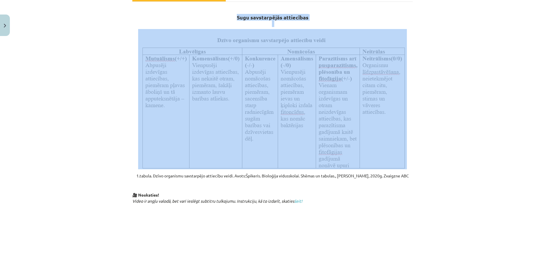
scroll to position [100, 0]
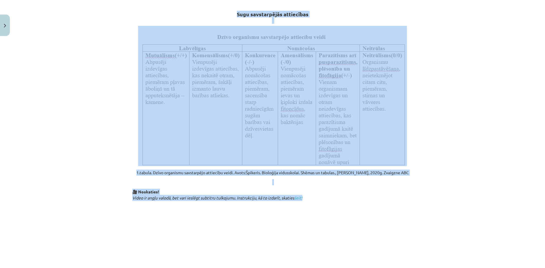
drag, startPoint x: 251, startPoint y: 60, endPoint x: 314, endPoint y: 186, distance: 141.4
click at [314, 186] on div "Sugu savstarpējās attiecības 1.tabula. Dzīvo organismu savstarpējo attiecību ve…" at bounding box center [272, 187] width 280 height 367
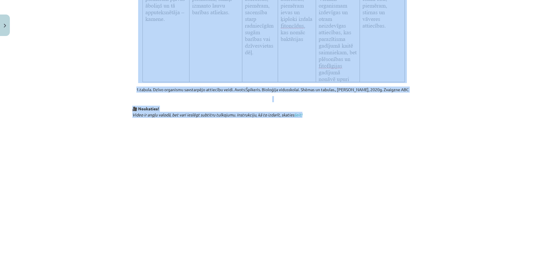
scroll to position [197, 0]
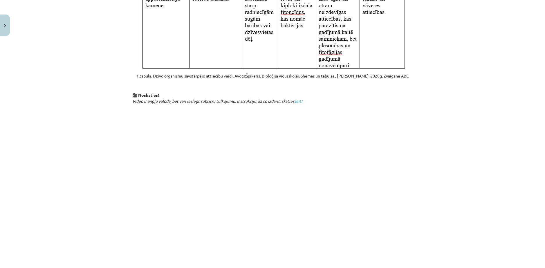
click at [426, 148] on div "Mācību tēma: Bioloģijas i - 11. klases 1. ieskaites mācību materiāls #3 2. tēma…" at bounding box center [272, 134] width 545 height 268
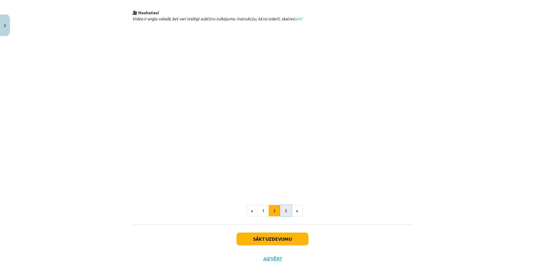
click at [283, 205] on button "3" at bounding box center [286, 211] width 12 height 12
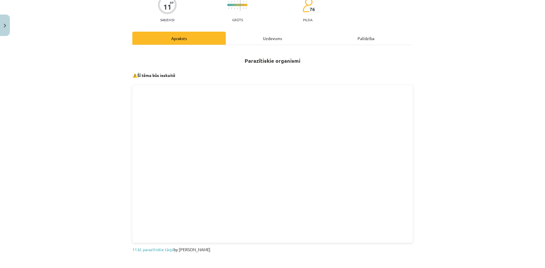
scroll to position [52, 0]
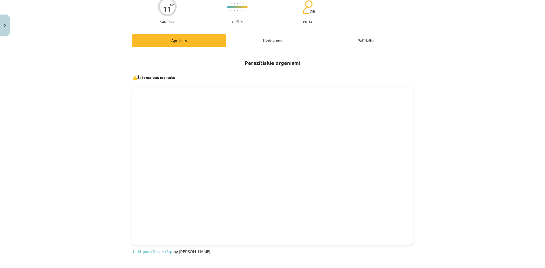
drag, startPoint x: 259, startPoint y: 57, endPoint x: 299, endPoint y: 69, distance: 42.2
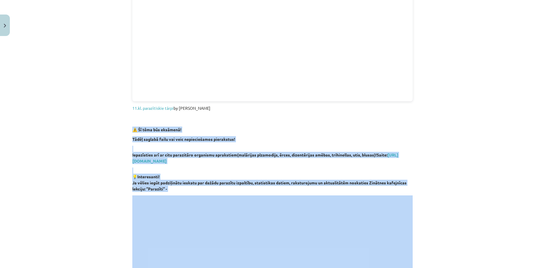
scroll to position [197, 0]
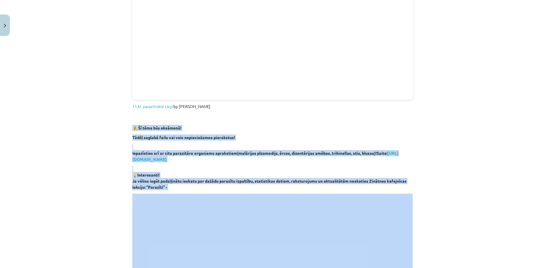
drag, startPoint x: 126, startPoint y: 164, endPoint x: 186, endPoint y: 179, distance: 61.6
click at [186, 179] on div "11 XP Saņemsi Grūts 76 pilda Apraksts Uzdevums Palīdzība Parazītiskie organismi…" at bounding box center [272, 171] width 287 height 659
click at [452, 175] on div "Mācību tēma: Bioloģijas i - 11. klases 1. ieskaites mācību materiāls #3 2. tēma…" at bounding box center [272, 134] width 545 height 268
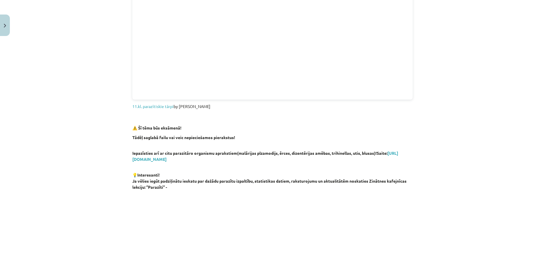
click at [445, 198] on div "Mācību tēma: Bioloģijas i - 11. klases 1. ieskaites mācību materiāls #3 2. tēma…" at bounding box center [272, 134] width 545 height 268
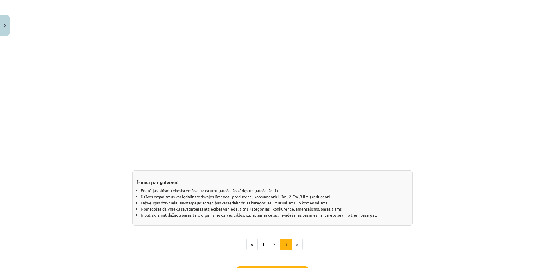
scroll to position [425, 0]
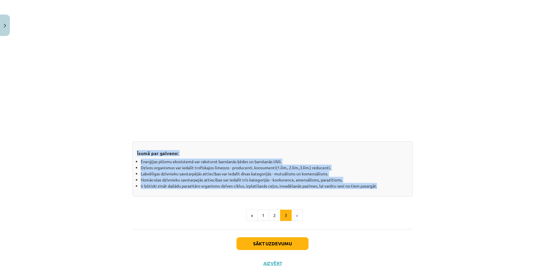
drag, startPoint x: 155, startPoint y: 142, endPoint x: 392, endPoint y: 174, distance: 239.5
click at [392, 174] on div "Īsumā par galveno: Enerģijas plūsmu ekosistemā var raksturot barošanās ķēdes un…" at bounding box center [272, 168] width 280 height 55
click at [273, 209] on button "2" at bounding box center [275, 215] width 12 height 12
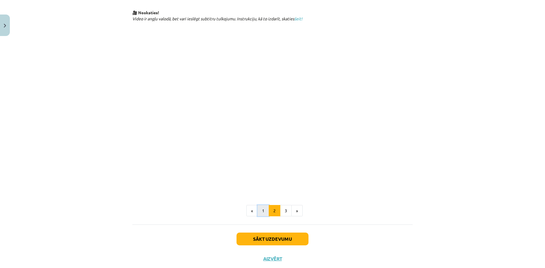
click at [260, 205] on button "1" at bounding box center [263, 211] width 12 height 12
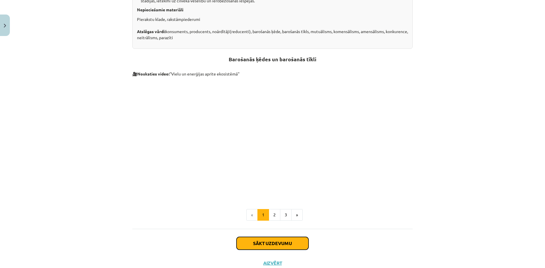
click at [277, 237] on button "Sākt uzdevumu" at bounding box center [272, 243] width 72 height 13
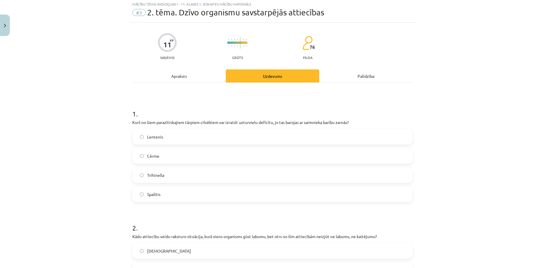
scroll to position [15, 0]
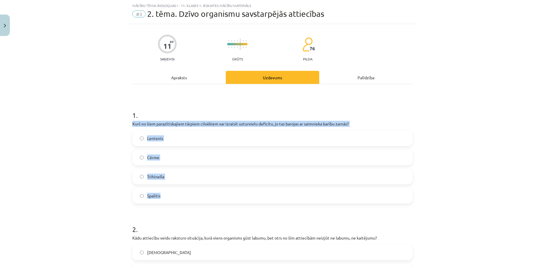
drag, startPoint x: 128, startPoint y: 114, endPoint x: 182, endPoint y: 182, distance: 86.6
click at [100, 143] on div "Mācību tēma: Bioloģijas i - 11. klases 1. ieskaites mācību materiāls #3 2. tēma…" at bounding box center [272, 134] width 545 height 268
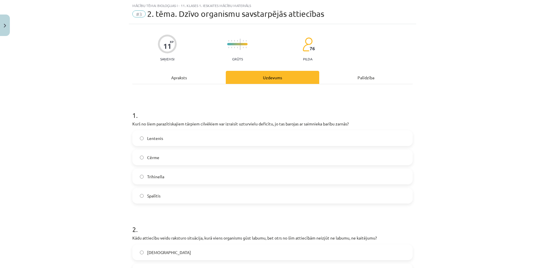
click at [174, 131] on label "Lentenis" at bounding box center [272, 138] width 279 height 15
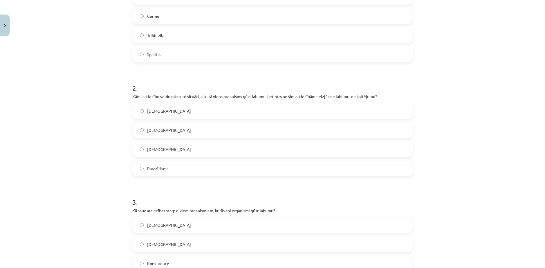
scroll to position [160, 0]
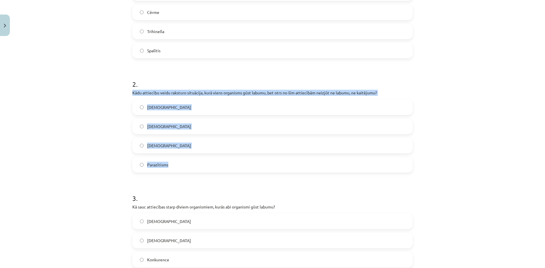
drag, startPoint x: 129, startPoint y: 82, endPoint x: 171, endPoint y: 155, distance: 84.4
click at [171, 155] on div "2 . Kādu attiecību veidu raksturo situācija, kurā viens organisms gūst labumu, …" at bounding box center [272, 121] width 280 height 102
click at [162, 142] on span "[DEMOGRAPHIC_DATA]" at bounding box center [169, 145] width 44 height 6
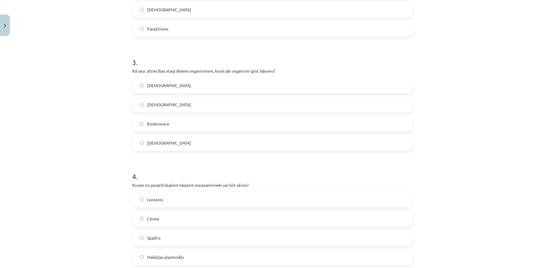
scroll to position [305, 0]
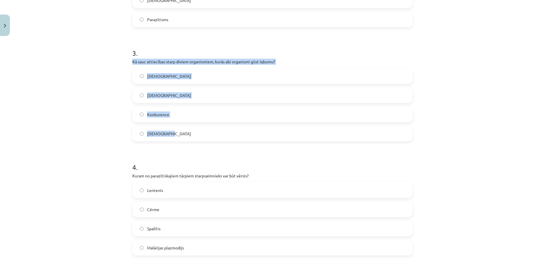
drag, startPoint x: 127, startPoint y: 46, endPoint x: 174, endPoint y: 119, distance: 87.5
click at [160, 92] on span "[DEMOGRAPHIC_DATA]" at bounding box center [169, 95] width 44 height 6
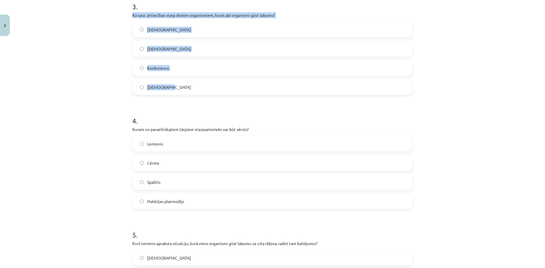
scroll to position [353, 0]
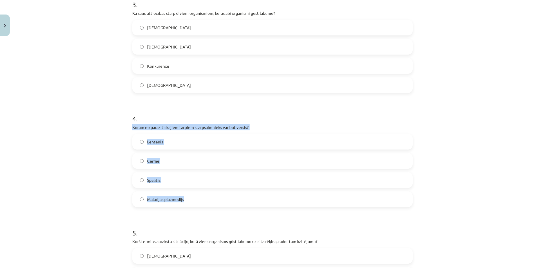
drag, startPoint x: 128, startPoint y: 111, endPoint x: 188, endPoint y: 178, distance: 90.0
click at [99, 150] on div "Mācību tēma: Bioloģijas i - 11. klases 1. ieskaites mācību materiāls #3 2. tēma…" at bounding box center [272, 134] width 545 height 268
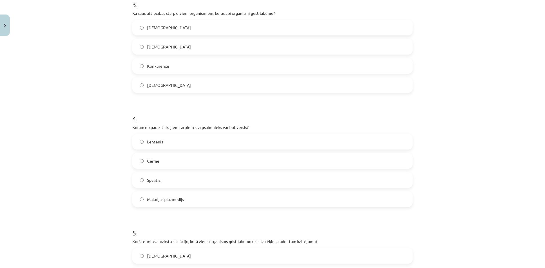
click at [150, 139] on span "Lentenis" at bounding box center [155, 142] width 16 height 6
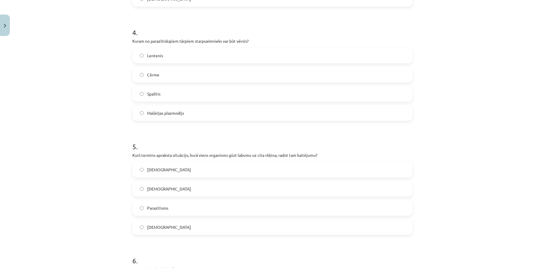
scroll to position [450, 0]
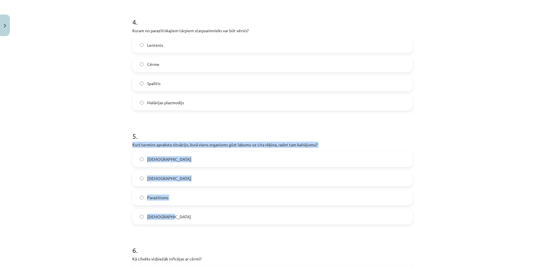
drag, startPoint x: 128, startPoint y: 124, endPoint x: 182, endPoint y: 197, distance: 90.5
click at [182, 197] on div "11 XP Saņemsi Grūts 76 pilda Apraksts Uzdevums Palīdzība 1 . [DEMOGRAPHIC_DATA]…" at bounding box center [272, 218] width 287 height 1258
click at [168, 190] on label "Parazītisms" at bounding box center [272, 197] width 279 height 15
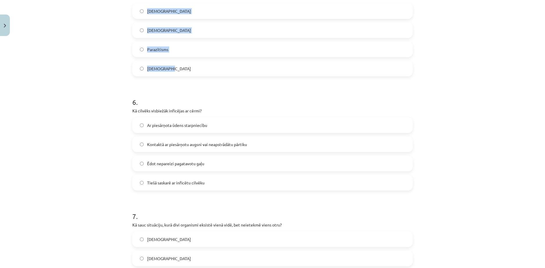
scroll to position [595, 0]
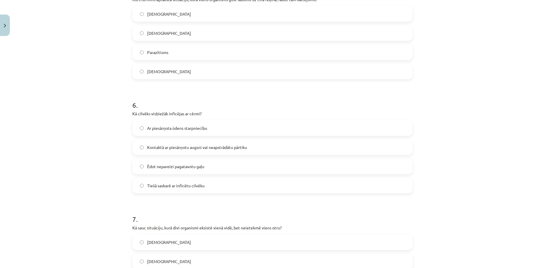
click at [160, 91] on h1 "6 ." at bounding box center [272, 100] width 280 height 18
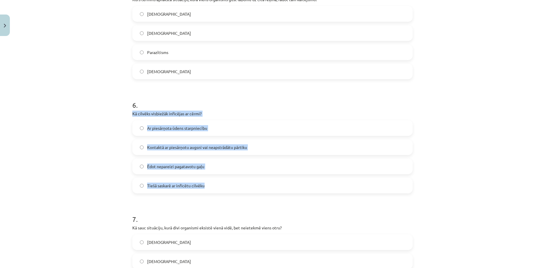
drag, startPoint x: 126, startPoint y: 90, endPoint x: 212, endPoint y: 169, distance: 116.8
click at [212, 169] on div "11 XP Saņemsi Grūts 76 pilda Apraksts Uzdevums Palīdzība 1 . [DEMOGRAPHIC_DATA]…" at bounding box center [272, 73] width 287 height 1258
click at [166, 144] on span "Kontaktā ar piesārņotu augsni vai neapstrādātu pārtiku" at bounding box center [197, 147] width 100 height 6
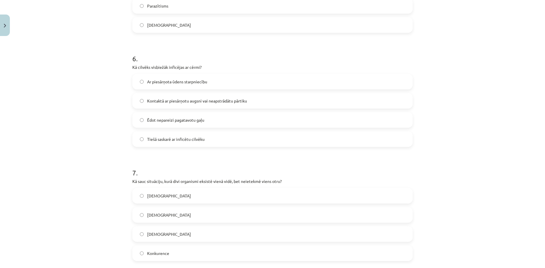
scroll to position [643, 0]
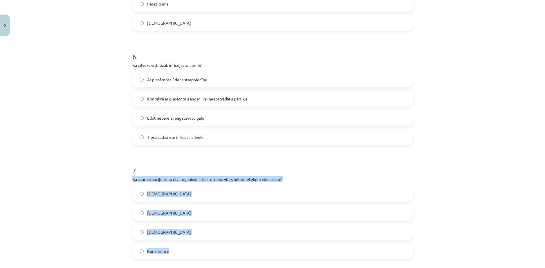
drag, startPoint x: 128, startPoint y: 152, endPoint x: 182, endPoint y: 219, distance: 85.4
click at [182, 219] on div "11 XP Saņemsi Grūts 76 pilda Apraksts Uzdevums Palīdzība 1 . [DEMOGRAPHIC_DATA]…" at bounding box center [272, 25] width 287 height 1258
click at [147, 229] on span "[DEMOGRAPHIC_DATA]" at bounding box center [169, 232] width 44 height 6
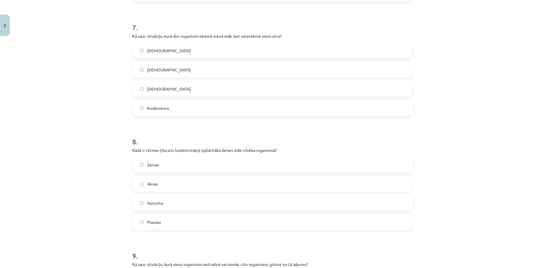
scroll to position [788, 0]
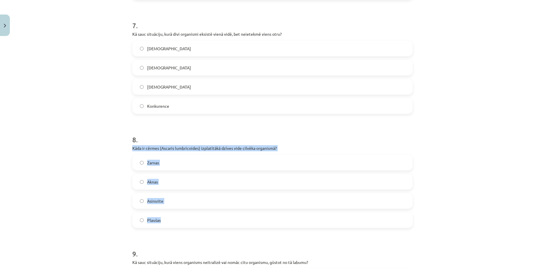
drag, startPoint x: 128, startPoint y: 117, endPoint x: 170, endPoint y: 185, distance: 80.4
click at [157, 155] on label "Zarnas" at bounding box center [272, 162] width 279 height 15
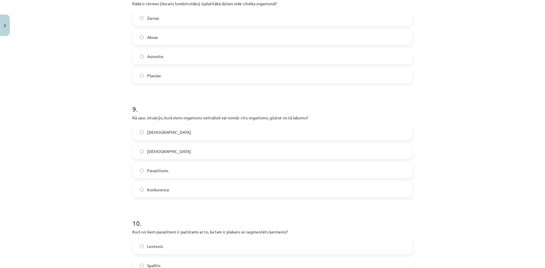
scroll to position [933, 0]
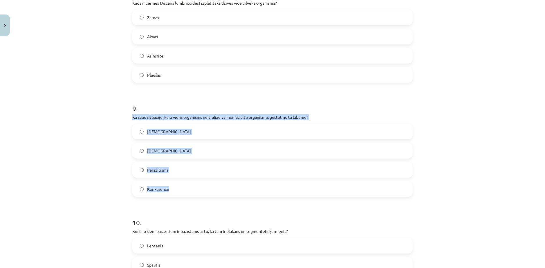
drag, startPoint x: 128, startPoint y: 83, endPoint x: 180, endPoint y: 157, distance: 91.6
click at [97, 138] on div "Mācību tēma: Bioloģijas i - 11. klases 1. ieskaites mācību materiāls #3 2. tēma…" at bounding box center [272, 134] width 545 height 268
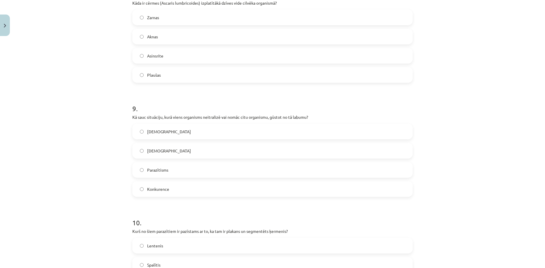
click at [147, 167] on span "Parazītisms" at bounding box center [157, 170] width 21 height 6
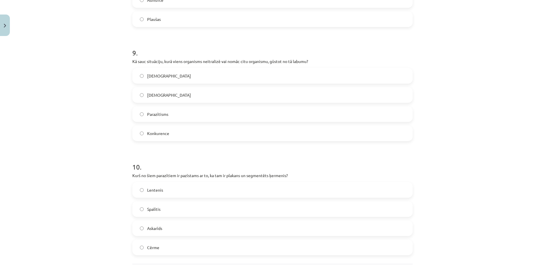
scroll to position [1002, 0]
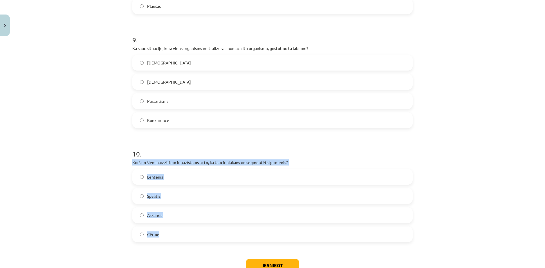
drag, startPoint x: 127, startPoint y: 124, endPoint x: 169, endPoint y: 200, distance: 87.1
click at [110, 184] on div "Mācību tēma: Bioloģijas i - 11. klases 1. ieskaites mācību materiāls #3 2. tēma…" at bounding box center [272, 134] width 545 height 268
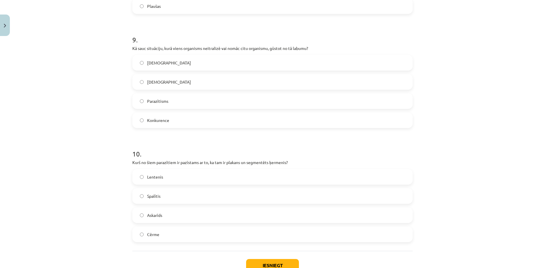
click at [161, 169] on label "Lentenis" at bounding box center [272, 176] width 279 height 15
click at [278, 259] on button "Iesniegt" at bounding box center [272, 265] width 53 height 13
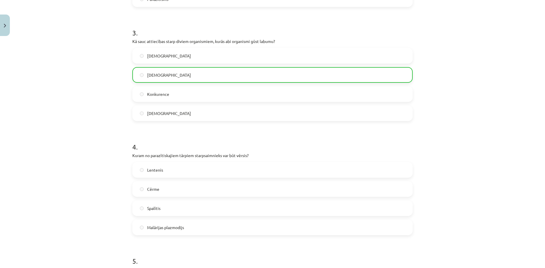
scroll to position [325, 0]
click at [170, 220] on label "Malārijas plazmodijs" at bounding box center [272, 227] width 279 height 15
click at [167, 162] on label "Lentenis" at bounding box center [272, 169] width 279 height 15
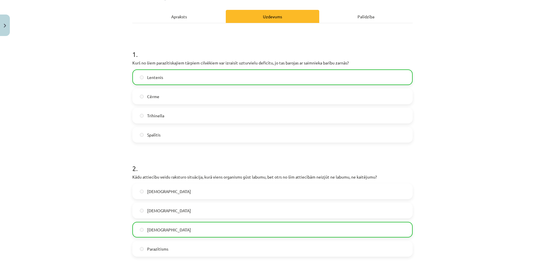
scroll to position [35, 0]
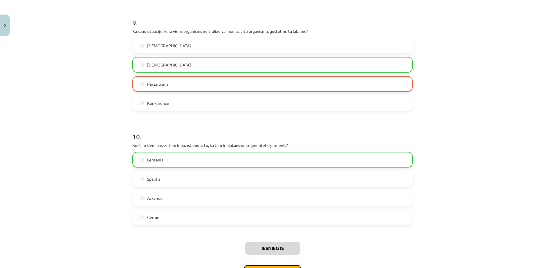
click at [281, 265] on button "Nākamā nodarbība" at bounding box center [272, 271] width 57 height 13
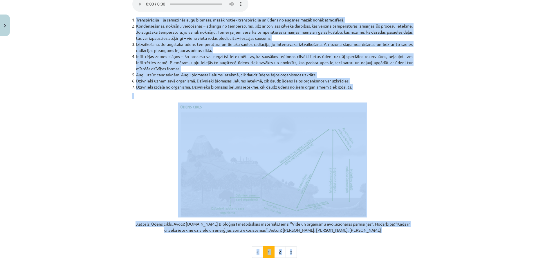
scroll to position [1078, 0]
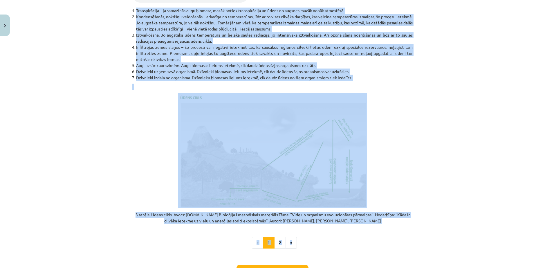
drag, startPoint x: 244, startPoint y: 97, endPoint x: 371, endPoint y: 182, distance: 151.9
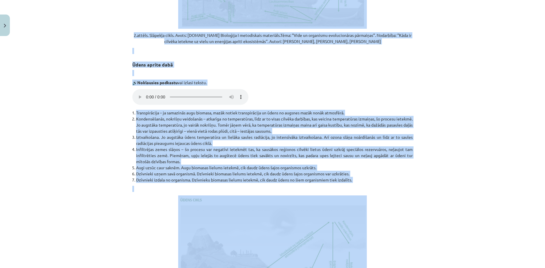
scroll to position [933, 0]
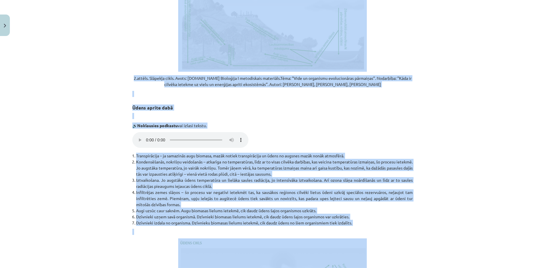
click at [170, 159] on li "Kondensēšanās, nokrišņu veidošanās – atkarīga no temperatūras, līdz ar to visas…" at bounding box center [274, 168] width 276 height 18
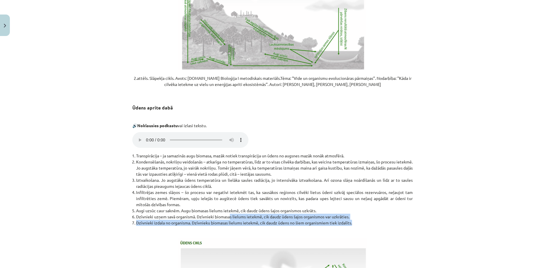
drag, startPoint x: 350, startPoint y: 184, endPoint x: 228, endPoint y: 180, distance: 122.2
click at [228, 180] on ol "Transpirācija – ja samazinās augu biomasa, mazāk notiek transpirācija un ūdens …" at bounding box center [272, 189] width 280 height 73
click at [229, 213] on li "Dzīvnieki uzņem savā organismā. Dzīvnieki biomasas lielums ietekmē, cik daudz ū…" at bounding box center [274, 216] width 276 height 6
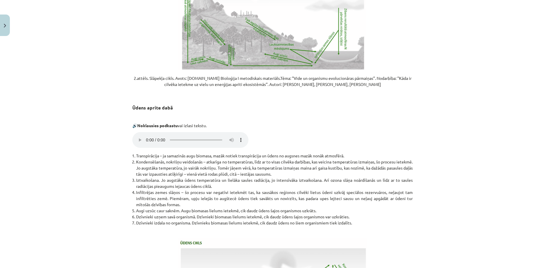
click at [263, 159] on li "Kondensēšanās, nokrišņu veidošanās – atkarīga no temperatūras, līdz ar to visas…" at bounding box center [274, 168] width 276 height 18
drag, startPoint x: 396, startPoint y: 0, endPoint x: 401, endPoint y: 80, distance: 80.2
click at [401, 113] on p at bounding box center [272, 116] width 280 height 6
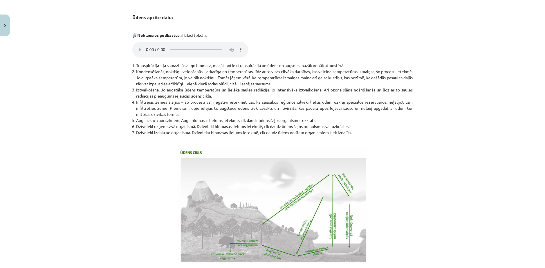
scroll to position [1079, 0]
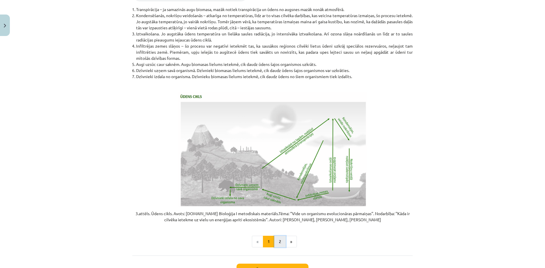
click at [277, 235] on button "2" at bounding box center [280, 241] width 12 height 12
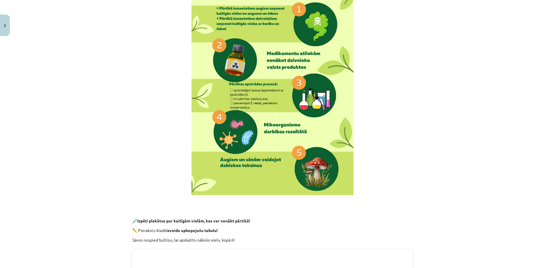
scroll to position [197, 0]
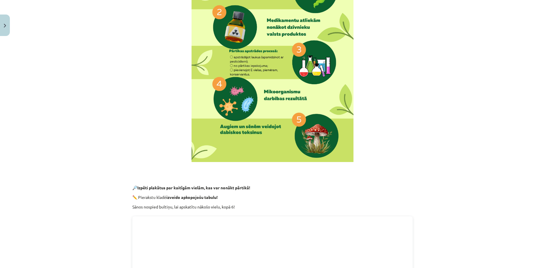
click at [329, 132] on img at bounding box center [272, 47] width 162 height 229
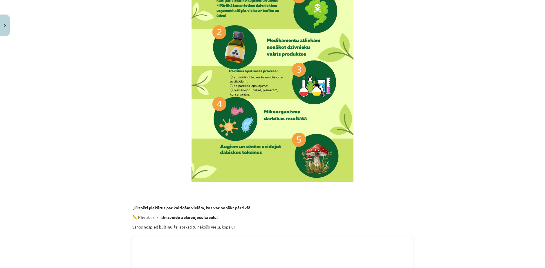
scroll to position [148, 0]
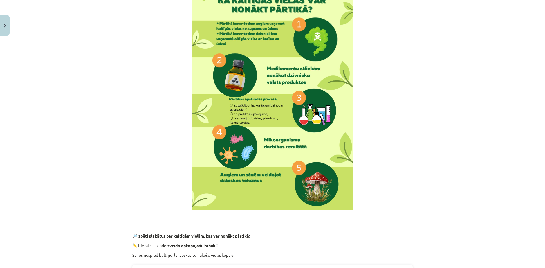
click at [325, 184] on img at bounding box center [272, 95] width 162 height 229
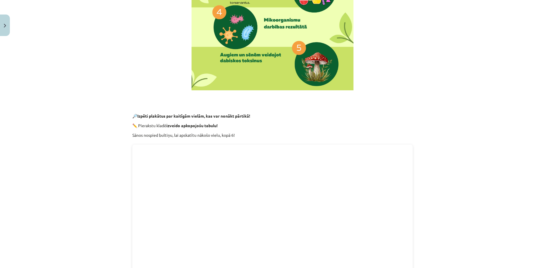
scroll to position [293, 0]
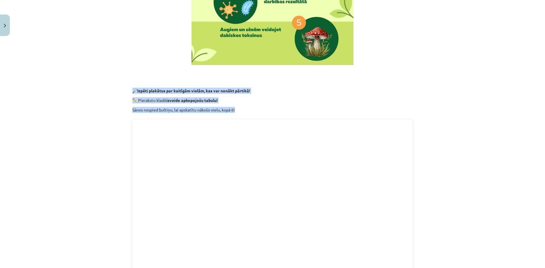
drag, startPoint x: 130, startPoint y: 79, endPoint x: 252, endPoint y: 99, distance: 123.7
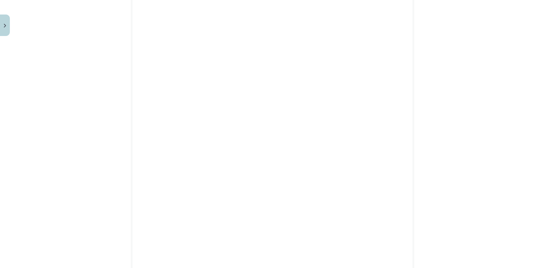
scroll to position [439, 0]
click at [435, 187] on div "Mācību tēma: Bioloģijas i - 11. klases 1. ieskaites mācību materiāls #4 3. tēma…" at bounding box center [272, 134] width 545 height 268
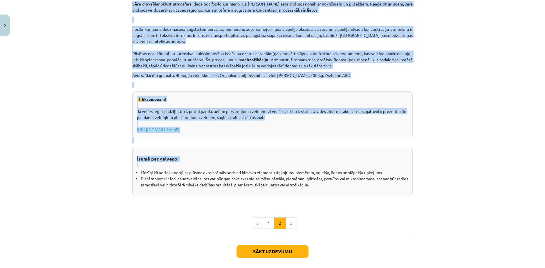
scroll to position [874, 0]
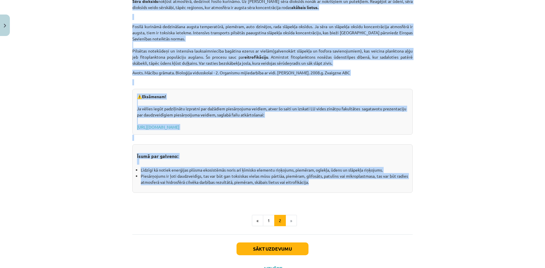
drag, startPoint x: 128, startPoint y: 67, endPoint x: 318, endPoint y: 168, distance: 215.3
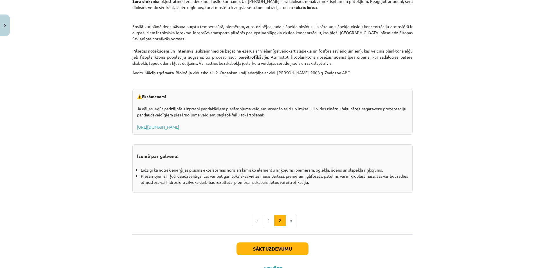
click at [283, 242] on button "Sākt uzdevumu" at bounding box center [272, 248] width 72 height 13
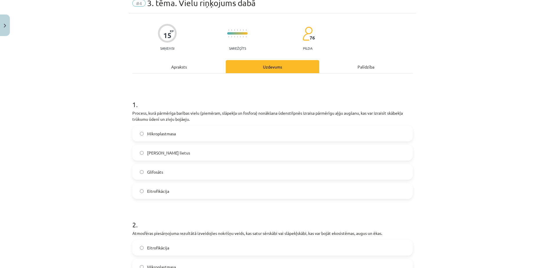
scroll to position [15, 0]
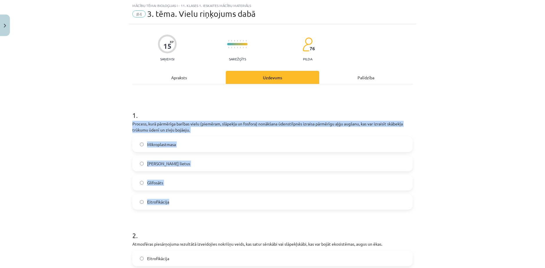
drag, startPoint x: 128, startPoint y: 114, endPoint x: 178, endPoint y: 188, distance: 89.3
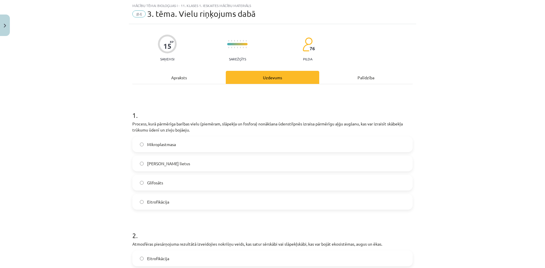
click at [174, 71] on div "Apraksts" at bounding box center [178, 77] width 93 height 13
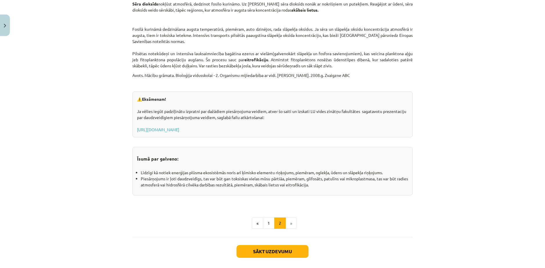
scroll to position [874, 0]
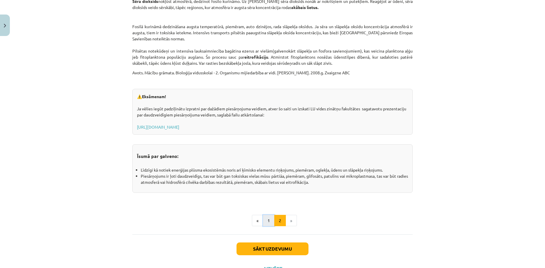
click at [263, 215] on button "1" at bounding box center [269, 221] width 12 height 12
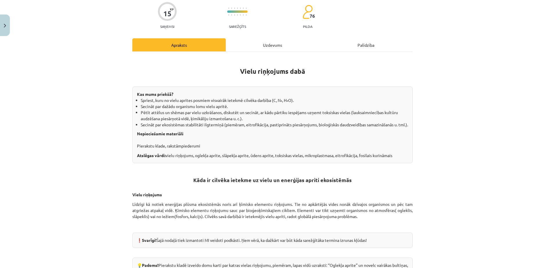
scroll to position [0, 0]
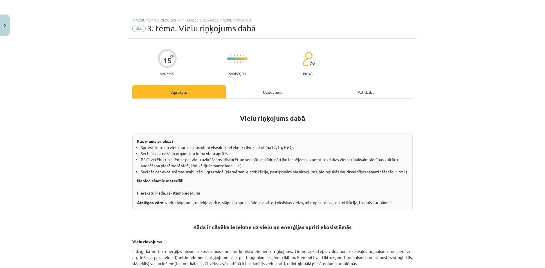
click at [256, 85] on div "Uzdevums" at bounding box center [272, 91] width 93 height 13
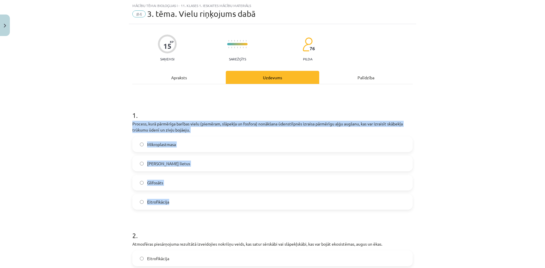
drag, startPoint x: 127, startPoint y: 115, endPoint x: 185, endPoint y: 193, distance: 97.6
click at [184, 196] on label "Eitrofikācija" at bounding box center [272, 201] width 279 height 15
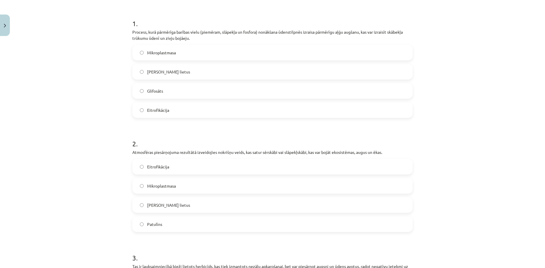
scroll to position [111, 0]
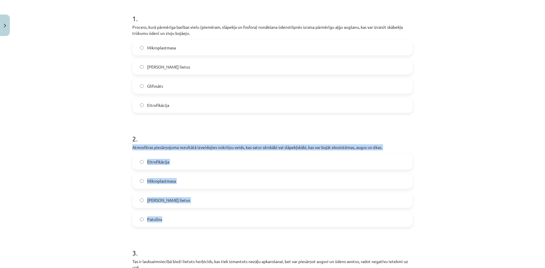
drag, startPoint x: 134, startPoint y: 140, endPoint x: 173, endPoint y: 208, distance: 78.7
click at [166, 197] on span "Skābais lietus" at bounding box center [168, 200] width 43 height 6
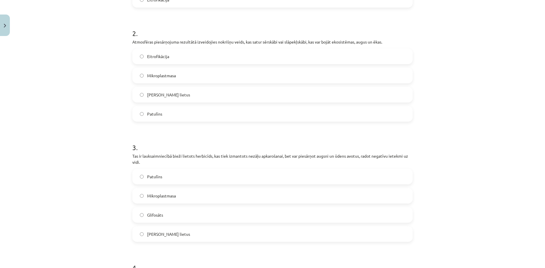
scroll to position [256, 0]
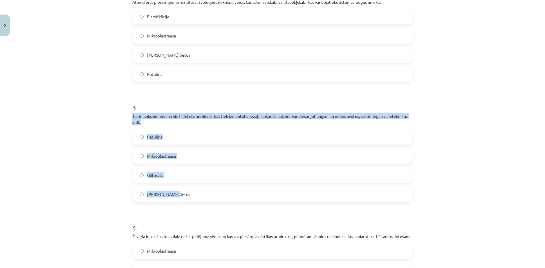
drag, startPoint x: 129, startPoint y: 102, endPoint x: 171, endPoint y: 183, distance: 91.8
click at [171, 183] on div "15 XP Saņemsi Sarežģīts 76 pilda Apraksts Uzdevums Palīdzība 1 . Process, kurā …" at bounding box center [272, 135] width 287 height 706
drag, startPoint x: 150, startPoint y: 161, endPoint x: 145, endPoint y: 161, distance: 4.9
click at [150, 172] on span "Glifosāts" at bounding box center [155, 175] width 16 height 6
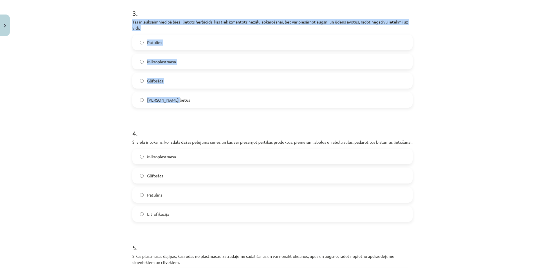
scroll to position [353, 0]
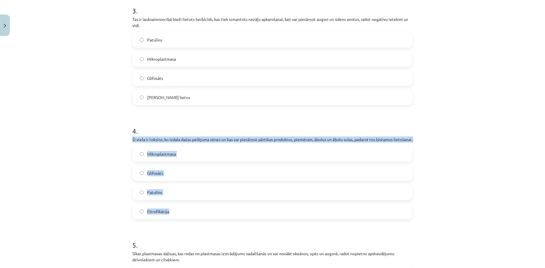
drag, startPoint x: 128, startPoint y: 120, endPoint x: 177, endPoint y: 200, distance: 93.2
click at [177, 200] on div "15 XP Saņemsi Sarežģīts 76 pilda Apraksts Uzdevums Palīdzība 1 . Process, kurā …" at bounding box center [272, 39] width 287 height 706
click at [158, 189] on span "Patulīns" at bounding box center [154, 192] width 15 height 6
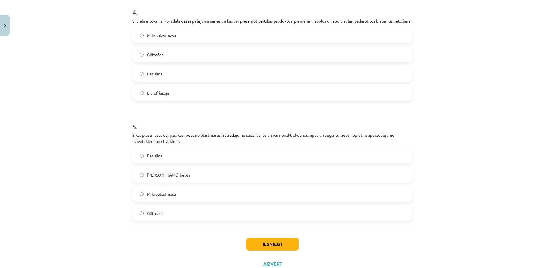
scroll to position [472, 0]
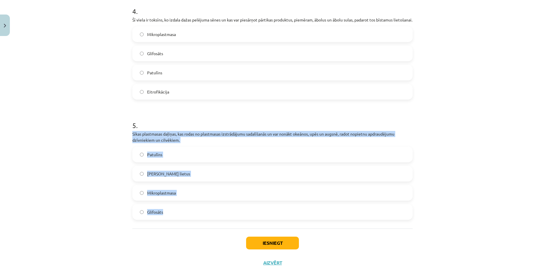
drag, startPoint x: 127, startPoint y: 117, endPoint x: 177, endPoint y: 197, distance: 94.2
click at [106, 141] on div "Mācību tēma: Bioloģijas i - 11. klases 1. ieskaites mācību materiāls #4 3. tēma…" at bounding box center [272, 134] width 545 height 268
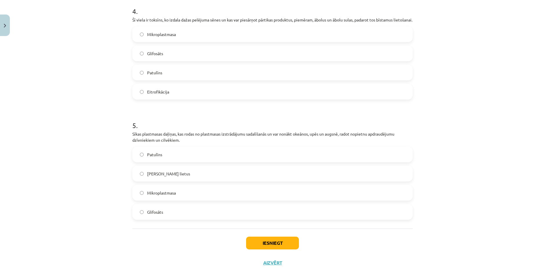
click at [161, 190] on span "Mikroplastmasa" at bounding box center [161, 193] width 29 height 6
click at [264, 236] on button "Iesniegt" at bounding box center [272, 242] width 53 height 13
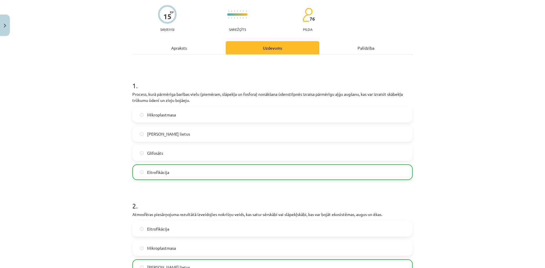
scroll to position [424, 0]
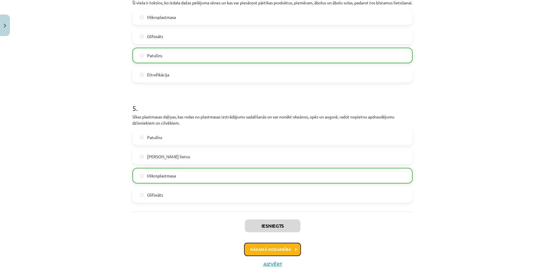
click at [277, 242] on button "Nākamā nodarbība" at bounding box center [272, 248] width 57 height 13
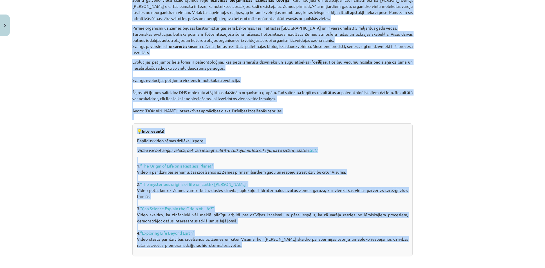
scroll to position [298, 0]
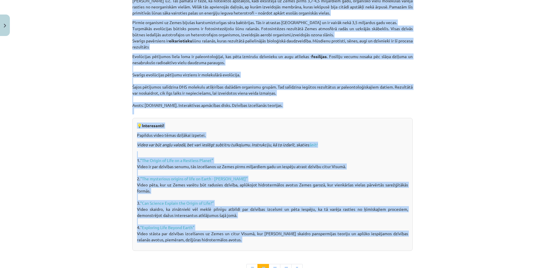
drag, startPoint x: 223, startPoint y: 97, endPoint x: 271, endPoint y: 220, distance: 132.1
click at [271, 220] on div "Dzīvības izcelšanās teorijas un evolūcija Kas mums priekšā? Aktualizēt zināšana…" at bounding box center [272, 27] width 280 height 445
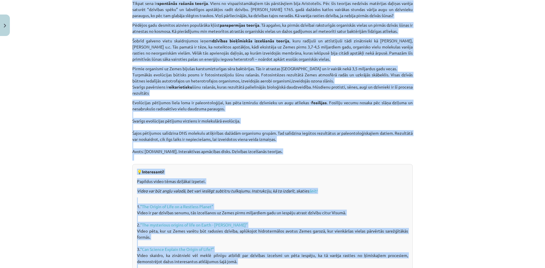
scroll to position [285, 0]
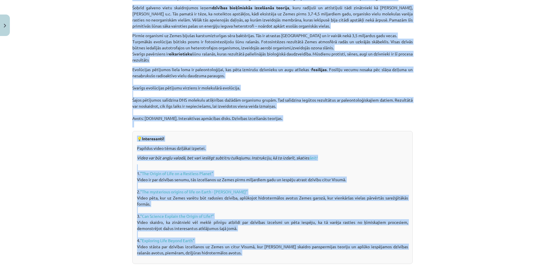
click at [470, 184] on div "Mācību tēma: Bioloģijas i - 11. klases 1. ieskaites mācību materiāls #5 4. tēma…" at bounding box center [272, 134] width 545 height 268
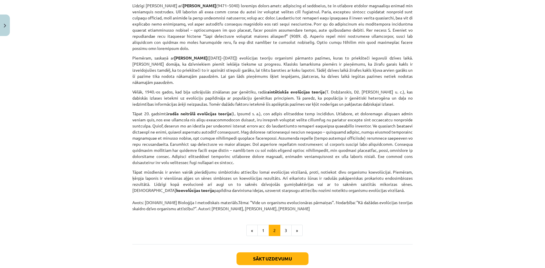
scroll to position [363, 0]
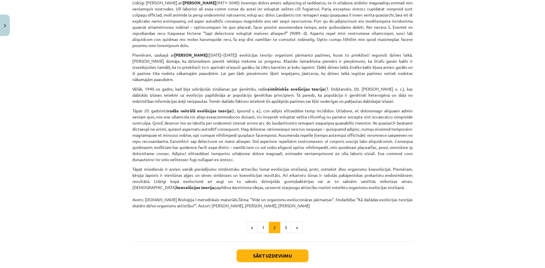
drag, startPoint x: 252, startPoint y: 8, endPoint x: 292, endPoint y: 178, distance: 174.6
click at [282, 222] on button "3" at bounding box center [286, 228] width 12 height 12
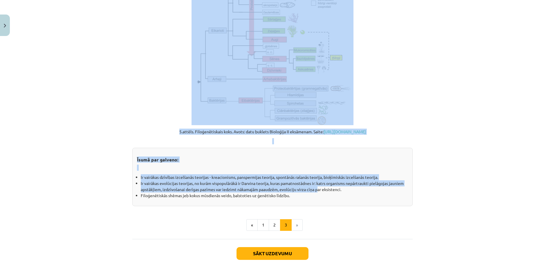
scroll to position [593, 0]
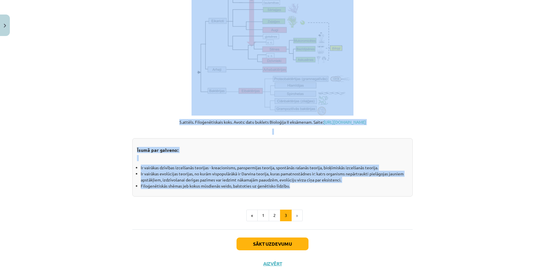
drag, startPoint x: 224, startPoint y: 58, endPoint x: 308, endPoint y: 173, distance: 142.6
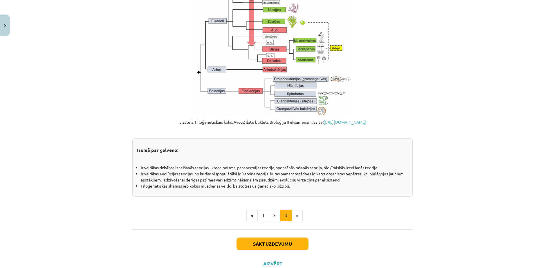
click at [287, 237] on button "Sākt uzdevumu" at bounding box center [272, 243] width 72 height 13
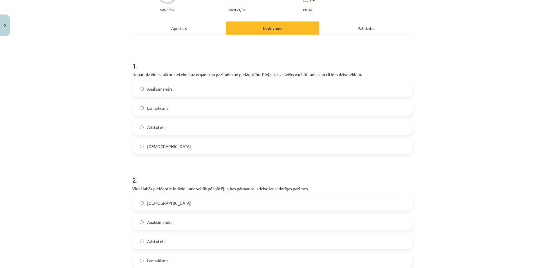
scroll to position [15, 0]
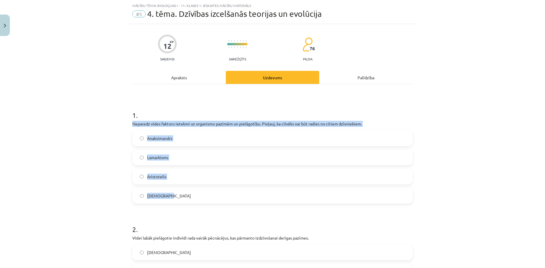
drag, startPoint x: 129, startPoint y: 115, endPoint x: 185, endPoint y: 185, distance: 89.3
click at [185, 185] on div "1 . Neparedz vides faktoru ietekmi uz organismu pazīmēm un pielāgotību. Pieļauj…" at bounding box center [272, 152] width 280 height 102
click at [152, 154] on span "Lamarkisms" at bounding box center [157, 157] width 21 height 6
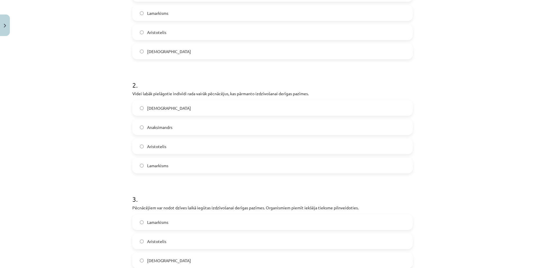
scroll to position [160, 0]
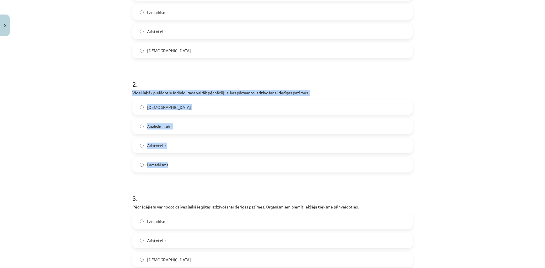
drag, startPoint x: 129, startPoint y: 82, endPoint x: 174, endPoint y: 151, distance: 82.4
click at [174, 151] on div "2 . Videi labāk pielāgotie indivīdi rada vairāk pēcnācējus, kas pārmanto izdzīv…" at bounding box center [272, 121] width 280 height 102
click at [147, 104] on span "Darvinisms" at bounding box center [169, 107] width 44 height 6
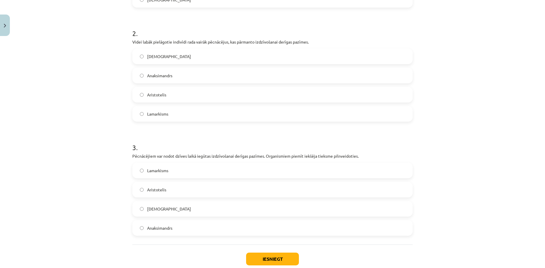
scroll to position [227, 0]
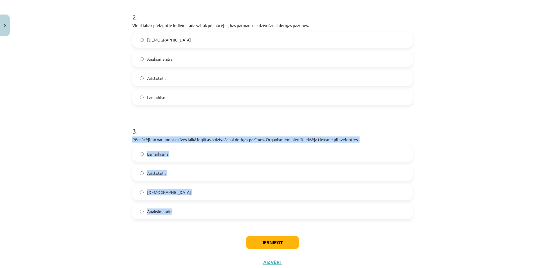
drag, startPoint x: 128, startPoint y: 124, endPoint x: 186, endPoint y: 201, distance: 96.5
click at [186, 201] on div "12 XP Saņemsi Sarežģīts 76 pilda Apraksts Uzdevums Palīdzība 1 . Neparedz vides…" at bounding box center [272, 42] width 287 height 460
click at [157, 151] on span "Lamarkisms" at bounding box center [157, 154] width 21 height 6
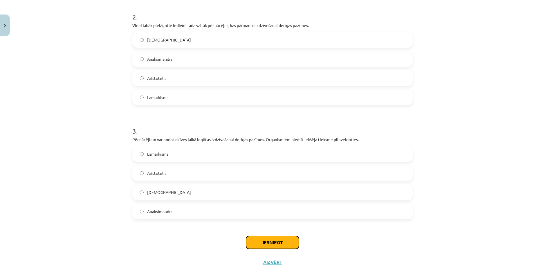
click at [267, 236] on button "Iesniegt" at bounding box center [272, 242] width 53 height 13
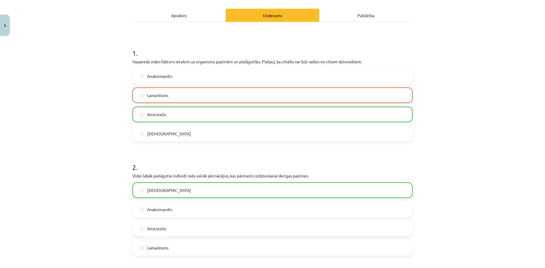
scroll to position [33, 0]
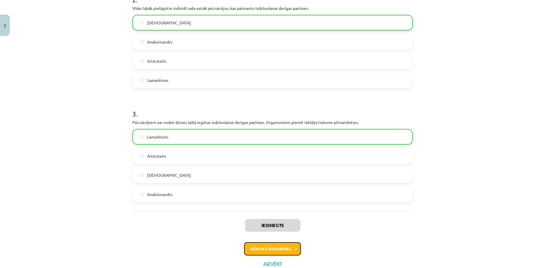
click at [273, 242] on button "Nākamā nodarbība" at bounding box center [272, 248] width 57 height 13
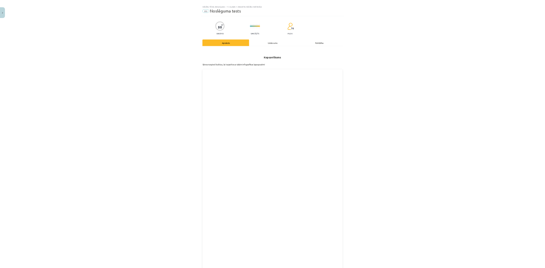
scroll to position [0, 0]
click at [544, 267] on div "Mācību tēma: Bioloģijas i - 11. klases 1. ieskaites mācību materiāls #6 Noslēgu…" at bounding box center [544, 267] width 1089 height 535
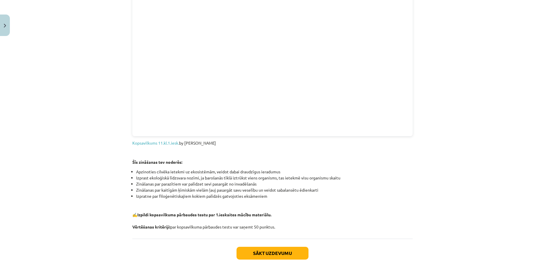
scroll to position [617, 0]
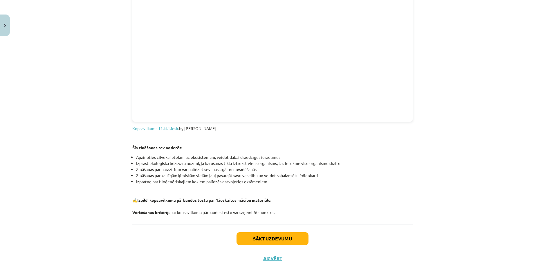
drag, startPoint x: 129, startPoint y: 138, endPoint x: 285, endPoint y: 207, distance: 170.2
click at [391, 200] on p "✍️ Izpildi kopsavilkuma pārbaudes testu par 1.ieskaites mācību materiālu. Vērtē…" at bounding box center [272, 206] width 280 height 18
click at [290, 232] on button "Sākt uzdevumu" at bounding box center [272, 238] width 72 height 13
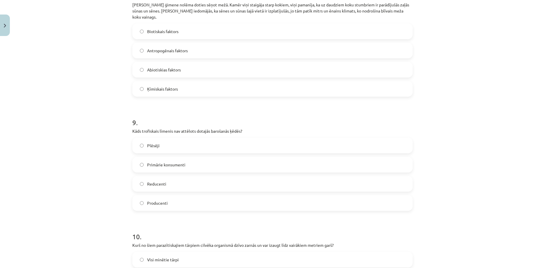
scroll to position [15, 0]
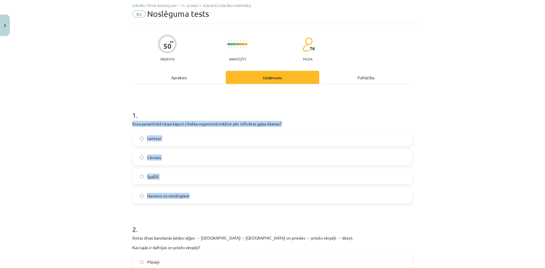
drag, startPoint x: 130, startPoint y: 115, endPoint x: 194, endPoint y: 186, distance: 95.3
click at [194, 186] on div "1 . Kura parazītiskā tārpa kāpuri cilvēka organismā nokļūst pēc inficētas gaļas…" at bounding box center [272, 152] width 280 height 102
click at [165, 131] on label "Lenteņi" at bounding box center [272, 138] width 279 height 15
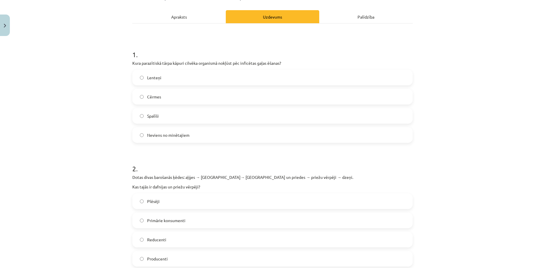
scroll to position [111, 0]
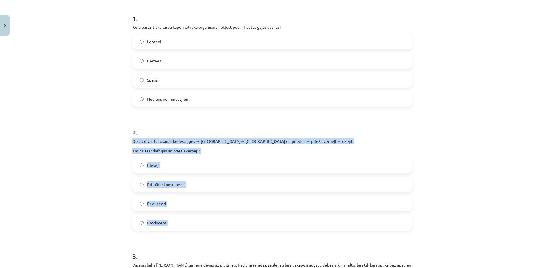
drag, startPoint x: 129, startPoint y: 130, endPoint x: 168, endPoint y: 209, distance: 88.1
click at [168, 209] on div "2 . Dotas divas barošanās ķēdes: aļģes → dafnijas→ ruduļi un priedes → priežu v…" at bounding box center [272, 174] width 280 height 112
click at [105, 160] on div "Mācību tēma: Bioloģijas i - 11. klases 1. ieskaites mācību materiāls #6 Noslēgu…" at bounding box center [272, 134] width 545 height 268
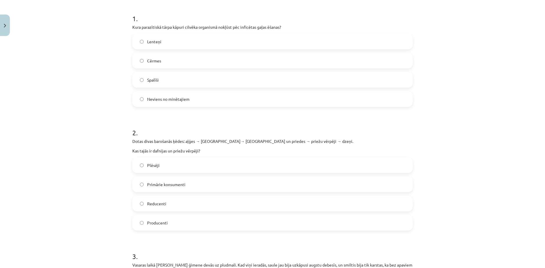
click at [146, 177] on label "Primārie konsumenti" at bounding box center [272, 184] width 279 height 15
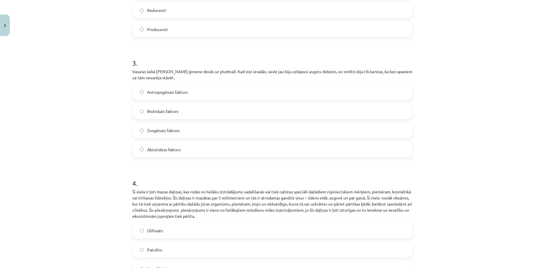
scroll to position [305, 0]
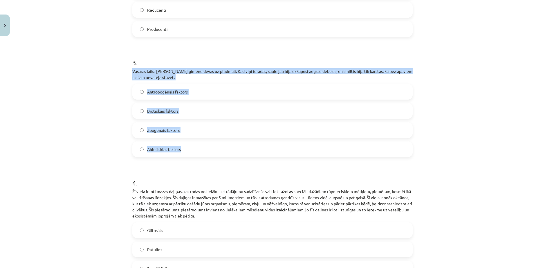
drag, startPoint x: 128, startPoint y: 57, endPoint x: 178, endPoint y: 133, distance: 91.1
click at [173, 146] on span "Abiotiskias faktors" at bounding box center [164, 149] width 34 height 6
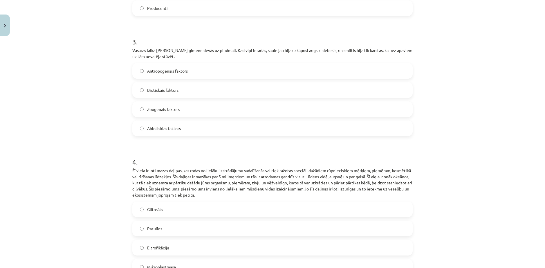
scroll to position [353, 0]
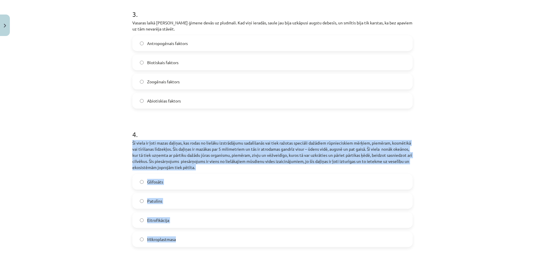
drag, startPoint x: 128, startPoint y: 124, endPoint x: 192, endPoint y: 223, distance: 116.9
click at [167, 236] on span "Mikroplastmasa" at bounding box center [161, 239] width 29 height 6
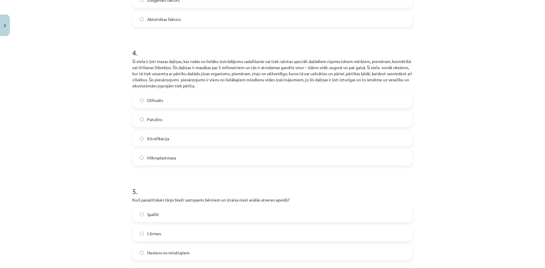
scroll to position [450, 0]
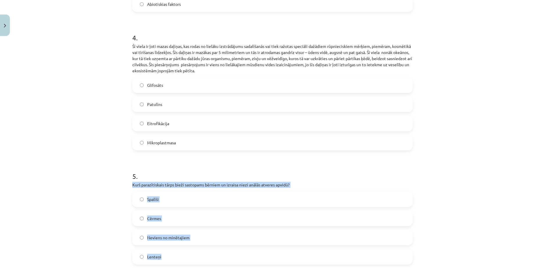
drag, startPoint x: 128, startPoint y: 162, endPoint x: 167, endPoint y: 231, distance: 78.5
click at [167, 231] on div "50 XP Saņemsi Sarežģīts 76 pilda Apraksts Uzdevums Palīdzība 1 . Kura parazītis…" at bounding box center [272, 247] width 287 height 1316
click at [161, 192] on label "Spalīši" at bounding box center [272, 199] width 279 height 15
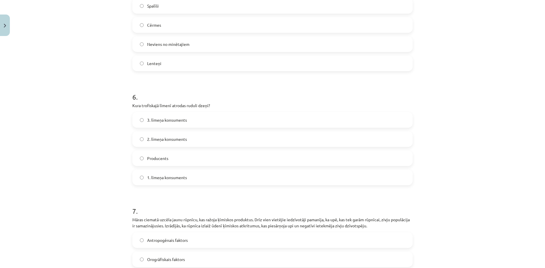
scroll to position [643, 0]
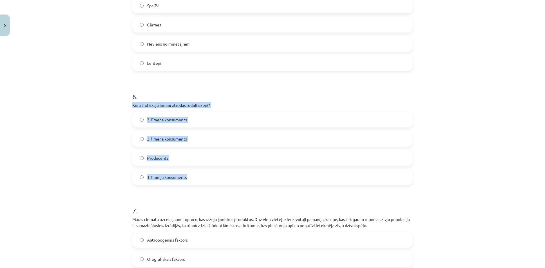
drag, startPoint x: 128, startPoint y: 79, endPoint x: 186, endPoint y: 158, distance: 98.2
click at [186, 158] on div "50 XP Saņemsi Sarežģīts 76 pilda Apraksts Uzdevums Palīdzība 1 . Kura parazītis…" at bounding box center [272, 54] width 287 height 1316
click at [164, 117] on span "3. līmeņa konsuments" at bounding box center [167, 120] width 40 height 6
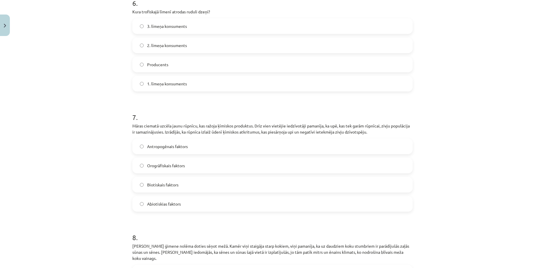
scroll to position [740, 0]
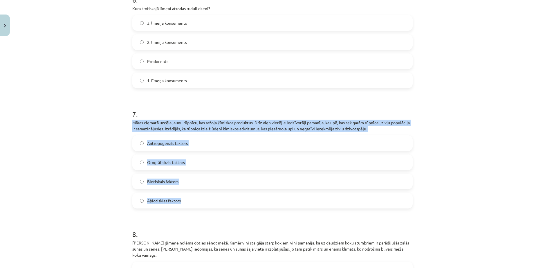
drag, startPoint x: 129, startPoint y: 92, endPoint x: 187, endPoint y: 166, distance: 94.4
click at [179, 140] on span "Antropogēnais faktors" at bounding box center [167, 143] width 41 height 6
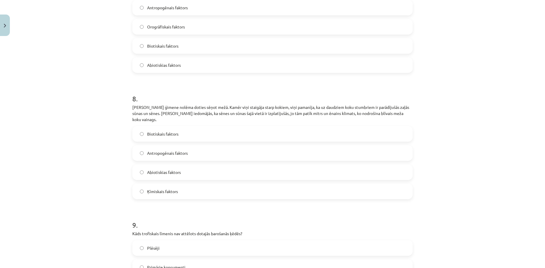
scroll to position [885, 0]
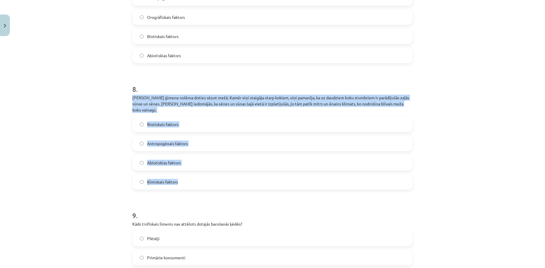
drag, startPoint x: 129, startPoint y: 66, endPoint x: 177, endPoint y: 145, distance: 92.6
click at [177, 145] on div "8 . Jāņa ģimene nolēma doties sēņot mežā. Kamēr viņi staigāja starp kokiem, viņ…" at bounding box center [272, 132] width 280 height 115
click at [161, 121] on span "Biotiskais faktors" at bounding box center [162, 124] width 31 height 6
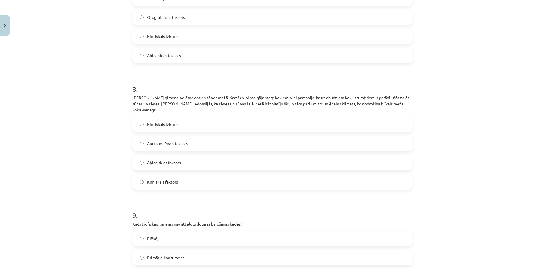
click at [147, 160] on span "Abiotiskias faktors" at bounding box center [164, 163] width 34 height 6
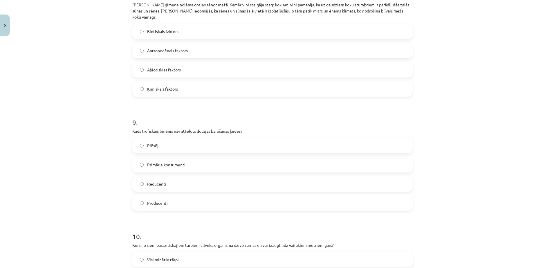
scroll to position [981, 0]
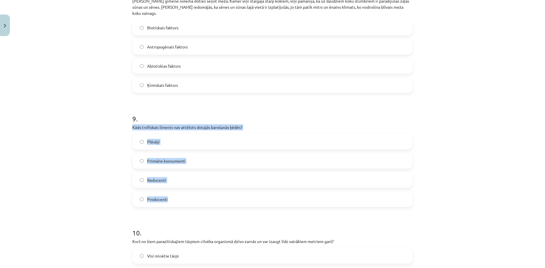
drag, startPoint x: 129, startPoint y: 86, endPoint x: 172, endPoint y: 155, distance: 81.4
click at [172, 155] on div "9 . Kāds trofiskais līmenis nav attēlots dotajās barošanās ķēdēs? Plēsēji Primā…" at bounding box center [272, 155] width 280 height 102
click at [152, 177] on span "Reducenti" at bounding box center [156, 180] width 19 height 6
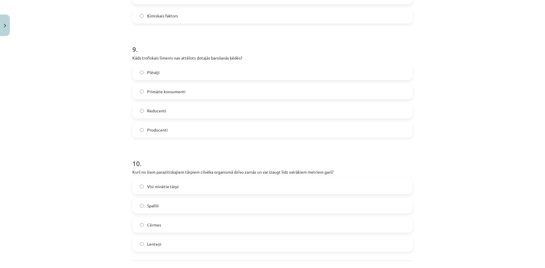
scroll to position [1053, 0]
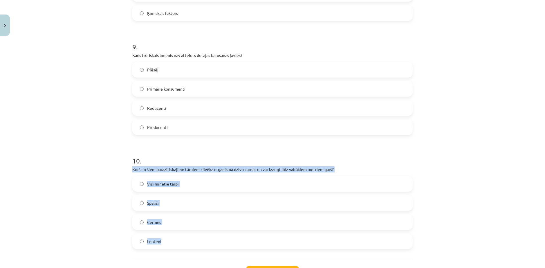
drag, startPoint x: 128, startPoint y: 127, endPoint x: 175, endPoint y: 199, distance: 85.8
click at [147, 238] on span "Lenteņi" at bounding box center [154, 241] width 14 height 6
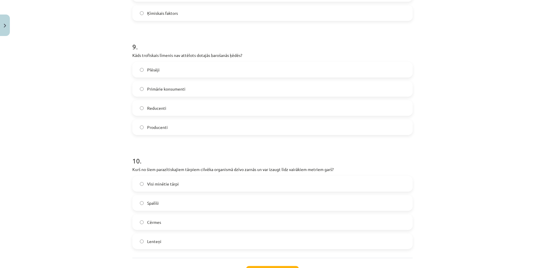
click at [260, 266] on button "Iesniegt" at bounding box center [272, 272] width 53 height 13
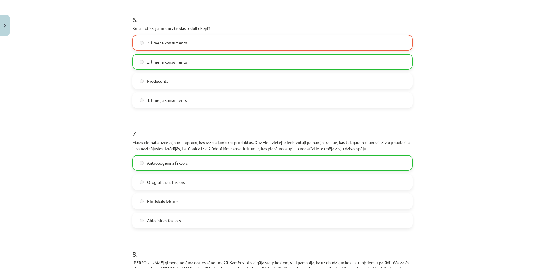
scroll to position [703, 0]
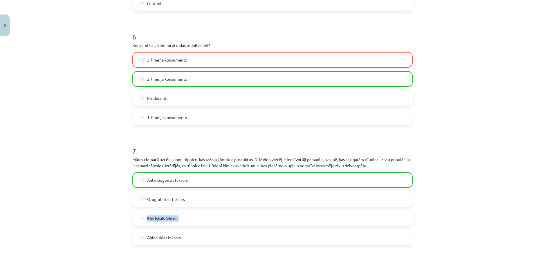
drag, startPoint x: 540, startPoint y: 184, endPoint x: 540, endPoint y: 174, distance: 10.2
click at [540, 174] on div "Mācību tēma: Bioloģijas i - 11. klases 1. ieskaites mācību materiāls #6 Noslēgu…" at bounding box center [272, 134] width 545 height 268
click at [452, 166] on div "Mācību tēma: Bioloģijas i - 11. klases 1. ieskaites mācību materiāls #6 Noslēgu…" at bounding box center [272, 134] width 545 height 268
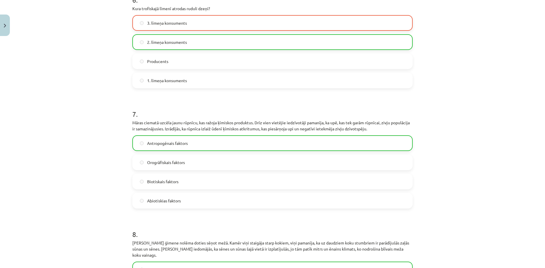
scroll to position [1070, 0]
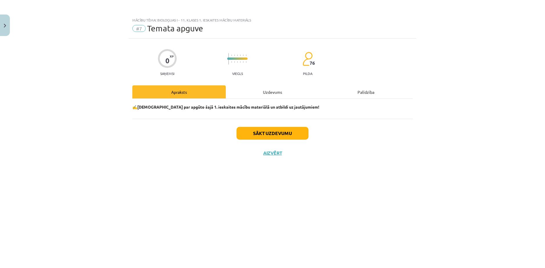
scroll to position [0, 0]
click at [266, 128] on button "Sākt uzdevumu" at bounding box center [272, 133] width 72 height 13
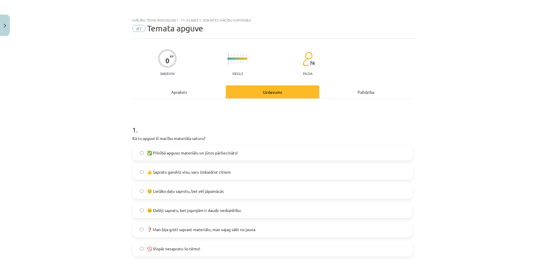
click at [175, 207] on span "😐 Dalēji sapratu, bet joprojām ir daudz neskaidrību" at bounding box center [194, 210] width 94 height 6
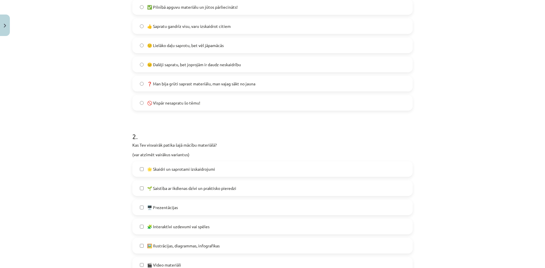
scroll to position [193, 0]
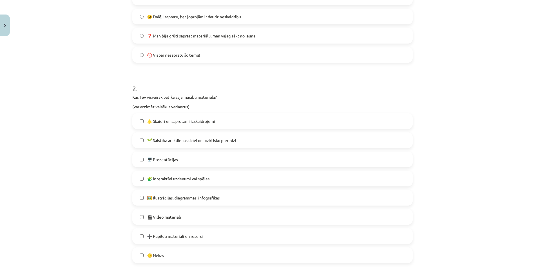
click at [205, 118] on span "🌟 Skaidri un saprotami izskaidrojumi" at bounding box center [181, 121] width 68 height 6
click at [184, 209] on label "🎬 Video materiāli" at bounding box center [272, 216] width 279 height 15
click at [183, 195] on span "🖼️ Ilustrācijas, diagrammas, infografikas" at bounding box center [183, 198] width 73 height 6
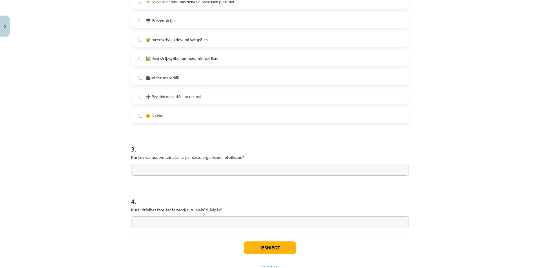
scroll to position [335, 0]
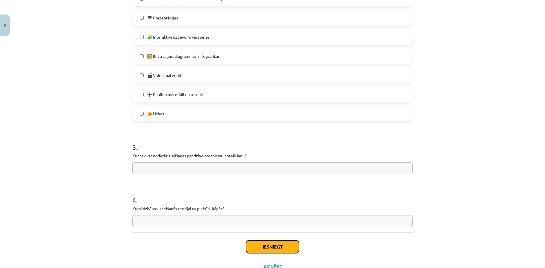
click at [260, 240] on button "Iesniegt" at bounding box center [272, 246] width 53 height 13
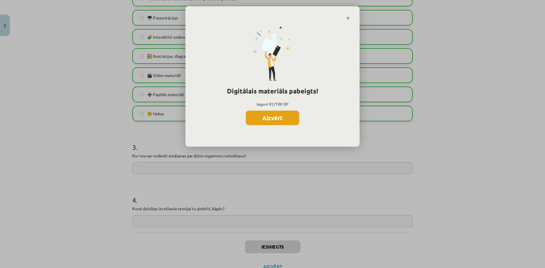
click at [266, 117] on button "Aizvērt" at bounding box center [272, 117] width 53 height 15
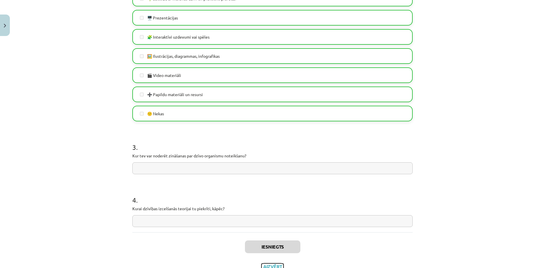
click at [266, 263] on button "Aizvērt" at bounding box center [272, 266] width 22 height 6
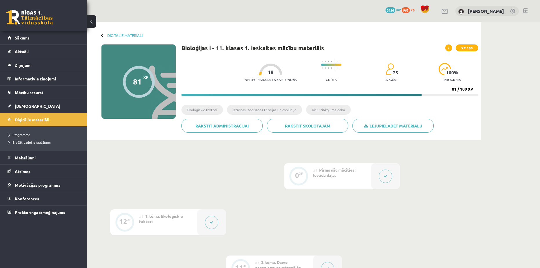
click at [21, 117] on span "Digitālie materiāli" at bounding box center [32, 119] width 35 height 5
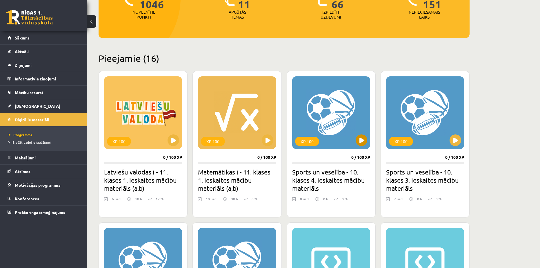
scroll to position [97, 0]
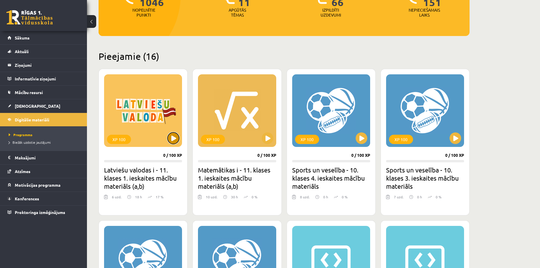
click at [171, 134] on button at bounding box center [174, 138] width 12 height 12
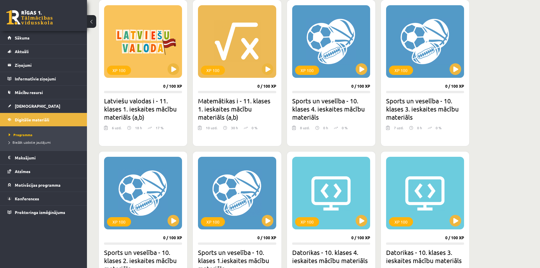
scroll to position [193, 0]
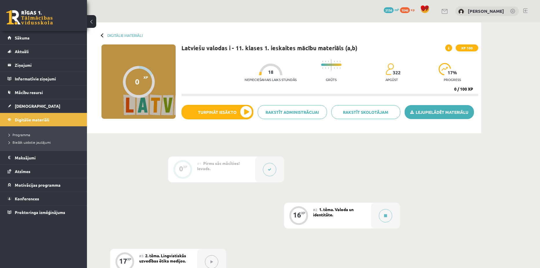
click at [427, 108] on link "Lejupielādēt materiālu" at bounding box center [439, 112] width 69 height 14
click at [35, 123] on link "Digitālie materiāli" at bounding box center [44, 119] width 72 height 13
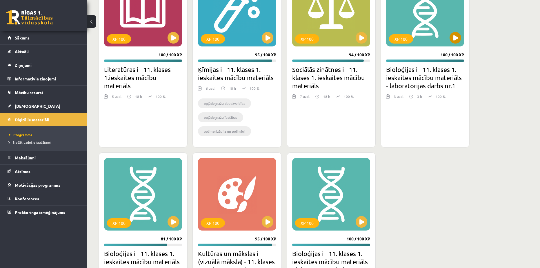
scroll to position [1199, 0]
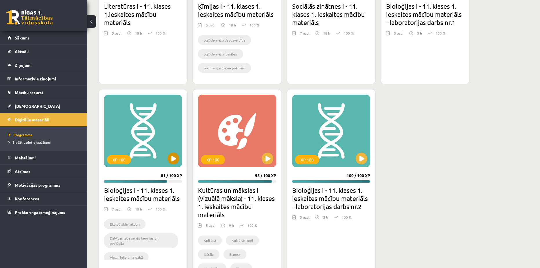
click at [179, 139] on div "XP 100" at bounding box center [143, 131] width 78 height 73
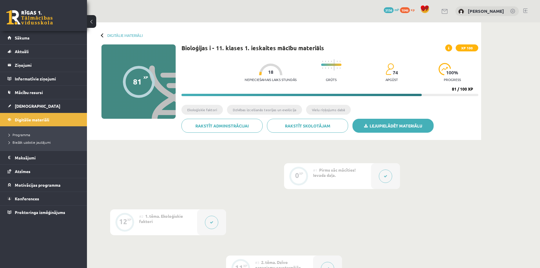
click at [413, 124] on link "Lejupielādēt materiālu" at bounding box center [393, 126] width 81 height 14
click at [20, 110] on link "[DEMOGRAPHIC_DATA]" at bounding box center [44, 105] width 72 height 13
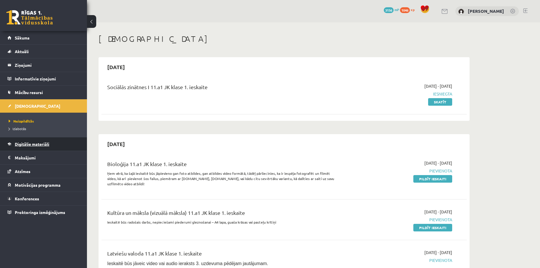
click at [17, 148] on link "Digitālie materiāli" at bounding box center [44, 143] width 72 height 13
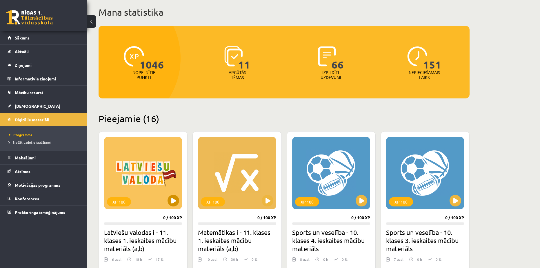
scroll to position [48, 0]
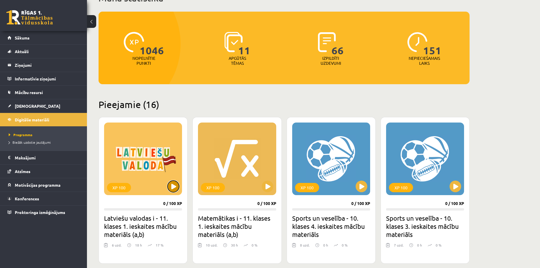
click at [178, 186] on button at bounding box center [174, 186] width 12 height 12
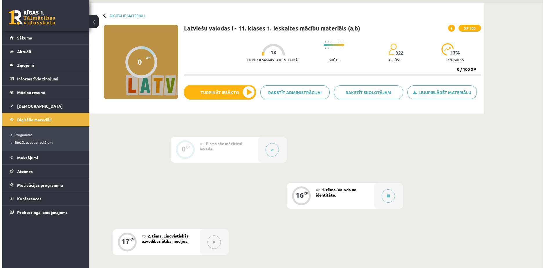
scroll to position [48, 0]
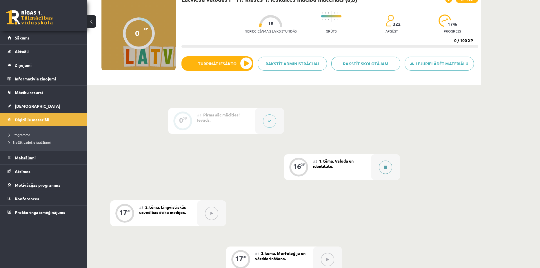
click at [383, 163] on button at bounding box center [385, 166] width 13 height 13
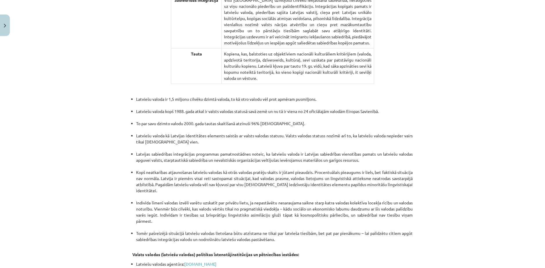
scroll to position [1118, 0]
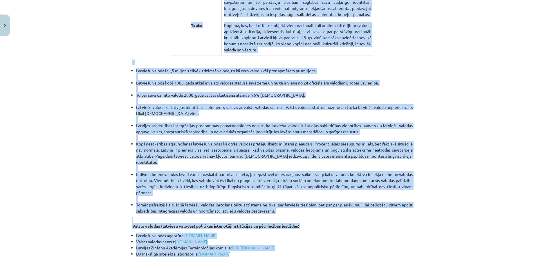
drag, startPoint x: 244, startPoint y: 112, endPoint x: 225, endPoint y: 180, distance: 70.5
copy div "Loremi do sitametcon. Adipisc el seddoei tempo, inci utlabo etdol magna aliquae…"
click at [303, 251] on li "LU Mākslīgā intelekta laboratorija: [DOMAIN_NAME]" at bounding box center [274, 254] width 276 height 6
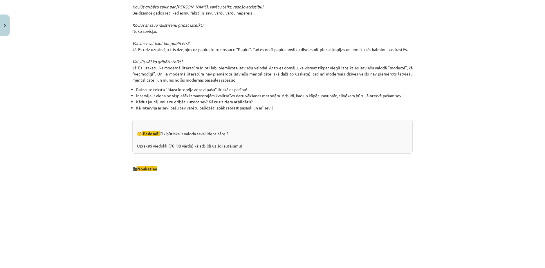
scroll to position [561, 0]
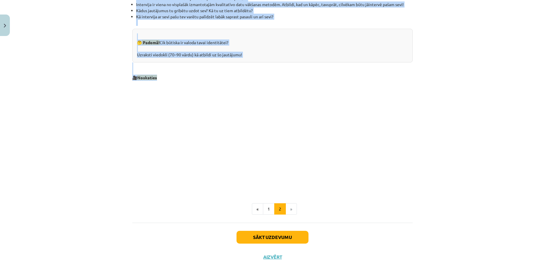
drag, startPoint x: 234, startPoint y: 108, endPoint x: 166, endPoint y: 70, distance: 78.3
copy div "Loremi – dolorsit ametcons adipiscin Elitsedd eiusmo te incidid ut laboreetdo m…"
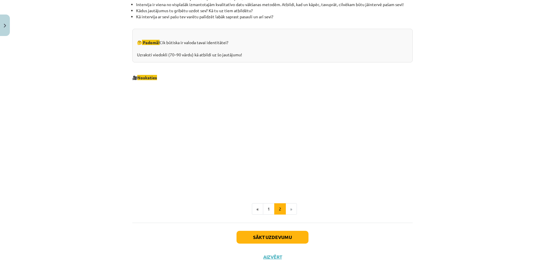
click at [436, 121] on div "Mācību tēma: Latviešu valodas i - 11. klases 1. ieskaites mācību materiāls (a,b…" at bounding box center [272, 134] width 545 height 268
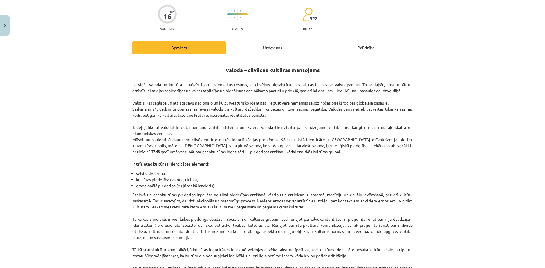
scroll to position [0, 0]
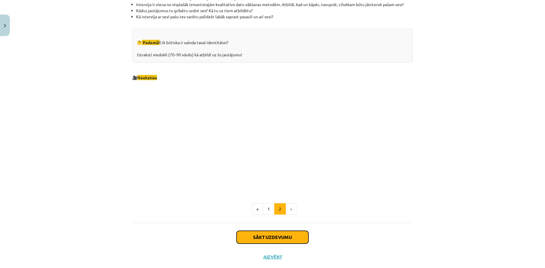
click at [290, 231] on button "Sākt uzdevumu" at bounding box center [272, 237] width 72 height 13
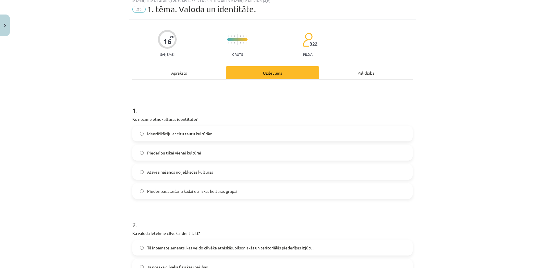
scroll to position [15, 0]
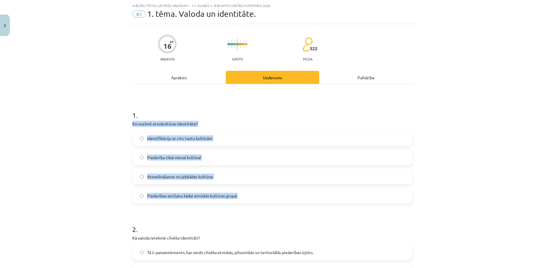
drag, startPoint x: 127, startPoint y: 116, endPoint x: 247, endPoint y: 191, distance: 141.2
copy div "Ko nozīmē etnokultūras identitāte? Identifikāciju ar citu tautu kultūrām Pieder…"
click at [111, 156] on div "Mācību tēma: Latviešu valodas i - 11. klases 1. ieskaites mācību materiāls (a,b…" at bounding box center [272, 134] width 545 height 268
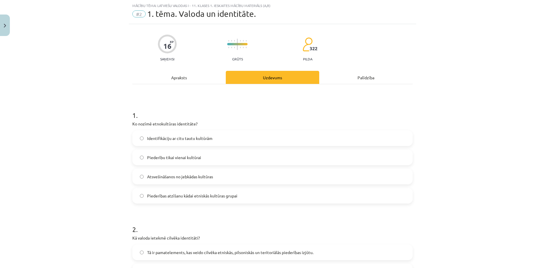
click at [158, 193] on span "Piederības atzīšanu kādai etniskās kultūras grupai" at bounding box center [192, 196] width 90 height 6
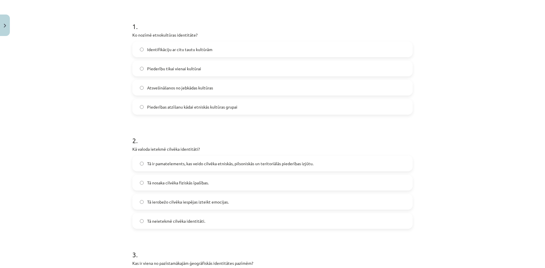
scroll to position [111, 0]
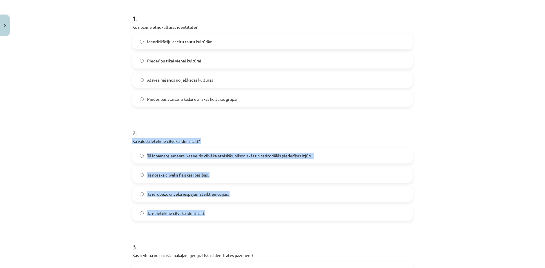
drag, startPoint x: 129, startPoint y: 132, endPoint x: 209, endPoint y: 200, distance: 105.3
click at [209, 200] on div "16 XP Saņemsi Grūts 322 pilda Apraksts Uzdevums Palīdzība 1 . Ko nozīmē etnokul…" at bounding box center [272, 271] width 287 height 688
copy div "Kā valoda ietekmē cilvēka identitāti? Tā ir pamatelements, kas veido cilvēka et…"
click at [150, 148] on label "Tā ir pamatelements, kas veido cilvēka etniskās, pilsoniskās un teritoriālās pi…" at bounding box center [272, 155] width 279 height 15
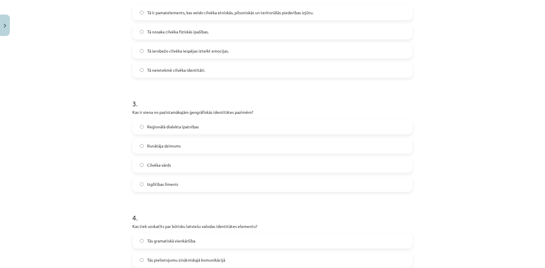
scroll to position [256, 0]
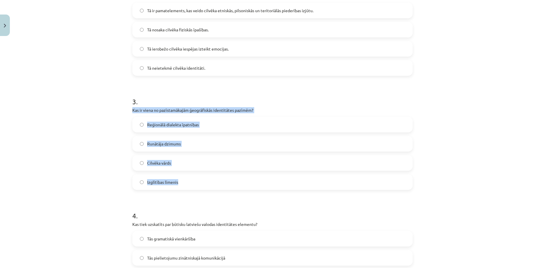
drag, startPoint x: 128, startPoint y: 97, endPoint x: 181, endPoint y: 169, distance: 88.8
click at [181, 169] on div "16 XP Saņemsi Grūts 322 pilda Apraksts Uzdevums Palīdzība 1 . Ko nozīmē etnokul…" at bounding box center [272, 126] width 287 height 688
copy div "Kas ir viena no pazīstamākajām ģeogrāfiskās identitātes pazīmēm? Reģionālā dial…"
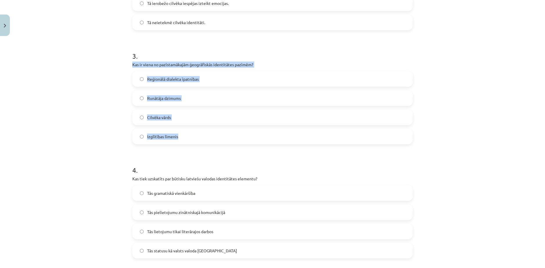
scroll to position [305, 0]
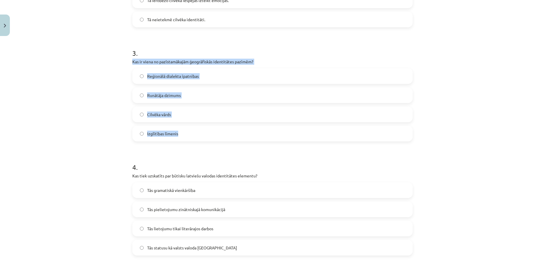
click at [99, 72] on div "Mācību tēma: Latviešu valodas i - 11. klases 1. ieskaites mācību materiāls (a,b…" at bounding box center [272, 134] width 545 height 268
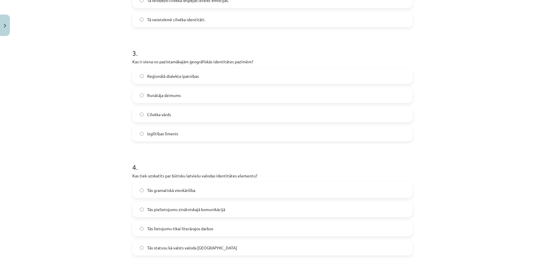
click at [147, 73] on span "Reģionālā dialekta īpatnības" at bounding box center [173, 76] width 52 height 6
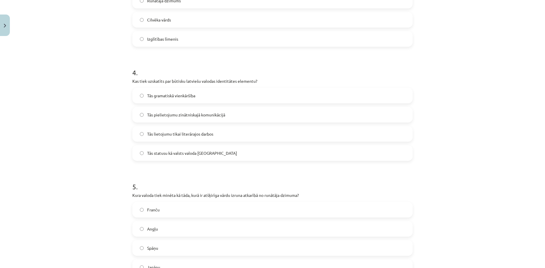
scroll to position [401, 0]
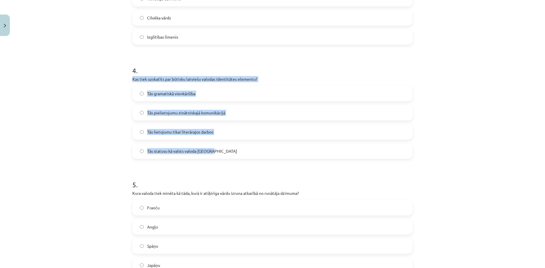
drag, startPoint x: 129, startPoint y: 64, endPoint x: 210, endPoint y: 136, distance: 108.6
click at [210, 136] on div "4 . Kas tiek uzskatīts par būtisku latviešu valodas identitātes elementu? Tās g…" at bounding box center [272, 107] width 280 height 102
copy div "Kas tiek uzskatīts par būtisku latviešu valodas identitātes elementu? Tās grama…"
click at [173, 148] on span "Tās statusu kā valsts valoda [GEOGRAPHIC_DATA]" at bounding box center [192, 151] width 90 height 6
click at [96, 141] on div "Mācību tēma: Latviešu valodas i - 11. klases 1. ieskaites mācību materiāls (a,b…" at bounding box center [272, 134] width 545 height 268
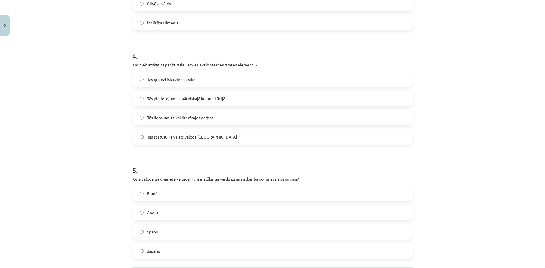
scroll to position [448, 0]
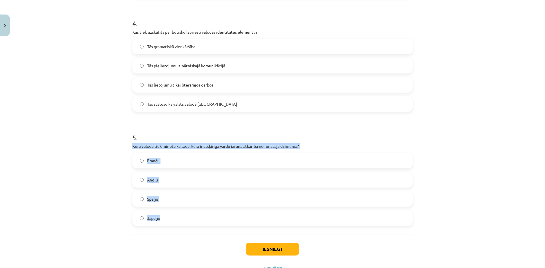
drag, startPoint x: 128, startPoint y: 124, endPoint x: 170, endPoint y: 194, distance: 81.3
copy div "Kura valoda tiek minēta kā tāda, kurā ir atšķirīga vārdu izruna atkarībā no run…"
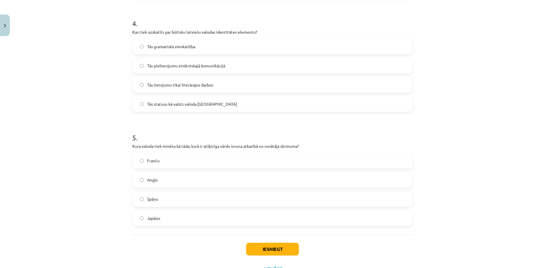
click at [259, 123] on h1 "5 ." at bounding box center [272, 132] width 280 height 18
click at [163, 211] on label "Japāņu" at bounding box center [272, 218] width 279 height 15
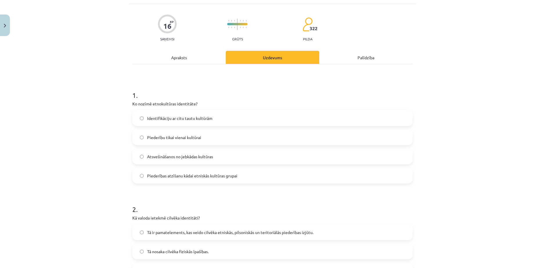
scroll to position [0, 0]
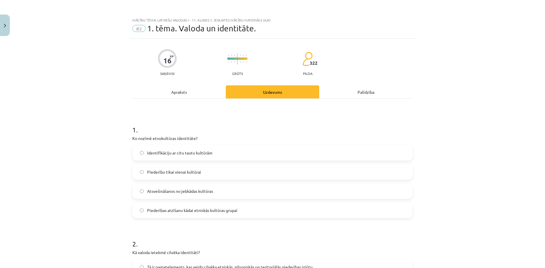
click at [178, 87] on div "Apraksts" at bounding box center [178, 91] width 93 height 13
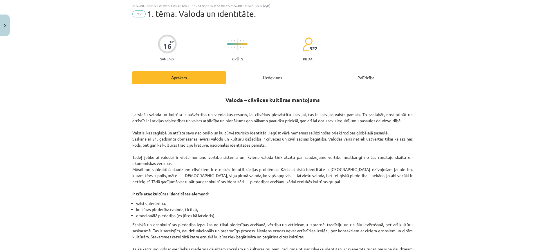
scroll to position [418, 0]
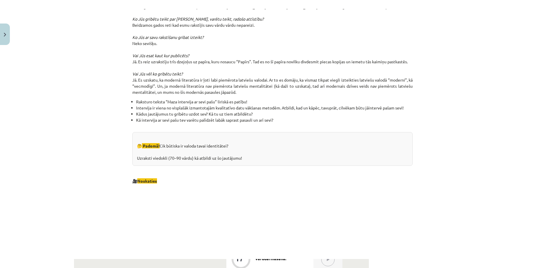
scroll to position [514, 0]
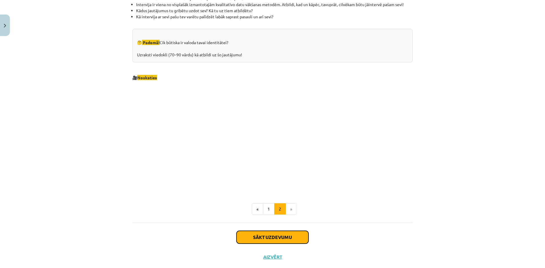
click at [280, 231] on button "Sākt uzdevumu" at bounding box center [272, 237] width 72 height 13
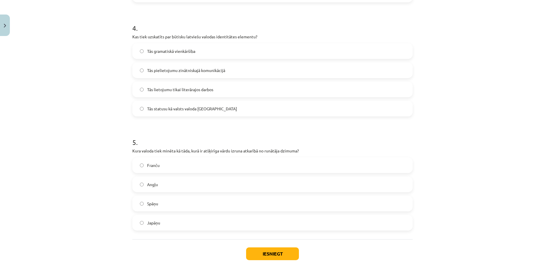
scroll to position [448, 0]
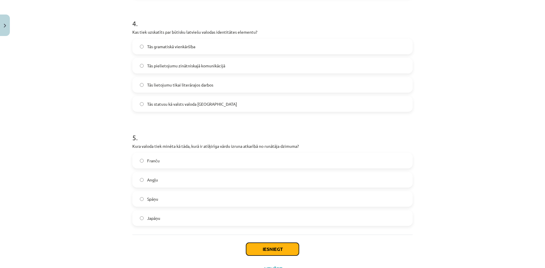
click at [274, 242] on button "Iesniegt" at bounding box center [272, 248] width 53 height 13
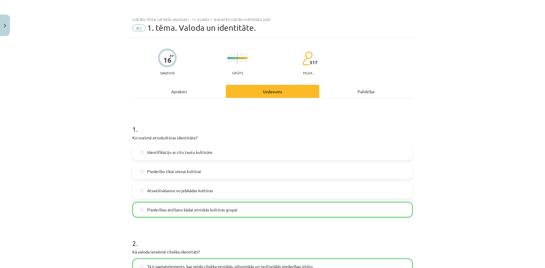
scroll to position [0, 0]
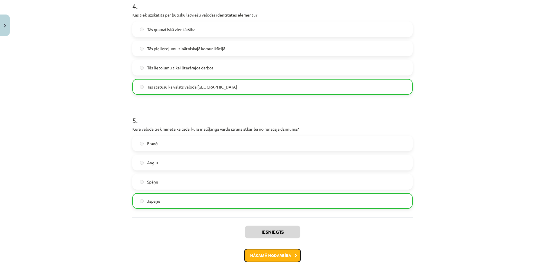
click at [284, 249] on button "Nākamā nodarbība" at bounding box center [272, 255] width 57 height 13
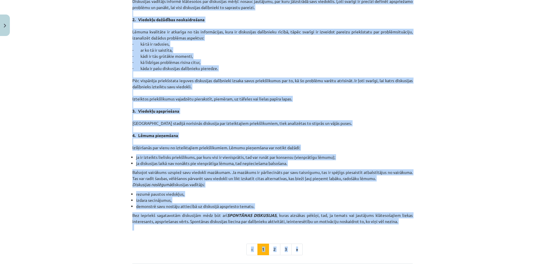
scroll to position [453, 0]
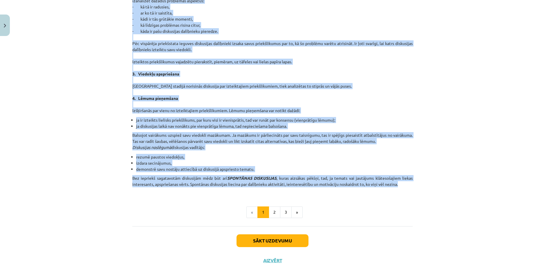
drag, startPoint x: 227, startPoint y: 97, endPoint x: 401, endPoint y: 170, distance: 188.7
copy div "Loremipsumdol sitametco adipi elitsed. DOEIUS te incididun utlaboreetd magnaali…"
click at [273, 206] on button "2" at bounding box center [275, 212] width 12 height 12
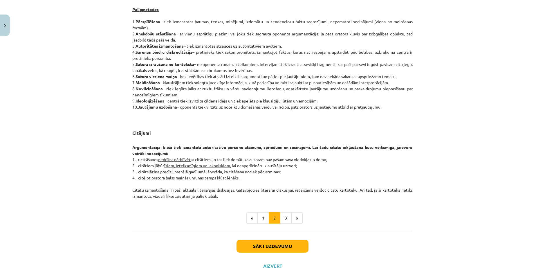
scroll to position [390, 0]
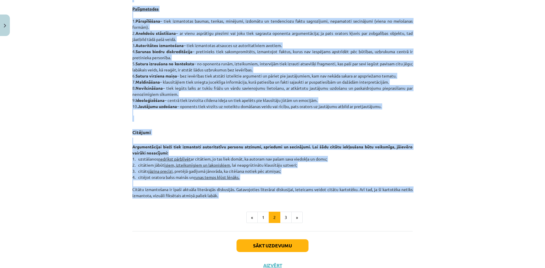
drag, startPoint x: 256, startPoint y: 64, endPoint x: 226, endPoint y: 182, distance: 121.5
copy div "Loremipsu dolor Sitametcon adi eli seddoeiusmo, temporinci, utlaboreetdo, magna…"
click at [277, 211] on button "2" at bounding box center [275, 217] width 12 height 12
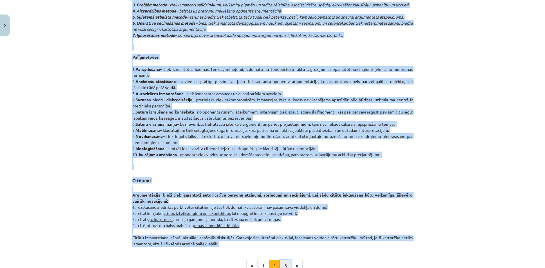
click at [281, 260] on button "3" at bounding box center [286, 266] width 12 height 12
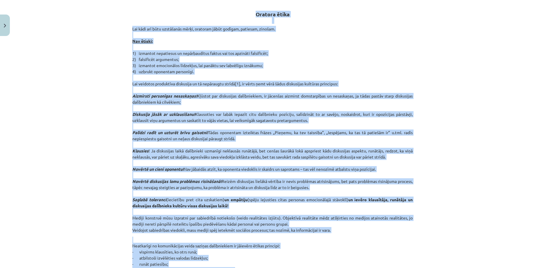
click at [251, 154] on p "Lai kādi arī būtu uzstāšanās mērķi, oratoram jābūt godīgam, patiesam, zinošam. …" at bounding box center [272, 129] width 280 height 207
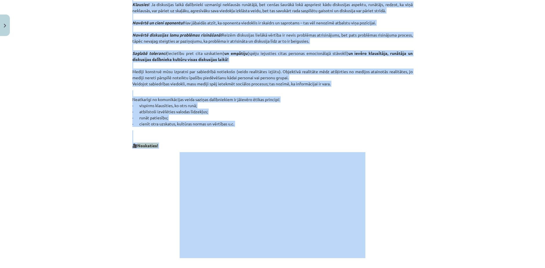
scroll to position [245, 0]
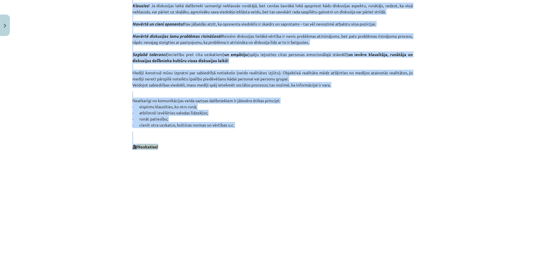
drag, startPoint x: 255, startPoint y: 105, endPoint x: 172, endPoint y: 136, distance: 88.9
copy div "Loremip dolor Sit amet con adip elitseddoe tempo, incididu utlab etdolor, magna…"
click at [307, 105] on p "Neatkarīgi no komunikācijas veida saziņas dalībniekiem ir jāievēro ētikas princ…" at bounding box center [272, 109] width 280 height 37
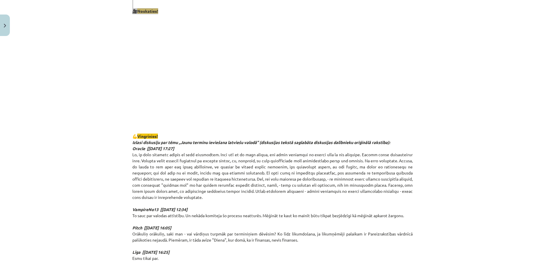
scroll to position [390, 0]
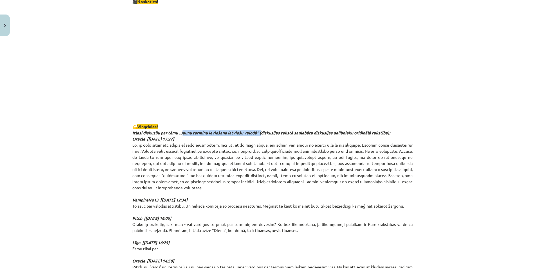
drag, startPoint x: 180, startPoint y: 122, endPoint x: 259, endPoint y: 124, distance: 79.8
click at [260, 130] on strong "Izlasi diskusiju par tēmu „Jaunu terminu ieviešana latviešu valodā” (diskusijas…" at bounding box center [261, 132] width 258 height 5
click at [268, 147] on p "💪 Vingrinies! Izlasi diskusiju par tēmu „Jaunu terminu ieviešana latviešu valod…" at bounding box center [272, 220] width 280 height 207
click at [118, 119] on div "Mācību tēma: Latviešu valodas i - 11. klases 1. ieskaites mācību materiāls (a,b…" at bounding box center [272, 134] width 545 height 268
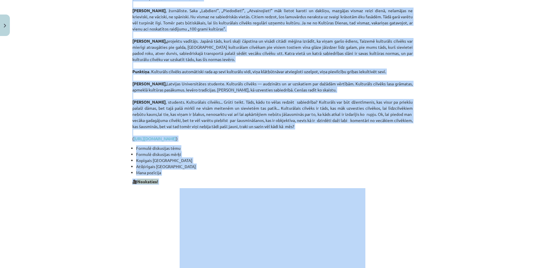
scroll to position [825, 0]
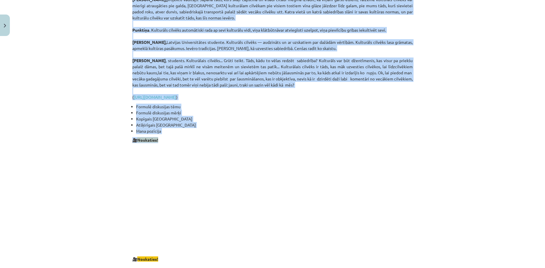
drag, startPoint x: 127, startPoint y: 114, endPoint x: 171, endPoint y: 117, distance: 43.6
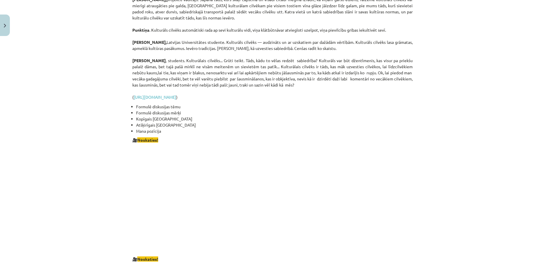
click at [126, 166] on div "Mācību tēma: Latviešu valodas i - 11. klases 1. ieskaites mācību materiāls (a,b…" at bounding box center [272, 134] width 545 height 268
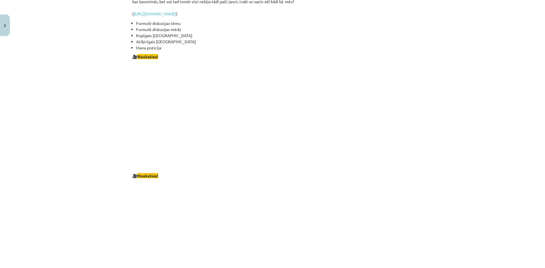
scroll to position [922, 0]
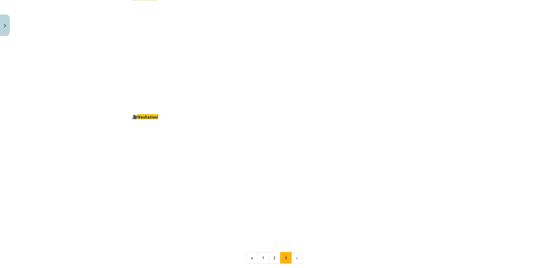
scroll to position [970, 0]
drag, startPoint x: 127, startPoint y: 93, endPoint x: 159, endPoint y: 94, distance: 31.9
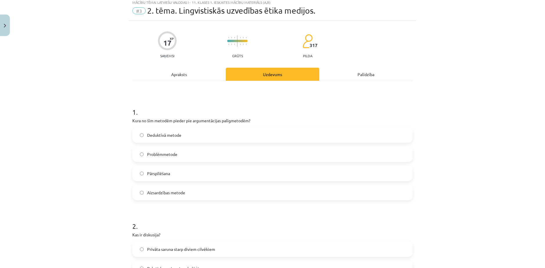
scroll to position [15, 0]
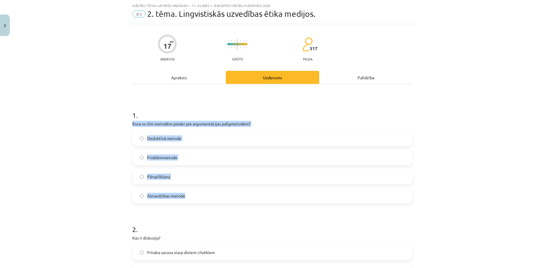
drag, startPoint x: 129, startPoint y: 116, endPoint x: 193, endPoint y: 186, distance: 93.8
click at [86, 147] on div "Mācību tēma: Latviešu valodas i - 11. klases 1. ieskaites mācību materiāls (a,b…" at bounding box center [272, 134] width 545 height 268
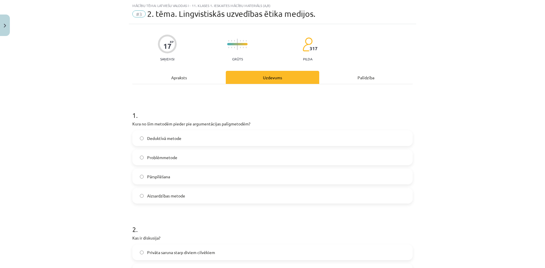
click at [163, 173] on span "Pārspīlēšana" at bounding box center [158, 176] width 23 height 6
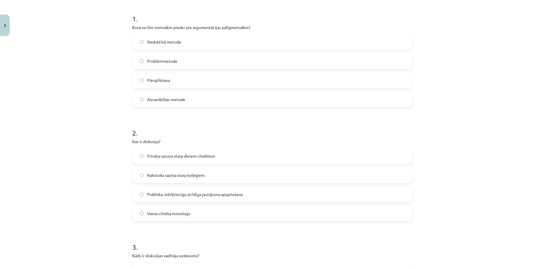
scroll to position [111, 0]
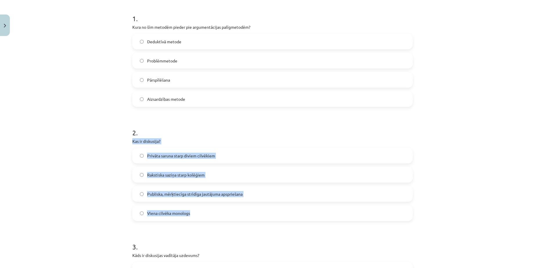
drag, startPoint x: 129, startPoint y: 130, endPoint x: 200, endPoint y: 202, distance: 100.7
click at [200, 202] on div "17 XP Saņemsi Grūts 317 pilda Apraksts Uzdevums Palīdzība 1 . Kura no šīm metod…" at bounding box center [272, 271] width 287 height 688
click at [84, 161] on div "Mācību tēma: Latviešu valodas i - 11. klases 1. ieskaites mācību materiāls (a,b…" at bounding box center [272, 134] width 545 height 268
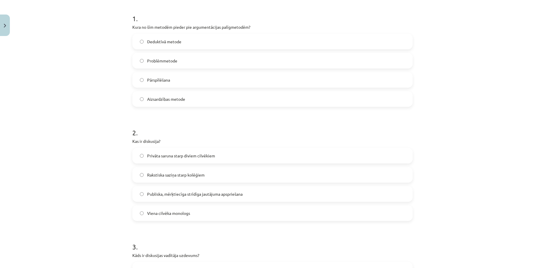
click at [177, 191] on span "Publiska, mērķtiecīga strīdīga jautājuma apspriešana" at bounding box center [194, 194] width 95 height 6
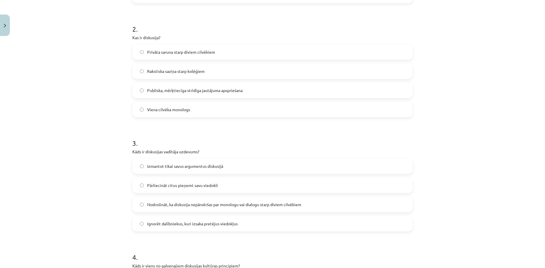
scroll to position [256, 0]
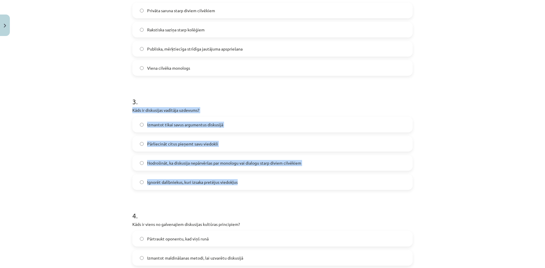
drag, startPoint x: 127, startPoint y: 98, endPoint x: 239, endPoint y: 169, distance: 132.3
click at [239, 169] on div "17 XP Saņemsi Grūts 317 pilda Apraksts Uzdevums Palīdzība 1 . Kura no šīm metod…" at bounding box center [272, 126] width 287 height 688
click at [144, 155] on label "Nodrošināt, ka diskusija nepārvēršas par monologu vai dialogu starp diviem cilv…" at bounding box center [272, 162] width 279 height 15
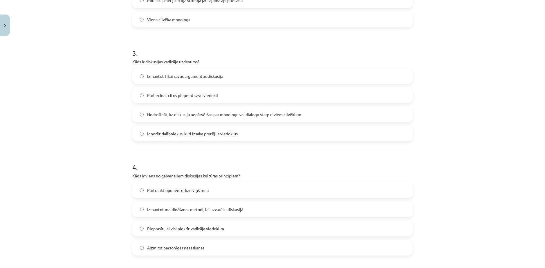
scroll to position [353, 0]
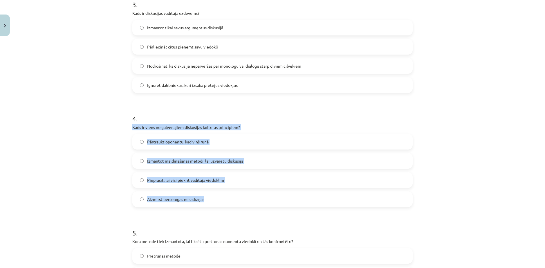
drag, startPoint x: 126, startPoint y: 110, endPoint x: 206, endPoint y: 187, distance: 110.6
click at [205, 188] on div "Mācību tēma: Latviešu valodas i - 11. klases 1. ieskaites mācību materiāls (a,b…" at bounding box center [272, 134] width 545 height 268
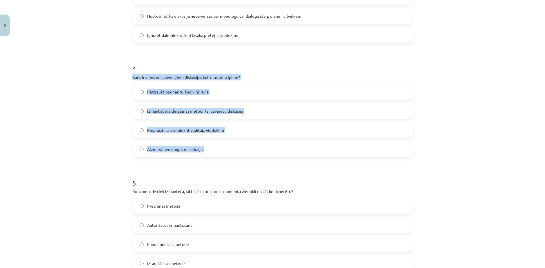
scroll to position [400, 0]
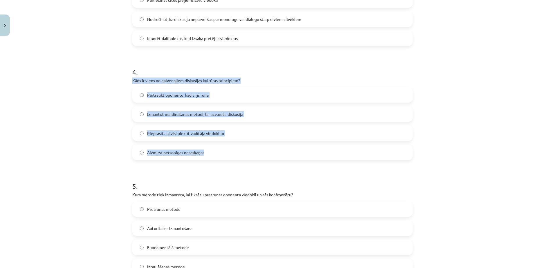
click at [168, 149] on span "Aizmirst personīgas nesaskaņas" at bounding box center [175, 152] width 57 height 6
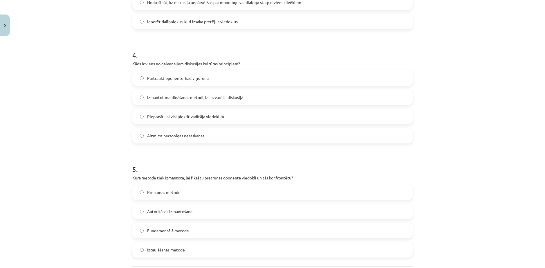
scroll to position [448, 0]
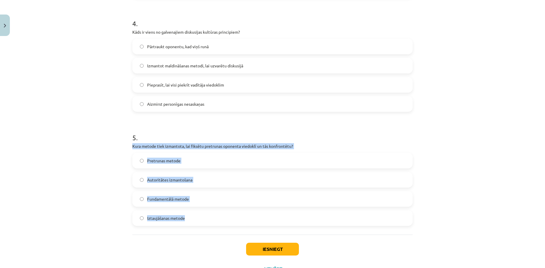
drag, startPoint x: 128, startPoint y: 126, endPoint x: 201, endPoint y: 199, distance: 102.9
click at [86, 183] on div "Mācību tēma: Latviešu valodas i - 11. klases 1. ieskaites mācību materiāls (a,b…" at bounding box center [272, 134] width 545 height 268
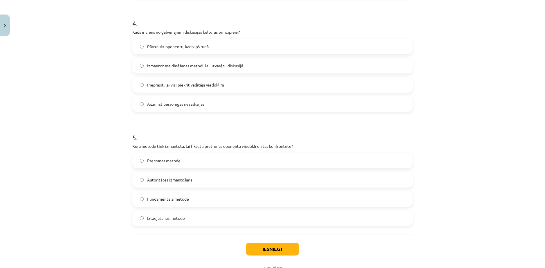
drag, startPoint x: 165, startPoint y: 142, endPoint x: 167, endPoint y: 155, distance: 12.7
click at [165, 157] on span "Pretrunas metode" at bounding box center [163, 160] width 33 height 6
click at [186, 153] on label "Pretrunas metode" at bounding box center [272, 160] width 279 height 15
click at [263, 242] on button "Iesniegt" at bounding box center [272, 248] width 53 height 13
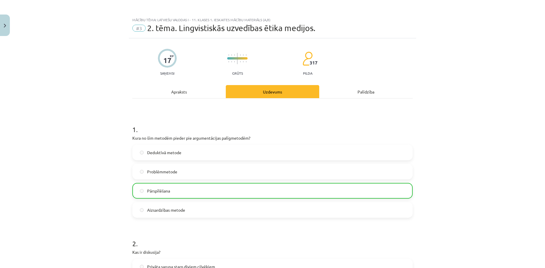
scroll to position [0, 0]
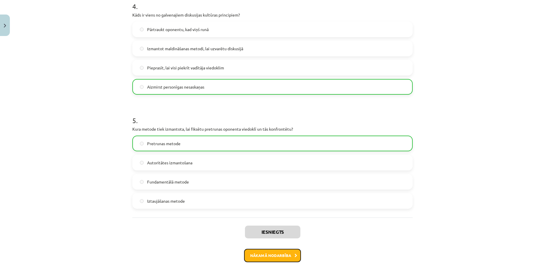
click at [282, 249] on button "Nākamā nodarbība" at bounding box center [272, 255] width 57 height 13
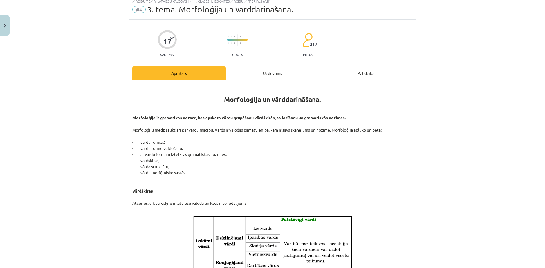
scroll to position [15, 0]
